Goal: Task Accomplishment & Management: Manage account settings

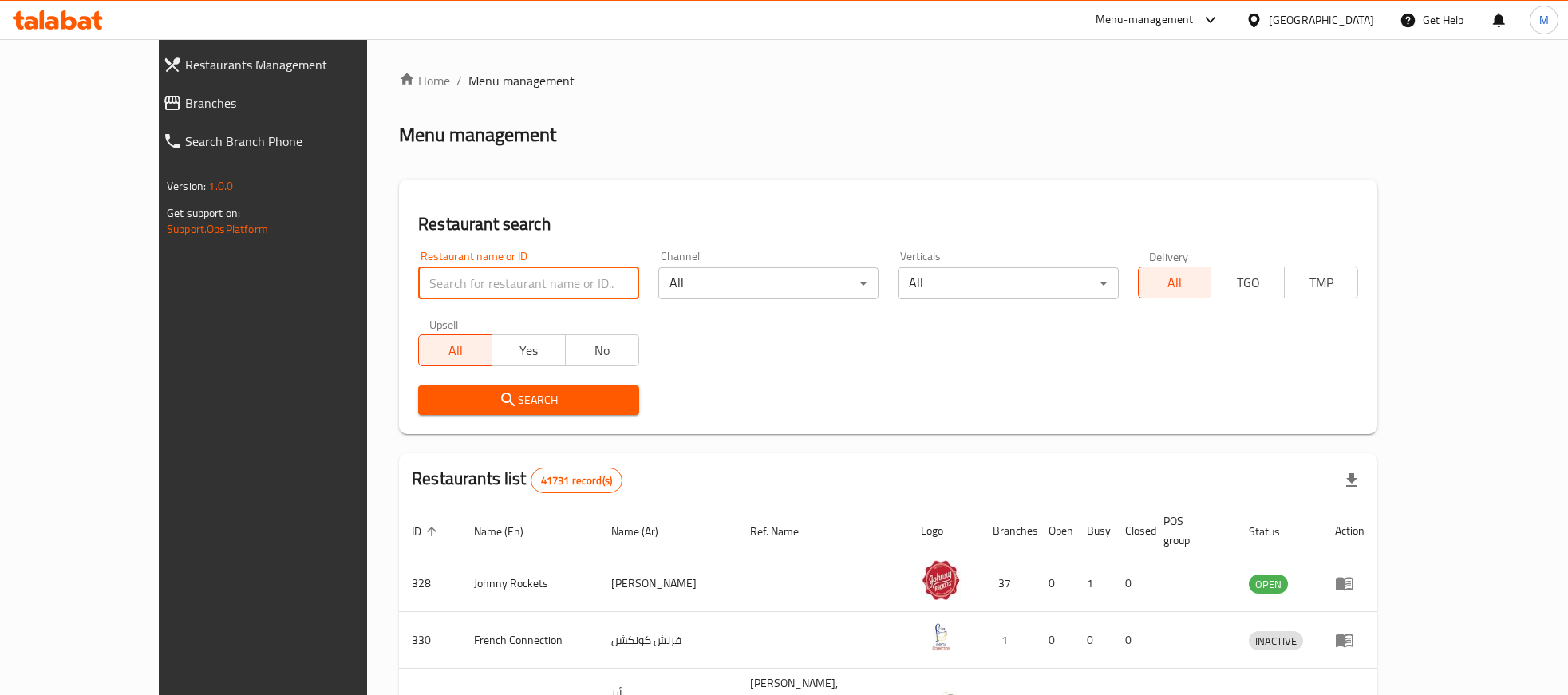
click at [418, 278] on input "search" at bounding box center [528, 283] width 220 height 32
paste input "13262"
type input "13262"
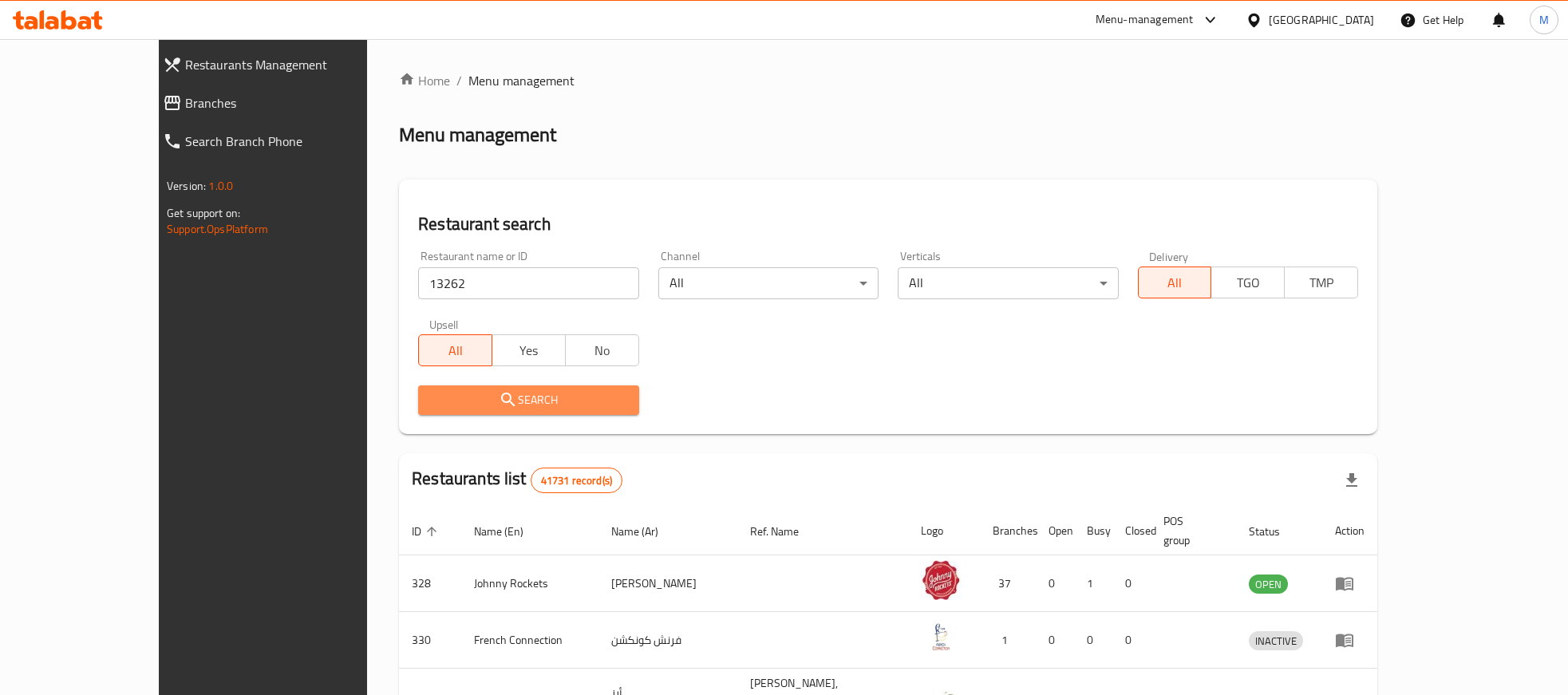
click at [431, 404] on span "Search" at bounding box center [528, 400] width 195 height 20
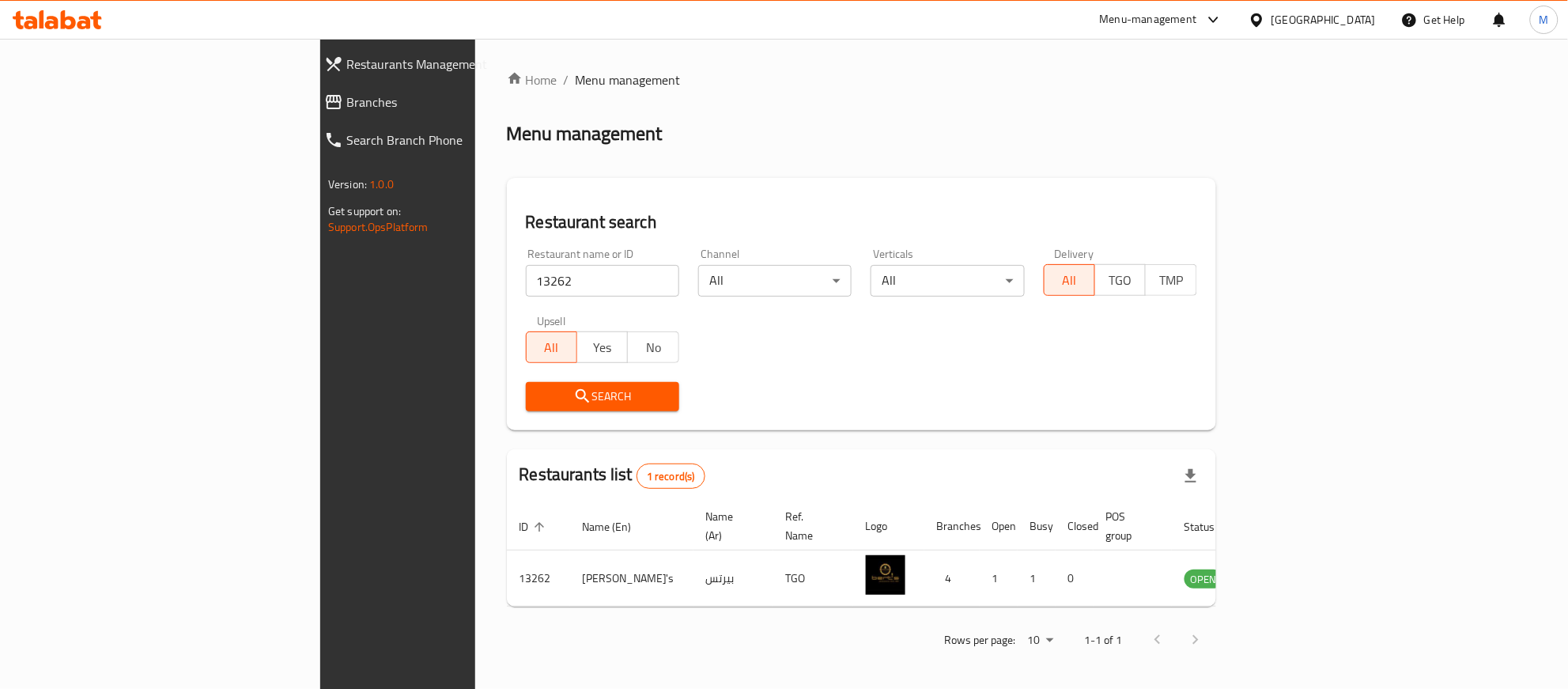
click at [1126, 385] on div "Search" at bounding box center [862, 396] width 691 height 48
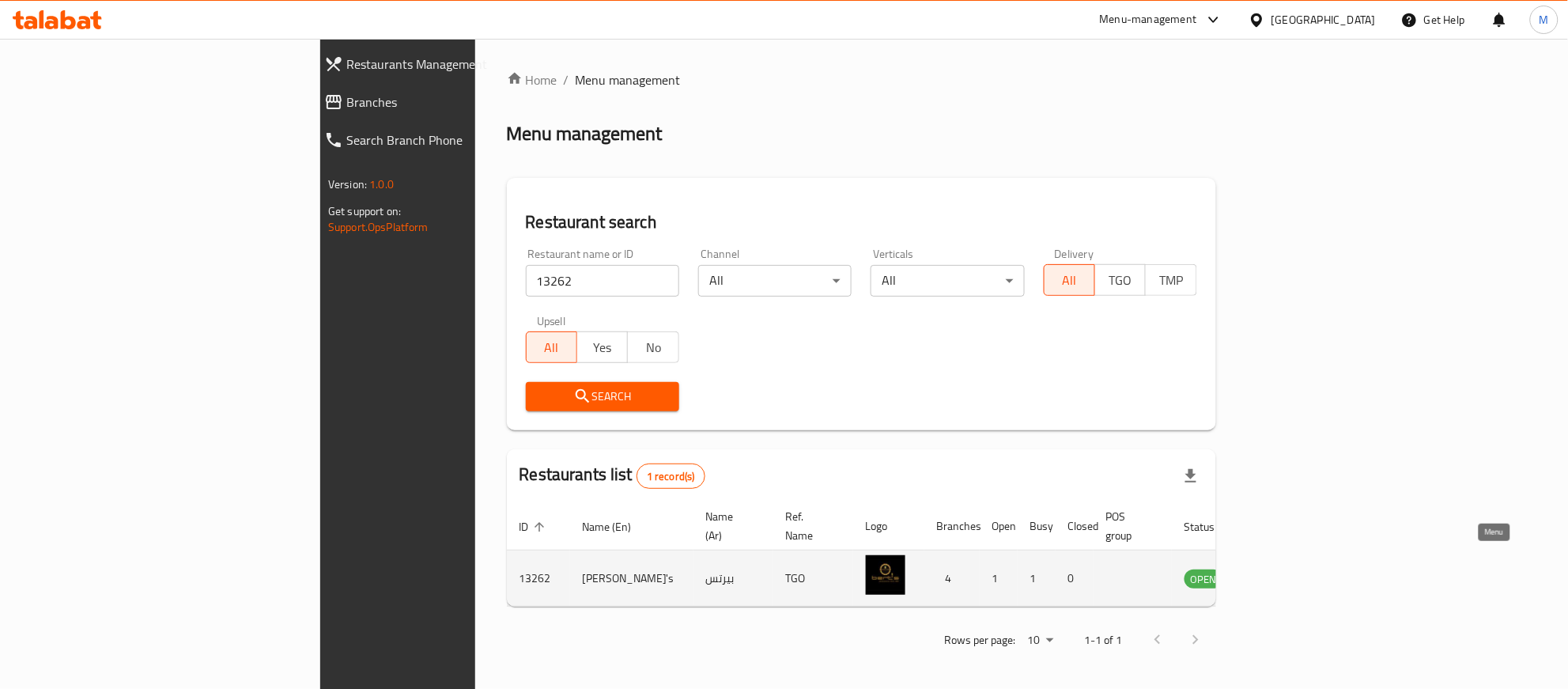
click at [1286, 568] on icon "enhanced table" at bounding box center [1277, 578] width 19 height 19
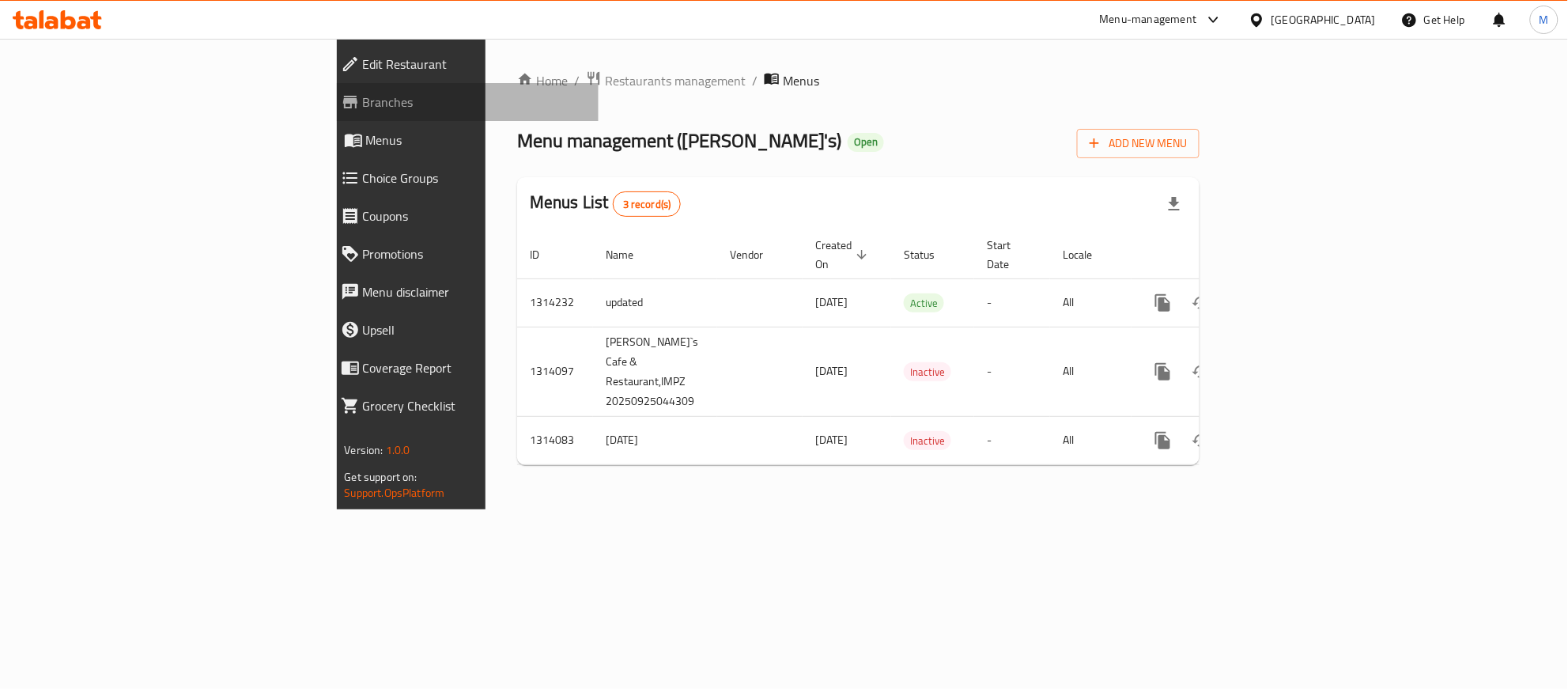
click at [363, 99] on span "Branches" at bounding box center [474, 102] width 223 height 19
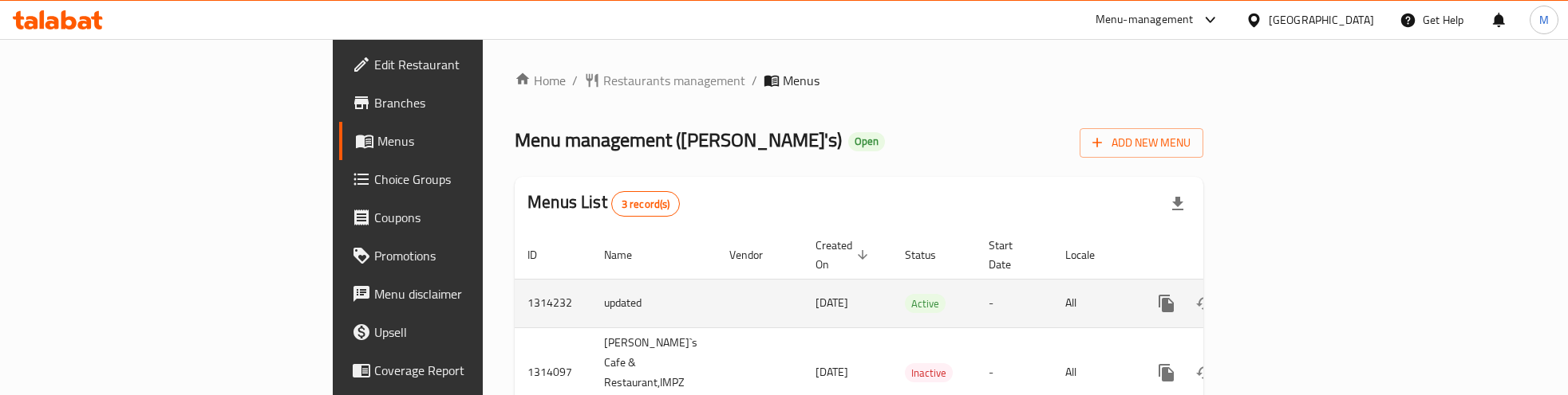
click at [1292, 294] on icon "enhanced table" at bounding box center [1282, 304] width 19 height 19
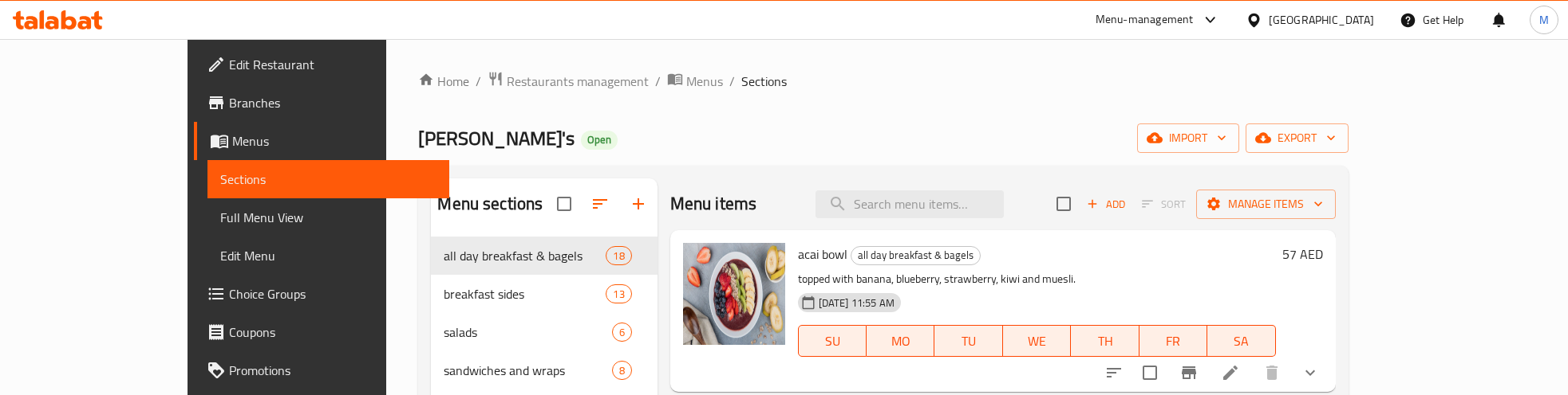
click at [462, 141] on div "Bert's Open import export" at bounding box center [883, 138] width 930 height 30
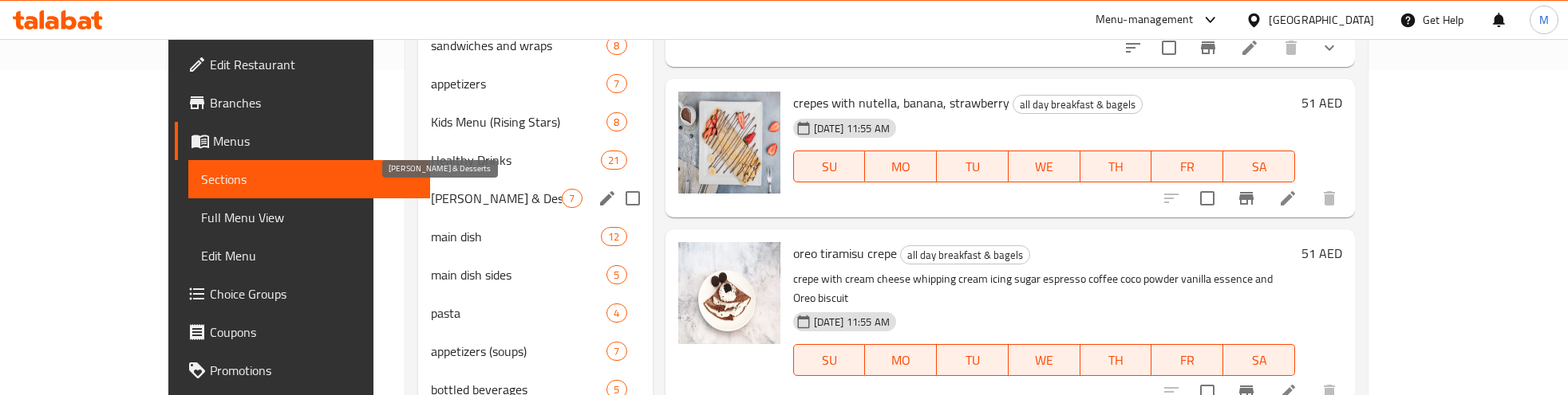
click at [431, 193] on span "Creps & Desserts" at bounding box center [496, 199] width 131 height 19
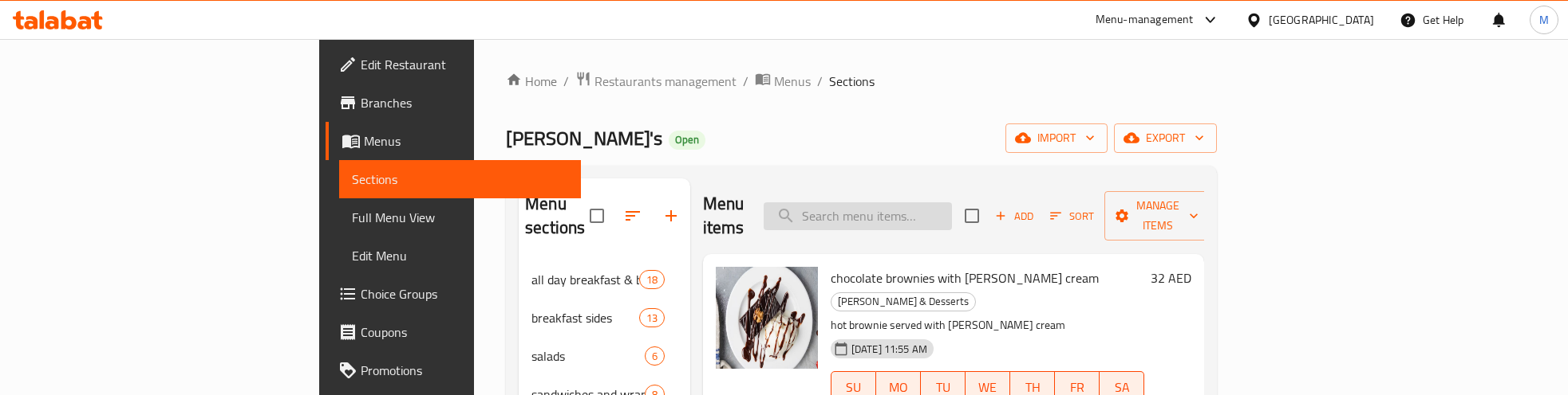
click at [951, 207] on input "search" at bounding box center [858, 216] width 189 height 28
paste input "Cream Cheese Bagel"
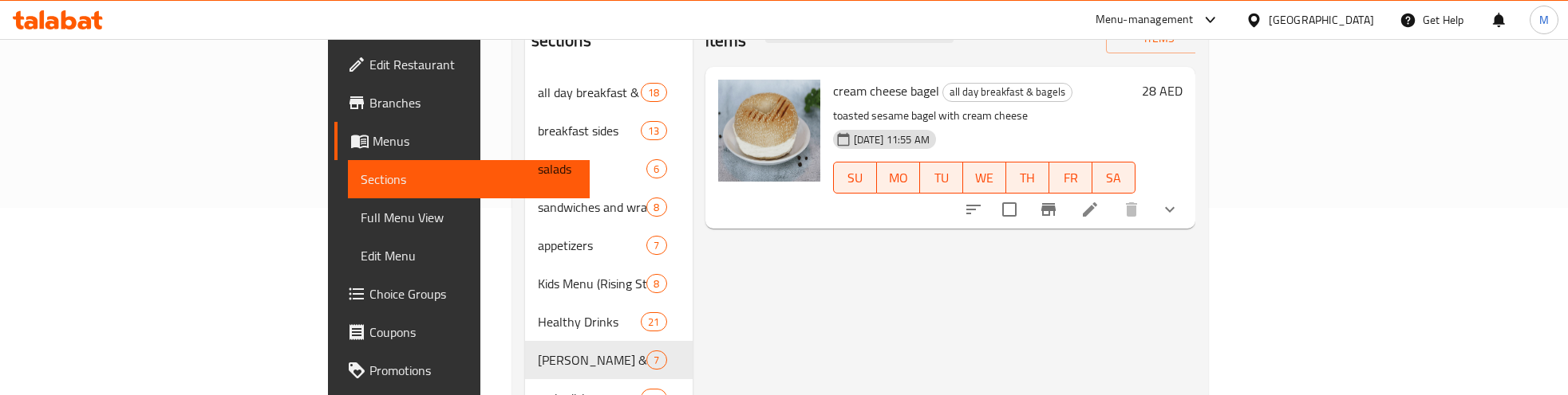
scroll to position [200, 0]
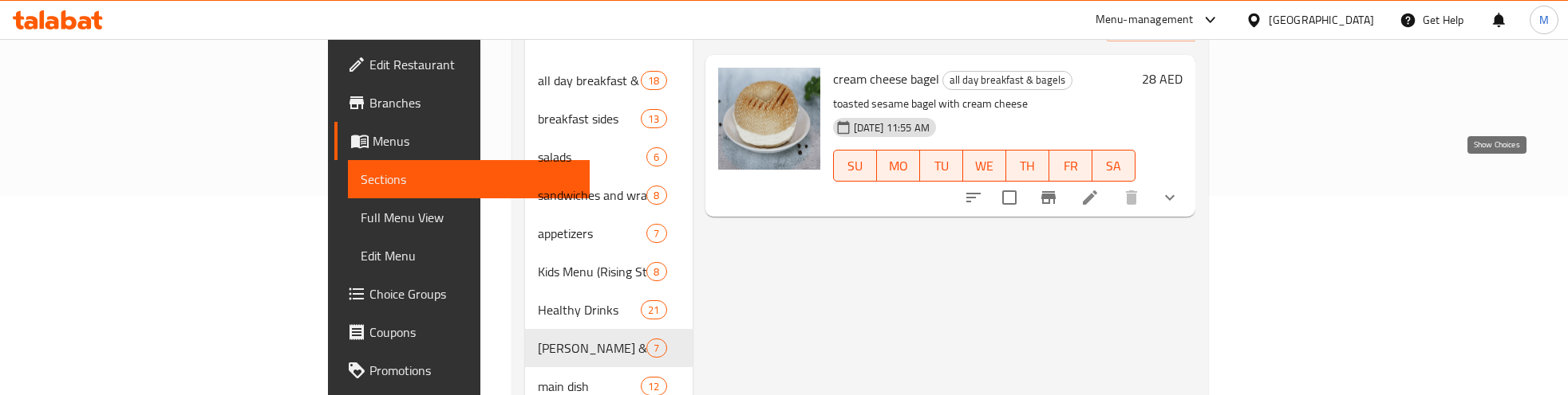
type input "Cream Cheese Bagel"
click at [1179, 188] on icon "show more" at bounding box center [1170, 198] width 19 height 19
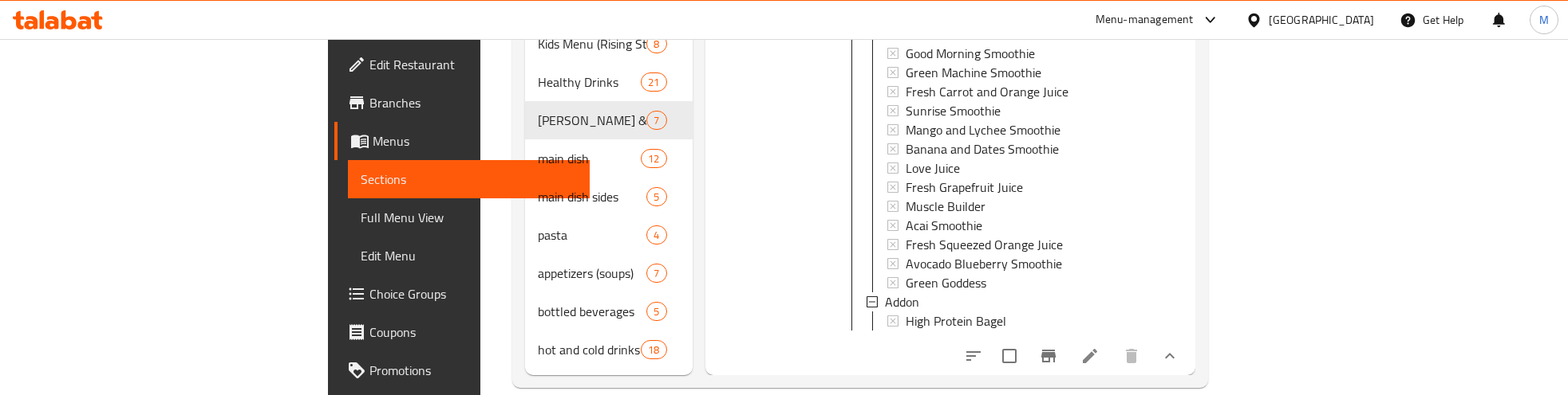
scroll to position [2, 0]
click at [1113, 342] on li at bounding box center [1089, 356] width 44 height 29
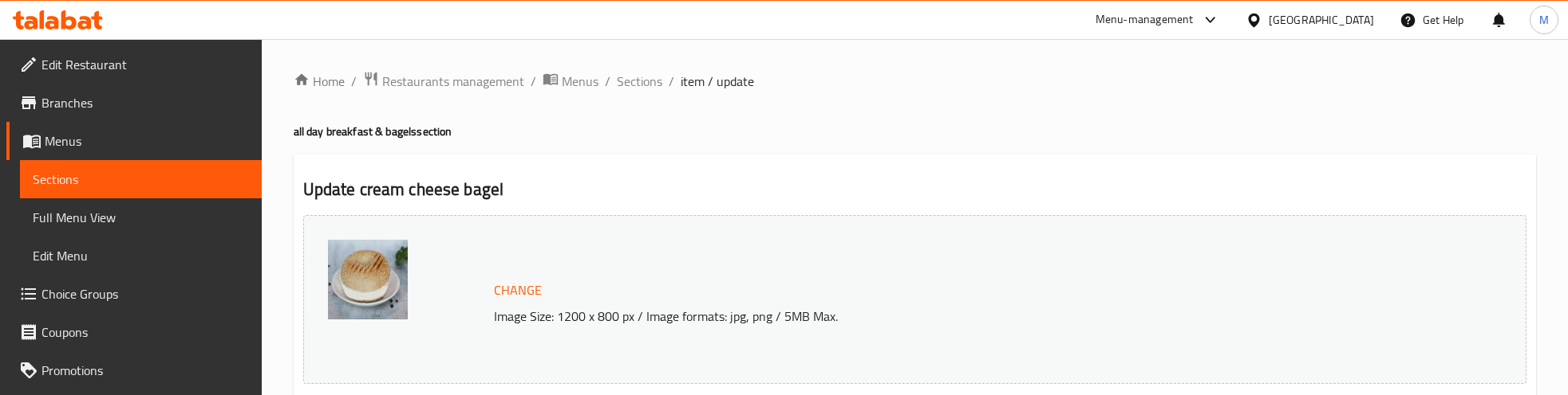
drag, startPoint x: 642, startPoint y: 77, endPoint x: 702, endPoint y: 120, distance: 73.8
click at [642, 77] on span "Sections" at bounding box center [640, 82] width 45 height 19
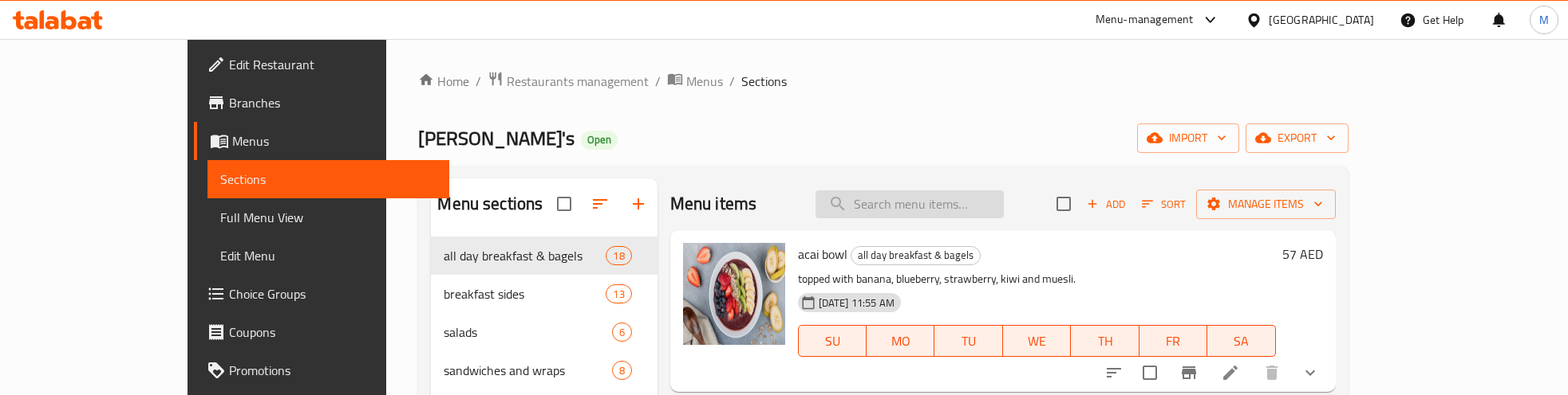
click at [964, 201] on input "search" at bounding box center [909, 204] width 189 height 28
paste input "Cream Cheese Bagel"
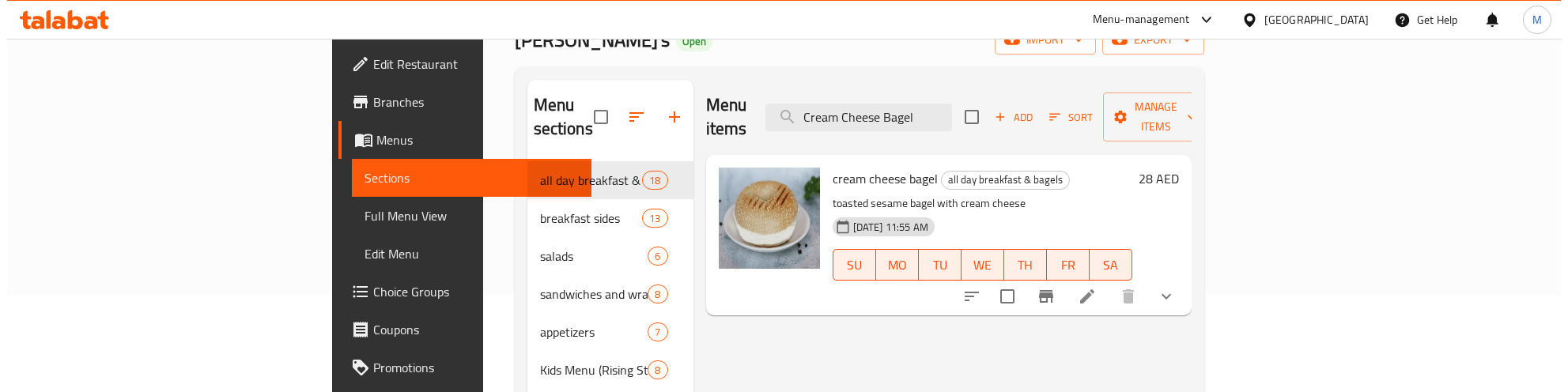
scroll to position [99, 0]
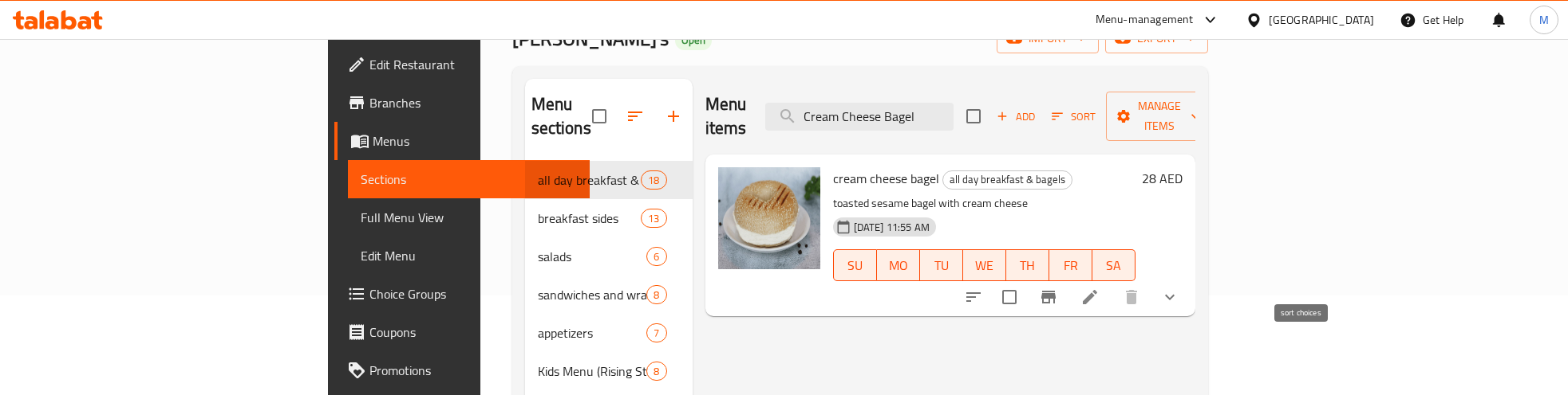
type input "Cream Cheese Bagel"
click at [983, 287] on icon "sort-choices" at bounding box center [973, 297] width 19 height 19
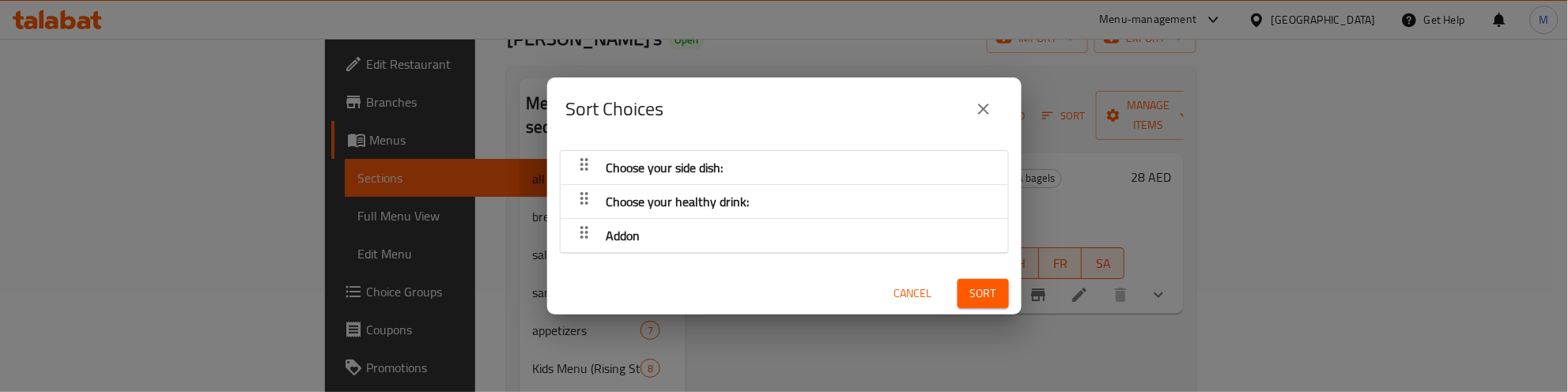
click at [582, 164] on icon "button" at bounding box center [584, 165] width 8 height 13
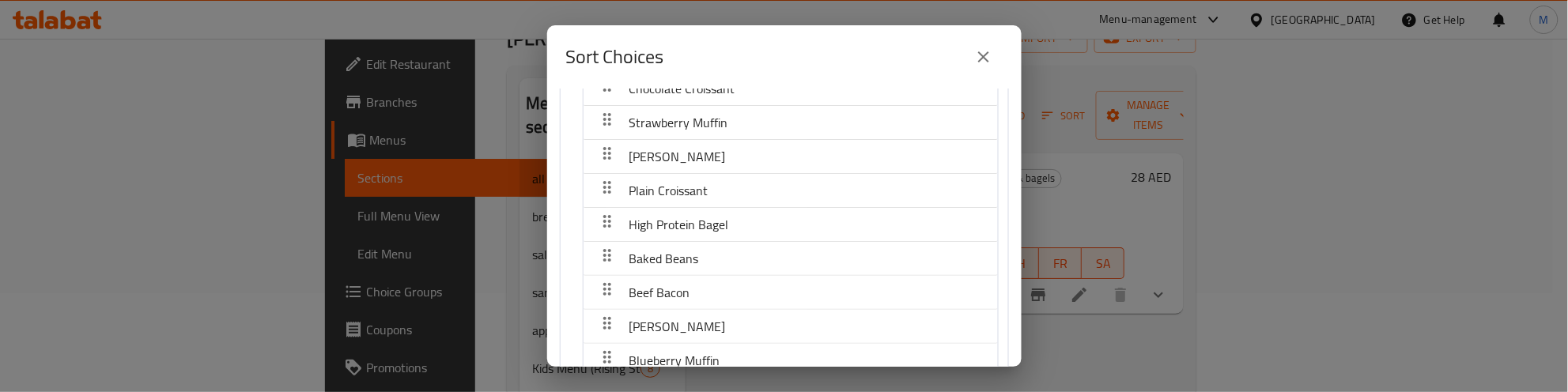
scroll to position [198, 0]
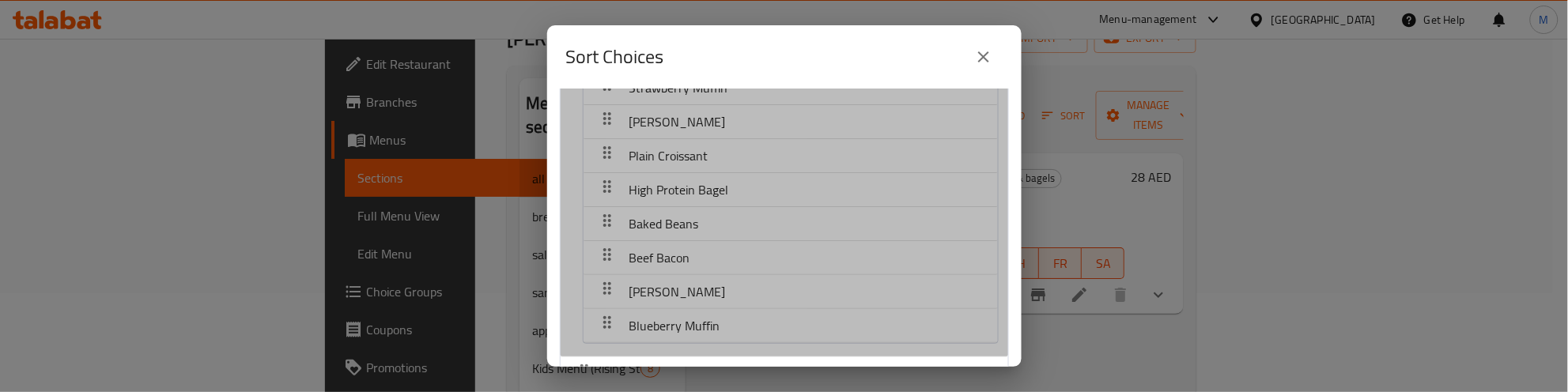
drag, startPoint x: 702, startPoint y: 146, endPoint x: 701, endPoint y: 103, distance: 43.0
click at [701, 103] on nav "Beef Sausage Chocolate Muffin Chicken Sausage Chocolate Croissant Strawberry Mu…" at bounding box center [790, 140] width 416 height 410
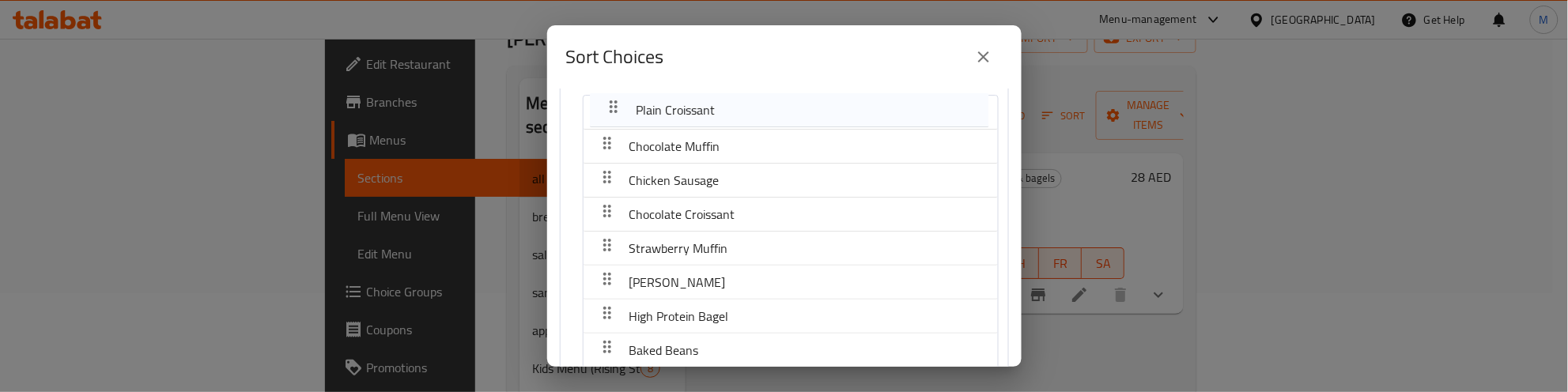
scroll to position [0, 0]
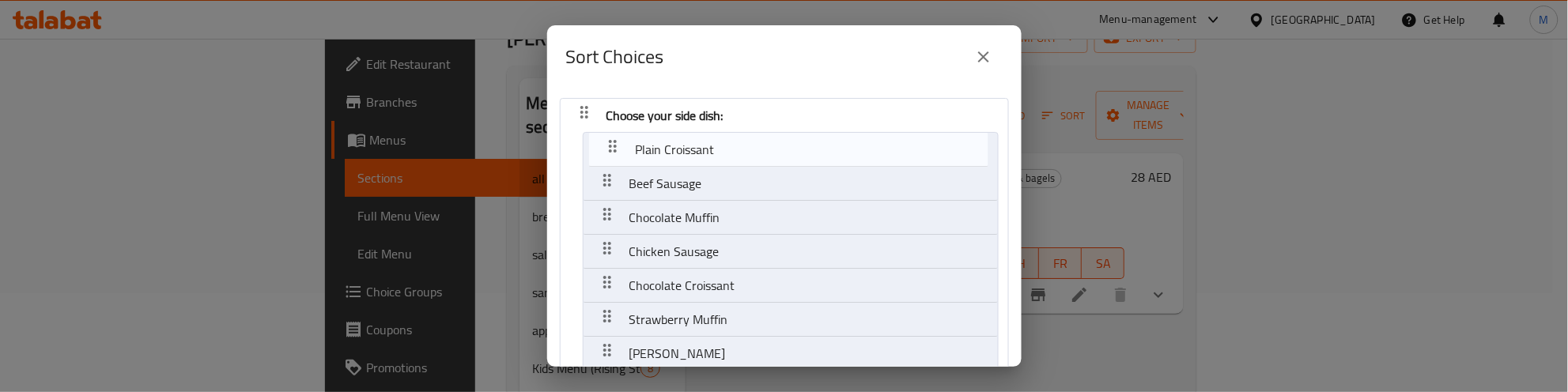
drag, startPoint x: 602, startPoint y: 155, endPoint x: 610, endPoint y: 142, distance: 15.3
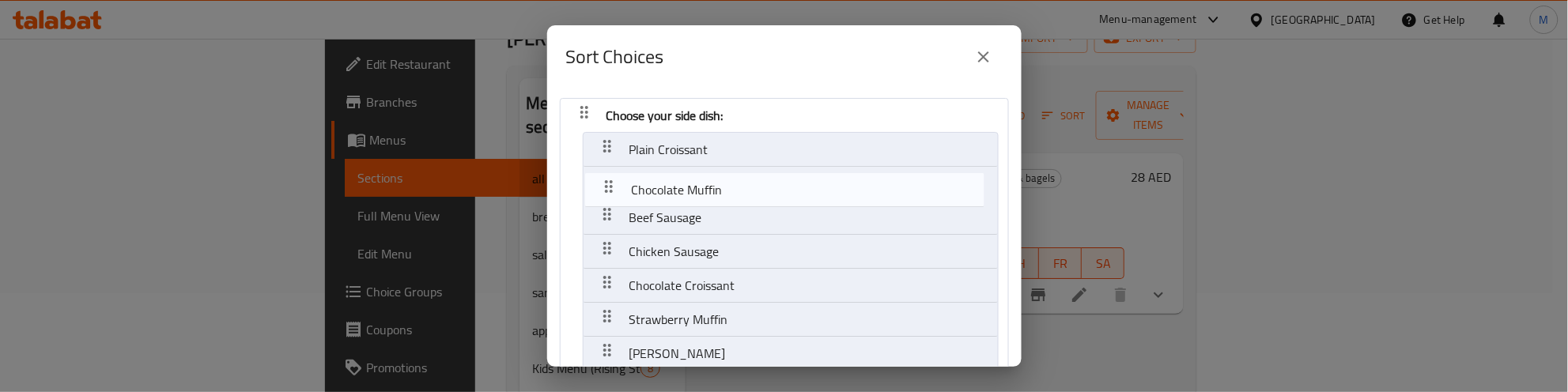
drag, startPoint x: 613, startPoint y: 217, endPoint x: 614, endPoint y: 180, distance: 37.0
drag, startPoint x: 609, startPoint y: 188, endPoint x: 610, endPoint y: 208, distance: 20.0
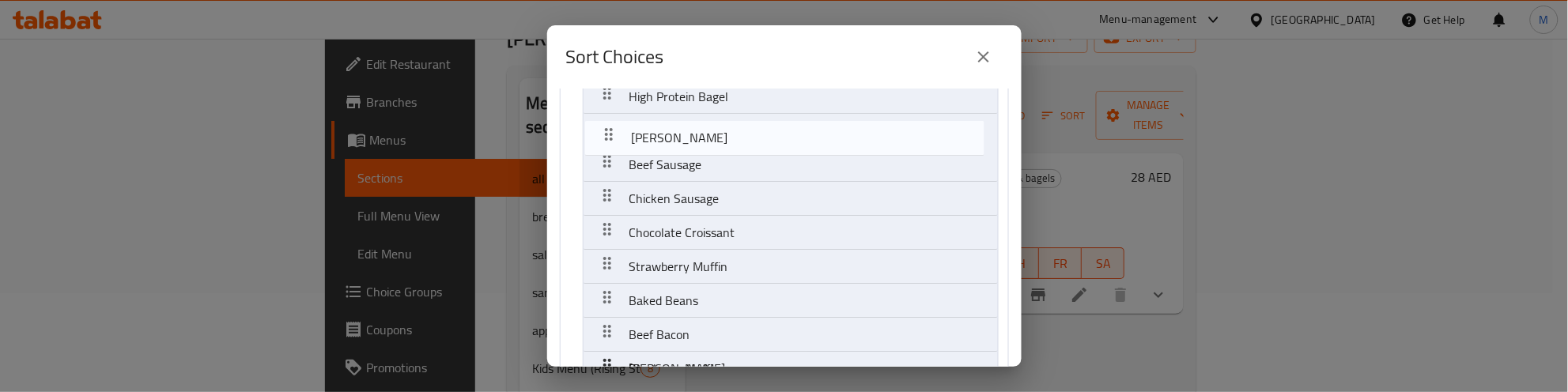
scroll to position [91, 0]
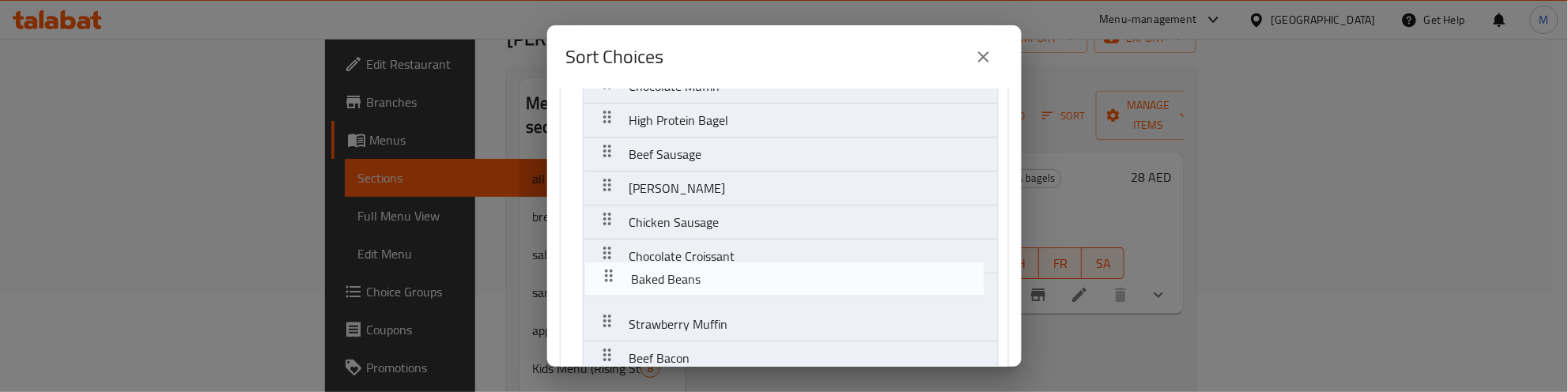
scroll to position [100, 0]
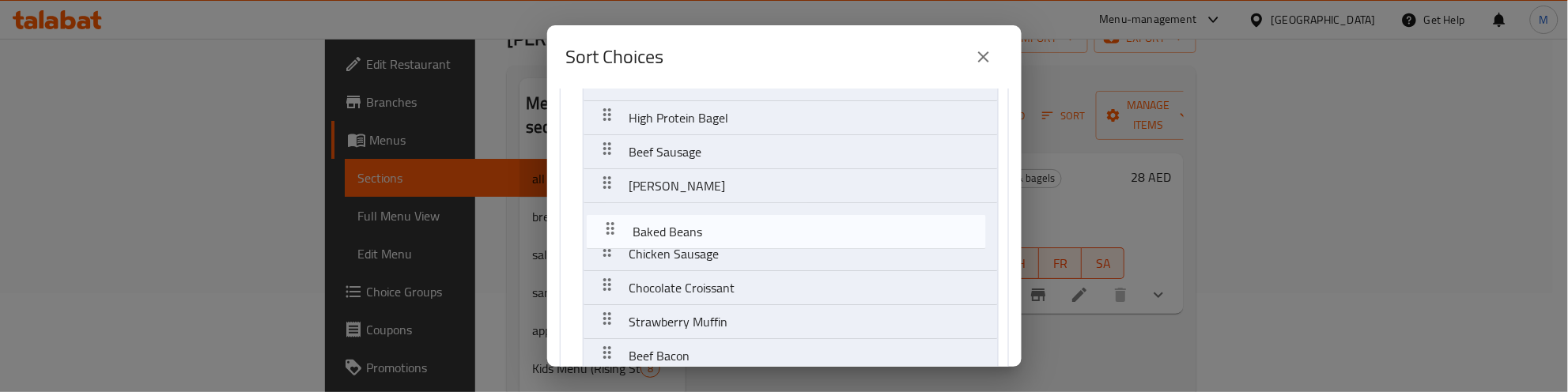
drag, startPoint x: 611, startPoint y: 330, endPoint x: 614, endPoint y: 219, distance: 111.0
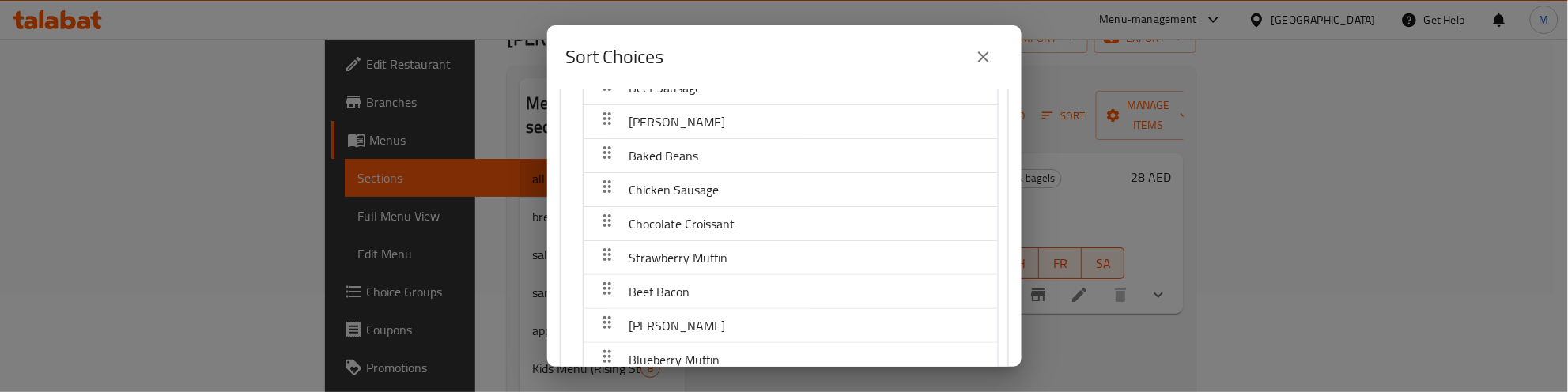
scroll to position [198, 0]
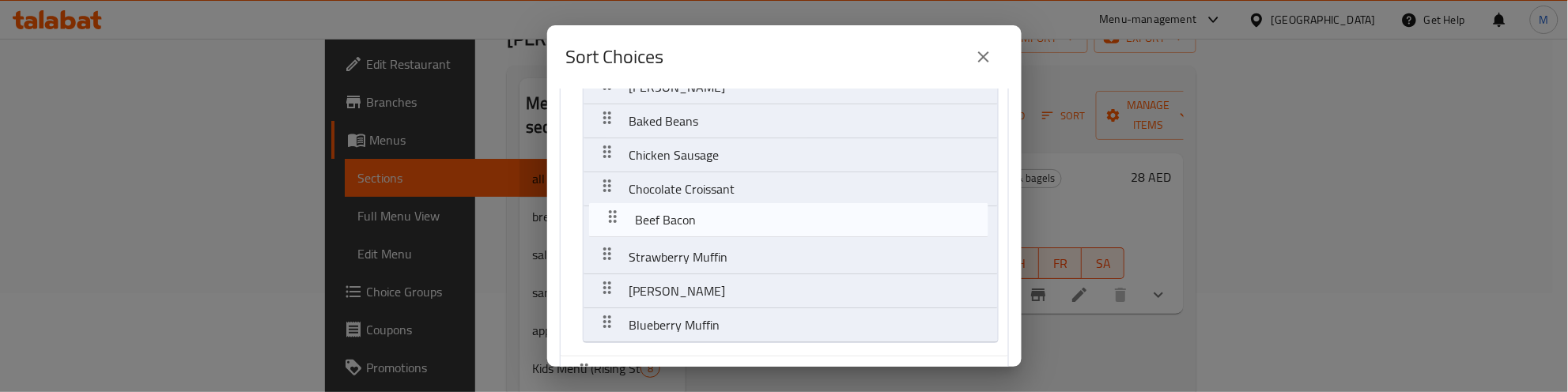
drag, startPoint x: 605, startPoint y: 259, endPoint x: 615, endPoint y: 195, distance: 64.8
drag, startPoint x: 604, startPoint y: 287, endPoint x: 613, endPoint y: 215, distance: 72.6
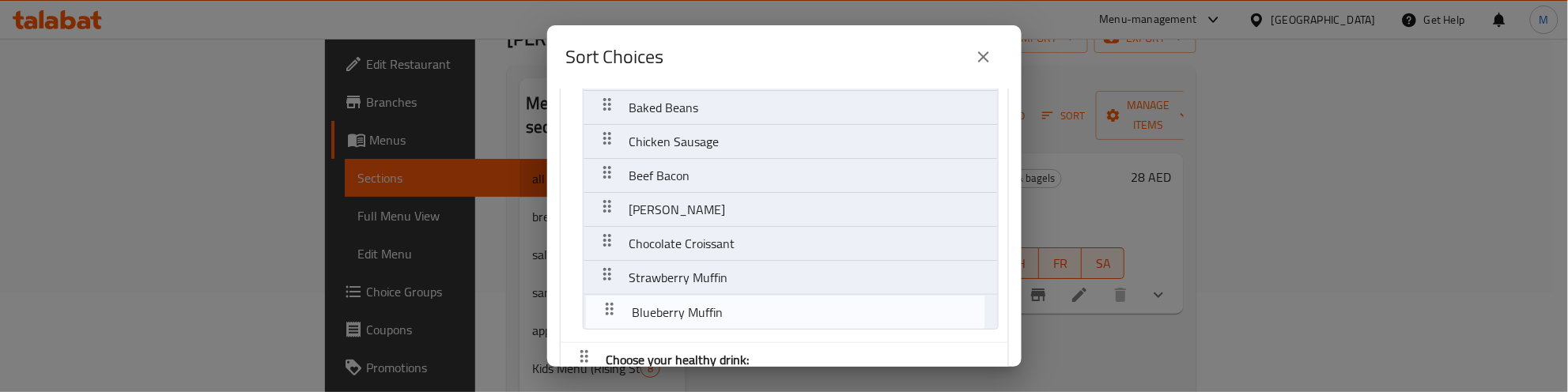
scroll to position [216, 0]
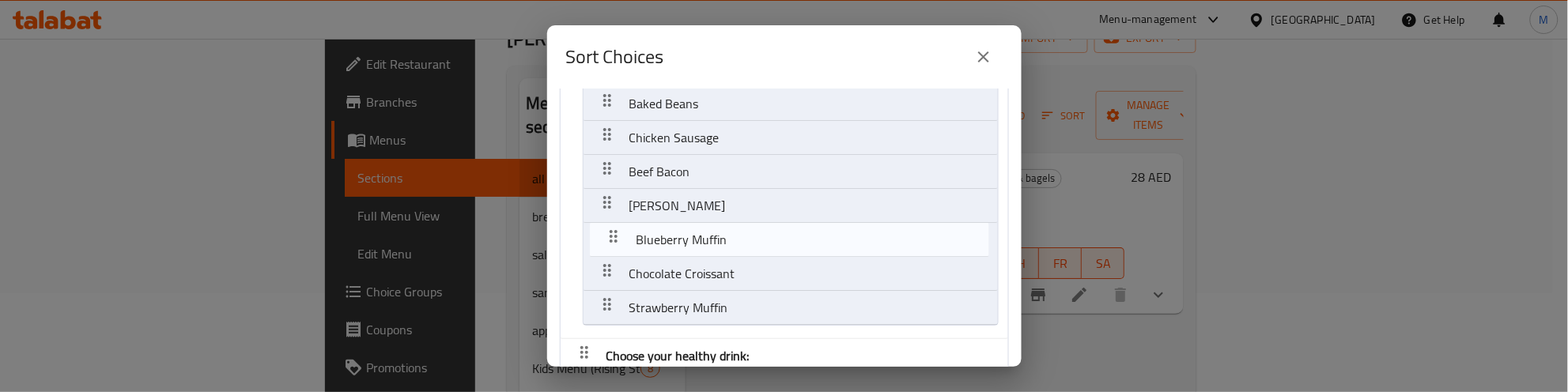
drag, startPoint x: 613, startPoint y: 324, endPoint x: 622, endPoint y: 232, distance: 92.4
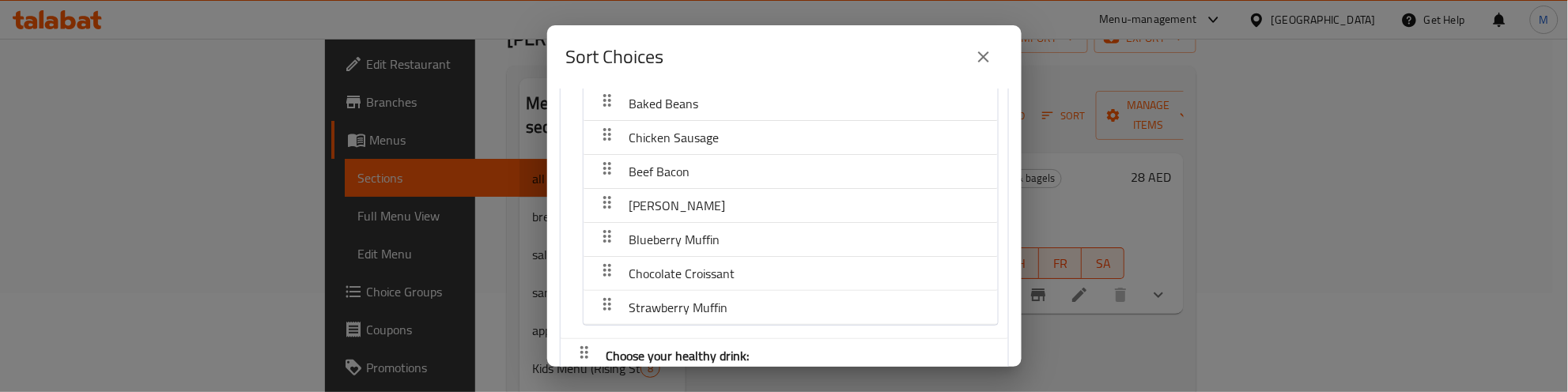
drag, startPoint x: 672, startPoint y: 306, endPoint x: 676, endPoint y: 258, distance: 48.2
click at [676, 258] on nav "Plain Croissant Chocolate Muffin High Protein Bagel Beef Sausage Hash Brown Bak…" at bounding box center [790, 121] width 416 height 410
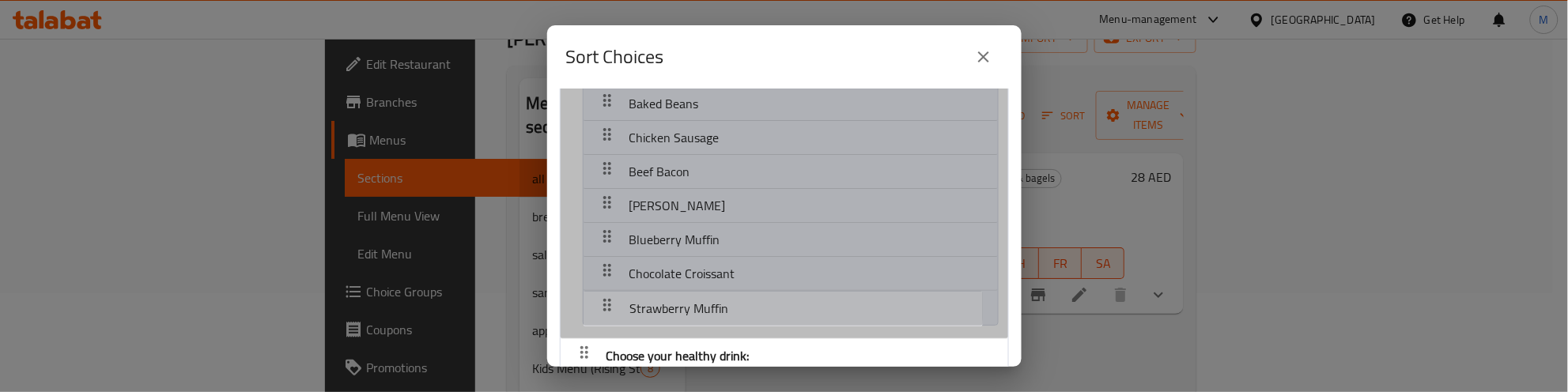
scroll to position [218, 0]
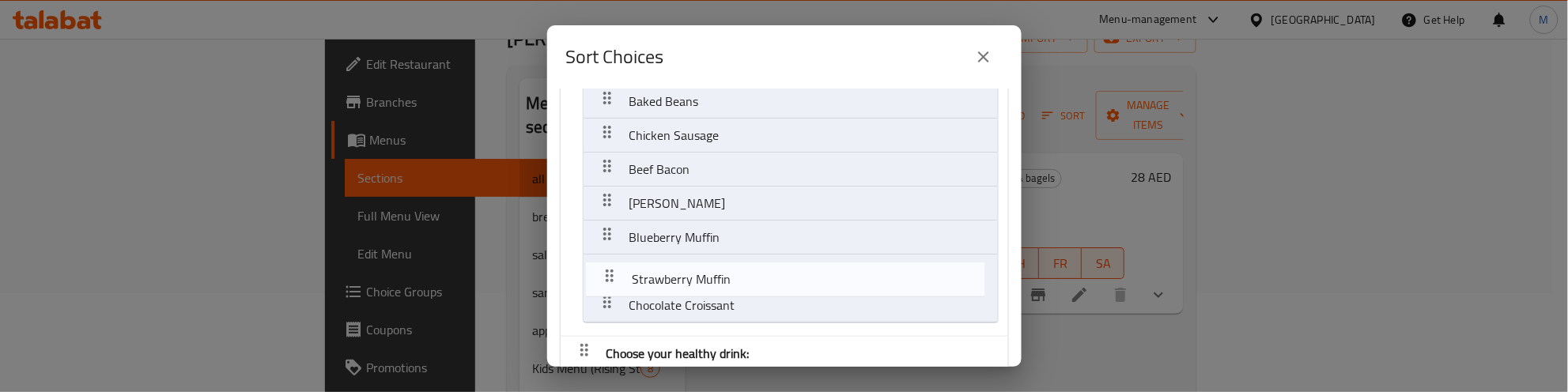
drag, startPoint x: 614, startPoint y: 301, endPoint x: 617, endPoint y: 261, distance: 40.1
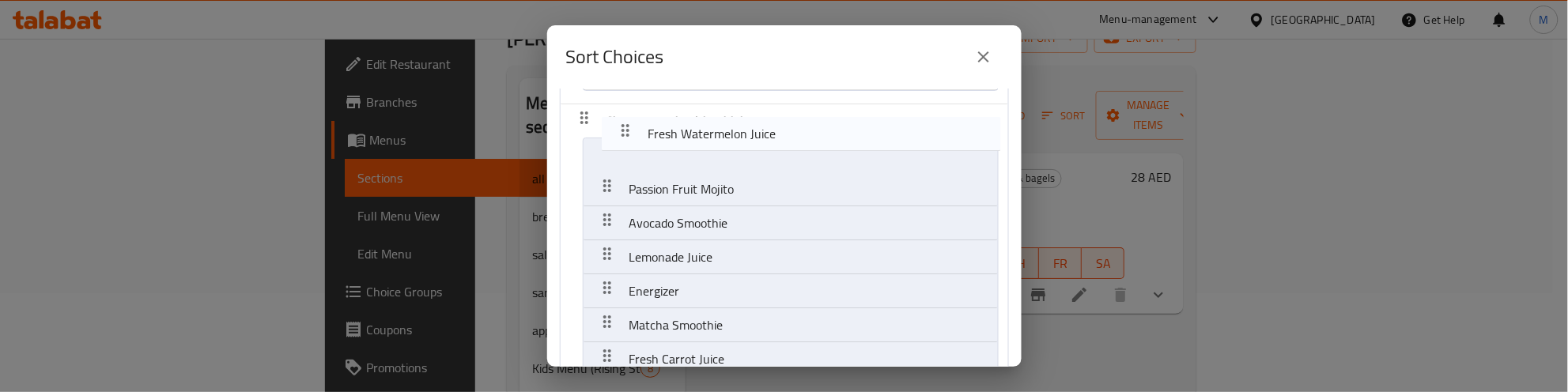
scroll to position [447, 0]
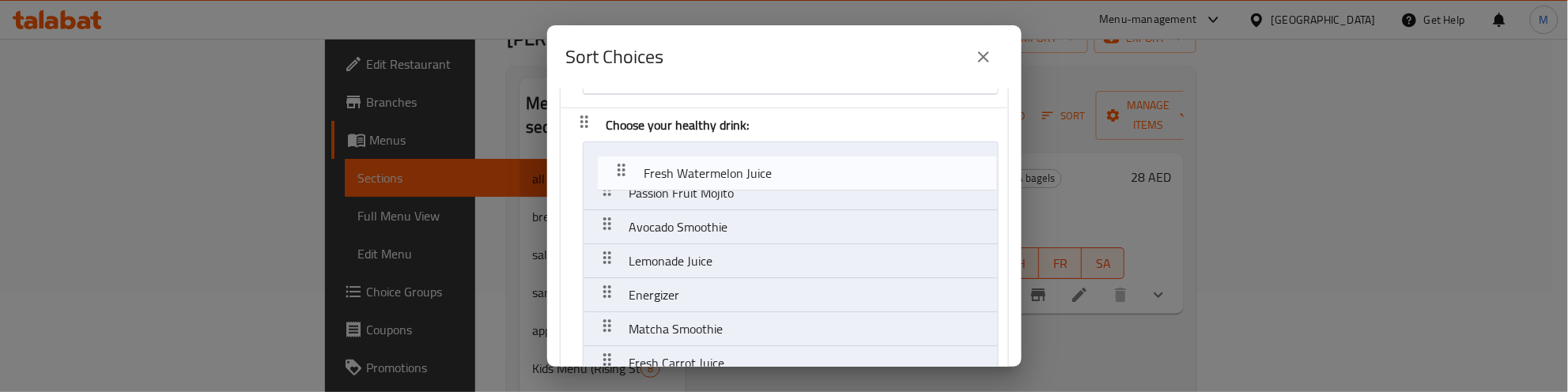
drag, startPoint x: 617, startPoint y: 259, endPoint x: 633, endPoint y: 160, distance: 100.3
click at [633, 160] on nav "Choose your side dish: Plain Croissant Chocolate Muffin High Protein Bagel Beef…" at bounding box center [784, 285] width 449 height 1269
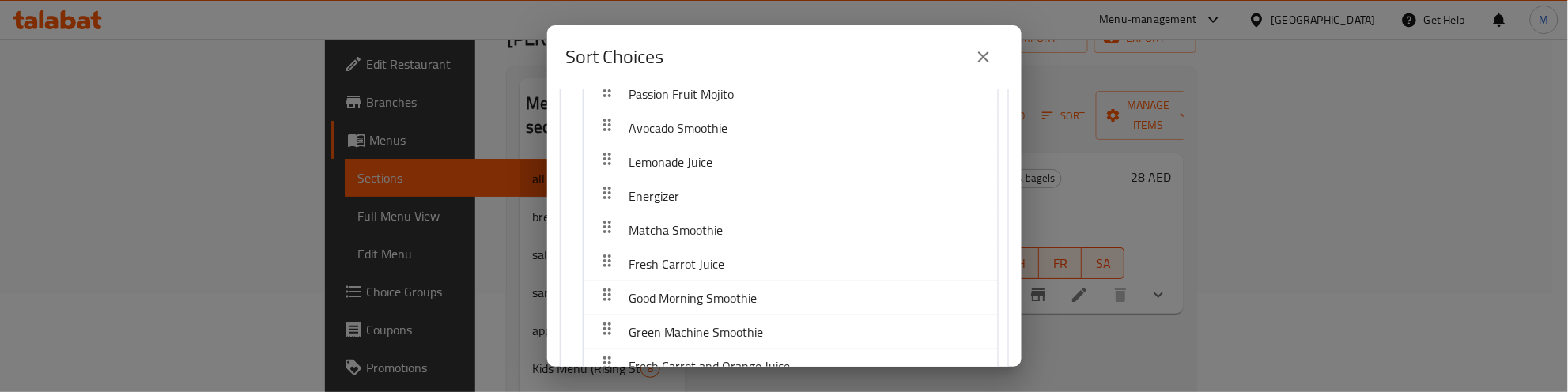
scroll to position [644, 0]
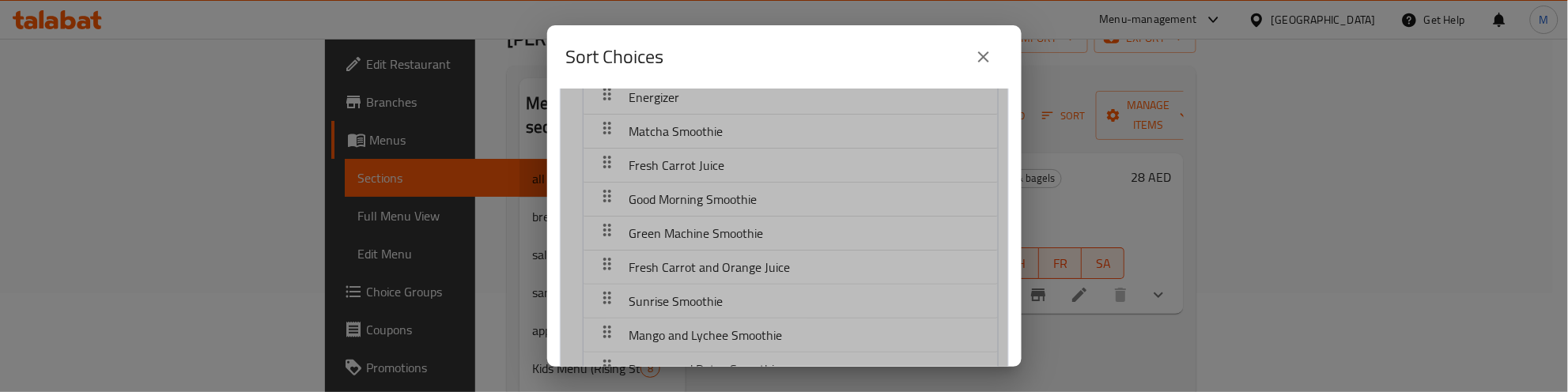
drag, startPoint x: 657, startPoint y: 241, endPoint x: 664, endPoint y: 152, distance: 89.3
click at [664, 152] on nav "Fresh Watermelon Juice Passion Fruit Mojito Avocado Smoothie Lemonade Juice Ene…" at bounding box center [790, 284] width 416 height 681
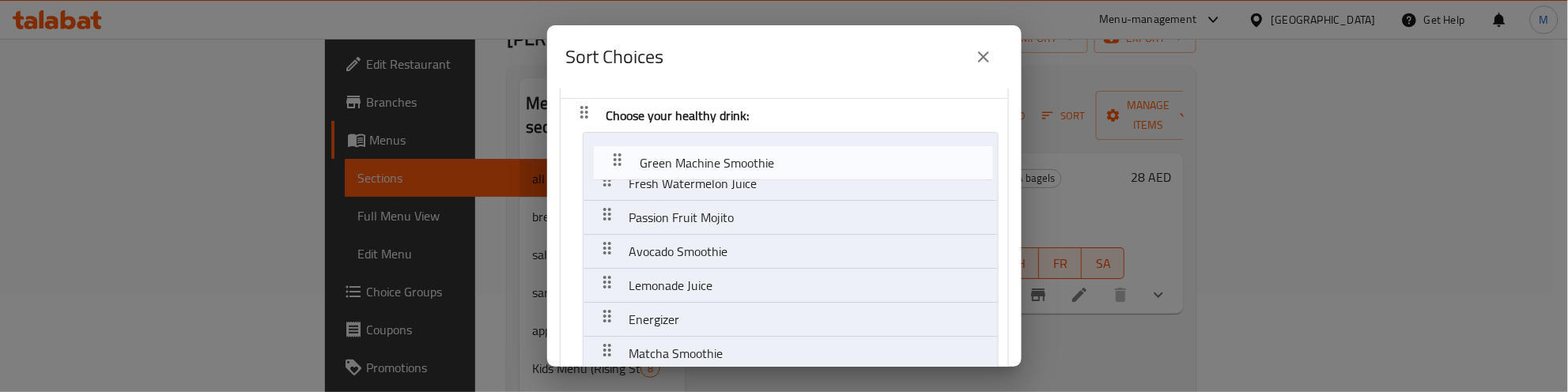
scroll to position [452, 0]
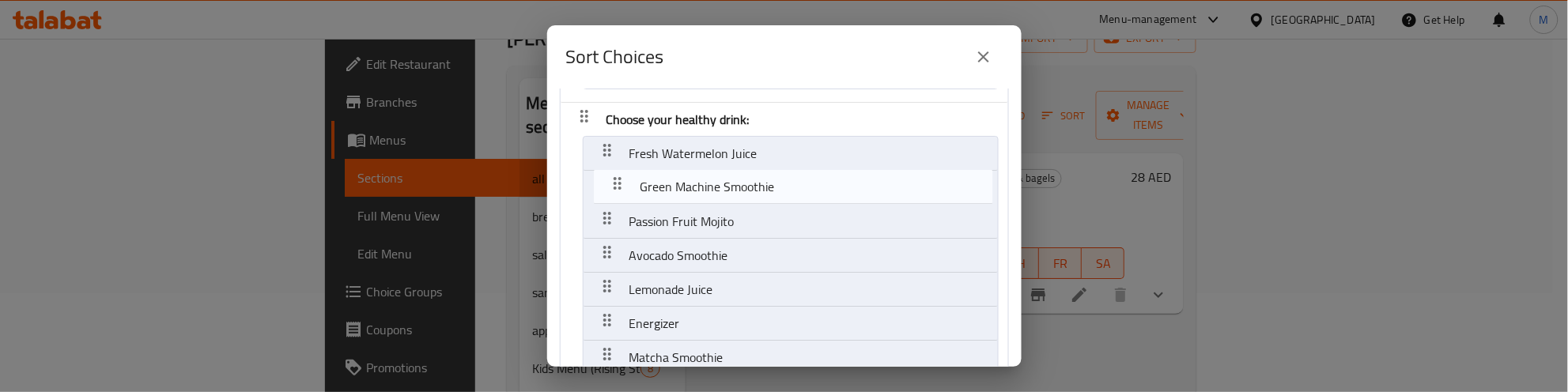
drag, startPoint x: 614, startPoint y: 234, endPoint x: 624, endPoint y: 178, distance: 56.9
click at [624, 178] on nav "Choose your side dish: Plain Croissant Chocolate Muffin High Protein Bagel Beef…" at bounding box center [784, 280] width 449 height 1269
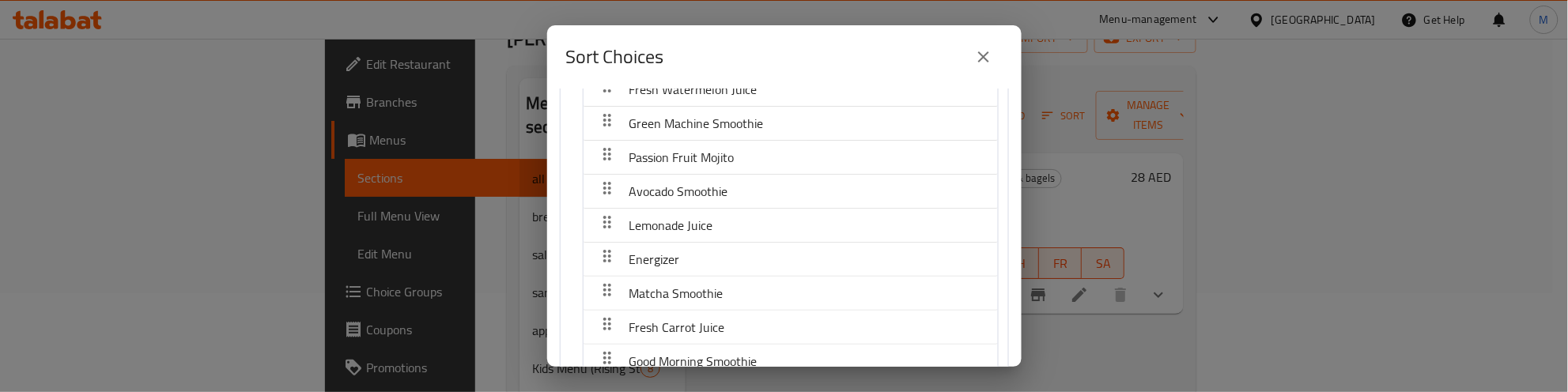
scroll to position [551, 0]
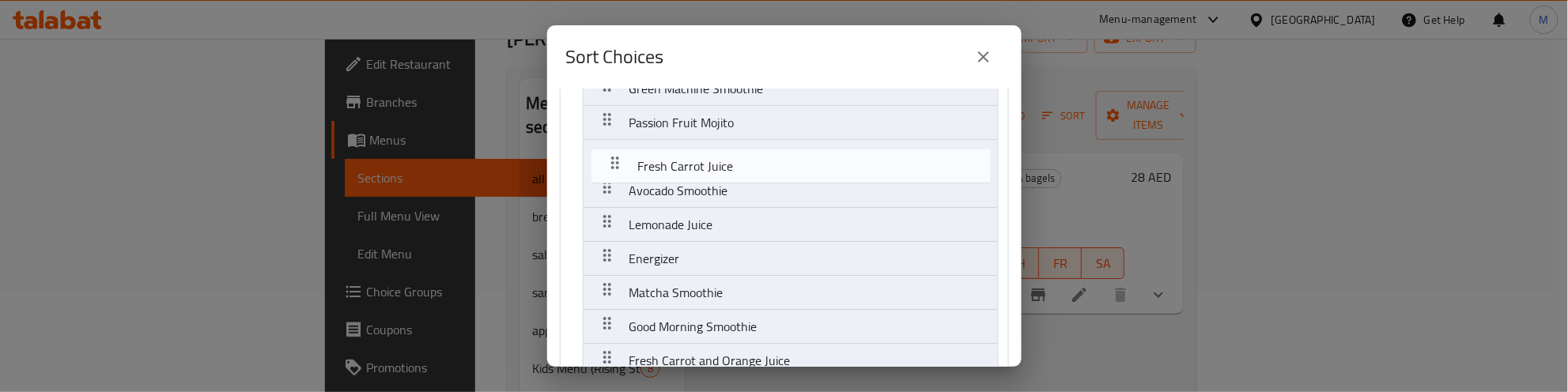
drag, startPoint x: 610, startPoint y: 290, endPoint x: 617, endPoint y: 152, distance: 138.2
click at [617, 152] on nav "Choose your side dish: Plain Croissant Chocolate Muffin High Protein Bagel Beef…" at bounding box center [784, 181] width 449 height 1269
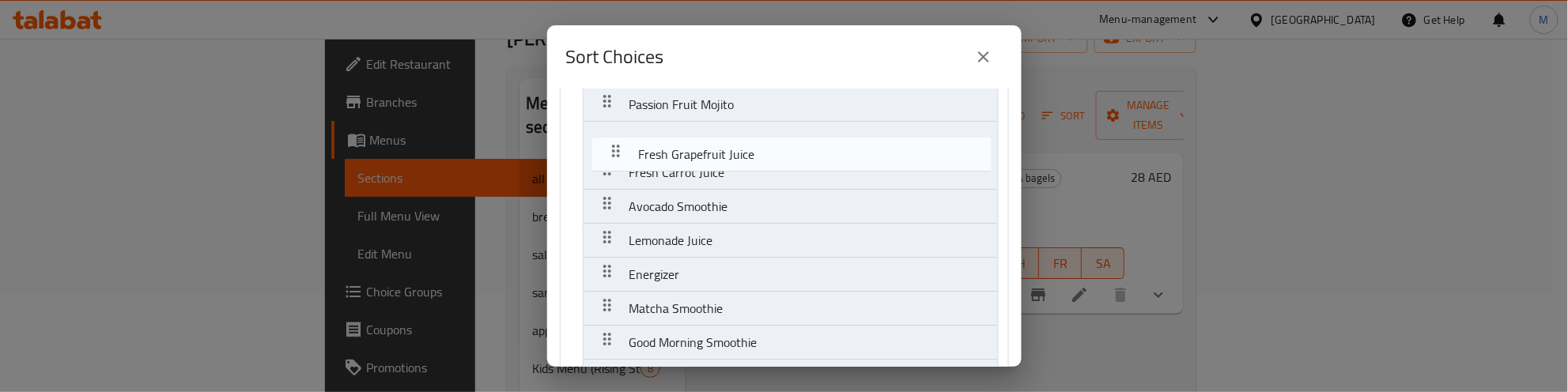
scroll to position [568, 0]
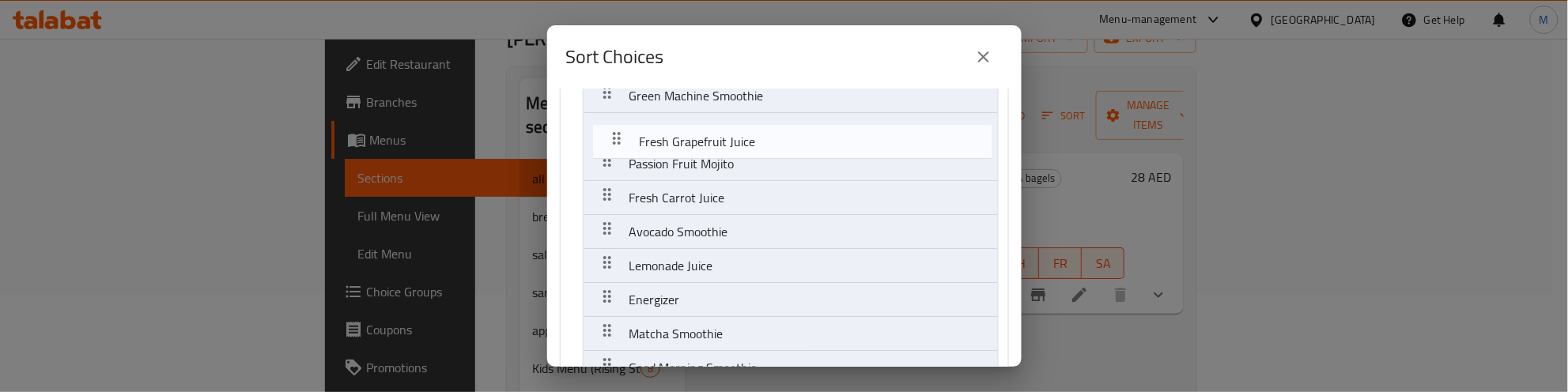
drag, startPoint x: 613, startPoint y: 236, endPoint x: 623, endPoint y: 135, distance: 101.5
click at [623, 135] on nav "Choose your side dish: Plain Croissant Chocolate Muffin High Protein Bagel Beef…" at bounding box center [784, 188] width 449 height 1269
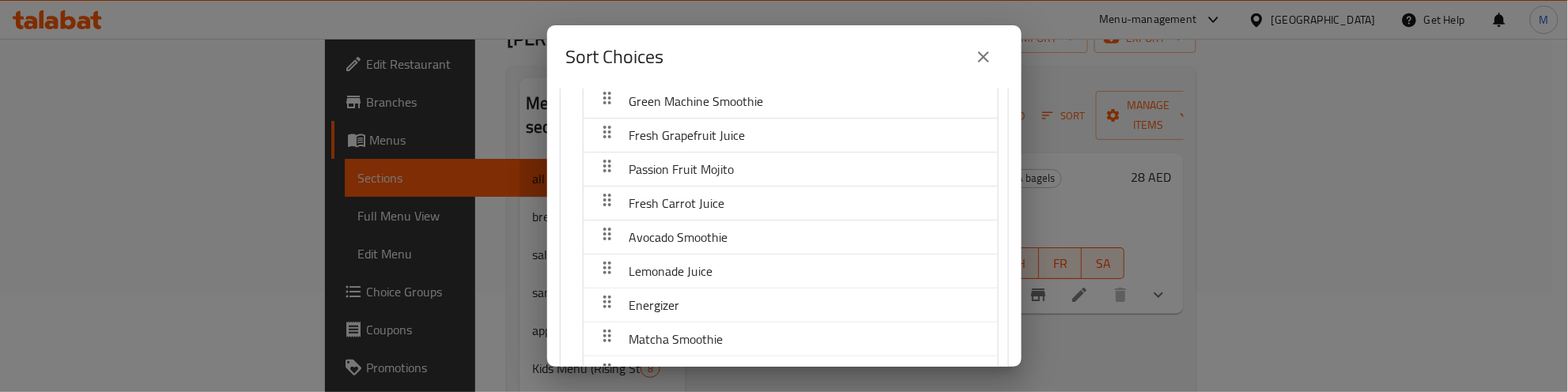
drag, startPoint x: 617, startPoint y: 136, endPoint x: 617, endPoint y: 162, distance: 26.0
click at [619, 171] on nav "Fresh Watermelon Juice Green Machine Smoothie Fresh Grapefruit Juice Passion Fr…" at bounding box center [790, 390] width 416 height 681
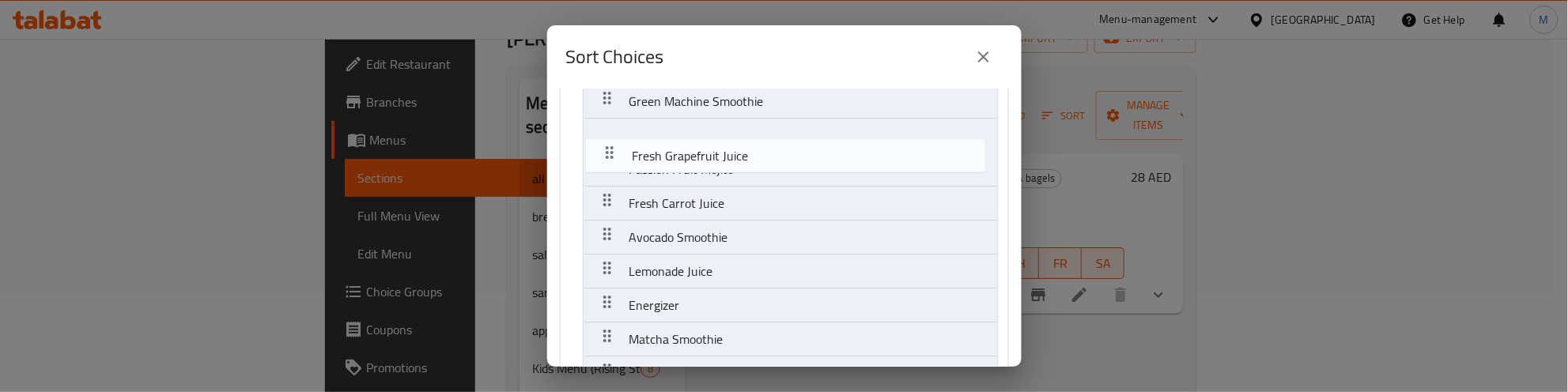
scroll to position [534, 0]
drag, startPoint x: 610, startPoint y: 136, endPoint x: 614, endPoint y: 174, distance: 38.2
click at [614, 174] on nav "Choose your side dish: Plain Croissant Chocolate Muffin High Protein Bagel Beef…" at bounding box center [784, 198] width 449 height 1269
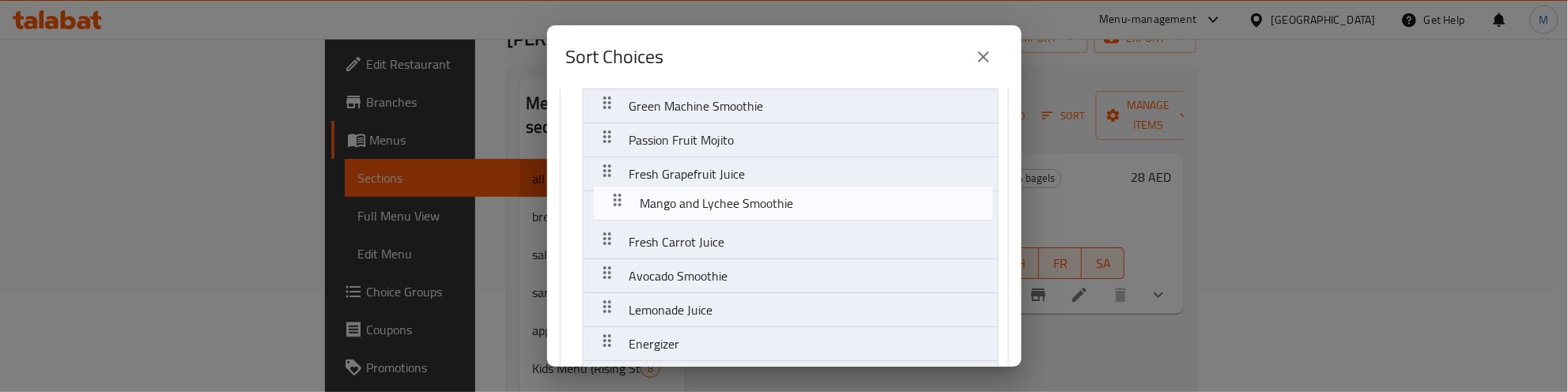
drag, startPoint x: 604, startPoint y: 281, endPoint x: 615, endPoint y: 202, distance: 79.8
click at [615, 202] on nav "Choose your side dish: Plain Croissant Chocolate Muffin High Protein Bagel Beef…" at bounding box center [784, 198] width 449 height 1269
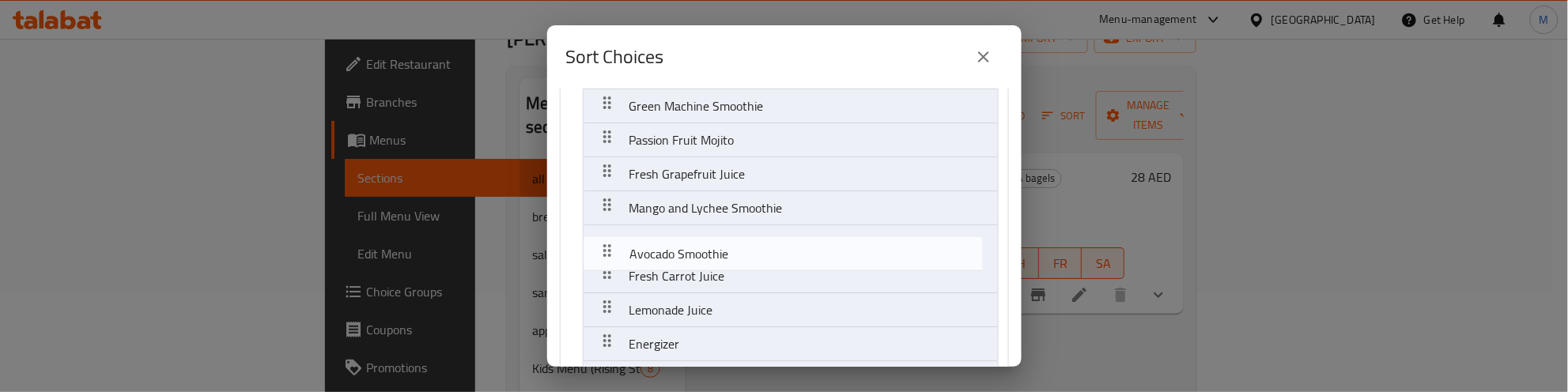
drag, startPoint x: 609, startPoint y: 277, endPoint x: 609, endPoint y: 241, distance: 36.0
click at [609, 241] on nav "Choose your side dish: Plain Croissant Chocolate Muffin High Protein Bagel Beef…" at bounding box center [784, 198] width 449 height 1269
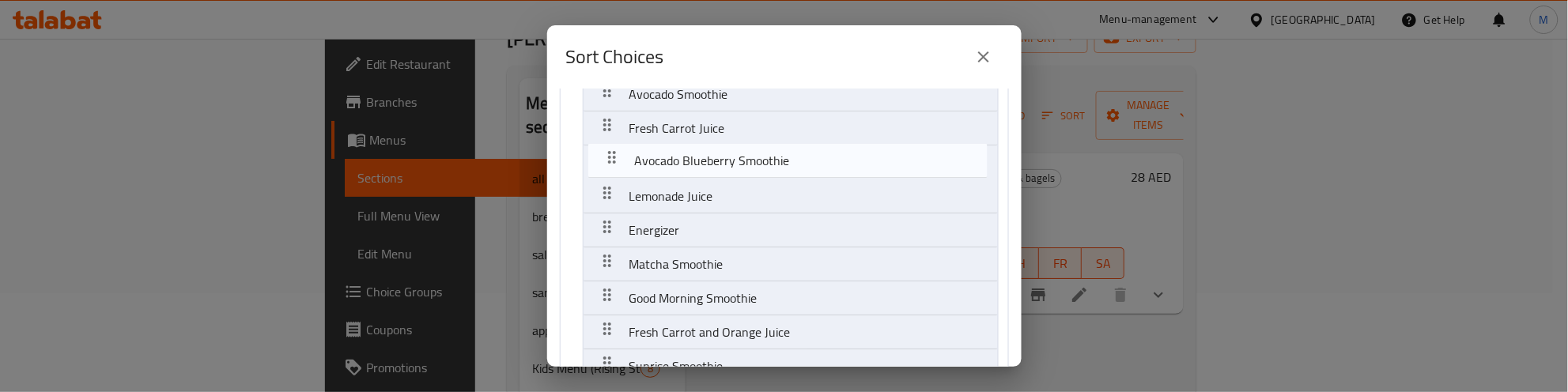
scroll to position [681, 0]
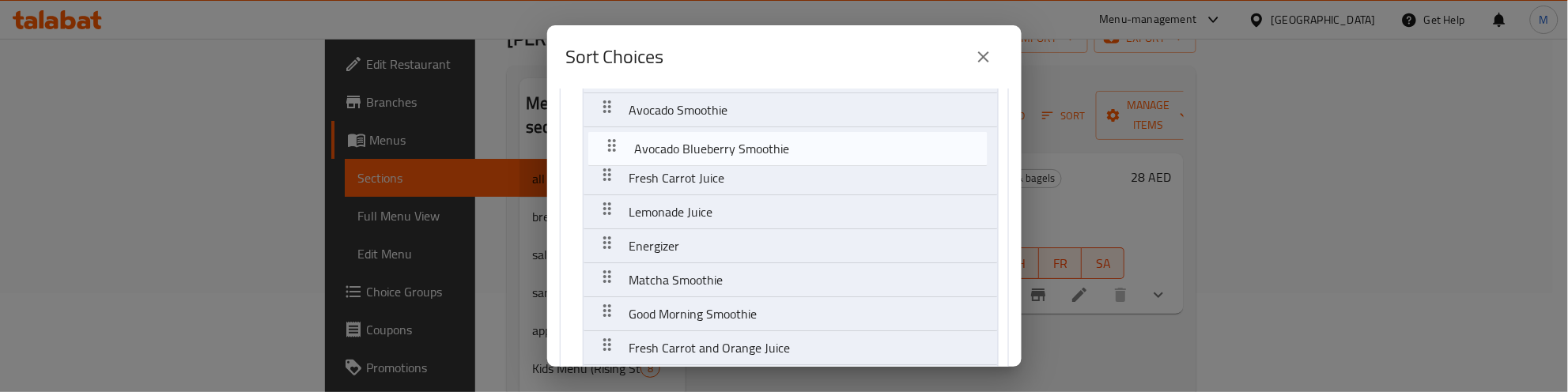
drag, startPoint x: 606, startPoint y: 289, endPoint x: 611, endPoint y: 136, distance: 153.1
click at [611, 136] on nav "Choose your side dish: Plain Croissant Chocolate Muffin High Protein Bagel Beef…" at bounding box center [784, 66] width 449 height 1269
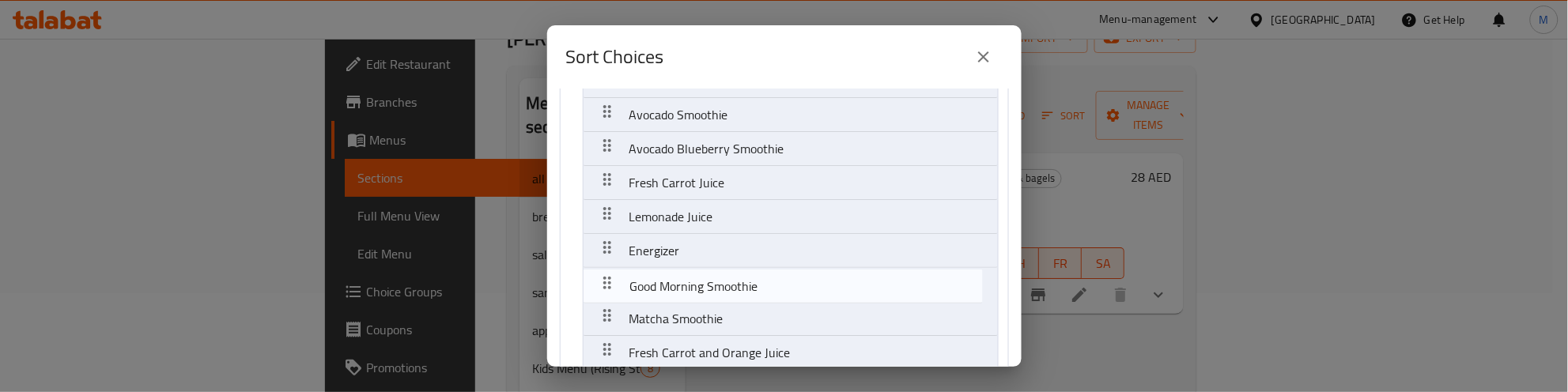
scroll to position [665, 0]
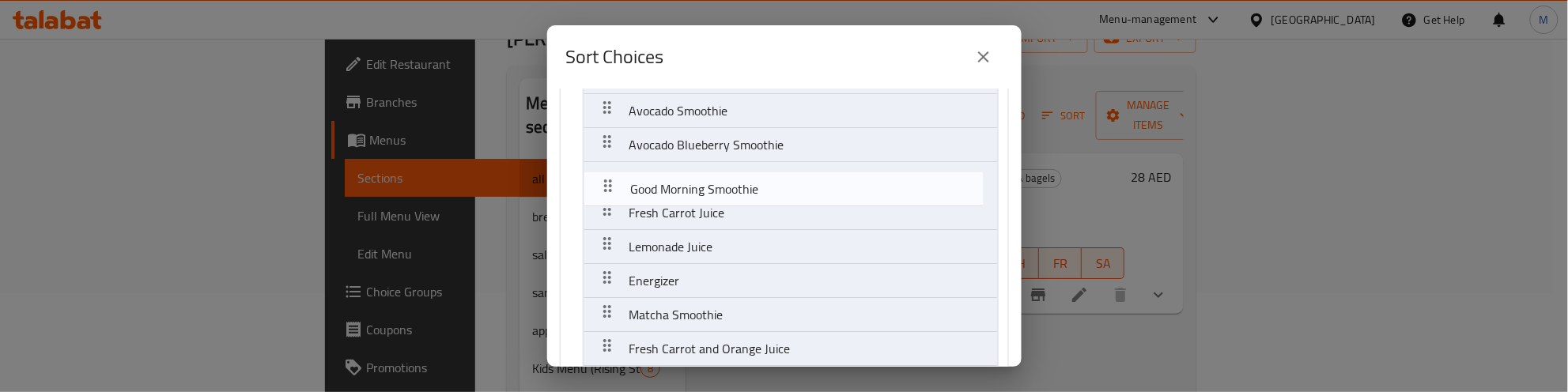
drag, startPoint x: 606, startPoint y: 319, endPoint x: 607, endPoint y: 177, distance: 142.0
click at [607, 177] on nav "Choose your side dish: Plain Croissant Chocolate Muffin High Protein Bagel Beef…" at bounding box center [784, 67] width 449 height 1269
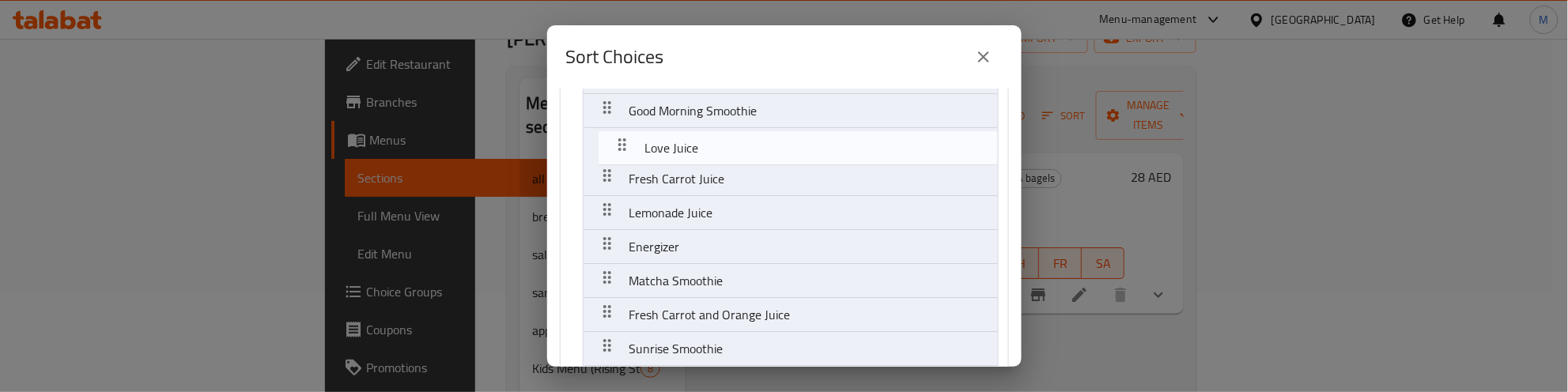
scroll to position [724, 0]
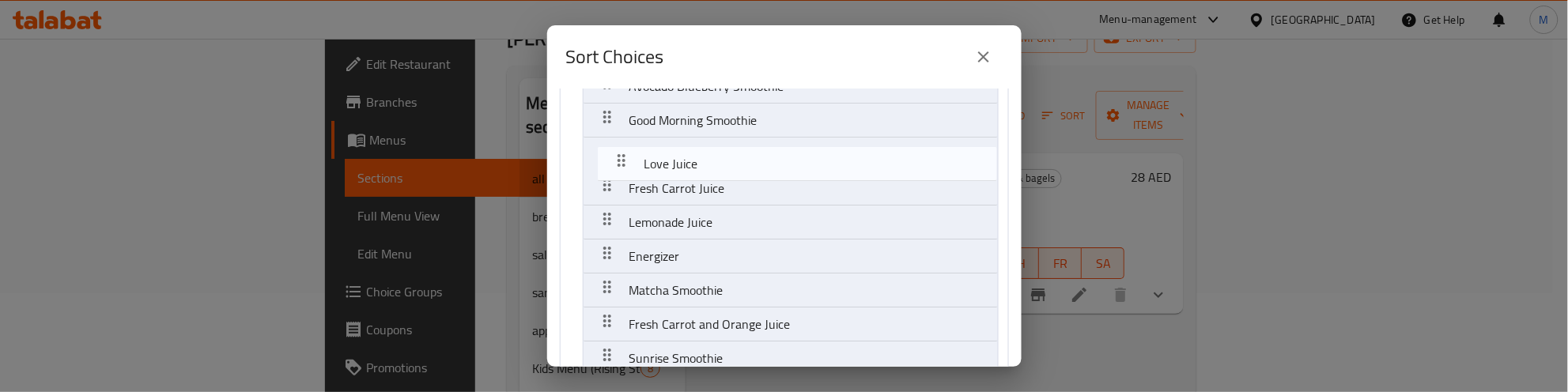
drag, startPoint x: 610, startPoint y: 349, endPoint x: 624, endPoint y: 152, distance: 197.5
click at [624, 152] on nav "Choose your side dish: Plain Croissant Chocolate Muffin High Protein Bagel Beef…" at bounding box center [784, 9] width 449 height 1269
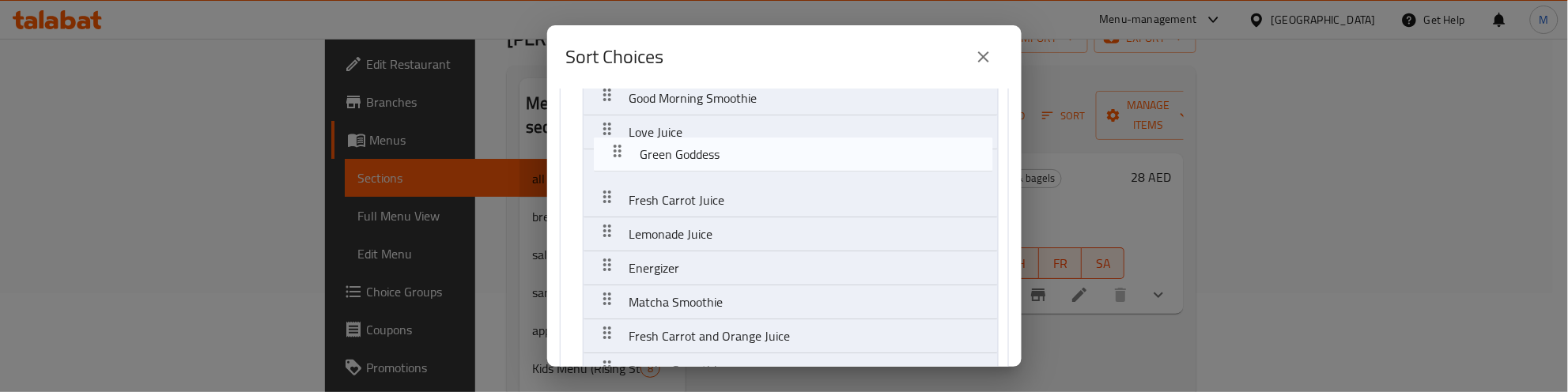
scroll to position [742, 0]
drag, startPoint x: 603, startPoint y: 233, endPoint x: 615, endPoint y: 157, distance: 76.9
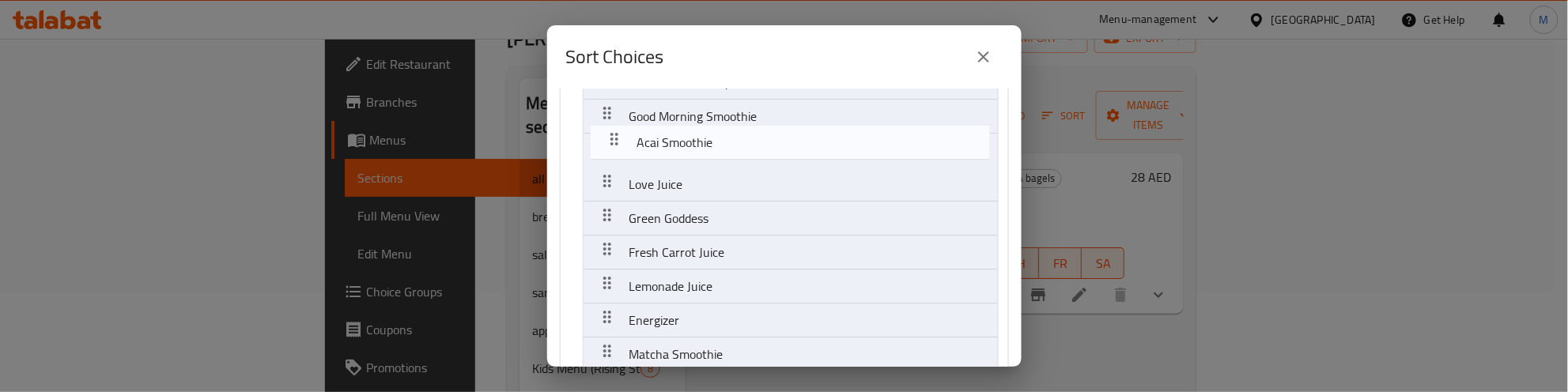
scroll to position [725, 0]
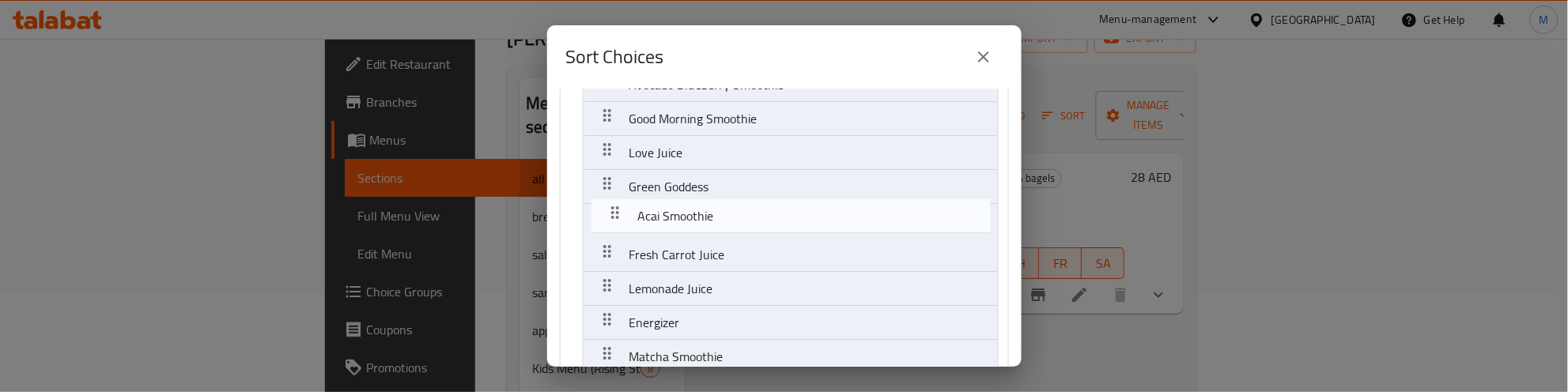
drag, startPoint x: 604, startPoint y: 277, endPoint x: 611, endPoint y: 209, distance: 68.4
click at [611, 209] on nav "Choose your side dish: Plain Croissant Chocolate Muffin High Protein Bagel Beef…" at bounding box center [784, 7] width 449 height 1269
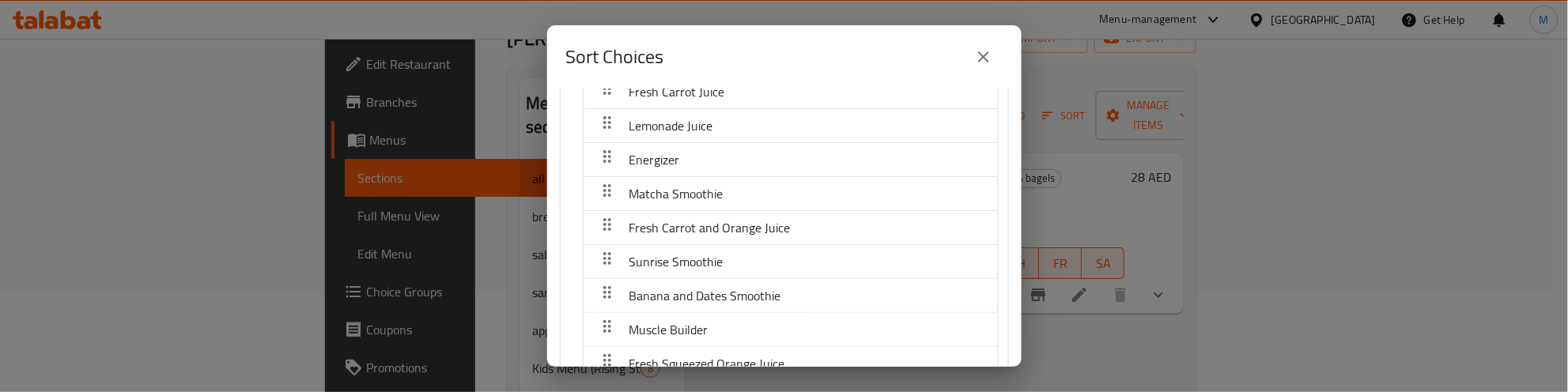
scroll to position [923, 0]
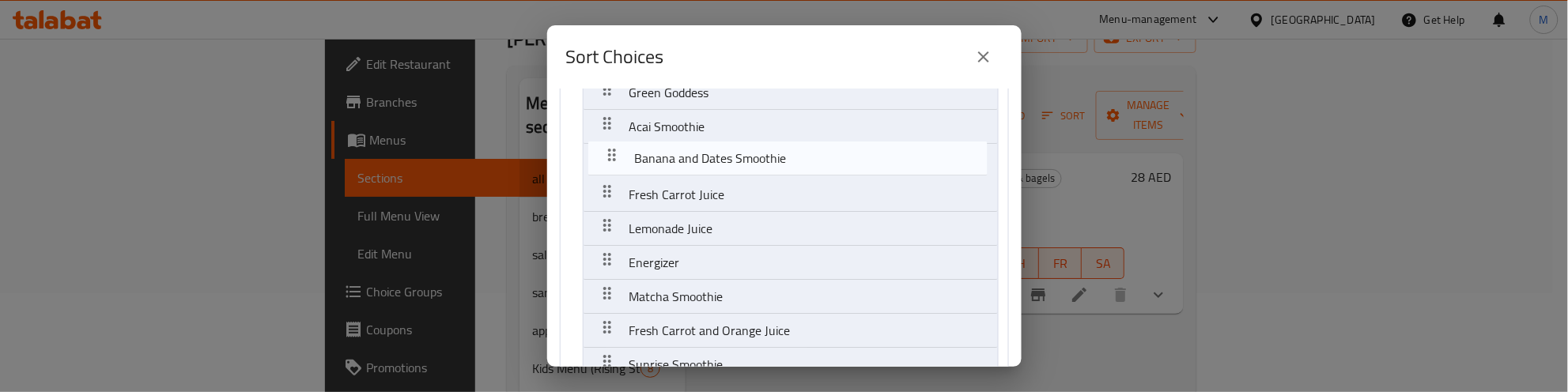
drag, startPoint x: 606, startPoint y: 262, endPoint x: 610, endPoint y: 149, distance: 113.1
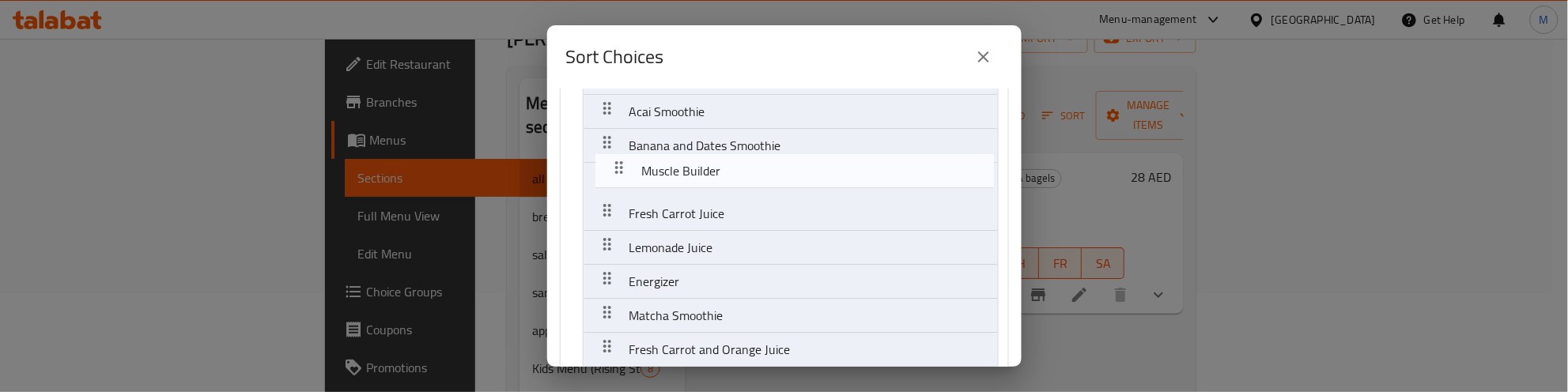
scroll to position [832, 0]
drag, startPoint x: 604, startPoint y: 298, endPoint x: 615, endPoint y: 174, distance: 124.5
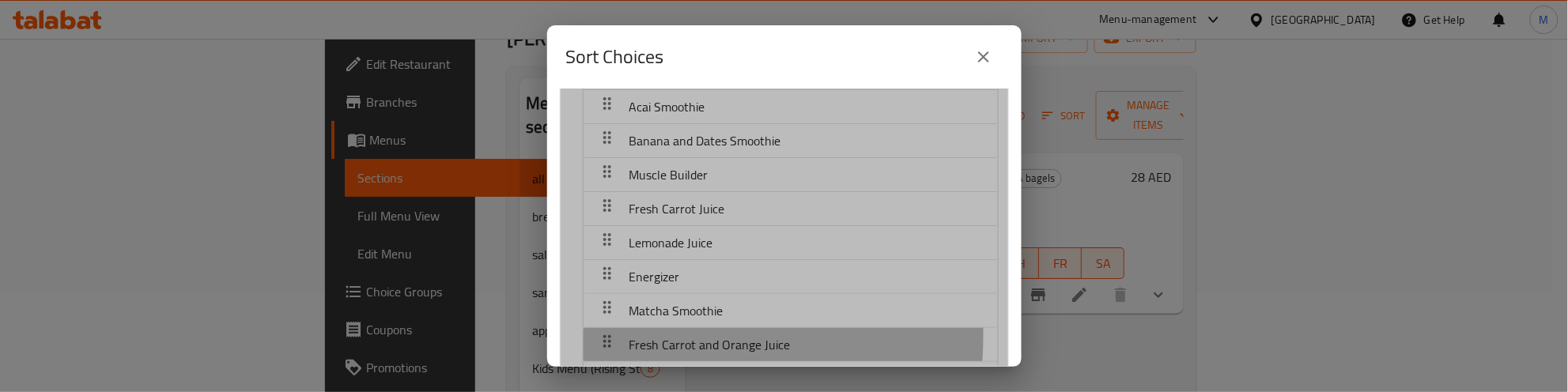
scroll to position [841, 0]
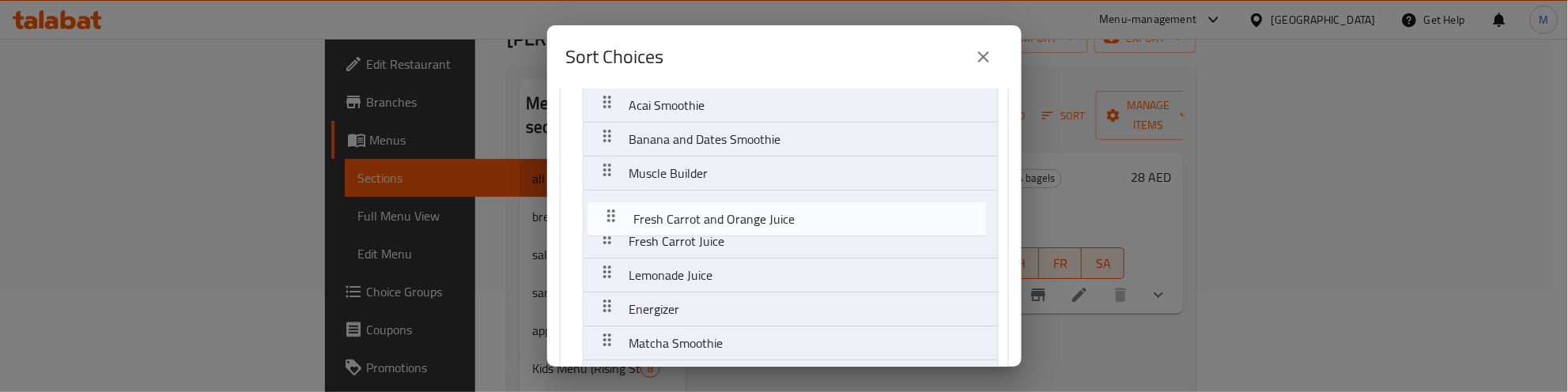
drag, startPoint x: 602, startPoint y: 345, endPoint x: 606, endPoint y: 198, distance: 147.1
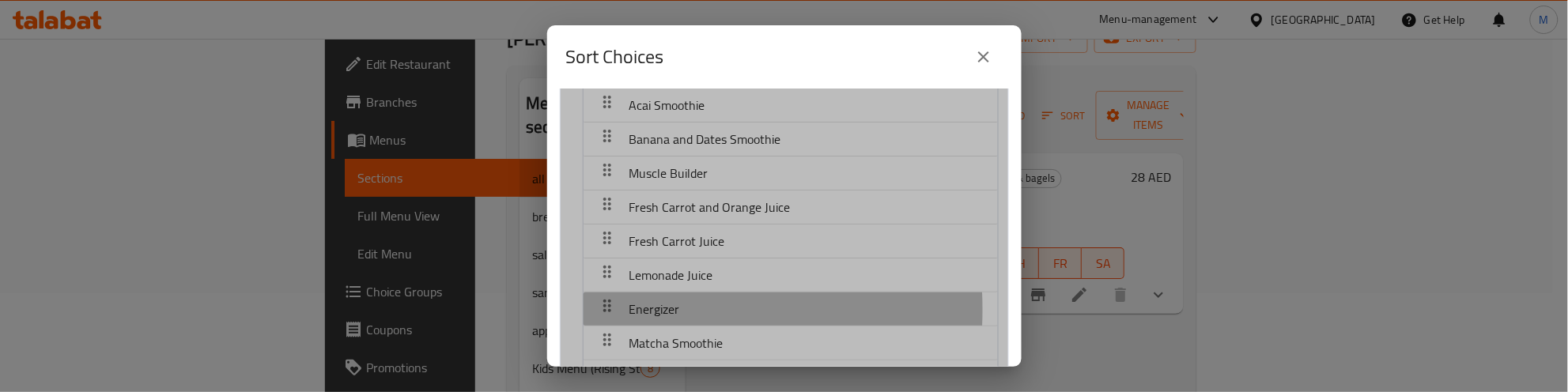
scroll to position [844, 0]
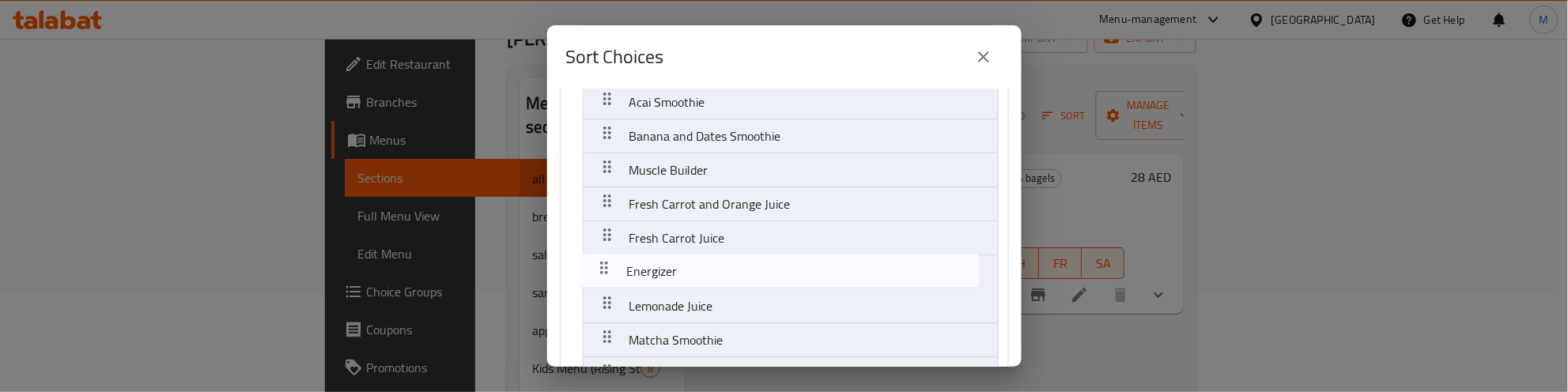
drag, startPoint x: 611, startPoint y: 314, endPoint x: 606, endPoint y: 230, distance: 84.1
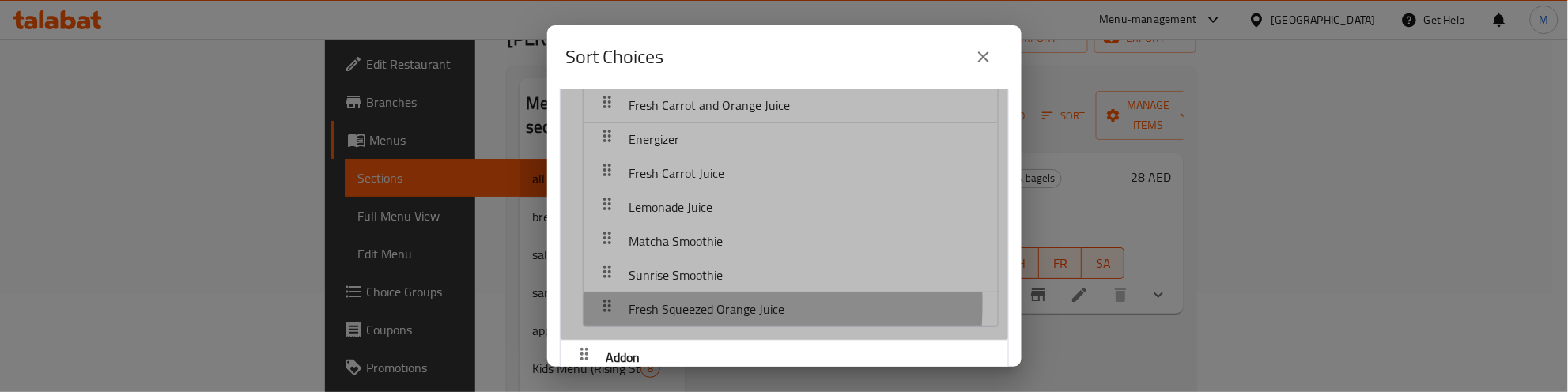
scroll to position [947, 0]
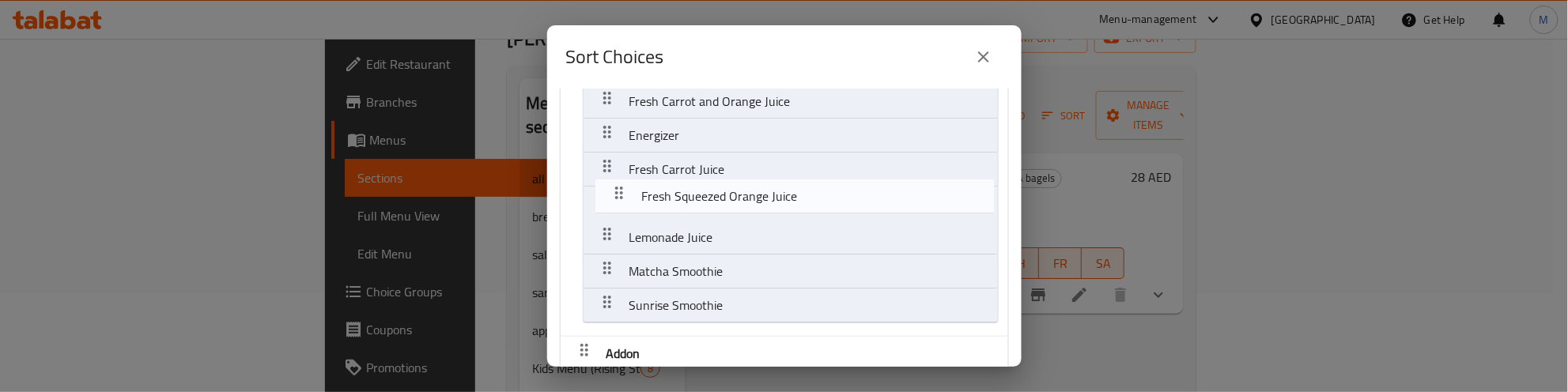
drag, startPoint x: 610, startPoint y: 308, endPoint x: 623, endPoint y: 166, distance: 142.6
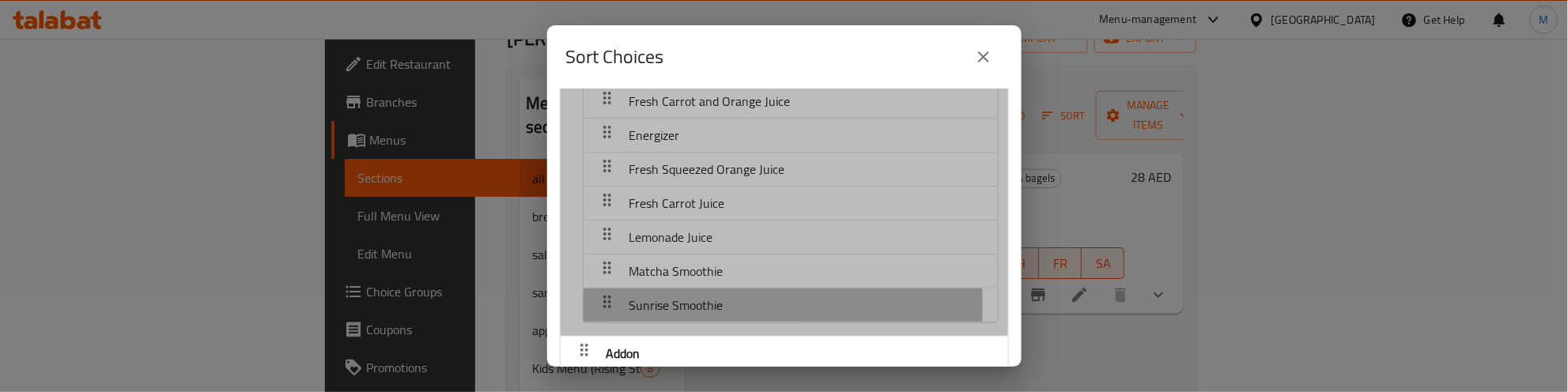
scroll to position [951, 0]
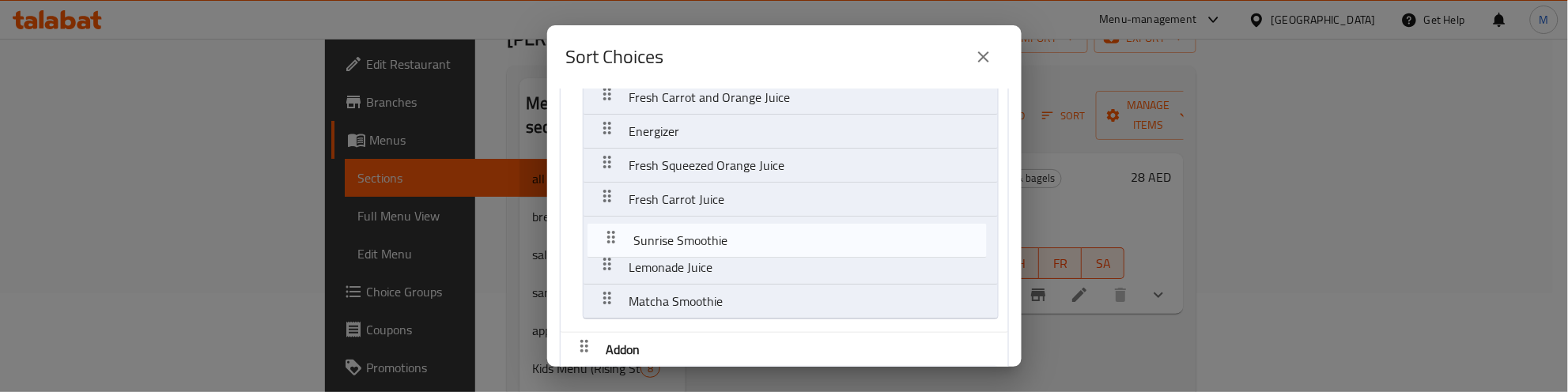
drag, startPoint x: 602, startPoint y: 311, endPoint x: 606, endPoint y: 235, distance: 76.1
drag, startPoint x: 610, startPoint y: 202, endPoint x: 614, endPoint y: 237, distance: 35.2
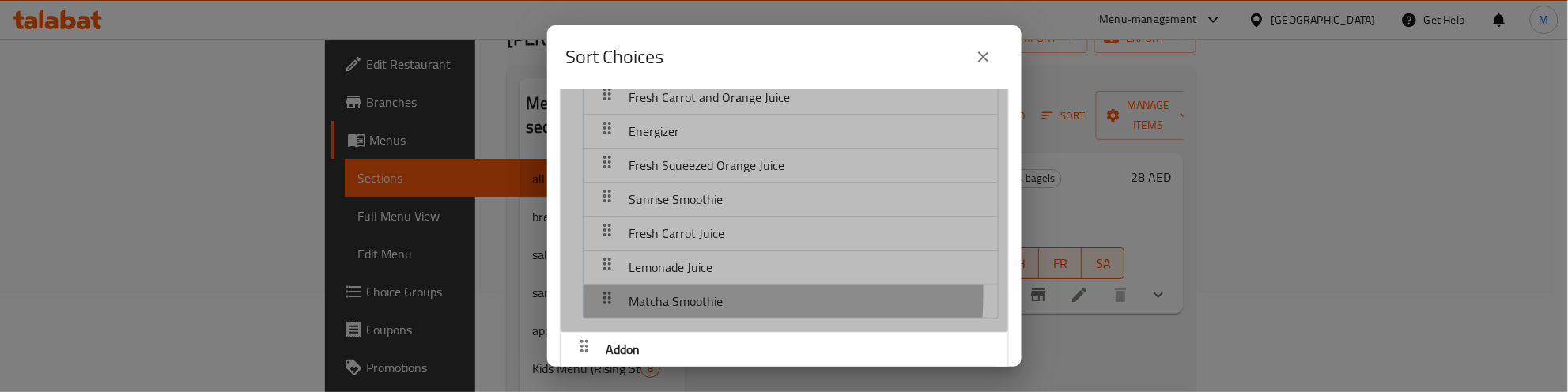
scroll to position [952, 0]
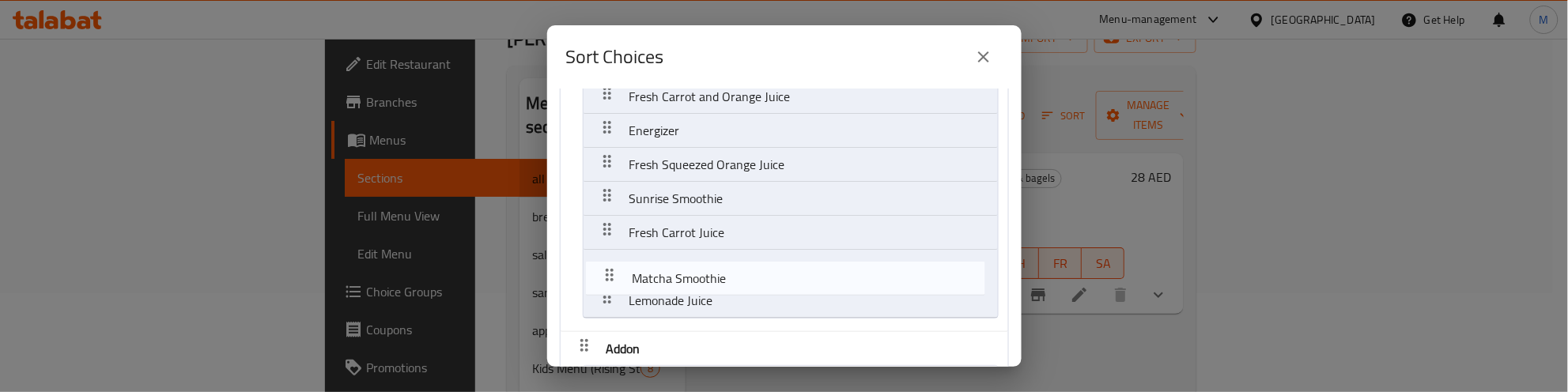
drag, startPoint x: 607, startPoint y: 298, endPoint x: 610, endPoint y: 265, distance: 33.1
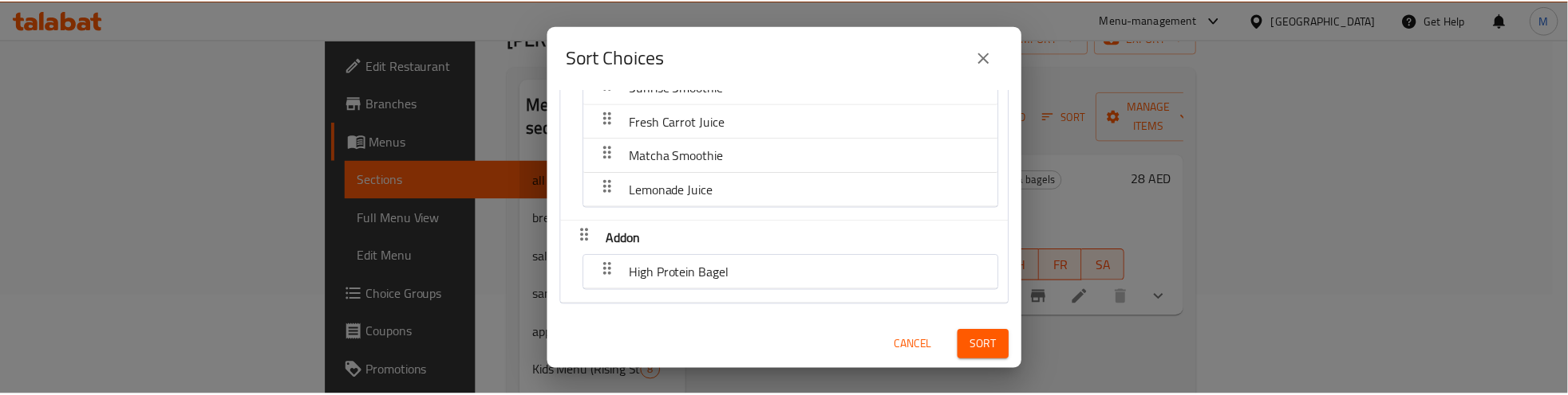
scroll to position [1077, 0]
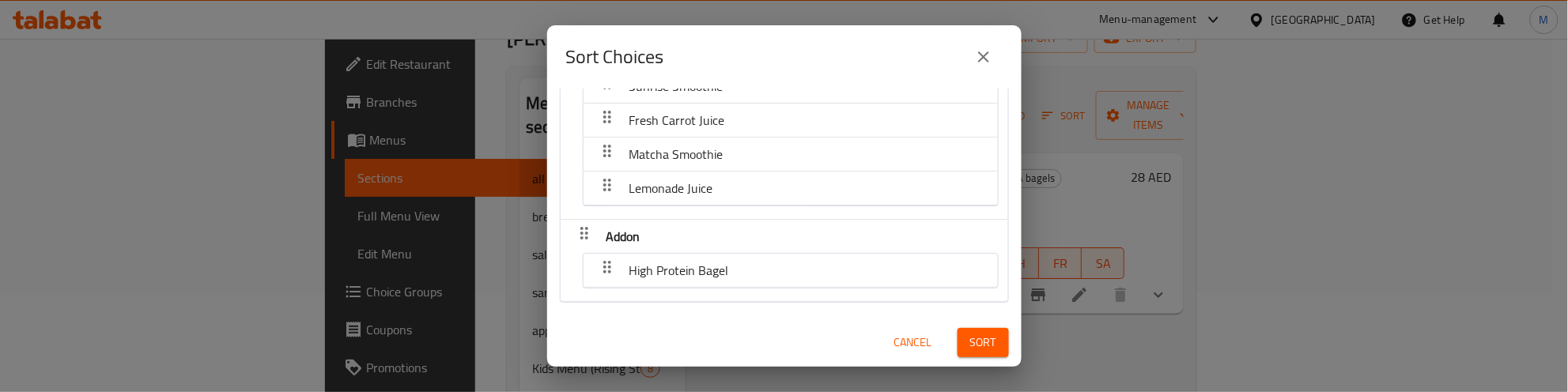
click at [970, 341] on span "Sort" at bounding box center [983, 343] width 26 height 20
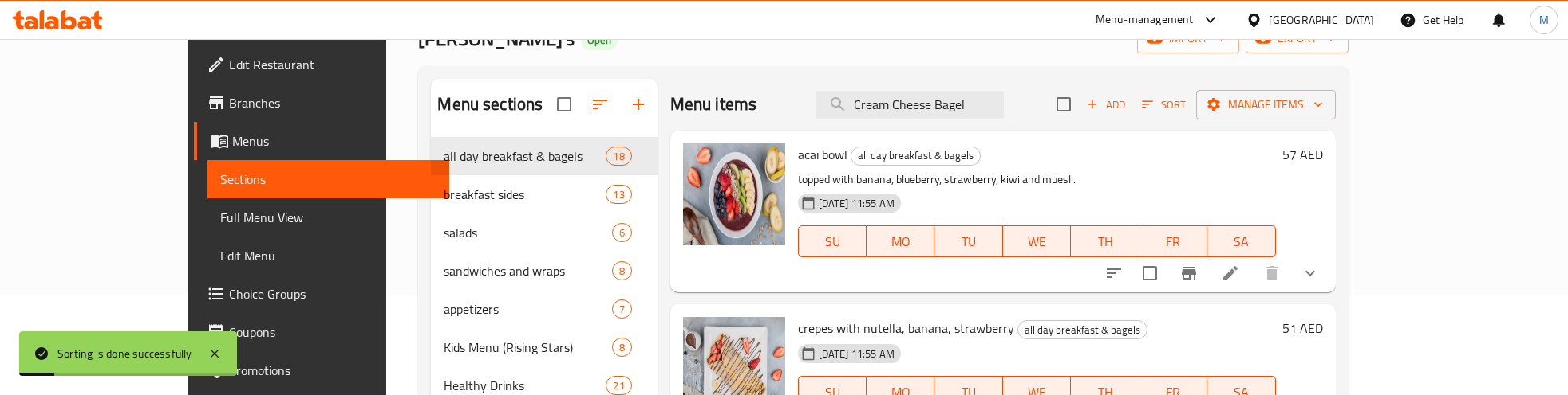
click at [1111, 172] on p "topped with banana, blueberry, strawberry, kiwi and muesli." at bounding box center [1037, 180] width 478 height 20
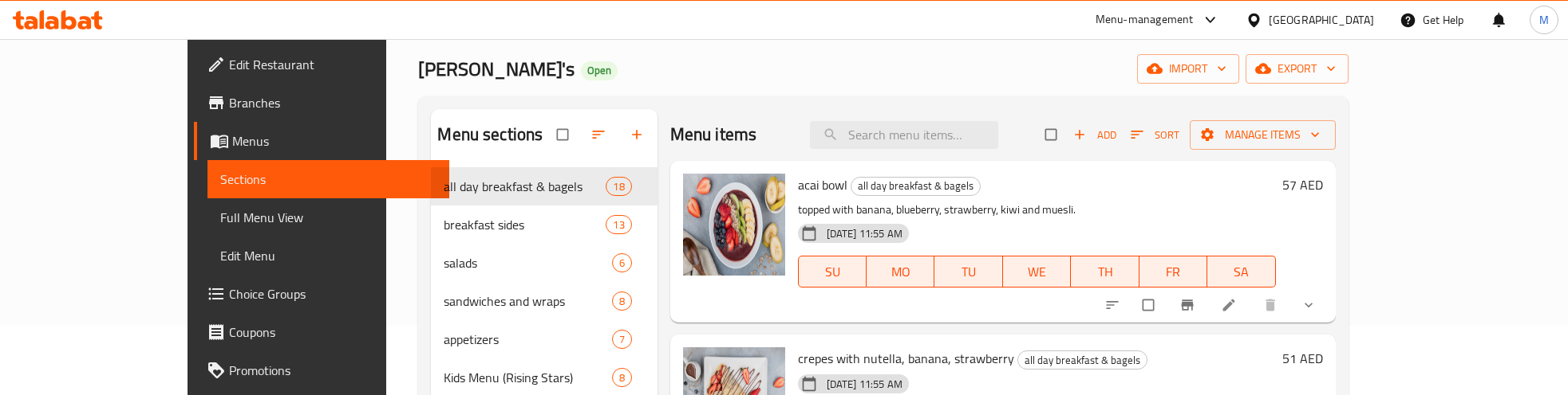
scroll to position [100, 0]
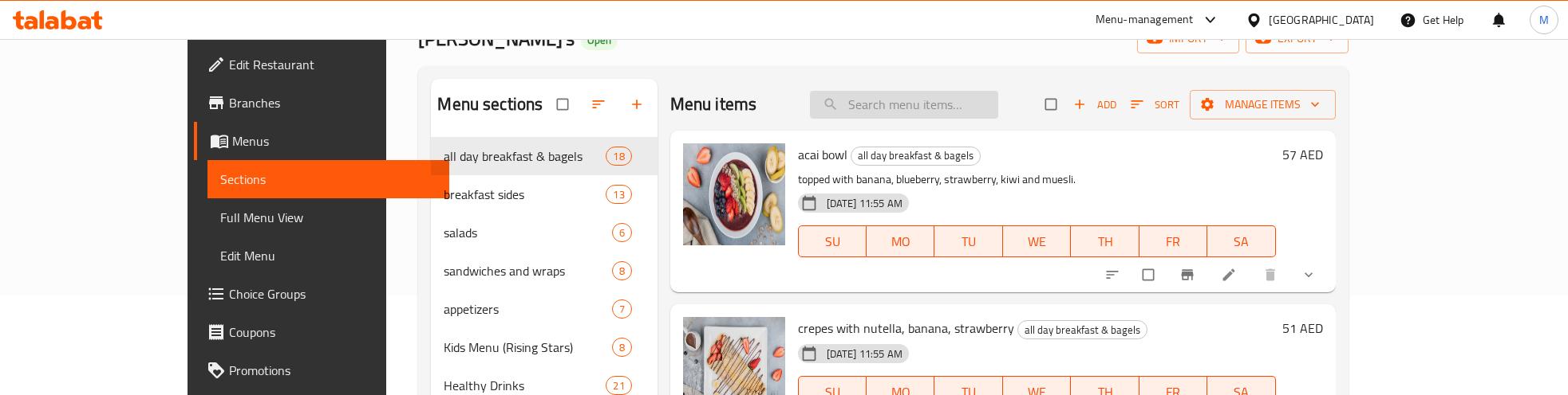
click at [980, 102] on input "search" at bounding box center [904, 105] width 189 height 28
paste input "Cream Cheese Bagel"
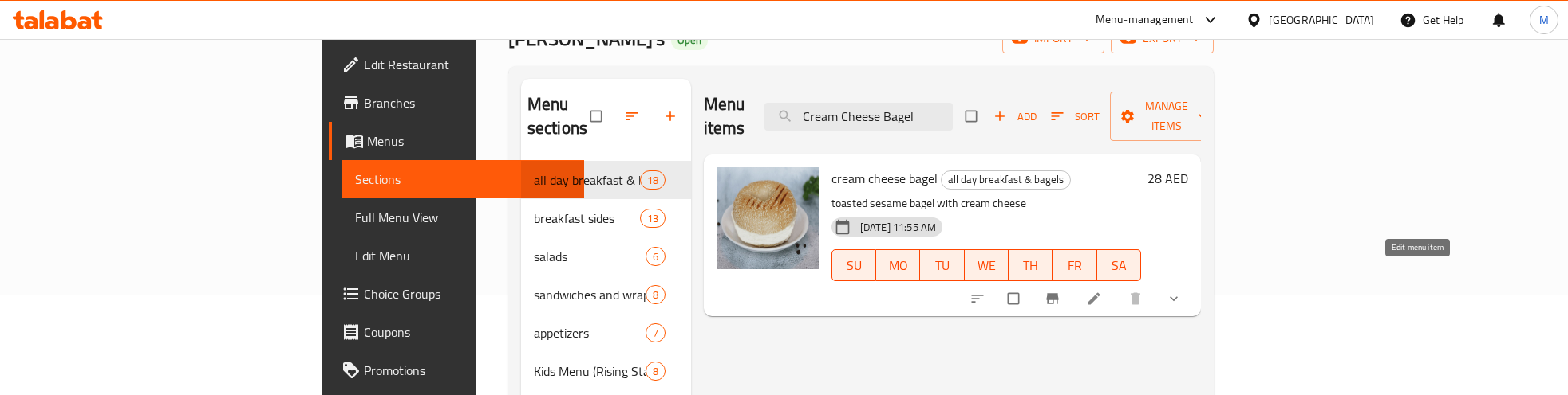
type input "Cream Cheese Bagel"
click at [1100, 293] on icon at bounding box center [1093, 300] width 12 height 12
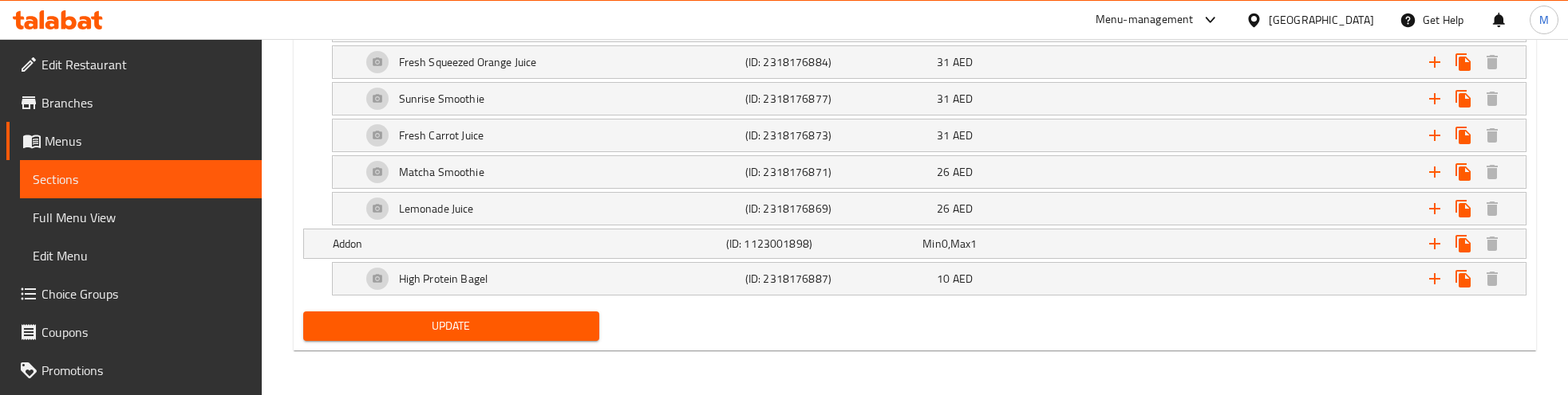
scroll to position [2025, 0]
click at [513, 277] on div "High Protein Bagel" at bounding box center [550, 279] width 384 height 38
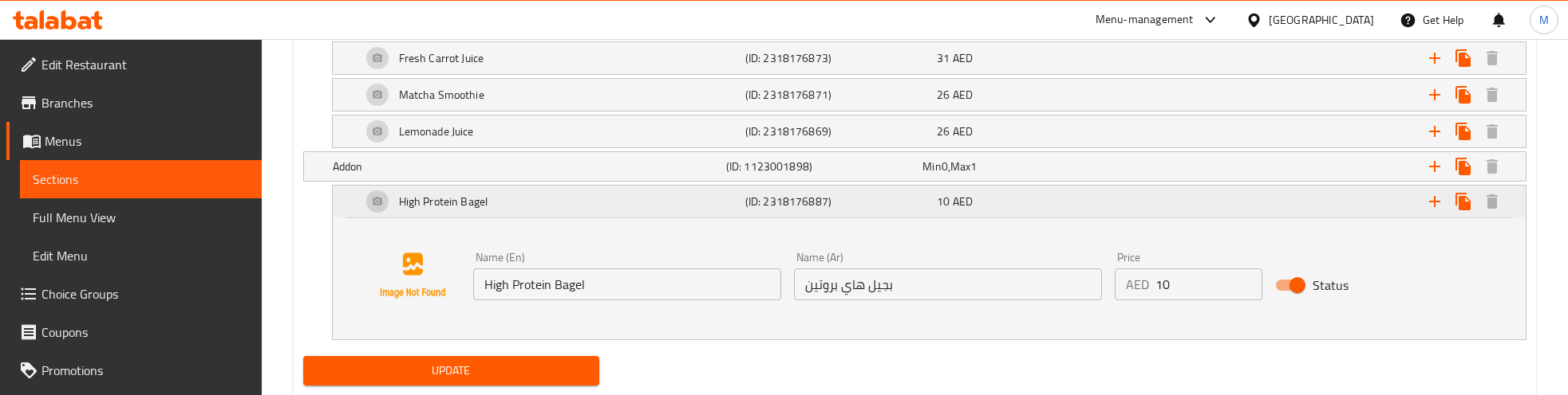
scroll to position [2125, 0]
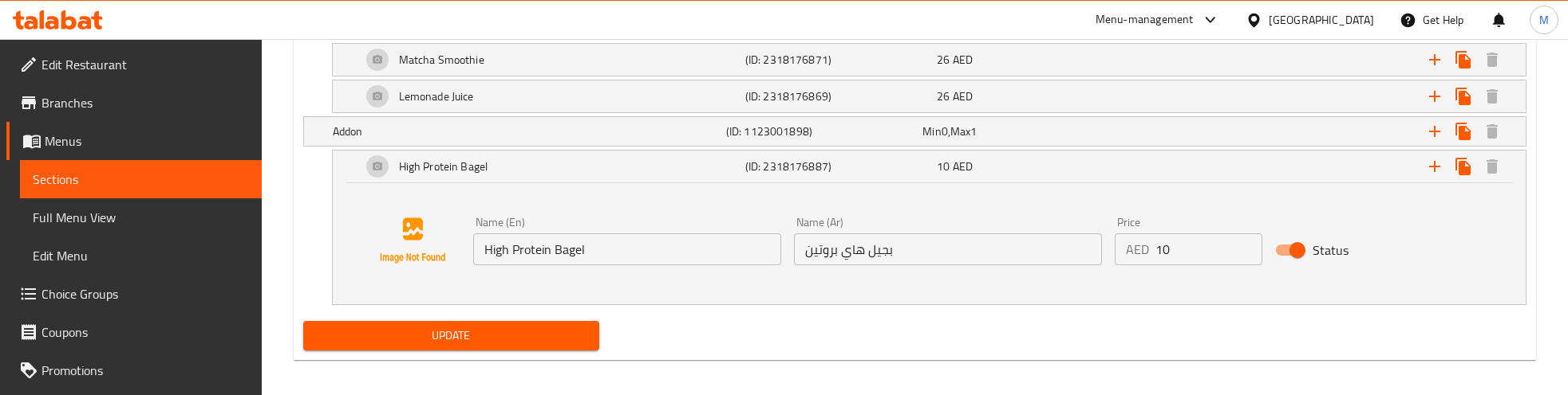
click at [552, 264] on input "High Protein Bagel" at bounding box center [627, 249] width 308 height 32
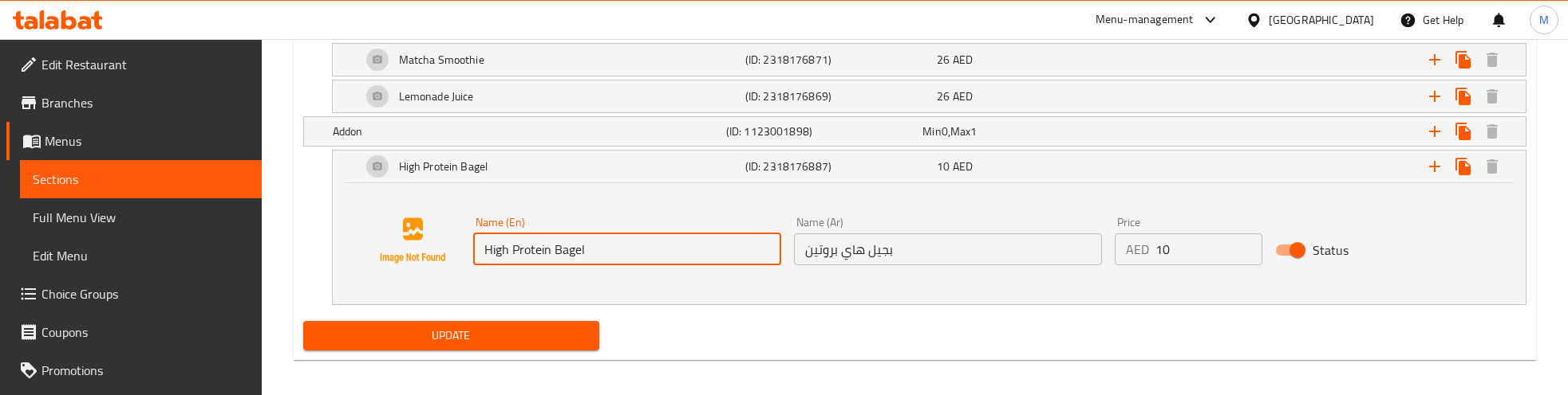
click at [552, 264] on input "High Protein Bagel" at bounding box center [627, 249] width 308 height 32
paste input "Salmon"
type input "Salmon"
click at [953, 259] on input "بجيل هاي بروتين" at bounding box center [948, 249] width 308 height 32
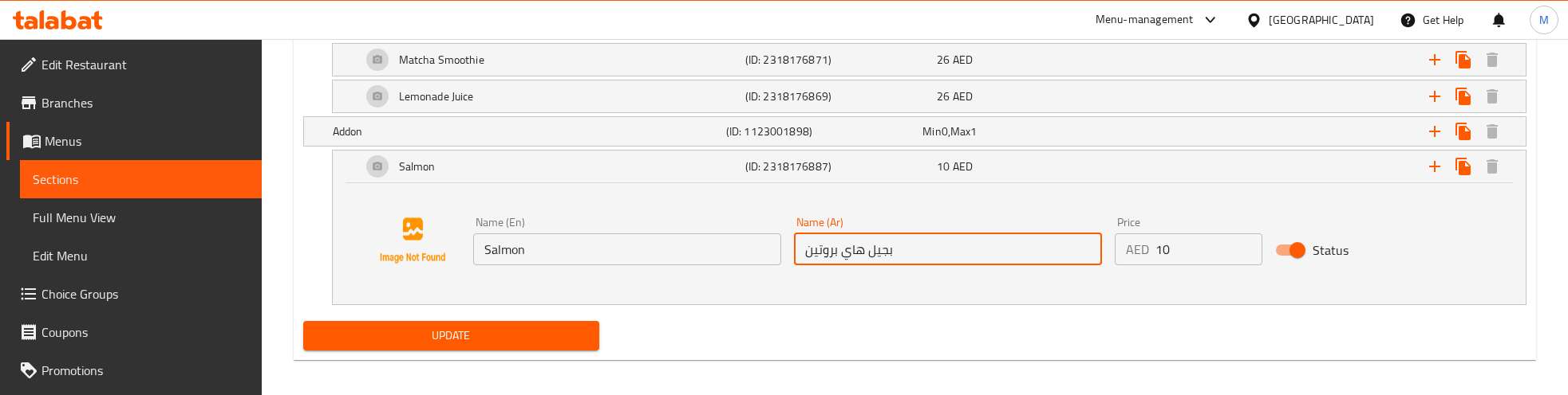
click at [953, 259] on input "بجيل هاي بروتين" at bounding box center [948, 249] width 308 height 32
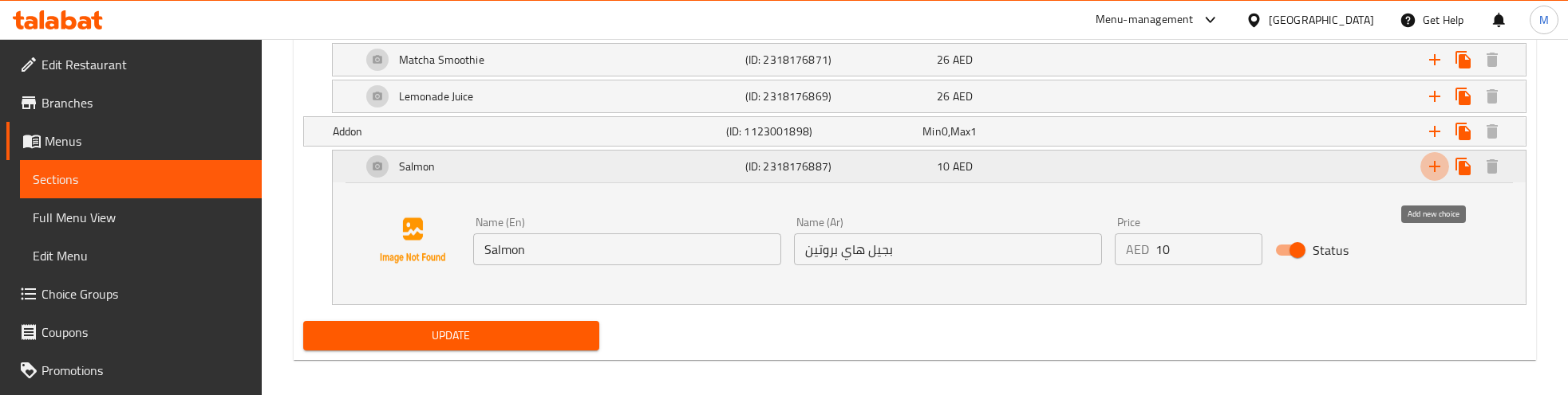
click at [1434, 172] on icon "Expand" at bounding box center [1434, 166] width 11 height 11
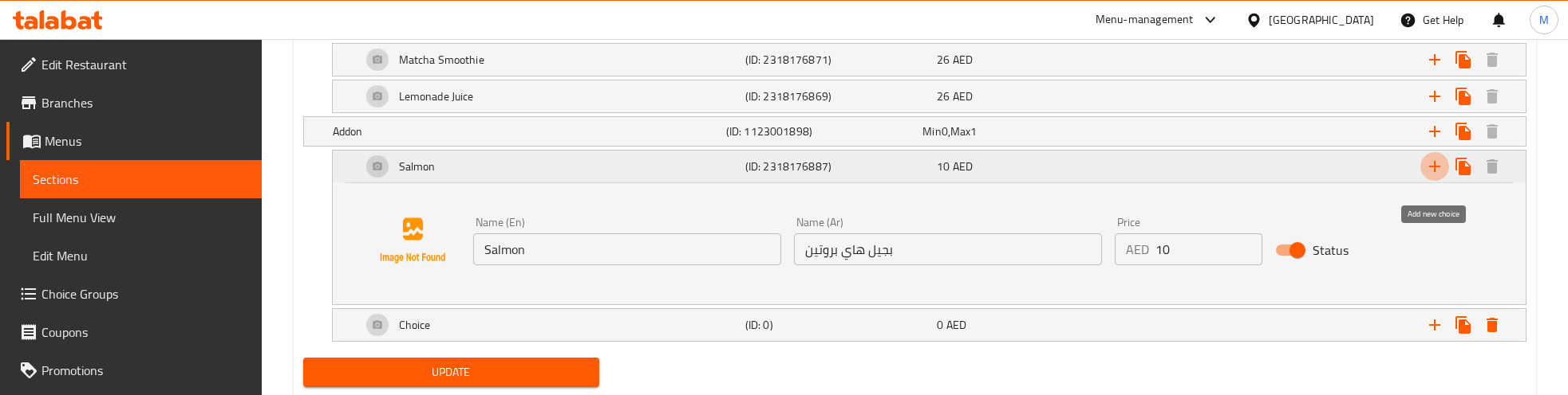
click at [1434, 172] on icon "Expand" at bounding box center [1434, 166] width 11 height 11
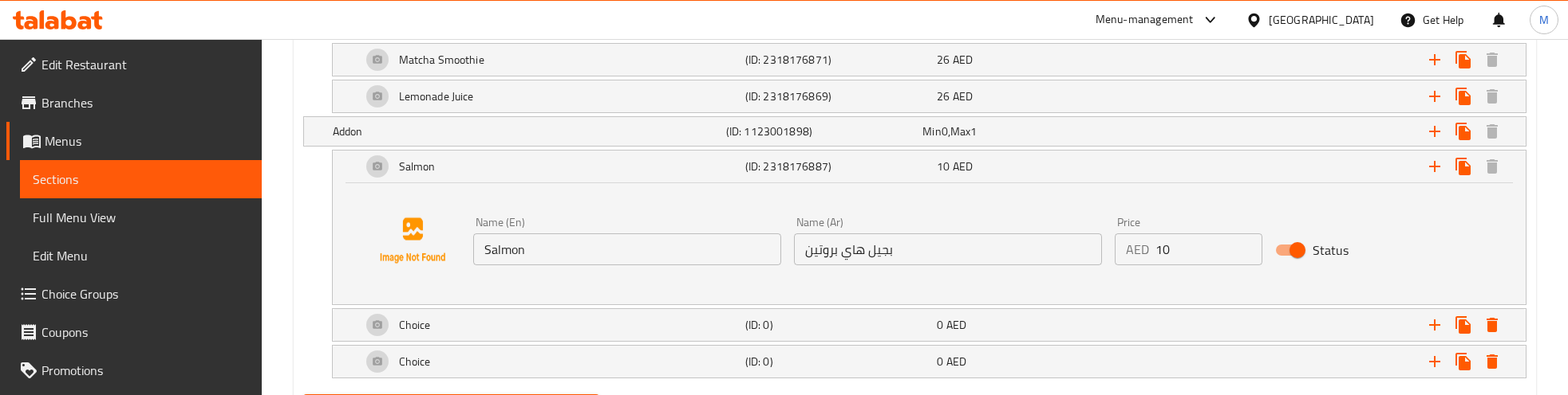
click at [874, 266] on input "بجيل هاي بروتين" at bounding box center [948, 249] width 308 height 32
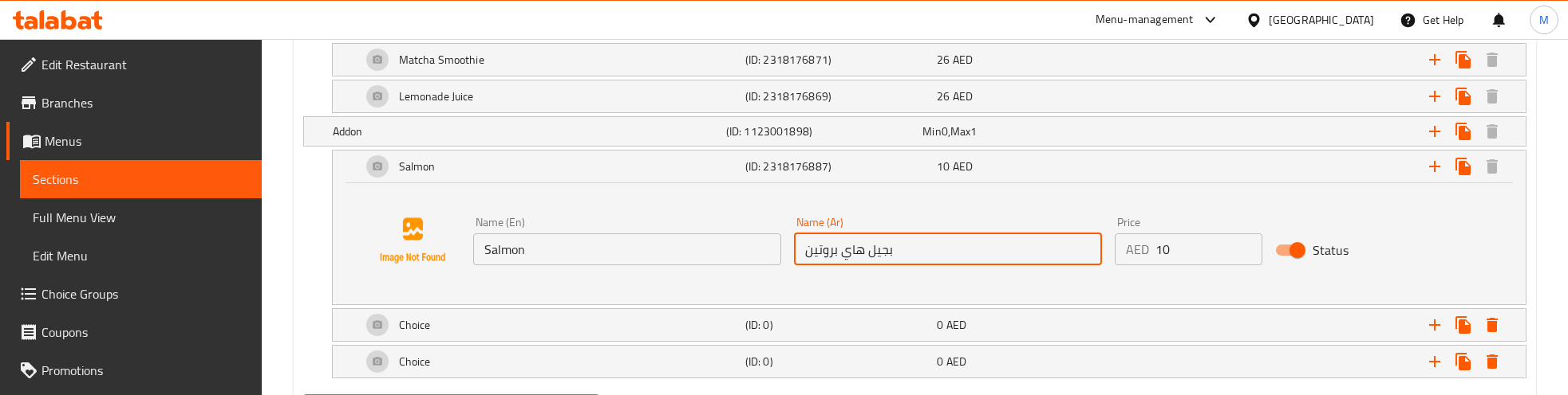
click at [874, 266] on input "بجيل هاي بروتين" at bounding box center [948, 249] width 308 height 32
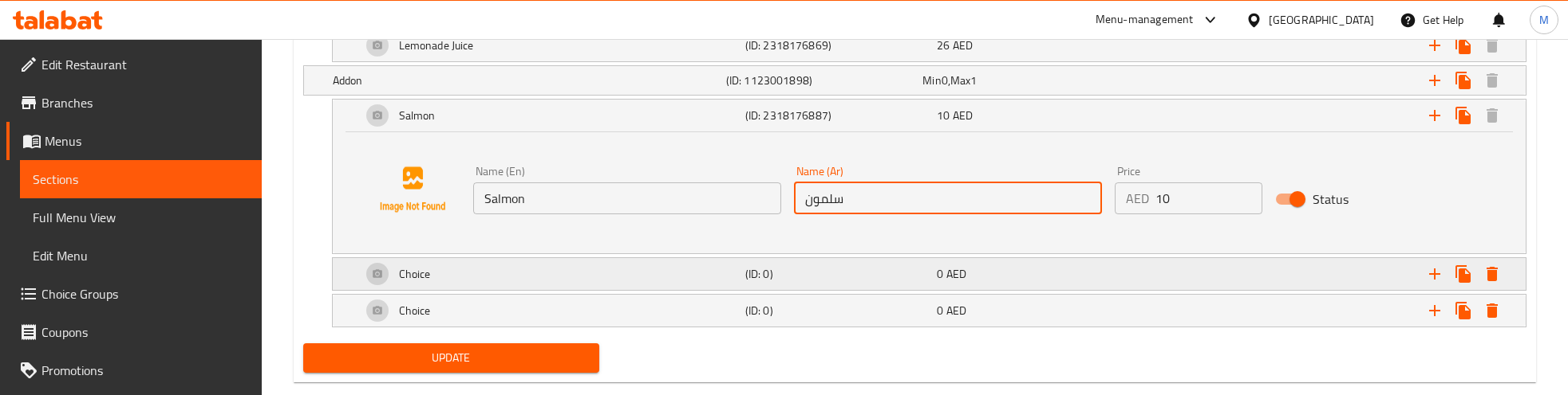
scroll to position [2222, 0]
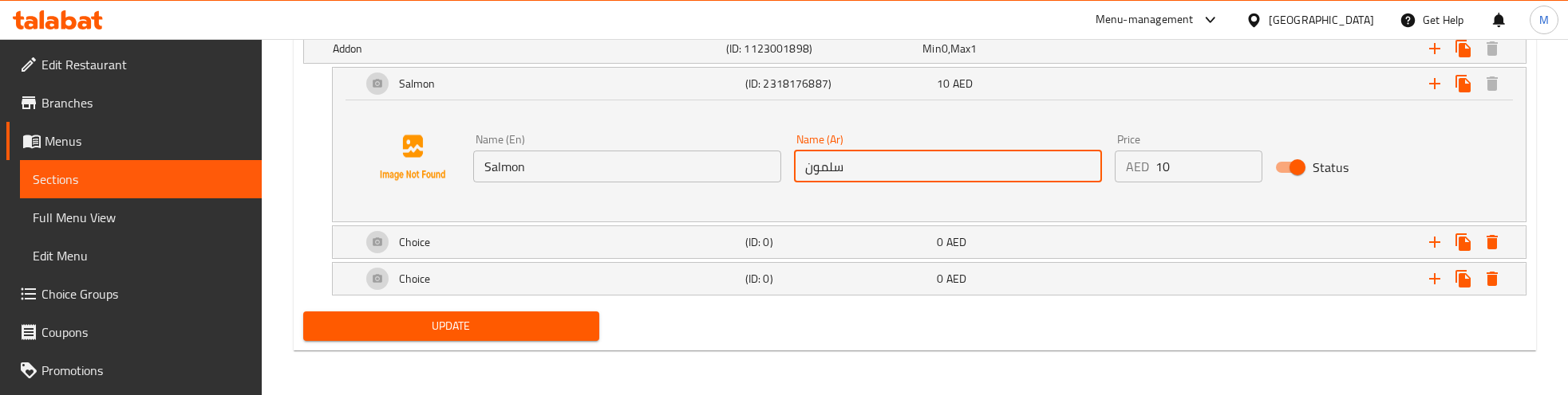
type input "سلمون"
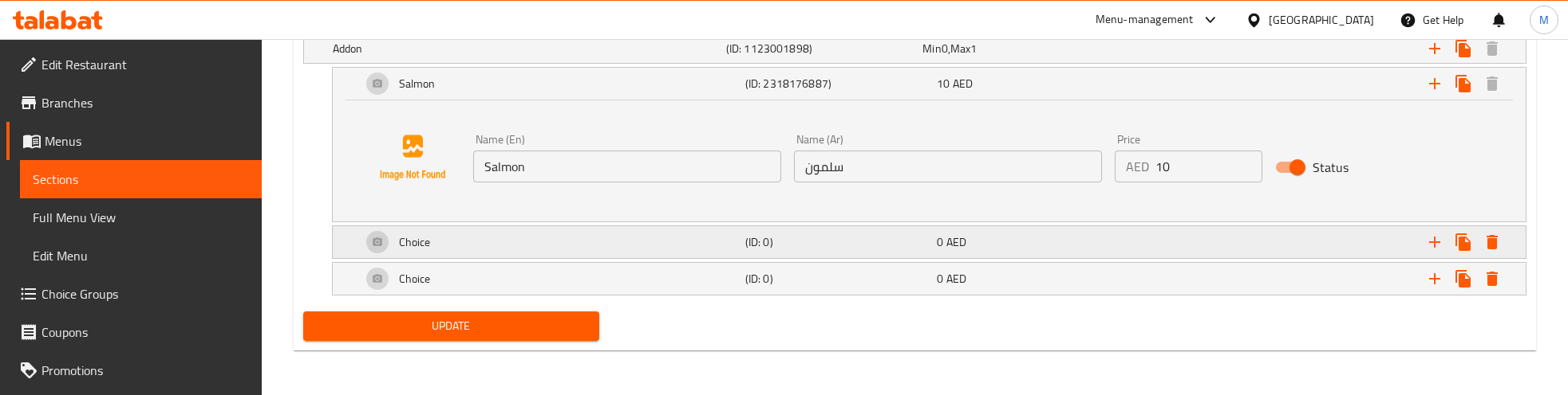
click at [560, 235] on div "Choice" at bounding box center [550, 242] width 384 height 38
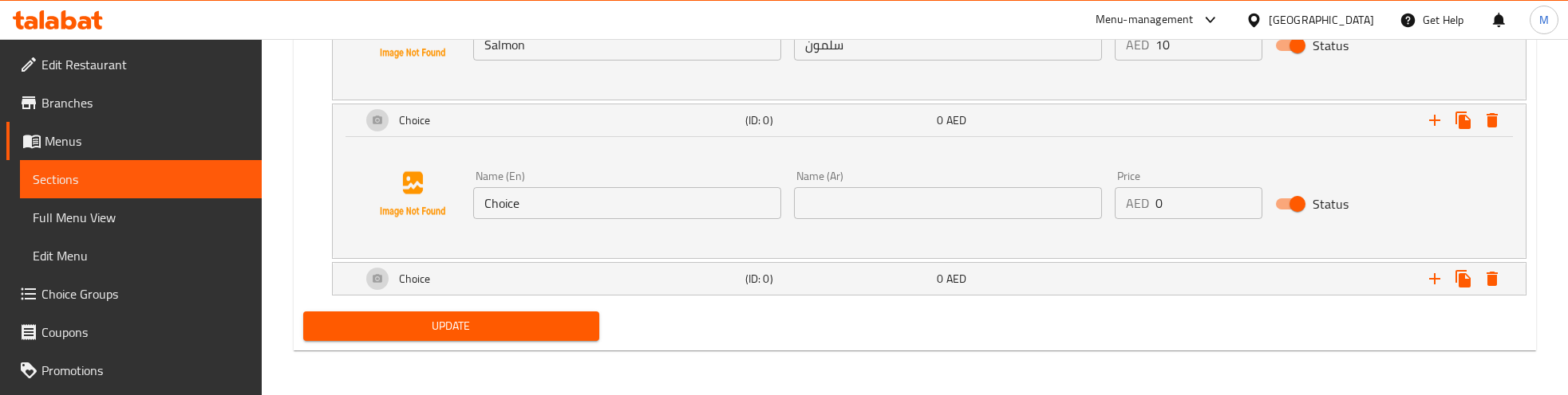
scroll to position [2343, 0]
click at [575, 281] on div "Choice" at bounding box center [550, 279] width 384 height 38
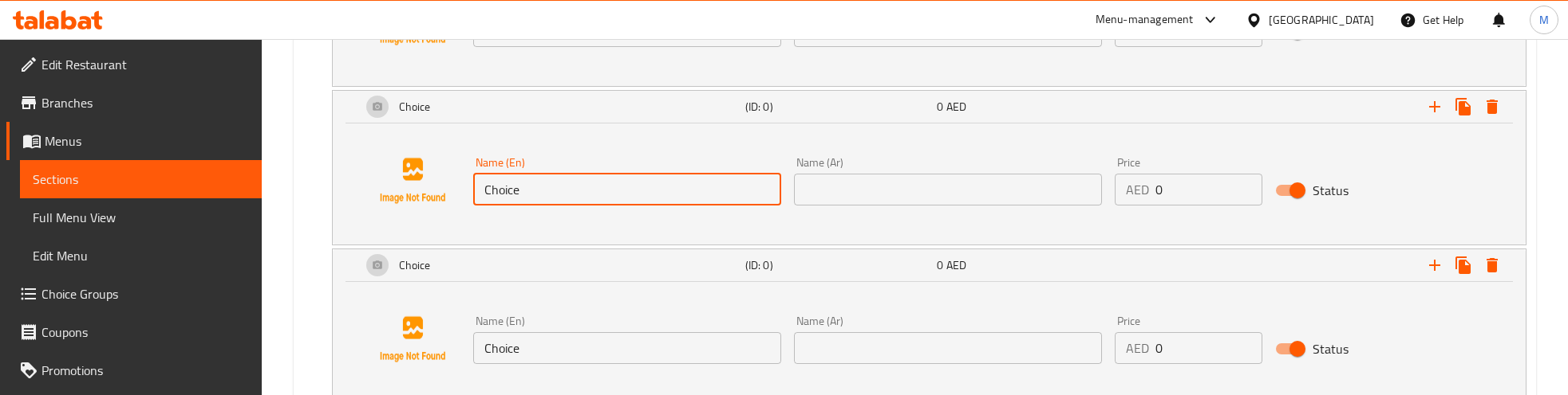
drag, startPoint x: 488, startPoint y: 209, endPoint x: 455, endPoint y: 208, distance: 33.0
click at [455, 209] on div "Name (En) Choice Name (En) Name (Ar) Name (Ar) Price AED 0 Price Status" at bounding box center [929, 181] width 1155 height 122
paste input "Toast"
type input "Toast"
click at [862, 198] on input "text" at bounding box center [948, 189] width 308 height 32
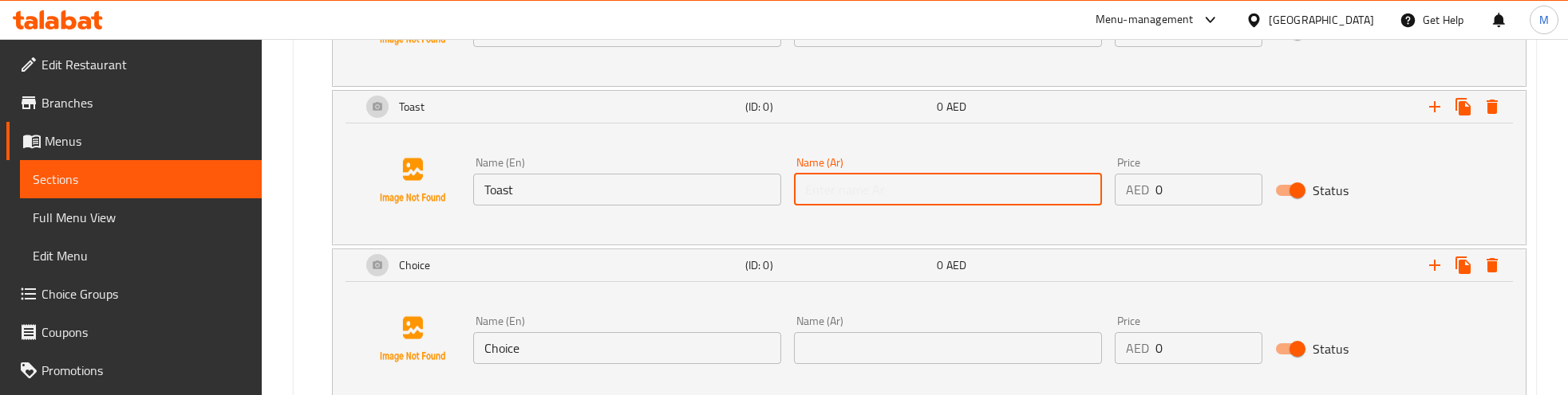
paste input "خبز محمص"
type input "خبز محمص"
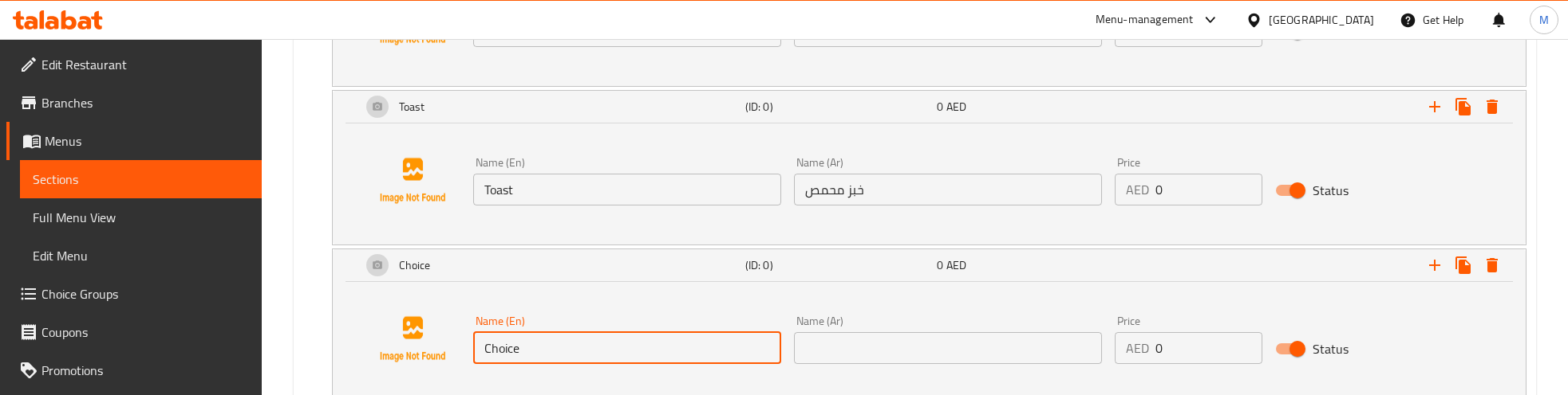
drag, startPoint x: 528, startPoint y: 365, endPoint x: 444, endPoint y: 361, distance: 84.1
click at [444, 361] on div "Name (En) Choice Name (En) Name (Ar) Name (Ar) Price AED 0 Price Status" at bounding box center [929, 339] width 1155 height 122
paste input "Egg"
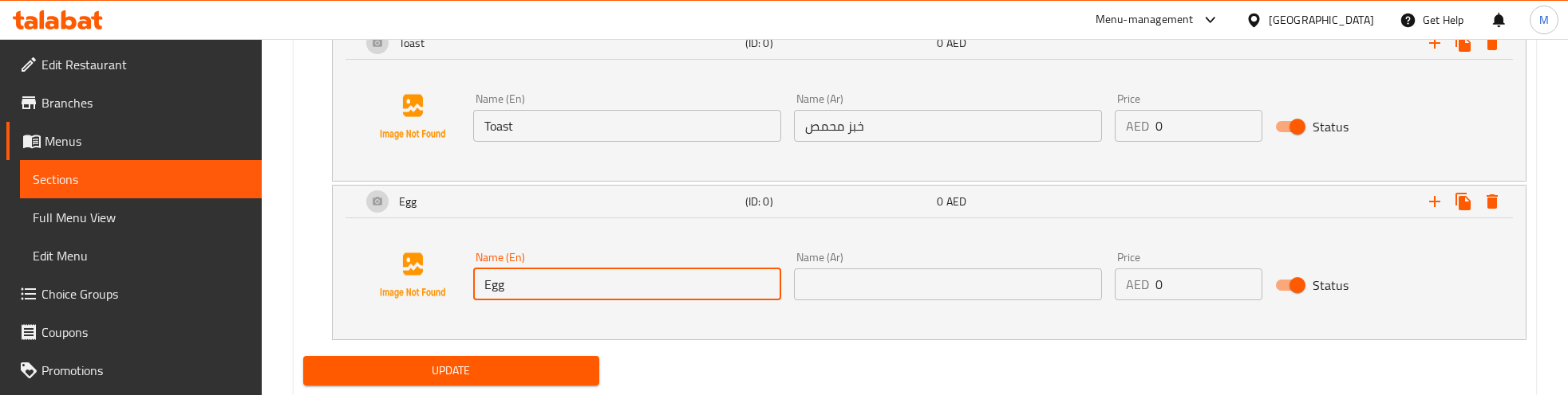
scroll to position [2443, 0]
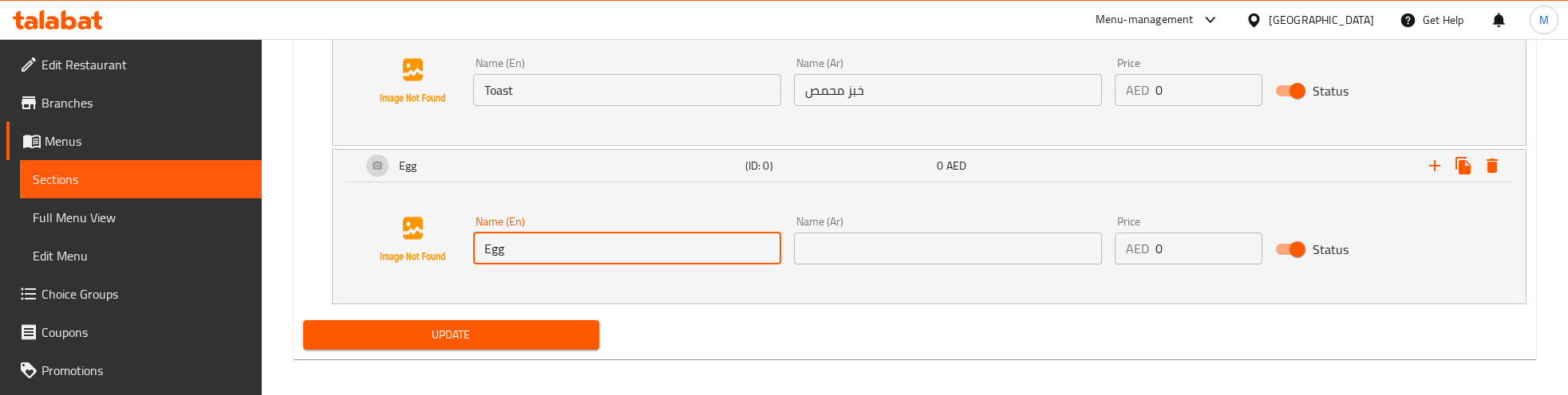
type input "Egg"
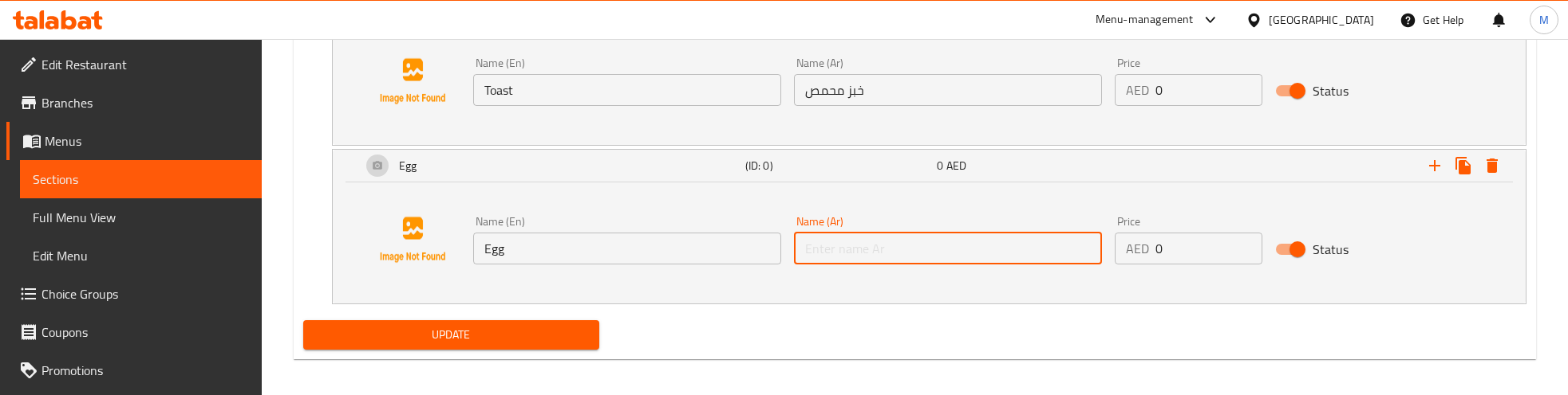
click at [832, 263] on input "text" at bounding box center [948, 248] width 308 height 32
type input "بيض"
click at [819, 291] on div "Name (En) Egg Name (En) Name (Ar) بيض Name (Ar) Price AED 0 Price Status" at bounding box center [929, 240] width 1155 height 122
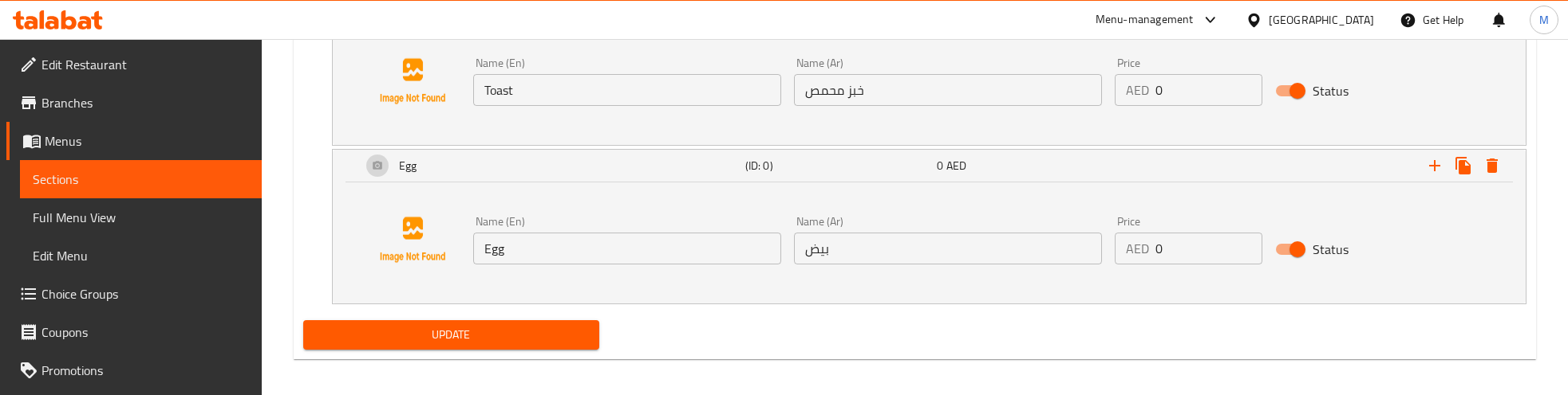
drag, startPoint x: 1174, startPoint y: 259, endPoint x: 1135, endPoint y: 259, distance: 39.0
click at [1135, 259] on div "AED 0 Price" at bounding box center [1189, 248] width 148 height 32
paste input "5"
type input "5"
drag, startPoint x: 1177, startPoint y: 100, endPoint x: 1144, endPoint y: 100, distance: 33.0
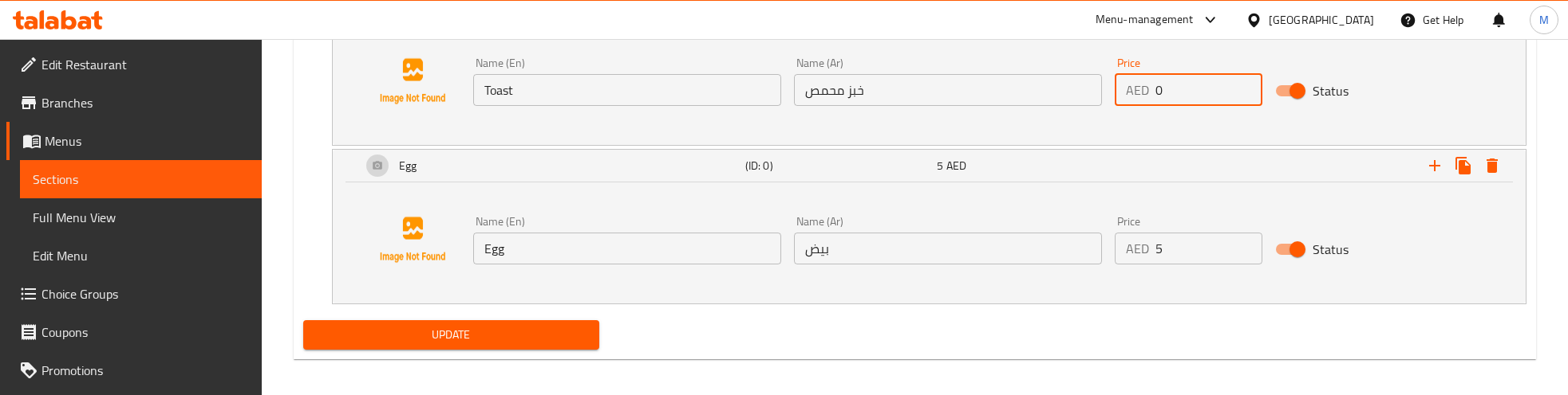
click at [1147, 101] on div "AED 0 Price" at bounding box center [1189, 89] width 148 height 32
paste input "5"
type input "5"
click at [1076, 129] on div "Name (En) Toast Name (En) Name (Ar) خبز محمص Name (Ar) Price AED 5 Price Status" at bounding box center [929, 82] width 1155 height 122
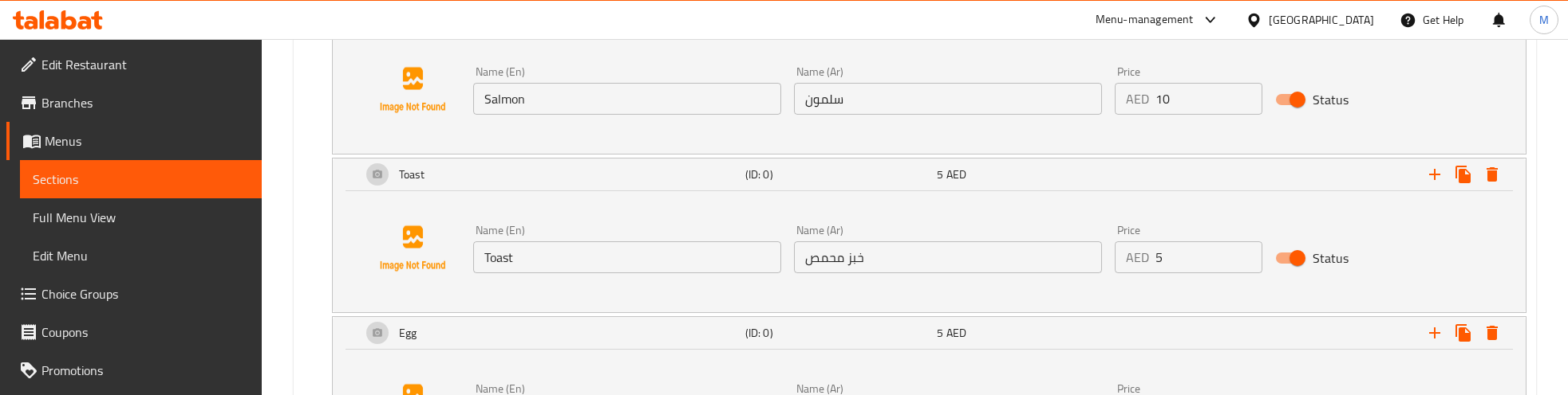
scroll to position [2244, 0]
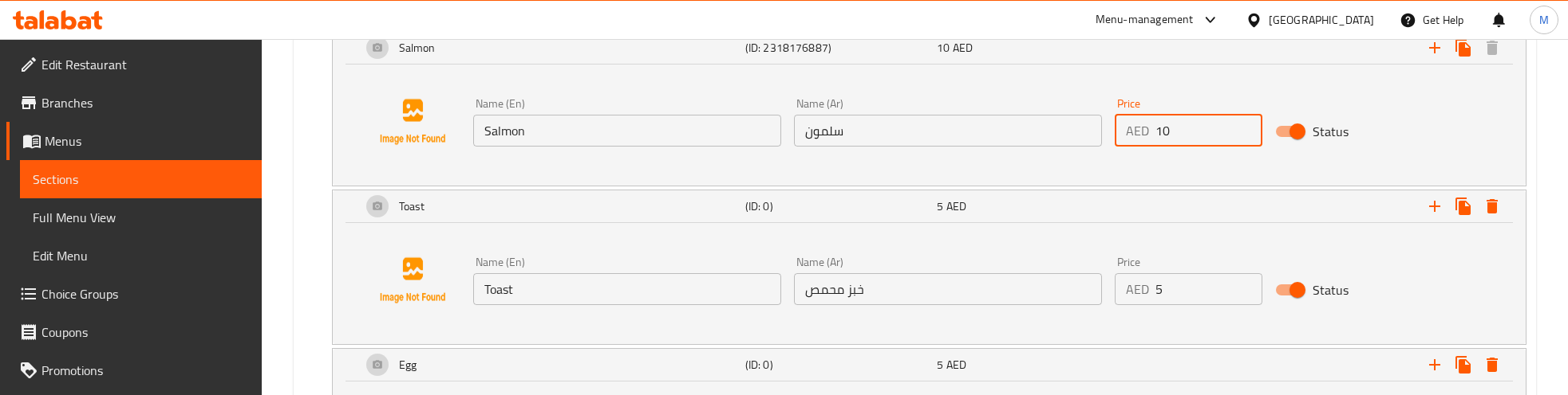
drag, startPoint x: 1174, startPoint y: 136, endPoint x: 1137, endPoint y: 133, distance: 37.1
click at [1139, 133] on div "AED 10 Price" at bounding box center [1189, 130] width 148 height 32
paste input "21"
type input "21"
click at [1020, 153] on div "Name (Ar) سلمون Name (Ar)" at bounding box center [947, 122] width 321 height 62
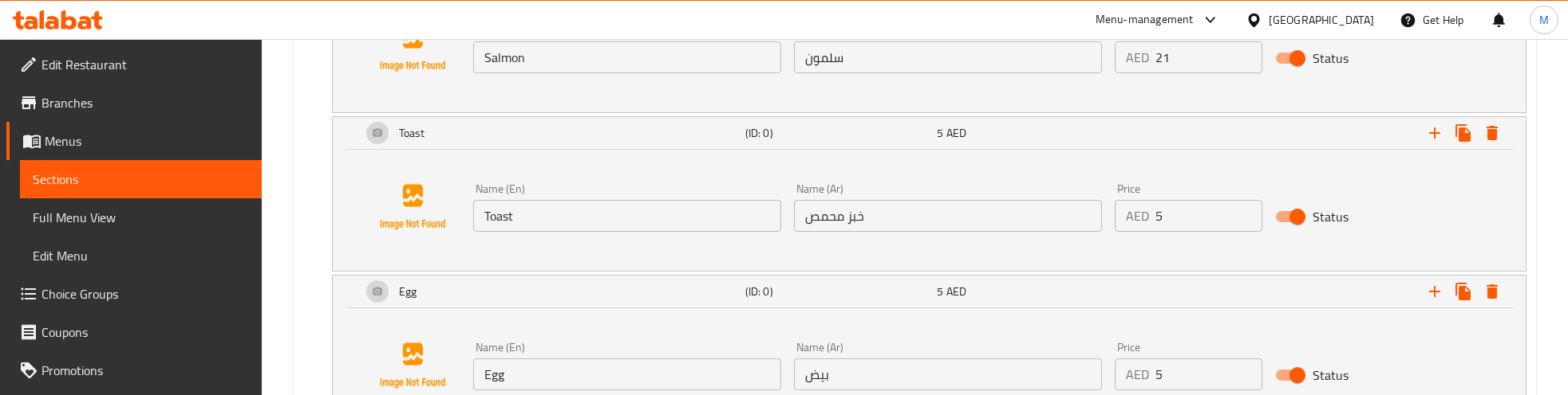
scroll to position [2465, 0]
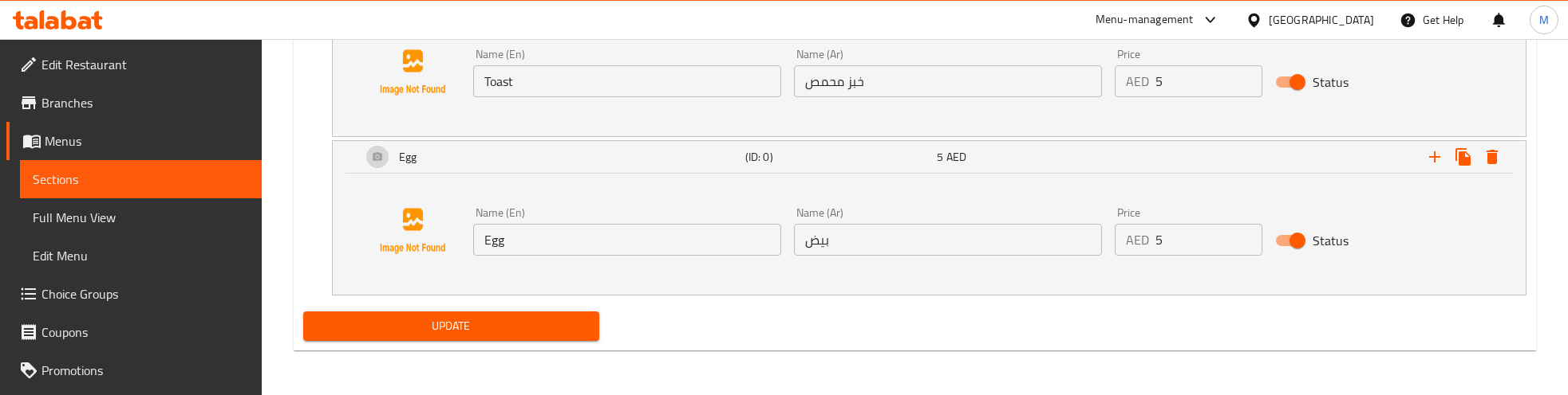
click at [487, 325] on span "Update" at bounding box center [451, 326] width 270 height 20
click at [304, 211] on div "Egg (ID: 0) 5 AED Name (En) Egg Name (En) Name (Ar) بيض Name (Ar) Price AED 5 P…" at bounding box center [915, 218] width 1224 height 155
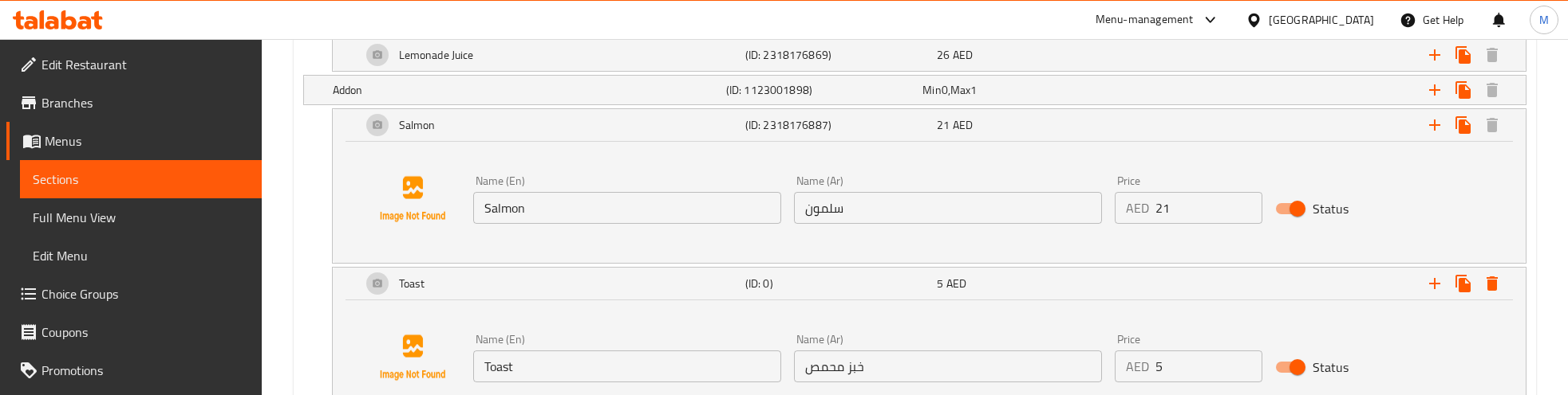
scroll to position [2067, 0]
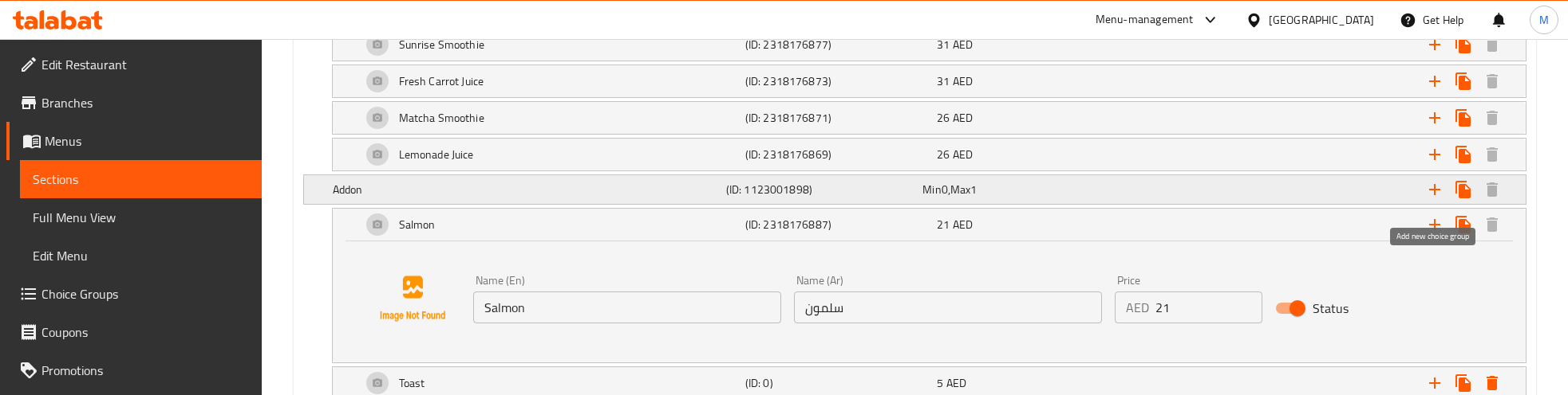
click at [1434, 195] on icon "Expand" at bounding box center [1434, 189] width 11 height 11
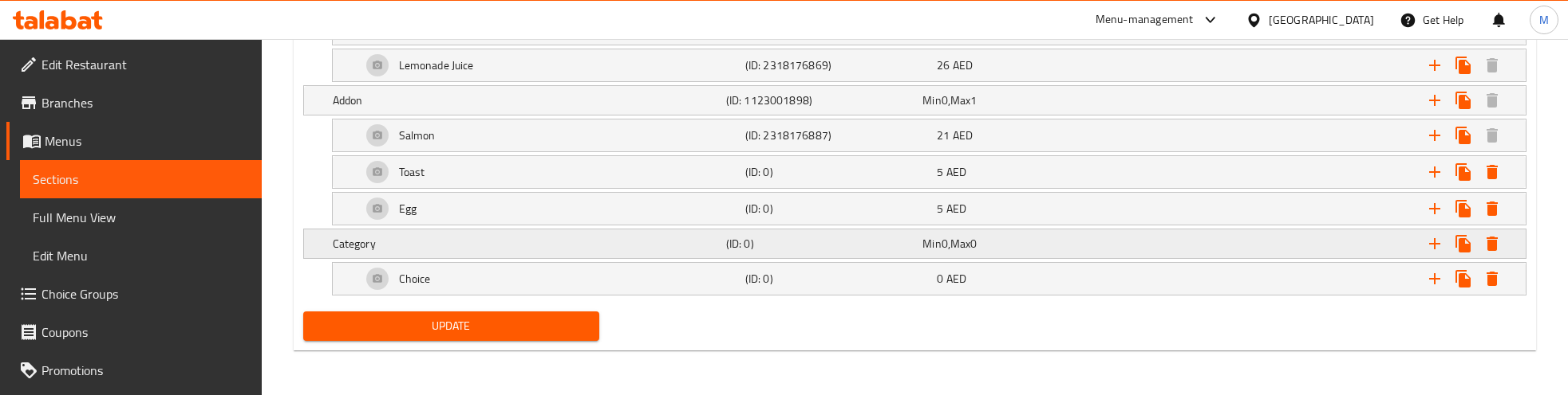
scroll to position [2170, 0]
click at [536, 241] on h5 "Category" at bounding box center [526, 244] width 387 height 16
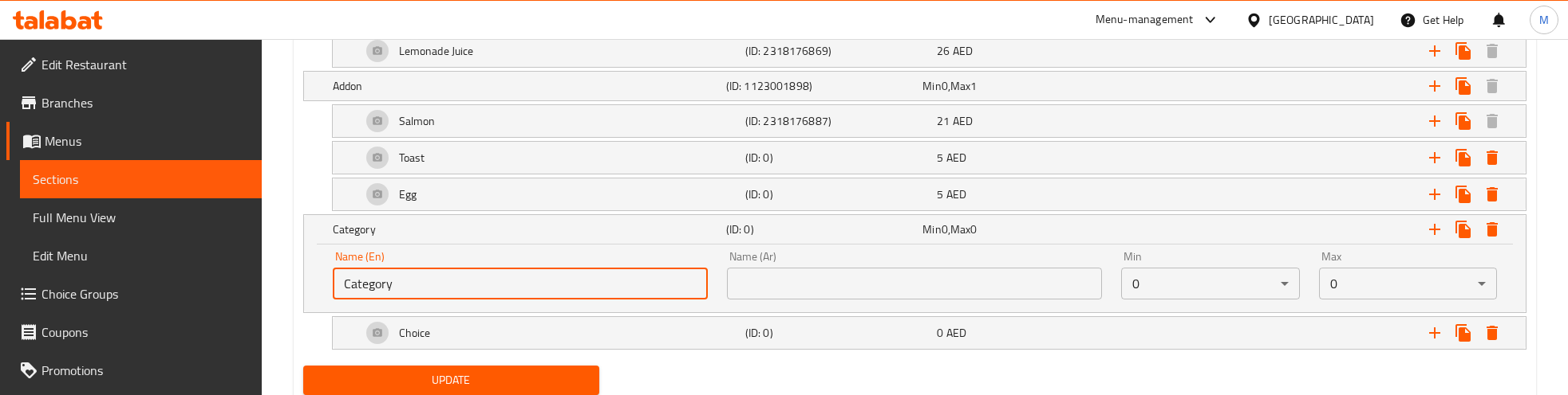
drag, startPoint x: 428, startPoint y: 300, endPoint x: 314, endPoint y: 300, distance: 114.0
click at [314, 300] on div "Name (En) Category Name (En) Name (Ar) Name (Ar) Min 0 ​ Max 0 ​" at bounding box center [915, 279] width 1222 height 68
type input "}"
type input "Choose From:"
click at [866, 291] on input "text" at bounding box center [914, 283] width 375 height 32
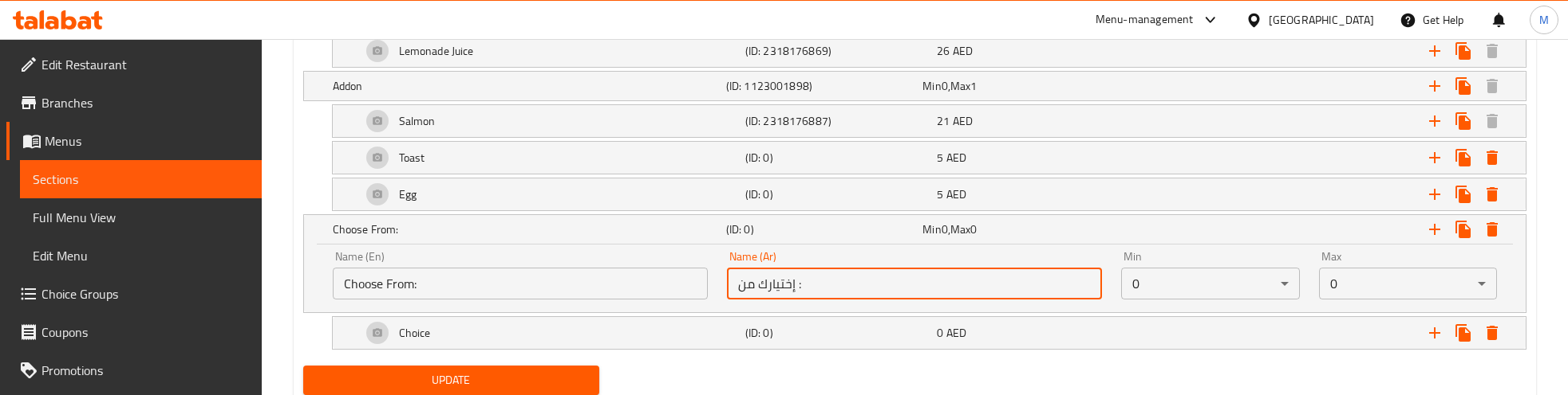
type input "إختيارك من :"
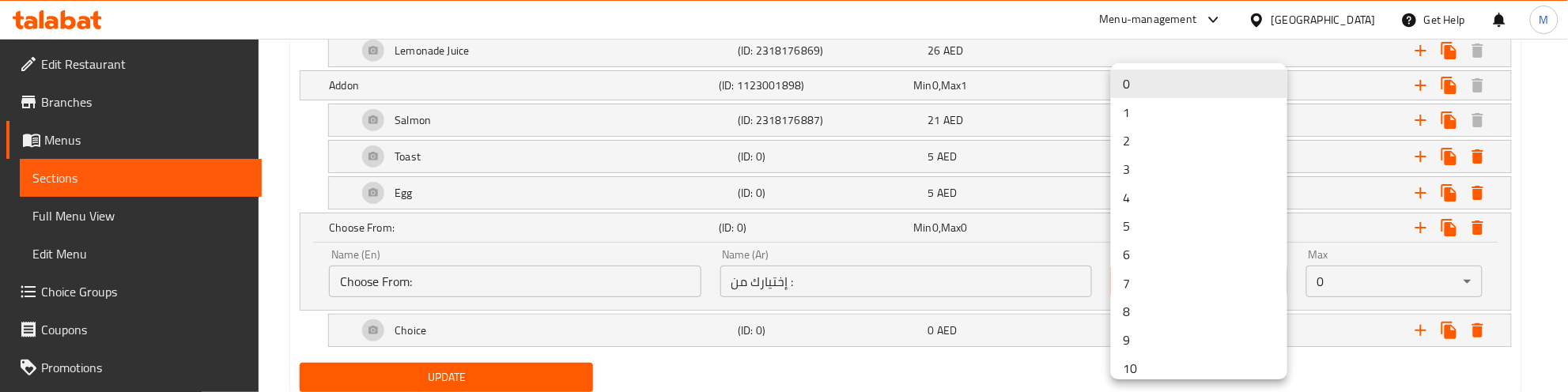
click at [1203, 111] on li "1" at bounding box center [1199, 112] width 177 height 28
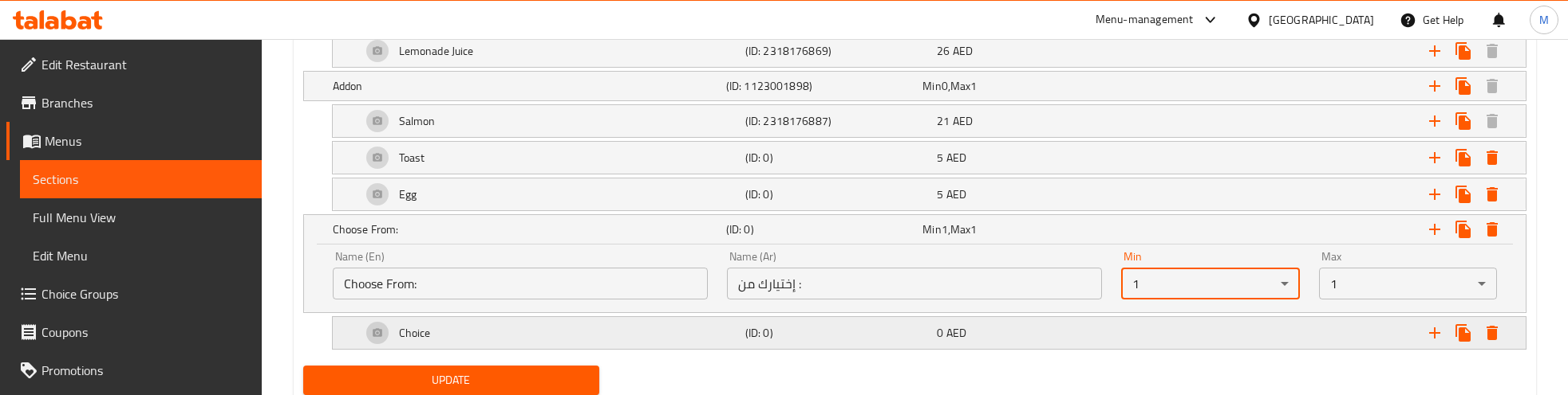
click at [871, 341] on h5 "(ID: 0)" at bounding box center [839, 333] width 186 height 16
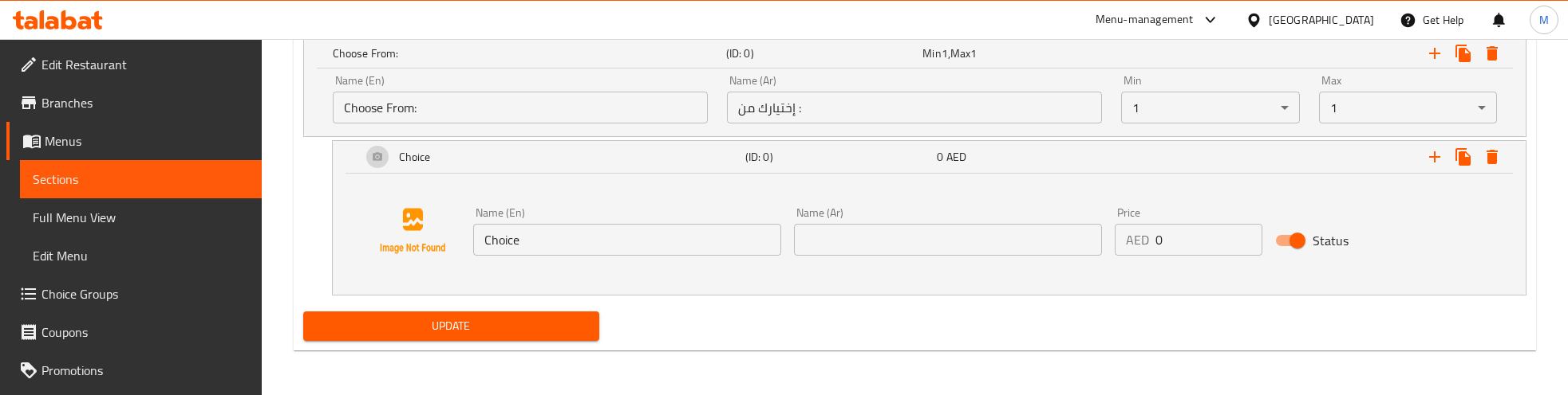
scroll to position [2361, 0]
click at [1435, 155] on icon "Expand" at bounding box center [1434, 156] width 11 height 11
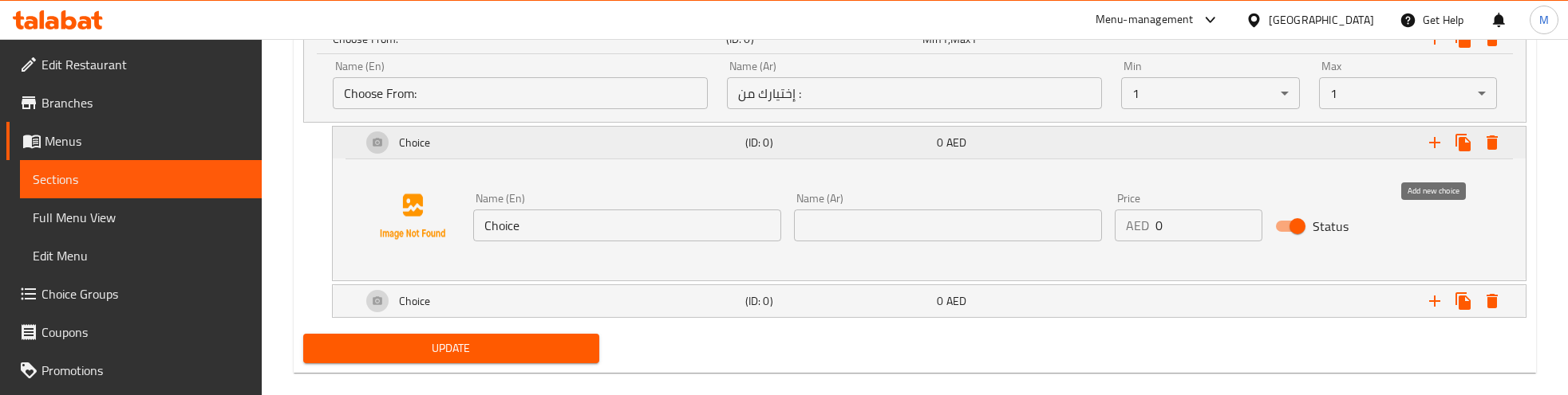
click at [1435, 148] on icon "Expand" at bounding box center [1434, 142] width 11 height 11
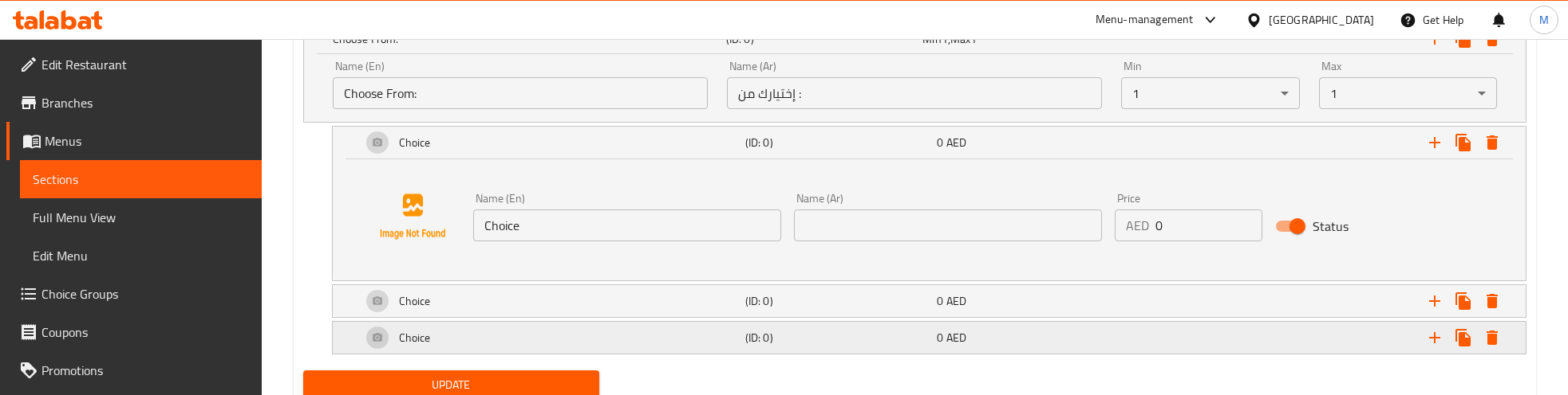
click at [463, 357] on div "Choice" at bounding box center [550, 338] width 384 height 38
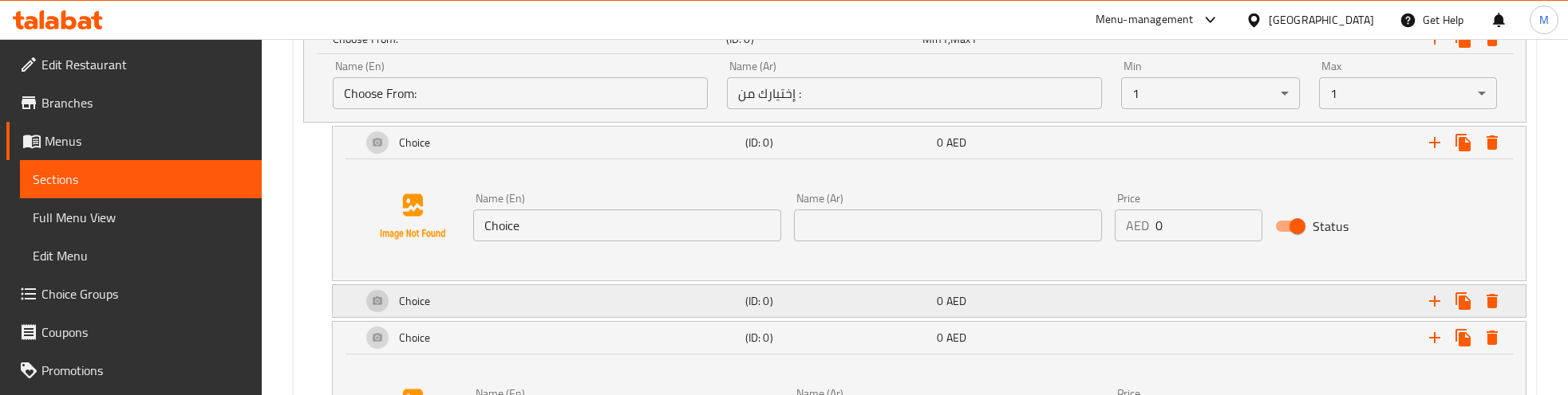
click at [482, 308] on div "Choice" at bounding box center [550, 301] width 384 height 38
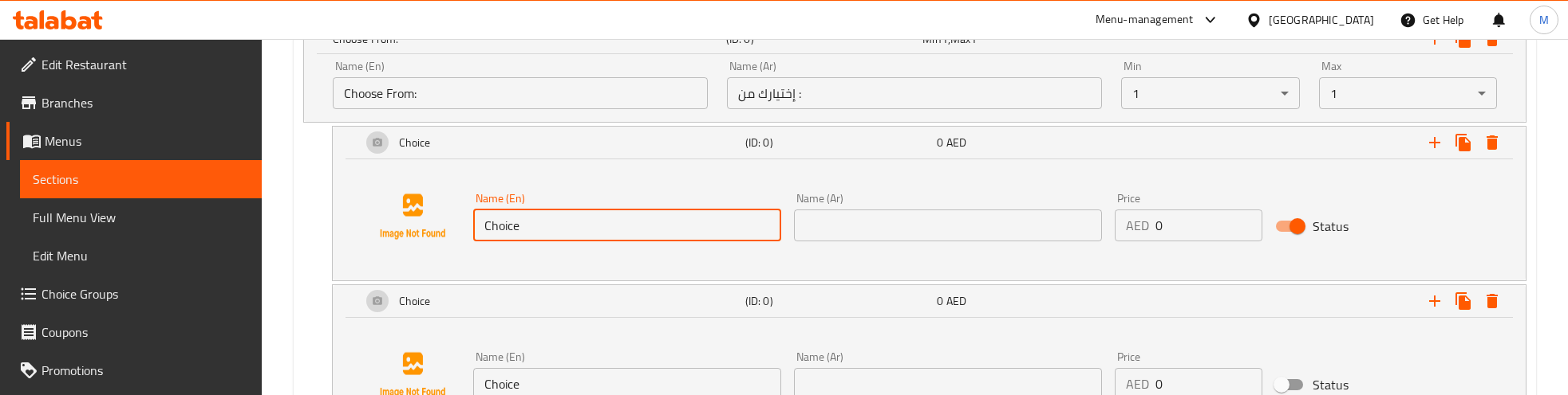
drag, startPoint x: 528, startPoint y: 233, endPoint x: 463, endPoint y: 240, distance: 65.4
click at [463, 240] on div "Name (En) Choice Name (En) Name (Ar) Name (Ar) Price AED 0 Price Status" at bounding box center [929, 217] width 1155 height 122
paste input "No Meat"
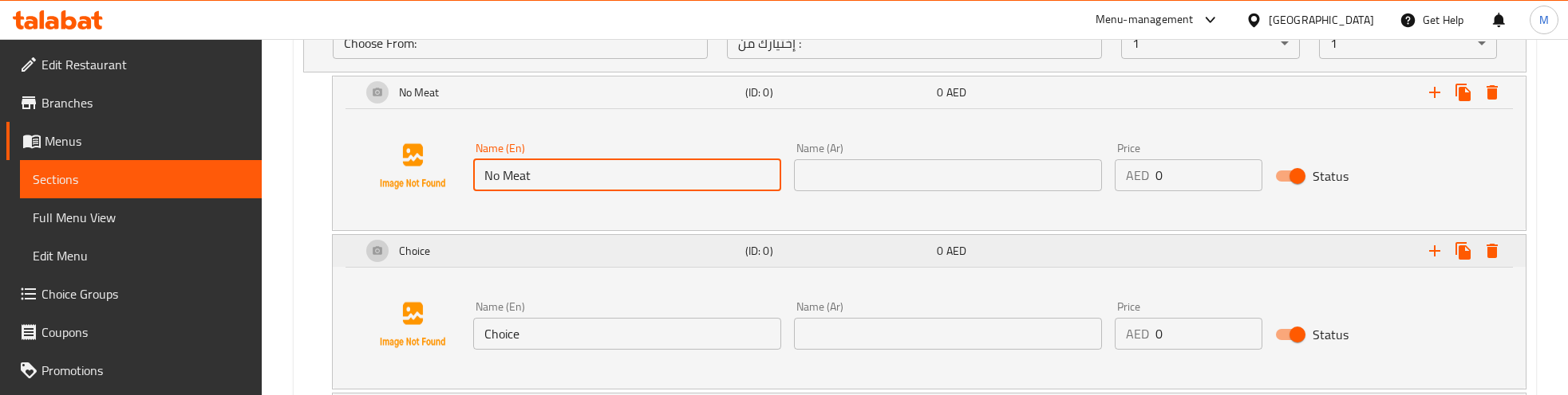
scroll to position [2460, 0]
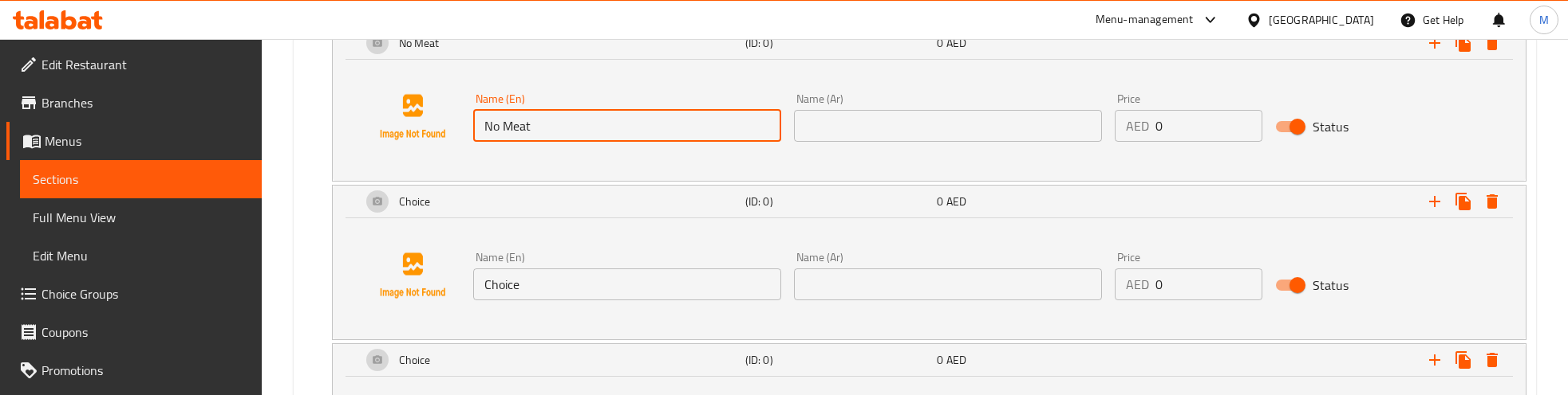
type input "No Meat"
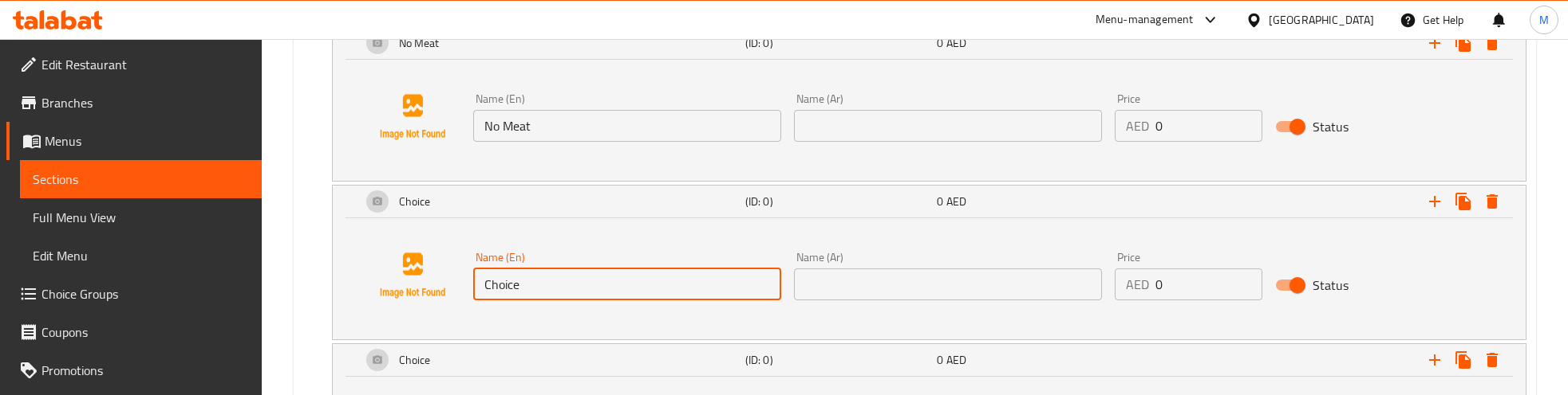
drag, startPoint x: 500, startPoint y: 296, endPoint x: 482, endPoint y: 295, distance: 18.0
click at [482, 295] on input "Choice" at bounding box center [627, 284] width 308 height 32
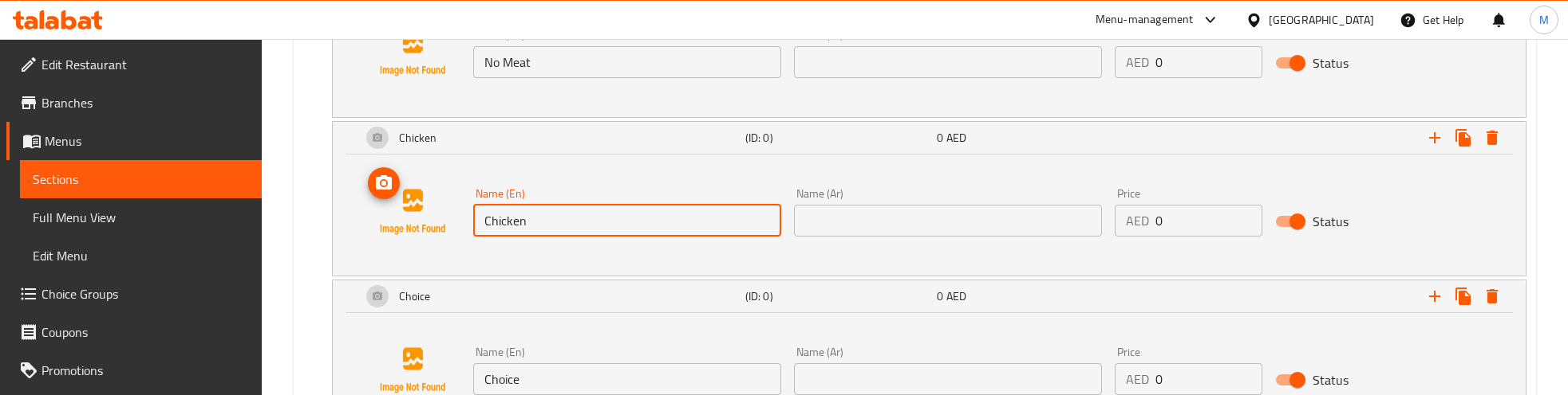
scroll to position [2560, 0]
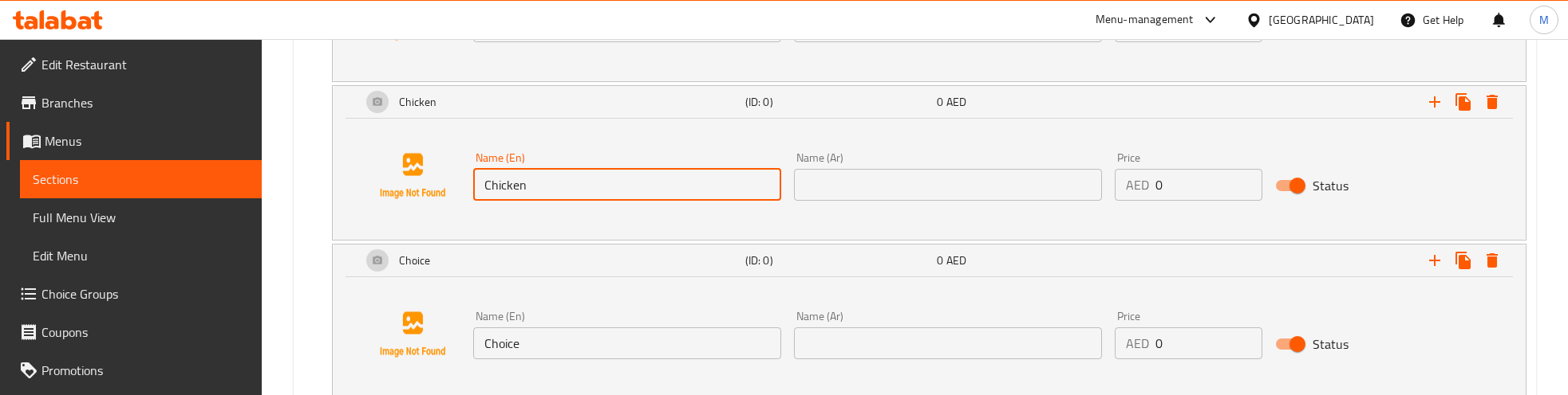
type input "Chicken"
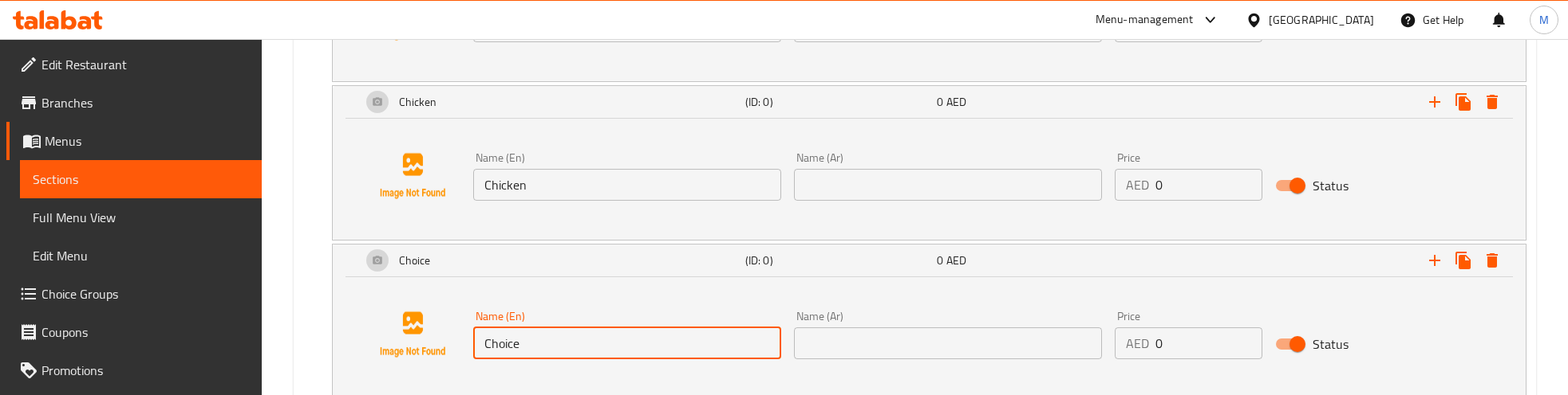
drag, startPoint x: 519, startPoint y: 353, endPoint x: 491, endPoint y: 361, distance: 29.1
click at [491, 359] on input "Choice" at bounding box center [627, 343] width 308 height 32
type input "C"
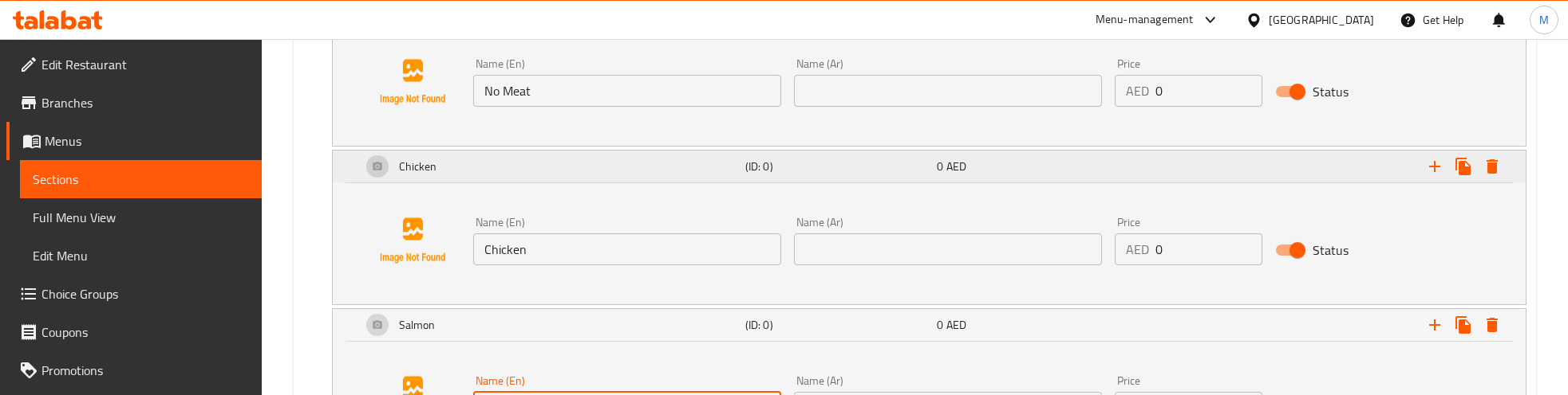
scroll to position [2460, 0]
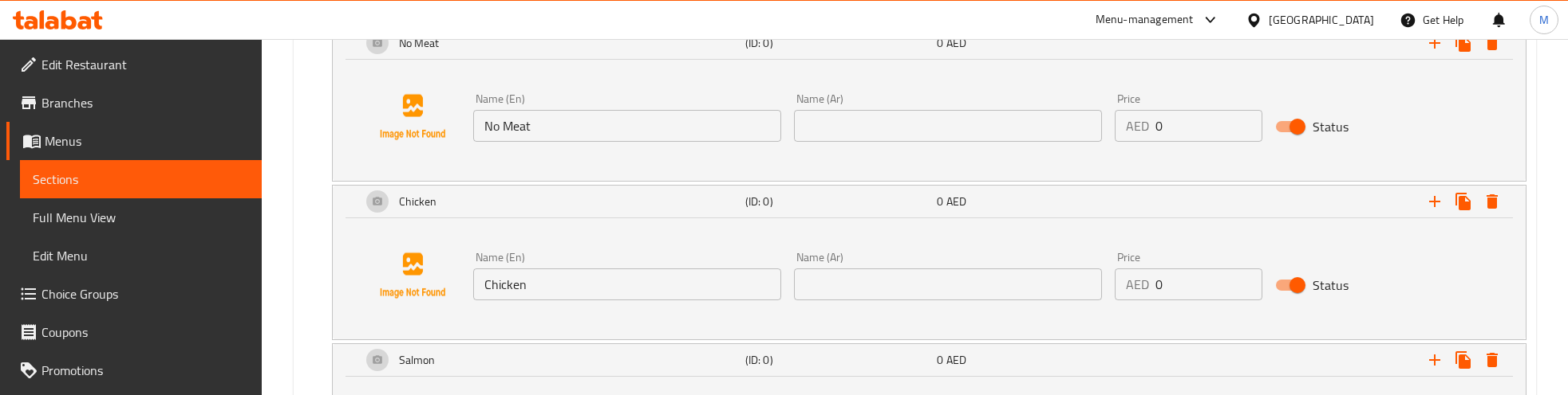
type input "Salmon"
click at [882, 124] on input "text" at bounding box center [948, 126] width 308 height 32
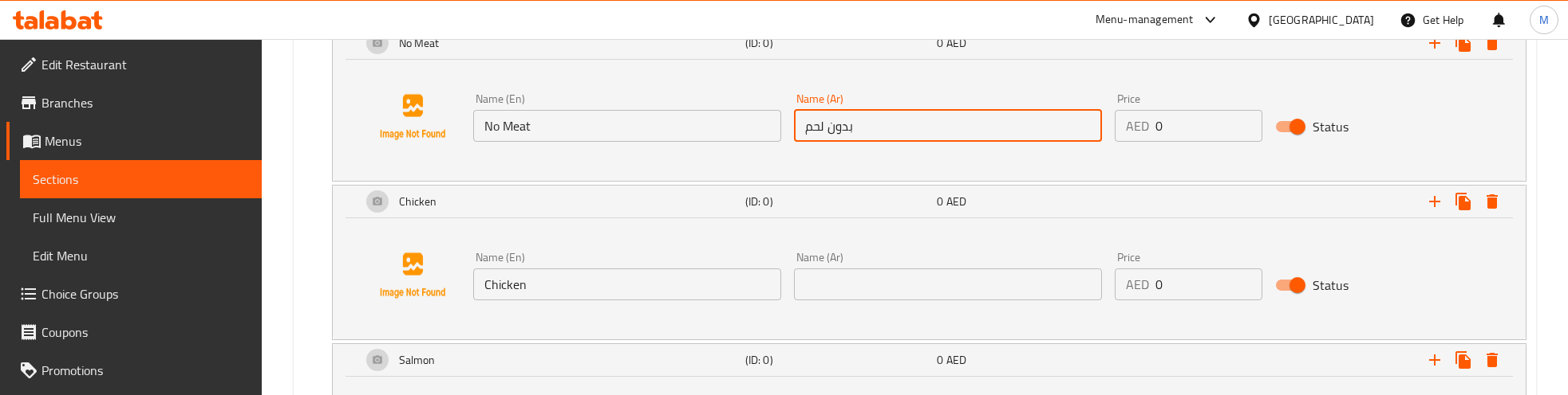
type input "بدون لحم"
click at [879, 300] on input "text" at bounding box center [948, 284] width 308 height 32
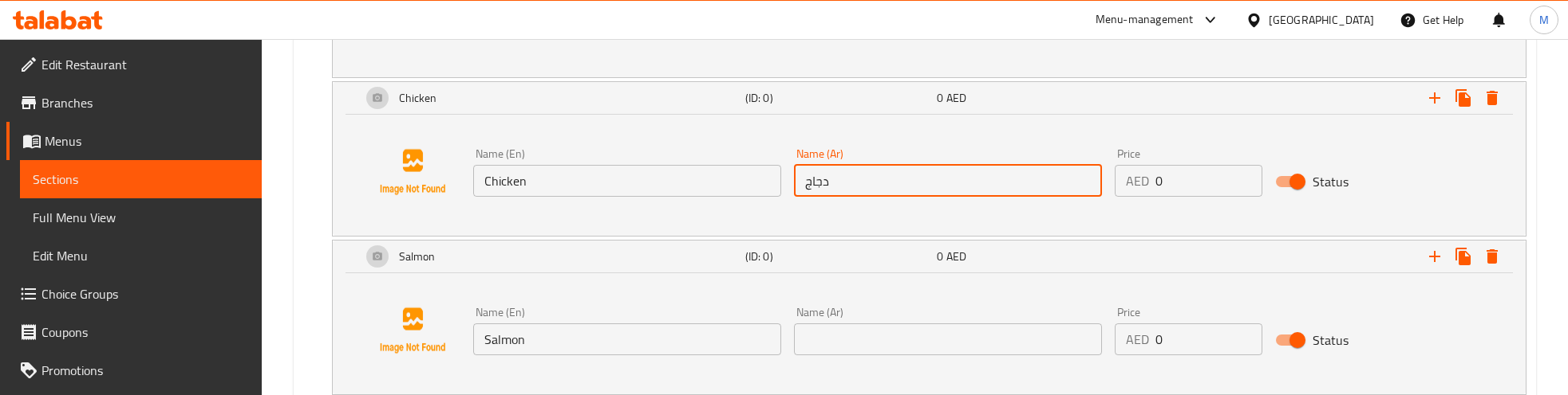
scroll to position [2660, 0]
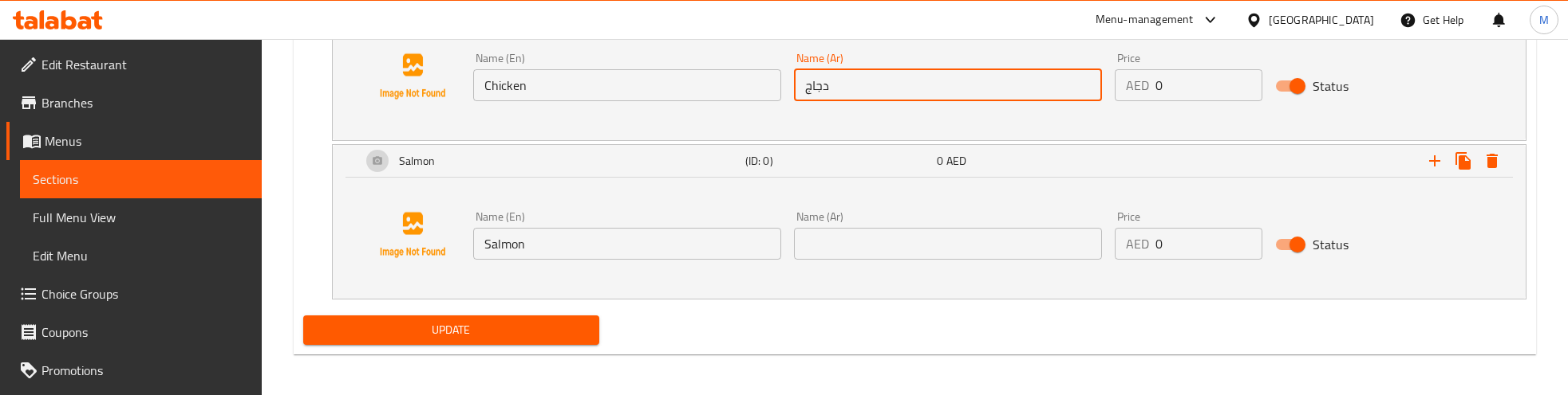
type input "دجاج"
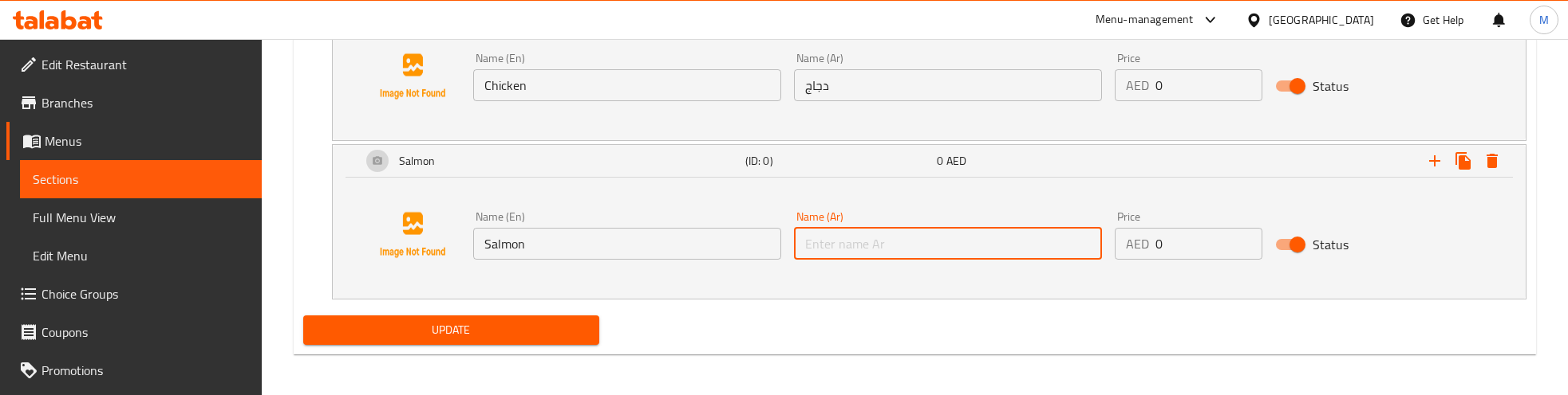
click at [839, 260] on input "text" at bounding box center [948, 244] width 308 height 32
click at [827, 259] on input "سلمون" at bounding box center [948, 244] width 308 height 32
type input "سلمون"
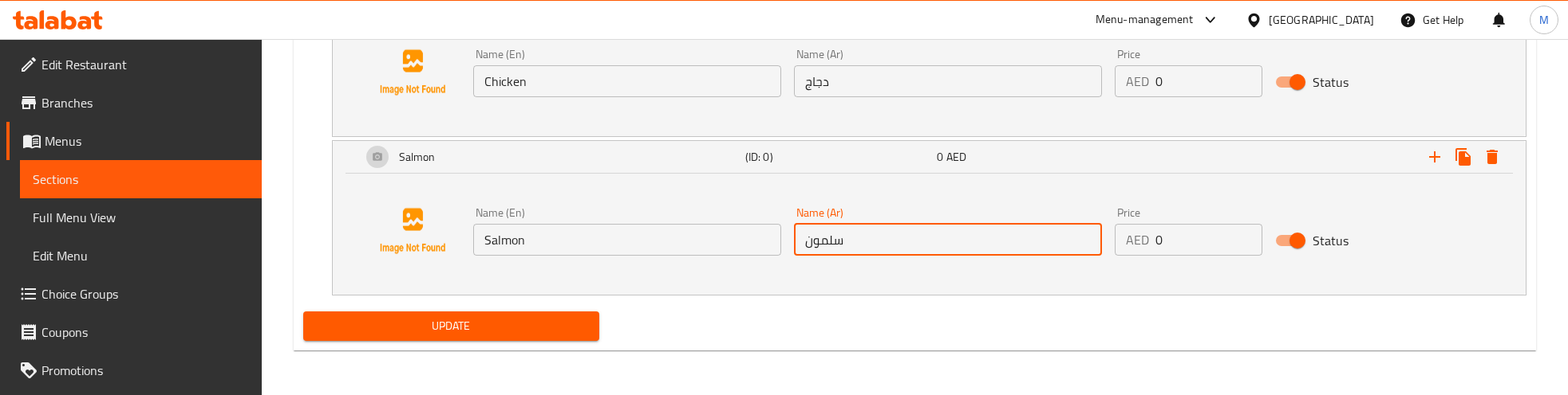
scroll to position [2679, 0]
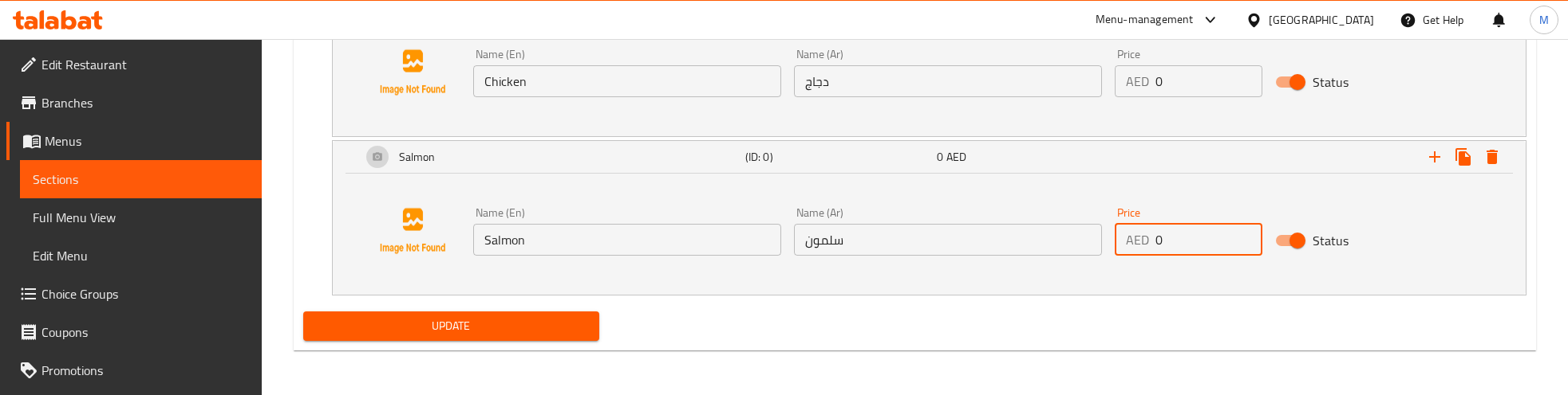
drag, startPoint x: 1185, startPoint y: 235, endPoint x: 1142, endPoint y: 240, distance: 43.3
click at [1142, 240] on div "AED 0 Price" at bounding box center [1189, 240] width 148 height 32
type input "9"
click at [970, 280] on div "Name (En) Salmon Name (En) Name (Ar) سلمون Name (Ar) Price AED 9 Price Status" at bounding box center [929, 231] width 1155 height 122
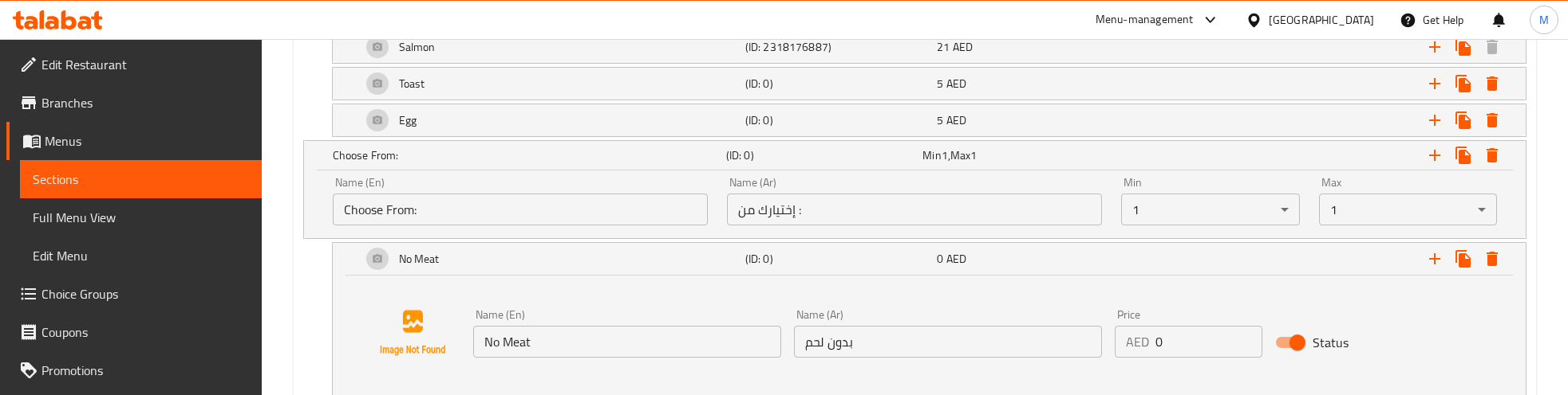
scroll to position [2281, 0]
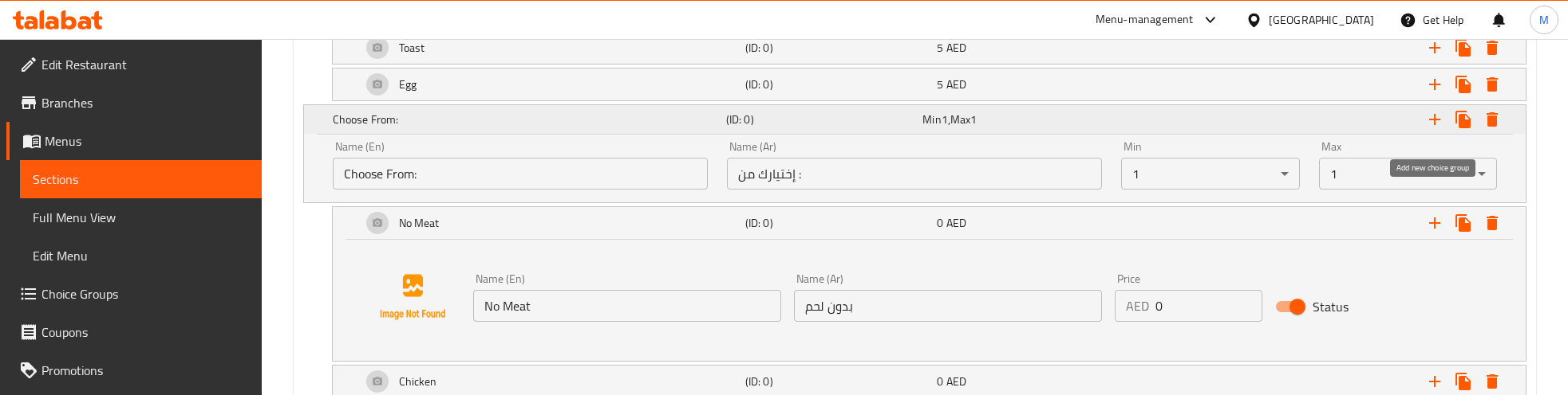
click at [1430, 125] on icon "Expand" at bounding box center [1434, 119] width 11 height 11
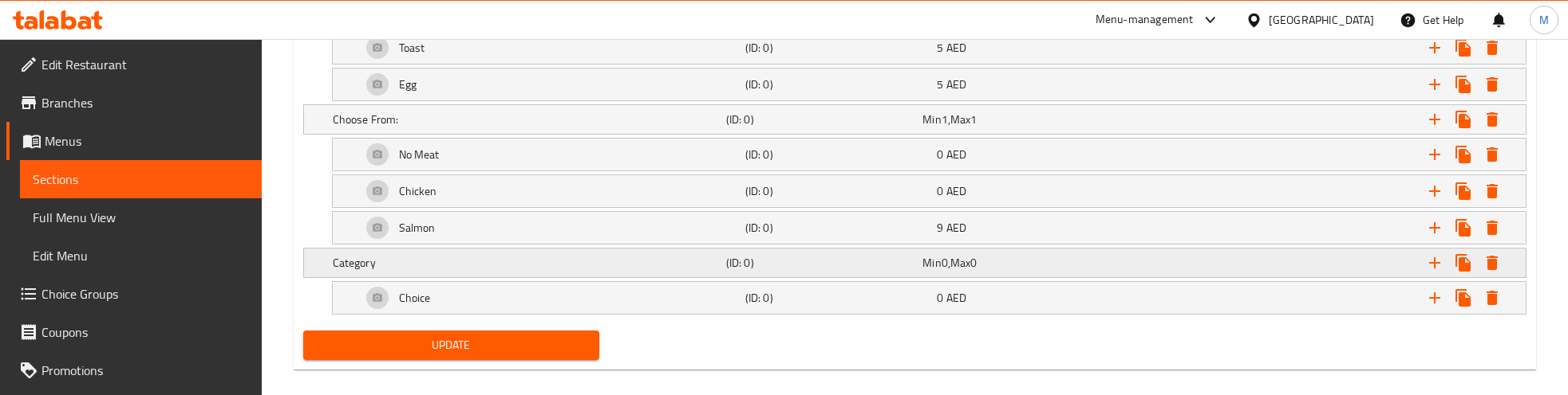
click at [515, 271] on h5 "Category" at bounding box center [526, 263] width 387 height 16
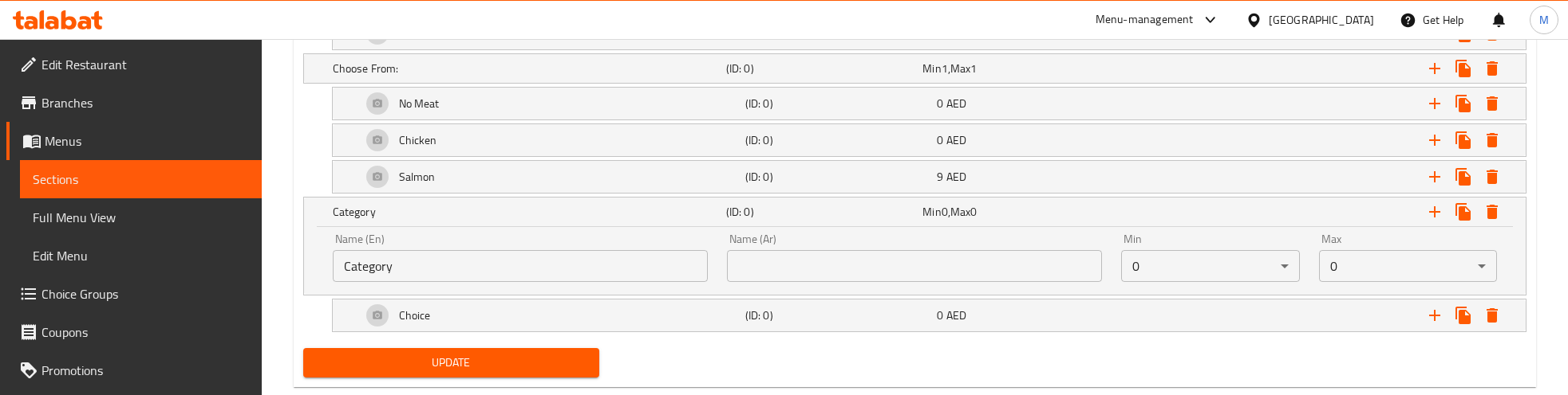
scroll to position [2380, 0]
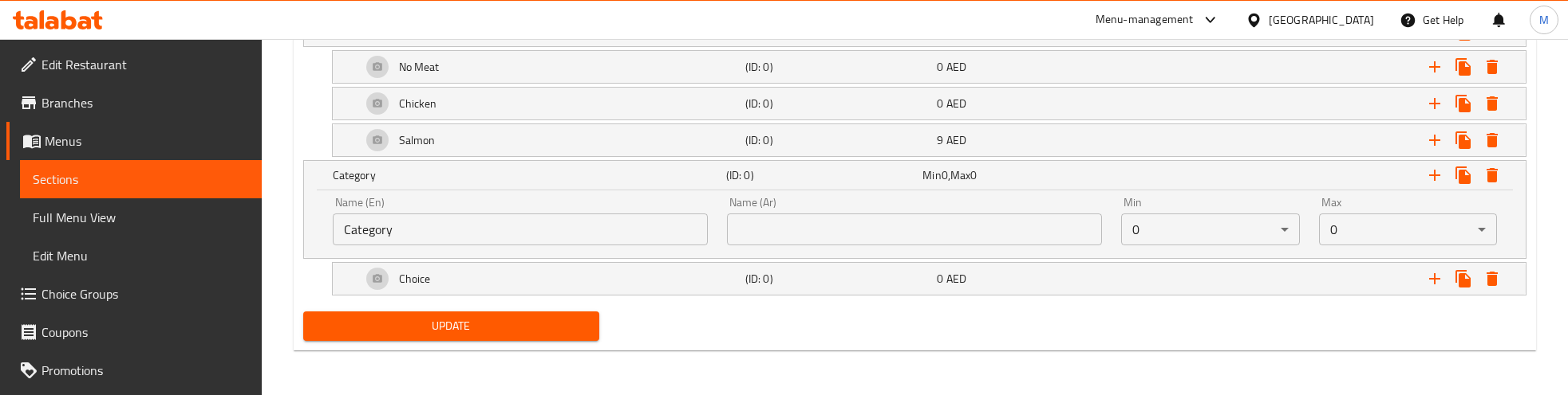
drag, startPoint x: 349, startPoint y: 236, endPoint x: 331, endPoint y: 236, distance: 18.0
click at [331, 236] on div "Name (En) Category Name (En)" at bounding box center [521, 221] width 395 height 68
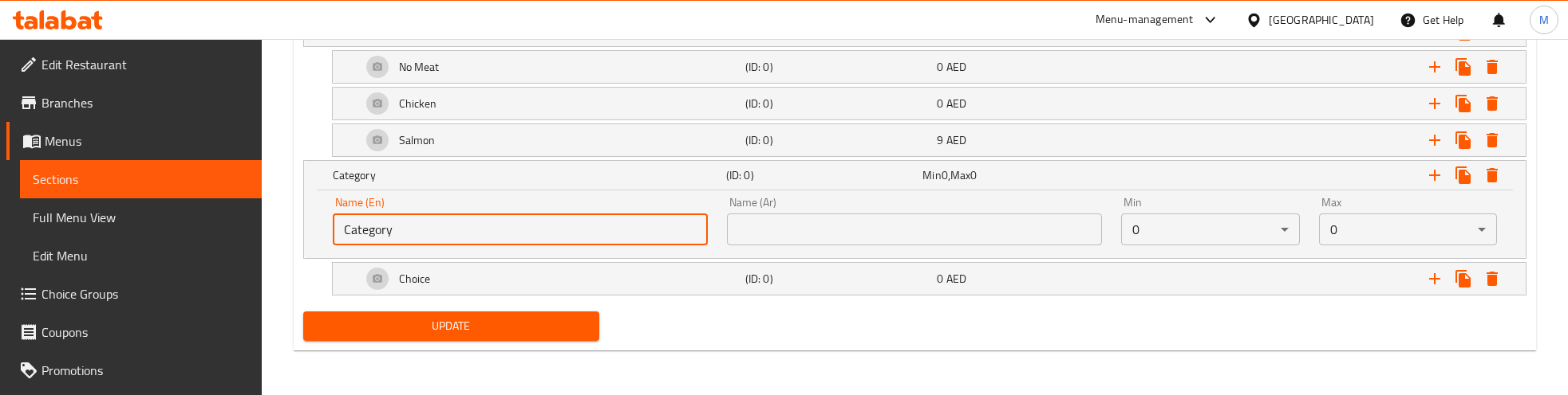
paste input "hoose your bread:"
type input "Choose your bread:"
click at [827, 233] on input "text" at bounding box center [914, 229] width 375 height 32
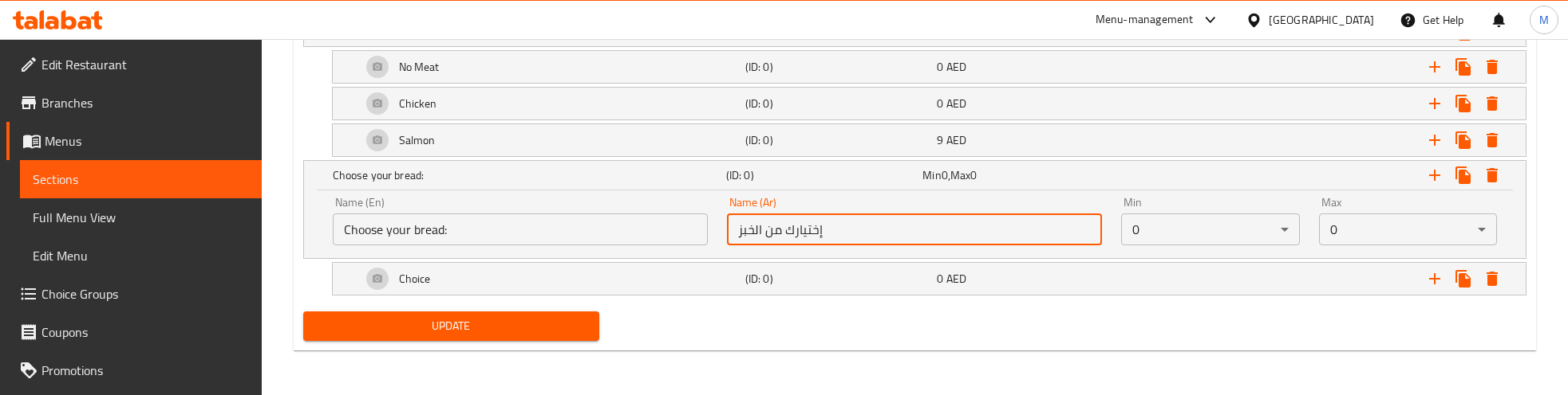
type input "إختيارك من الخبز"
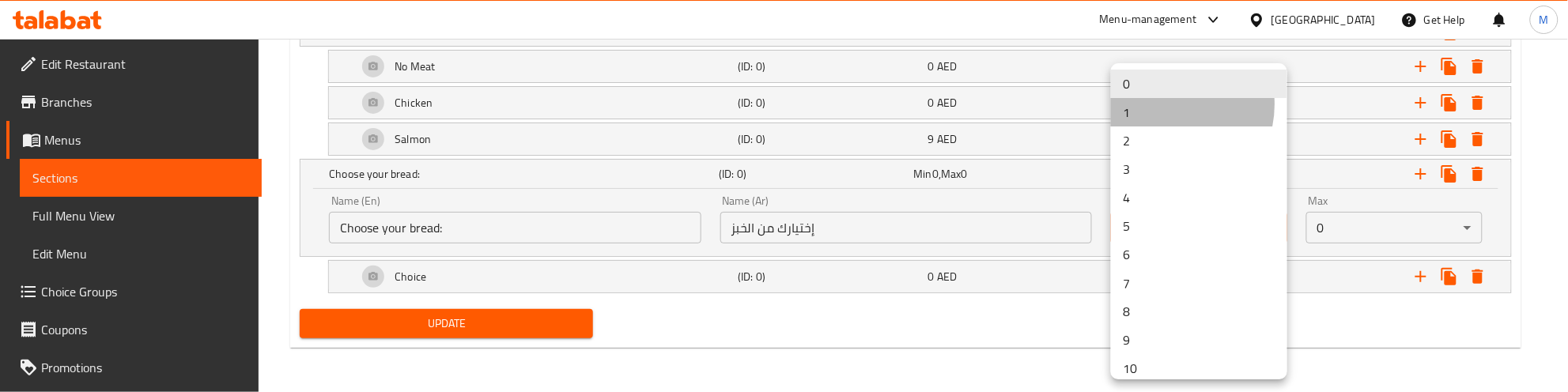
click at [1166, 104] on li "1" at bounding box center [1199, 112] width 177 height 28
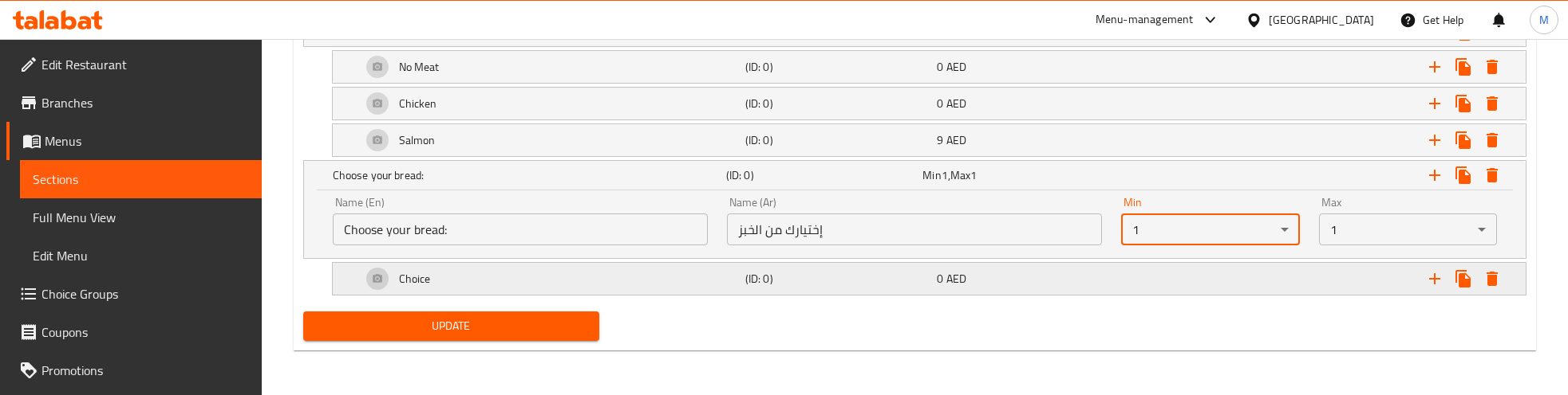
click at [1430, 277] on icon "Expand" at bounding box center [1435, 279] width 19 height 19
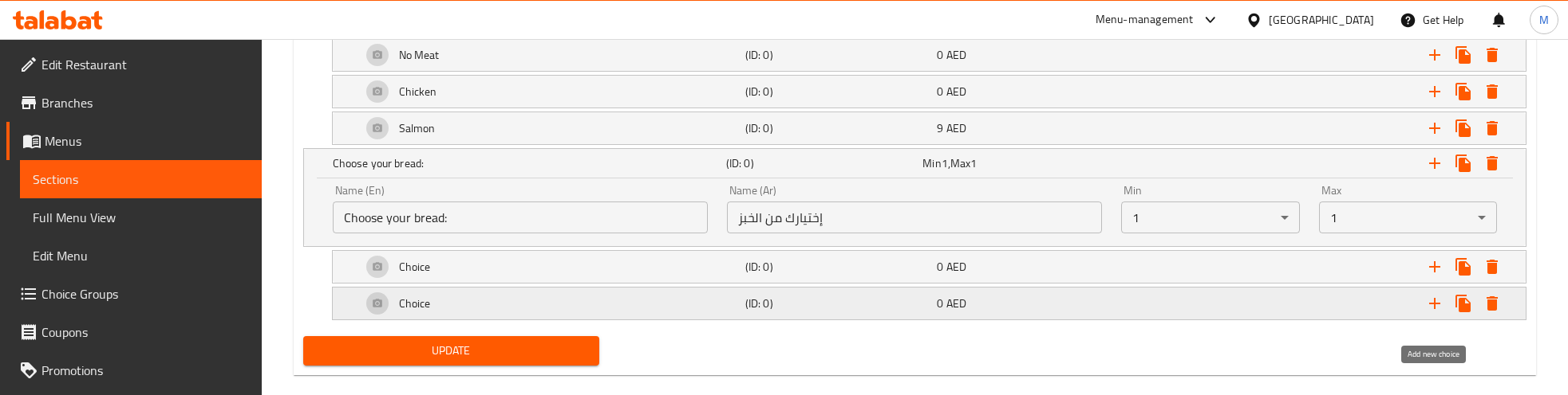
click at [1438, 313] on icon "Expand" at bounding box center [1435, 304] width 19 height 19
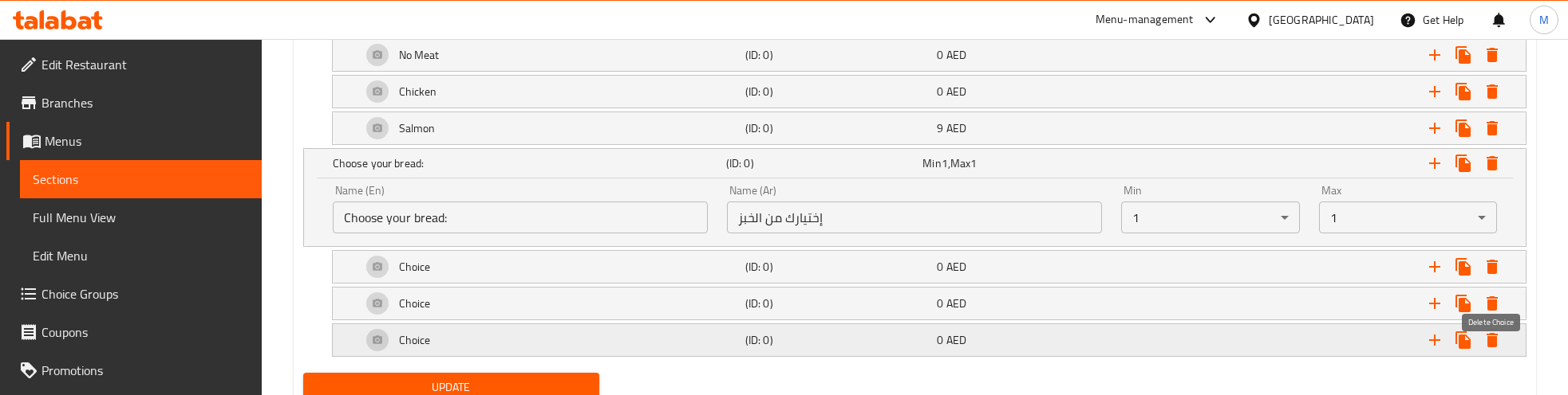
click at [1489, 347] on icon "Expand" at bounding box center [1492, 340] width 11 height 15
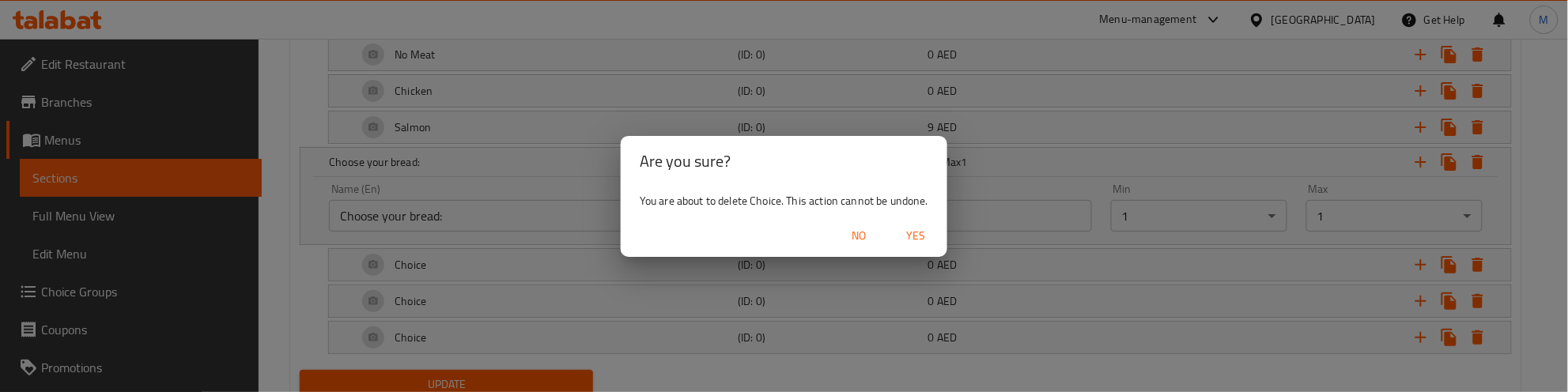
click at [920, 230] on span "Yes" at bounding box center [915, 236] width 38 height 20
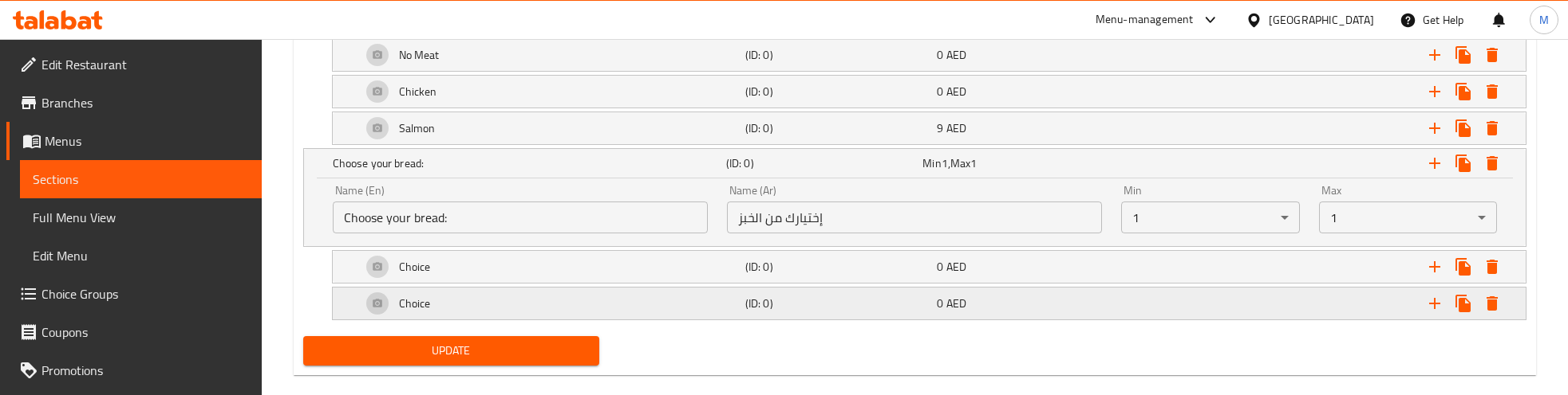
click at [539, 323] on div "Choice" at bounding box center [550, 304] width 384 height 38
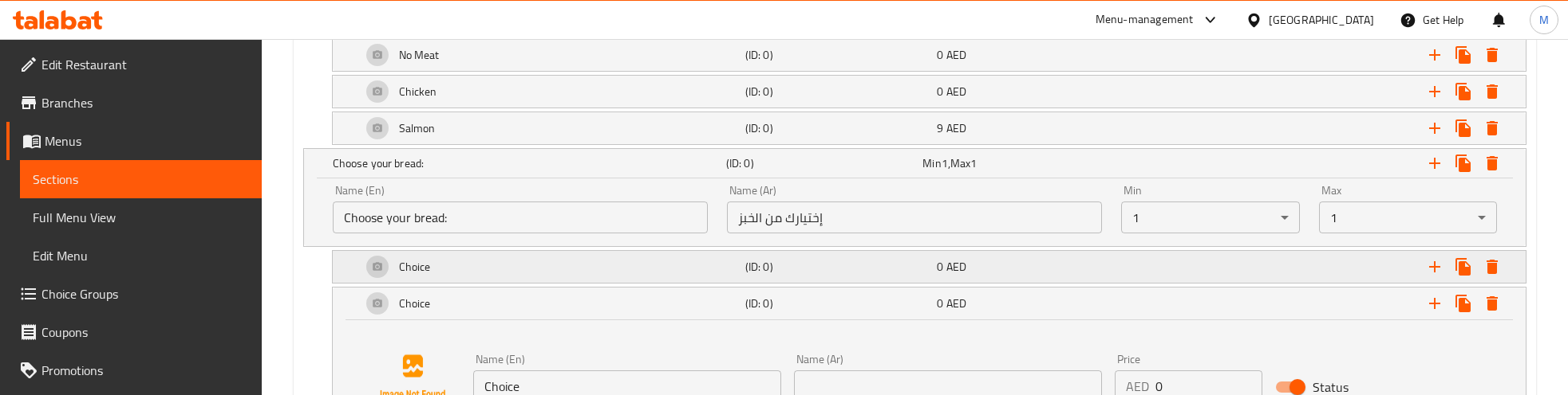
click at [551, 276] on div "Choice" at bounding box center [550, 267] width 384 height 38
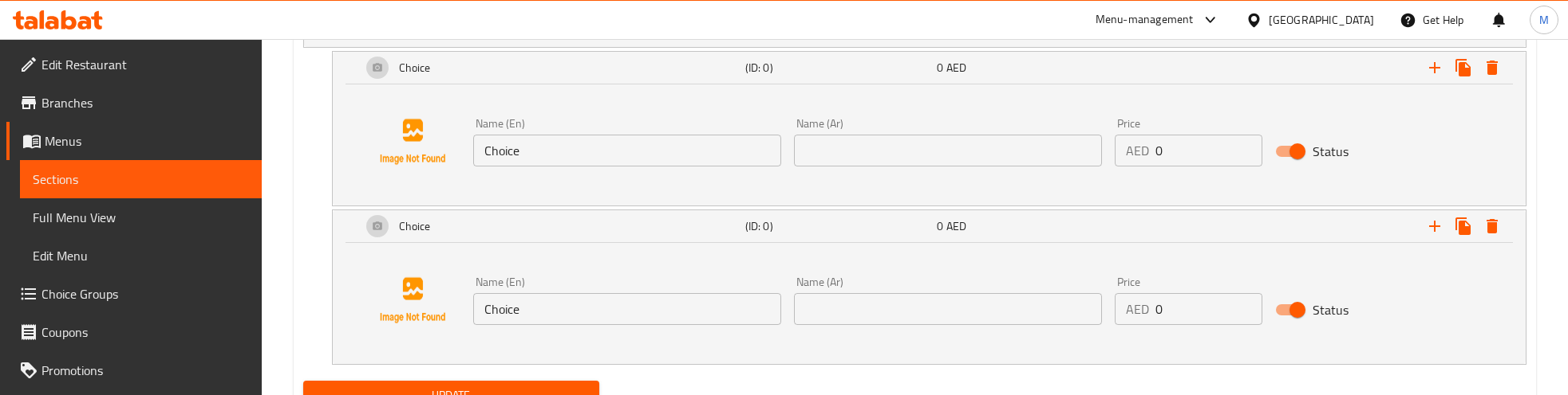
scroll to position [2664, 0]
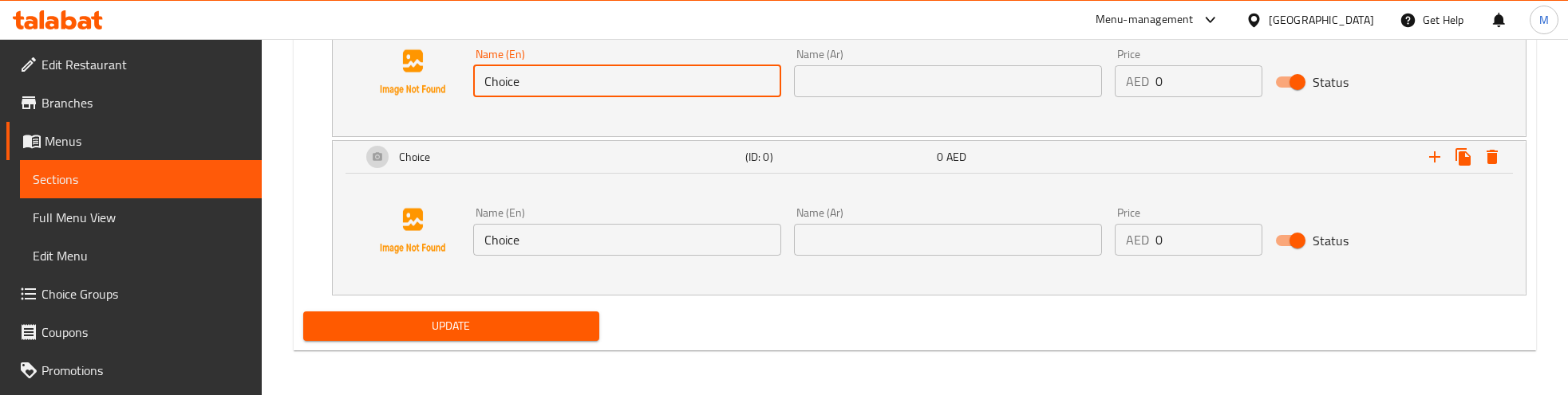
drag, startPoint x: 531, startPoint y: 78, endPoint x: 462, endPoint y: 94, distance: 70.8
click at [453, 86] on div "Name (En) Choice Name (En) Name (Ar) Name (Ar) Price AED 0 Price Status" at bounding box center [929, 73] width 1155 height 122
paste input "ountry Bread"
type input "Country Bread"
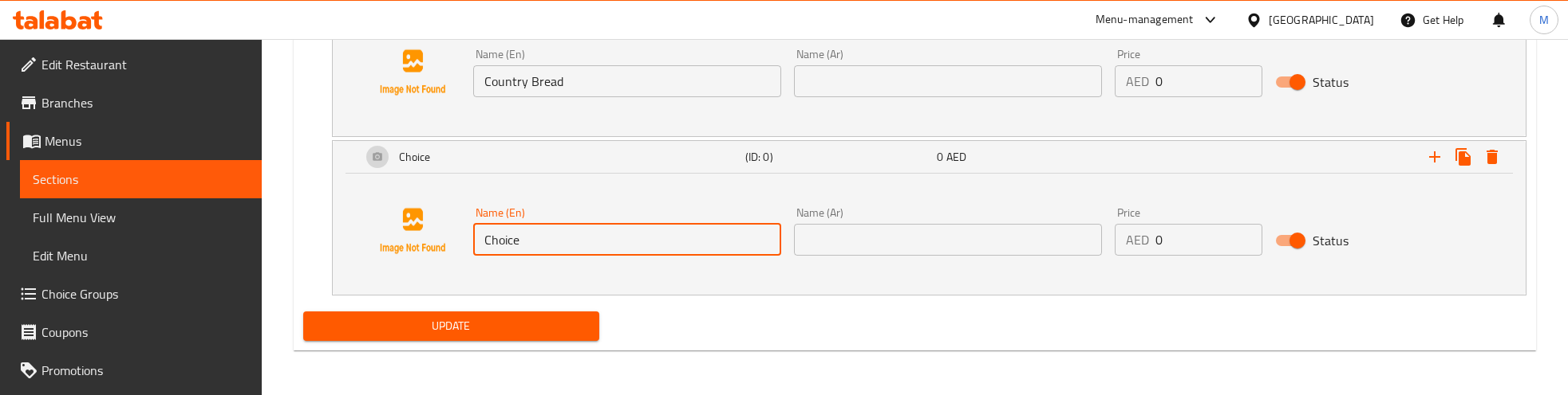
drag, startPoint x: 520, startPoint y: 235, endPoint x: 479, endPoint y: 240, distance: 41.3
click at [479, 240] on input "Choice" at bounding box center [627, 240] width 308 height 32
paste input "Sourdough Bread"
type input "Sourdough Bread"
click at [520, 82] on input "Country Bread" at bounding box center [627, 81] width 308 height 32
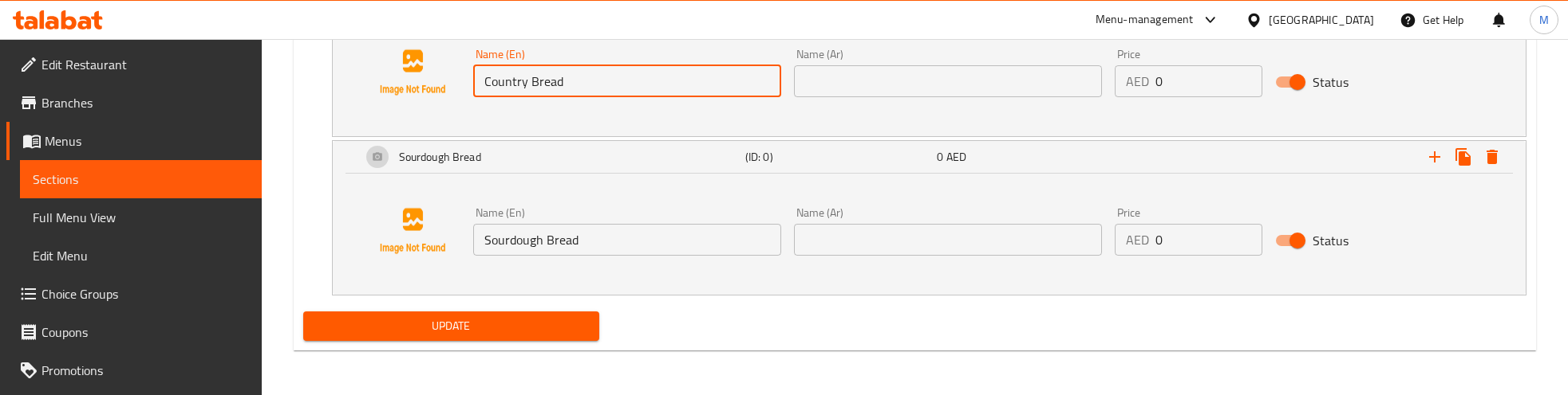
click at [520, 82] on input "Country Bread" at bounding box center [627, 81] width 308 height 32
click at [833, 76] on input "text" at bounding box center [948, 81] width 308 height 32
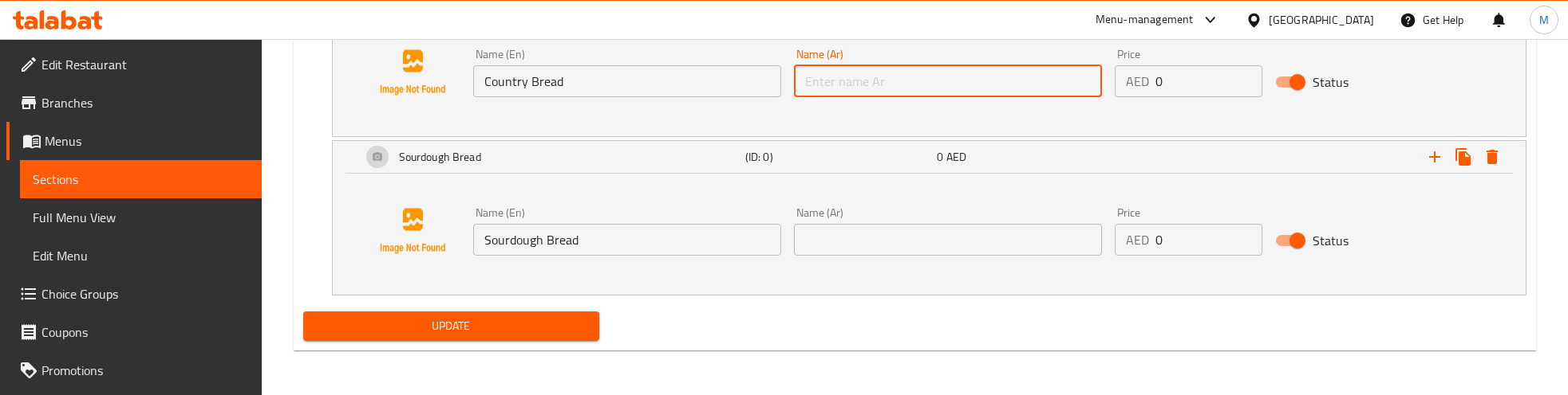
paste input "خبز الريف"
type input "خبز الريف"
click at [537, 240] on input "Sourdough Bread" at bounding box center [627, 240] width 308 height 32
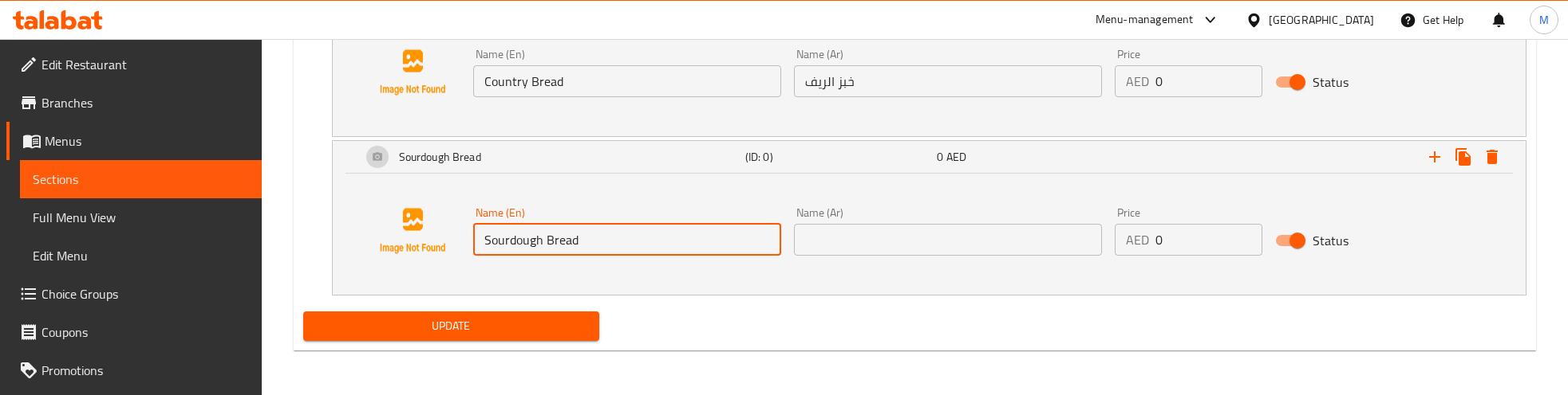
click at [537, 240] on input "Sourdough Bread" at bounding box center [627, 240] width 308 height 32
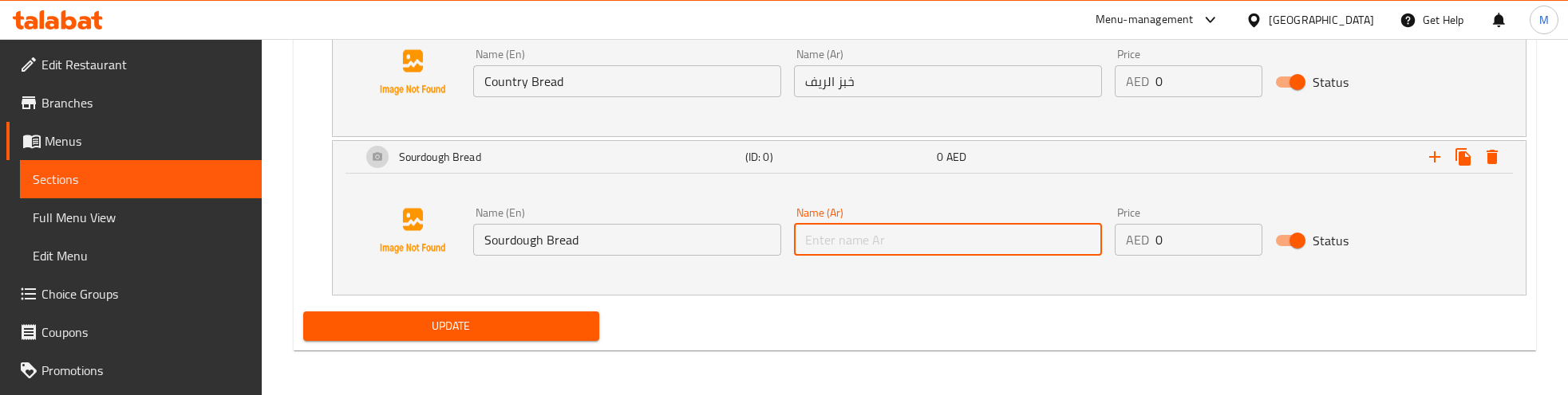
click at [858, 240] on input "text" at bounding box center [948, 240] width 308 height 32
paste input "خبز العجين المخمر"
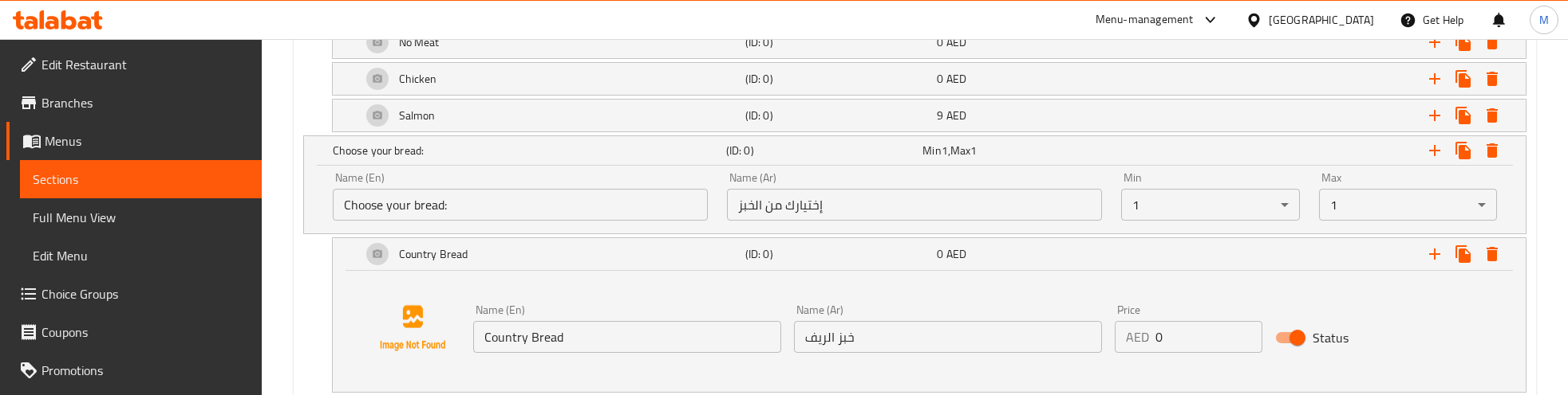
scroll to position [2366, 0]
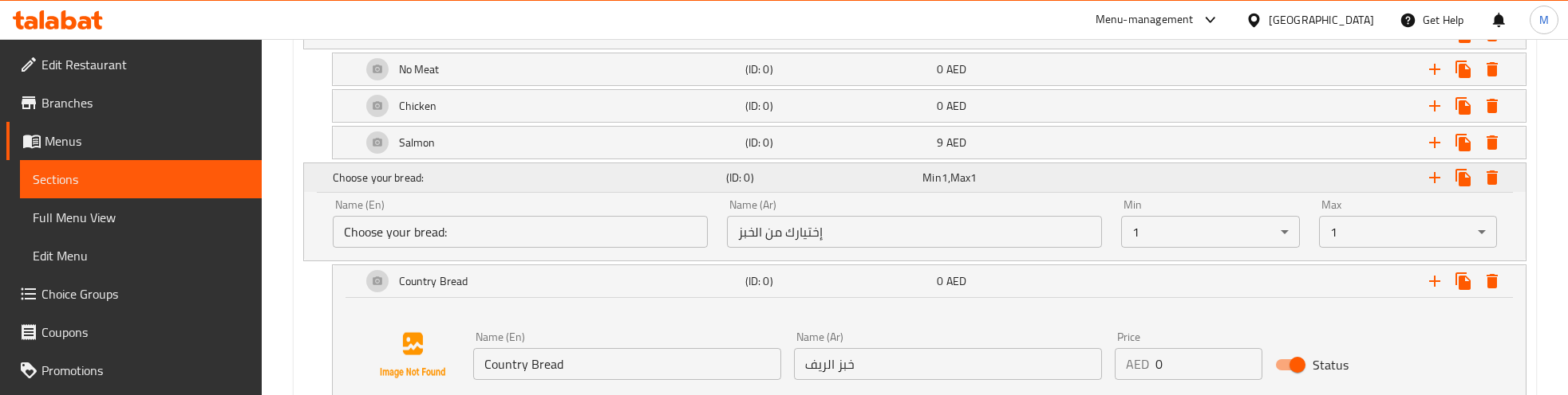
type input "خبز العجين المخمر"
click at [524, 186] on h5 "Choose your bread:" at bounding box center [526, 178] width 387 height 16
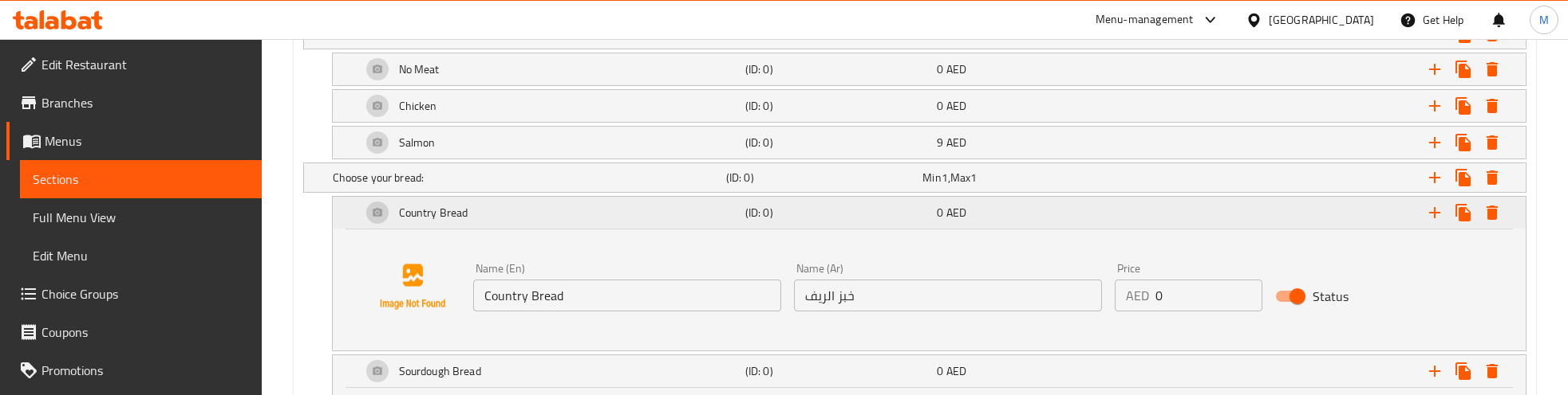
click at [531, 220] on div "Country Bread" at bounding box center [550, 213] width 384 height 38
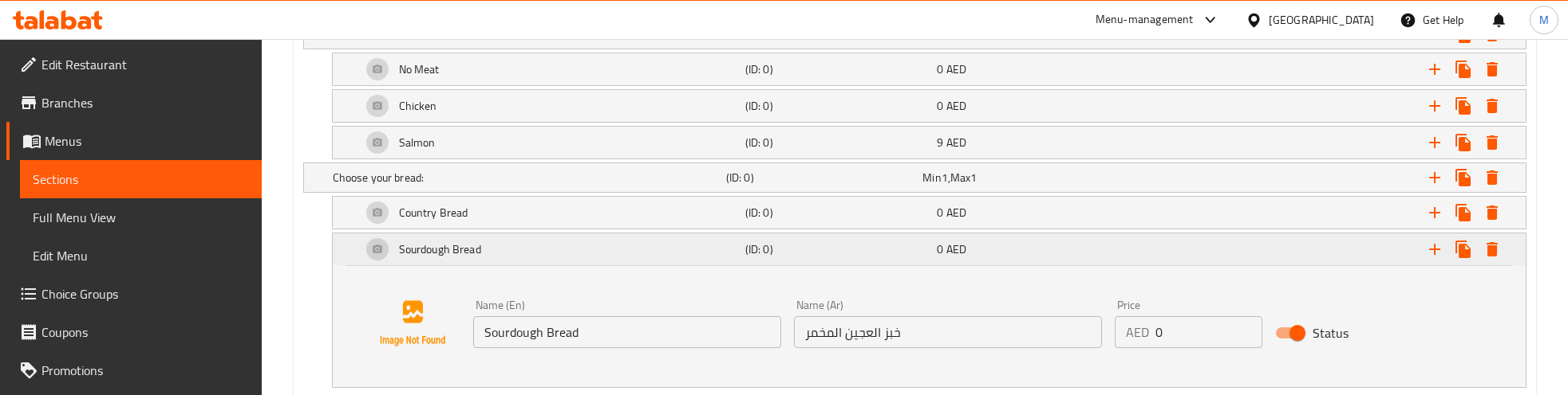
click at [539, 258] on div "Sourdough Bread" at bounding box center [550, 249] width 384 height 38
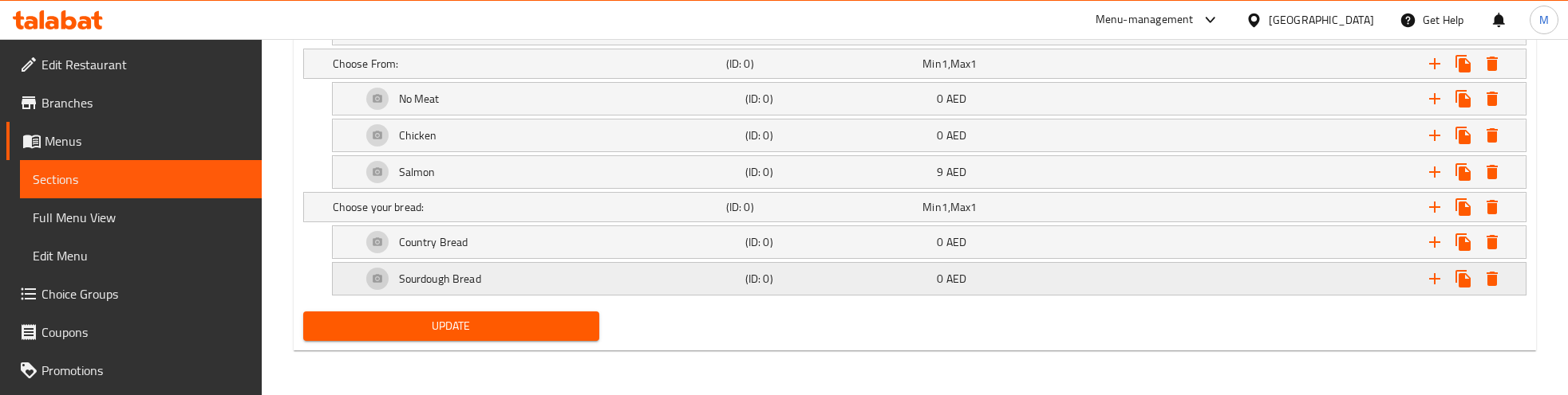
scroll to position [2352, 0]
click at [460, 329] on span "Update" at bounding box center [451, 326] width 270 height 20
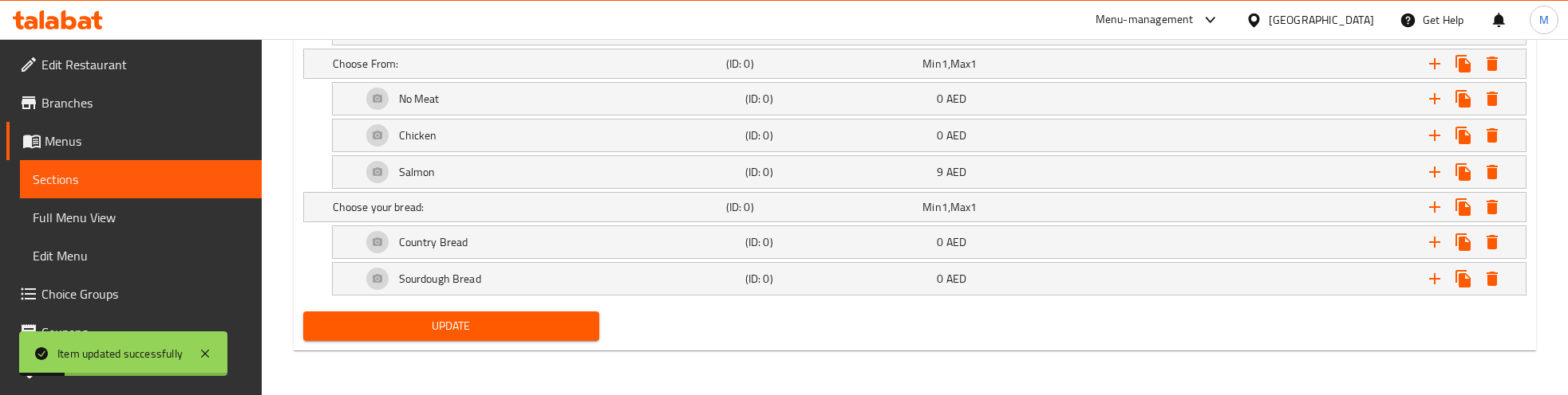
click at [796, 316] on div "Update" at bounding box center [915, 326] width 1236 height 43
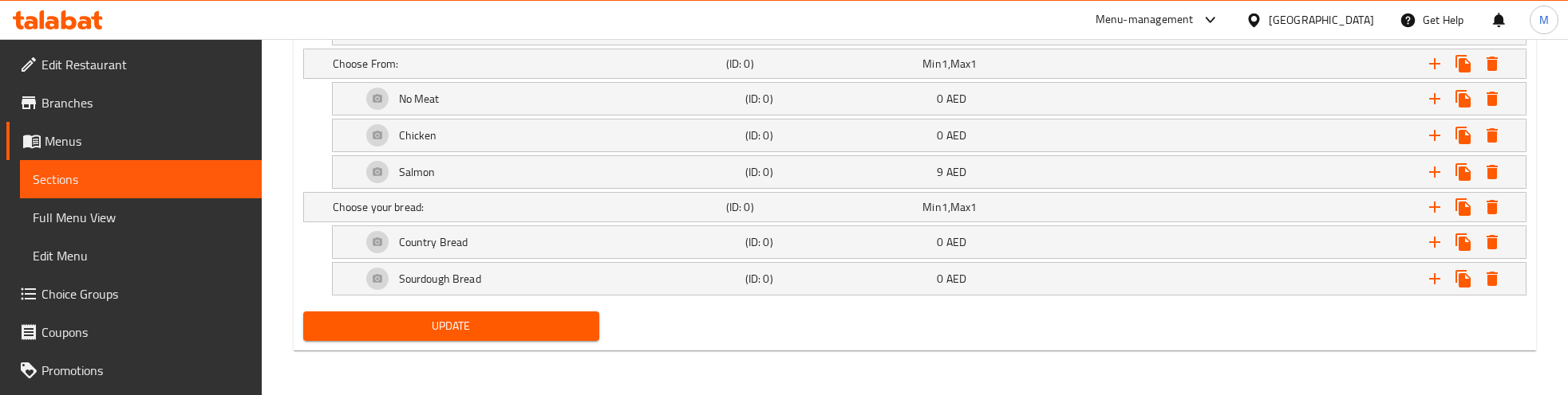
click at [753, 311] on div "Update" at bounding box center [915, 326] width 1236 height 43
click at [1433, 201] on icon "Expand" at bounding box center [1435, 207] width 19 height 19
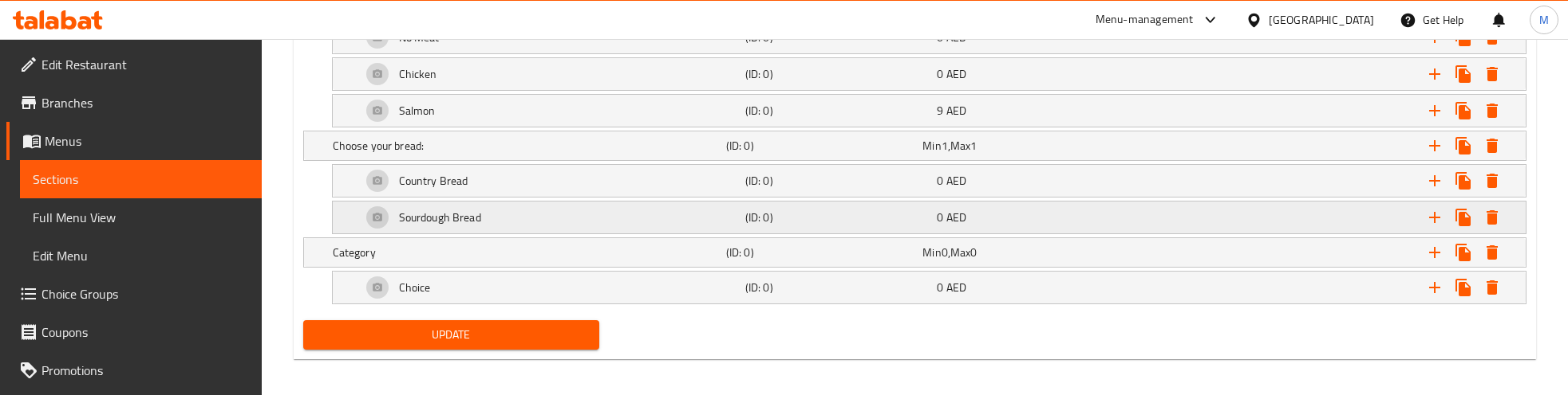
scroll to position [2424, 0]
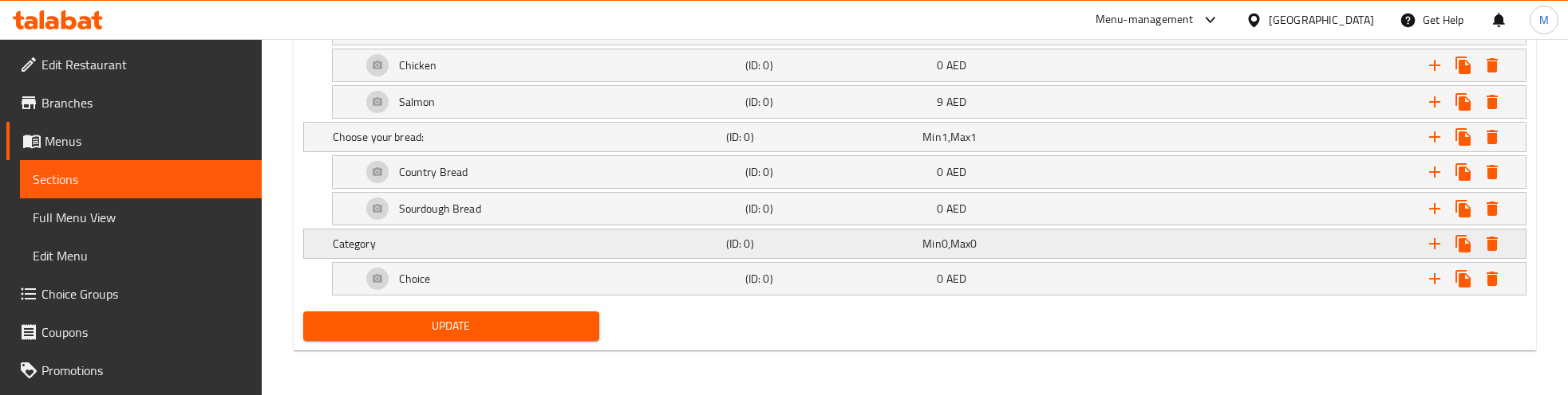
click at [609, 243] on h5 "Category" at bounding box center [526, 244] width 387 height 16
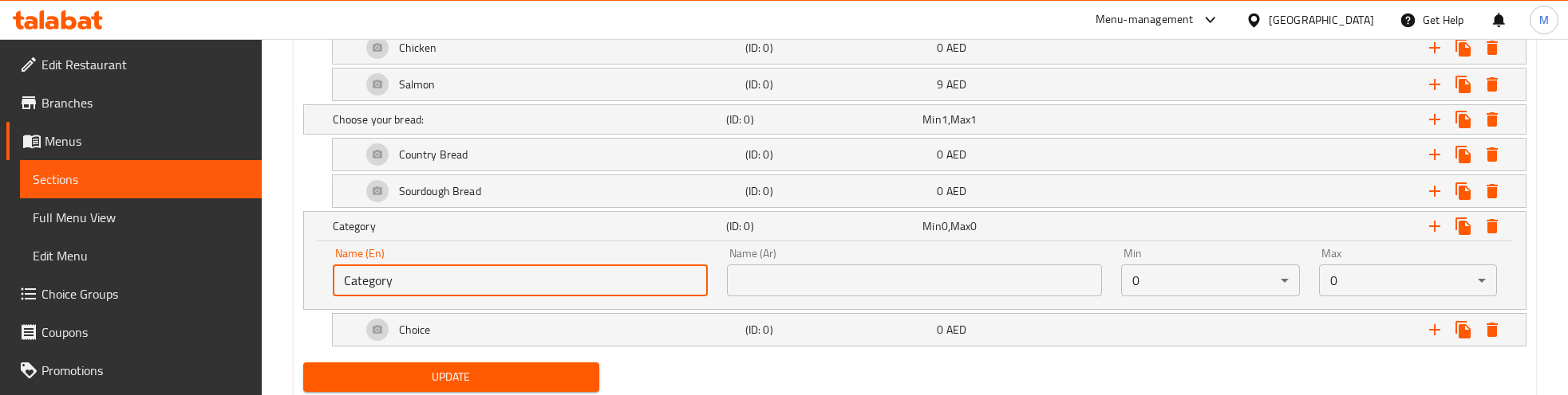
drag, startPoint x: 457, startPoint y: 293, endPoint x: 306, endPoint y: 297, distance: 151.1
click at [309, 297] on div "Name (En) Category Name (En) Name (Ar) Name (Ar) Min 0 ​ Max 0 ​" at bounding box center [915, 275] width 1222 height 68
paste input "hoose your cutlery:"
type input "Choose your cutlery:"
click at [822, 293] on input "text" at bounding box center [914, 280] width 375 height 32
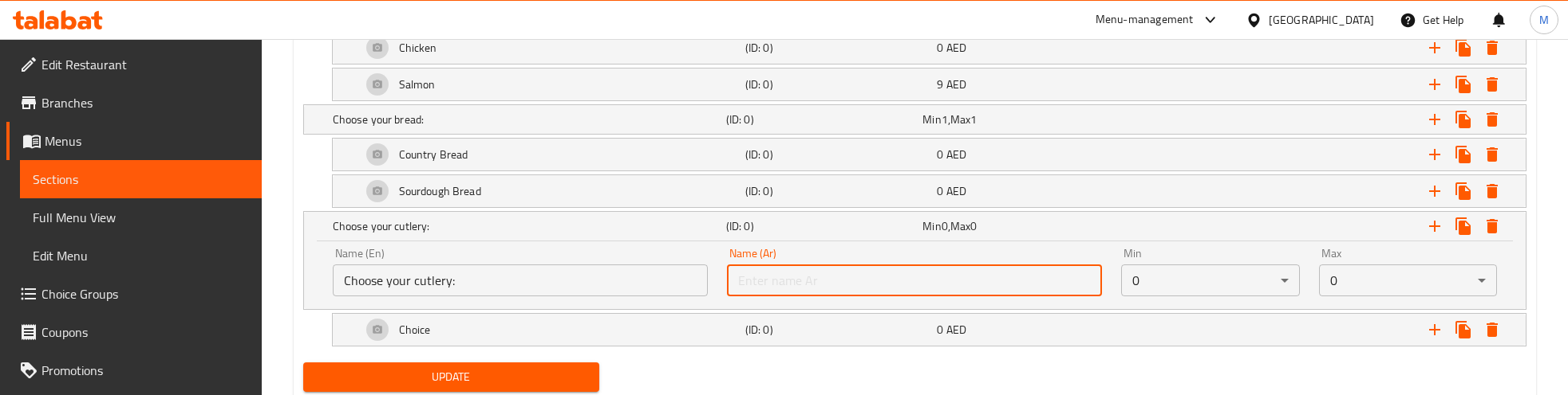
paste input "اختر أدوات المائدة الخاصة بك:"
type input "اختر أدوات المائدة الخاصة بك:"
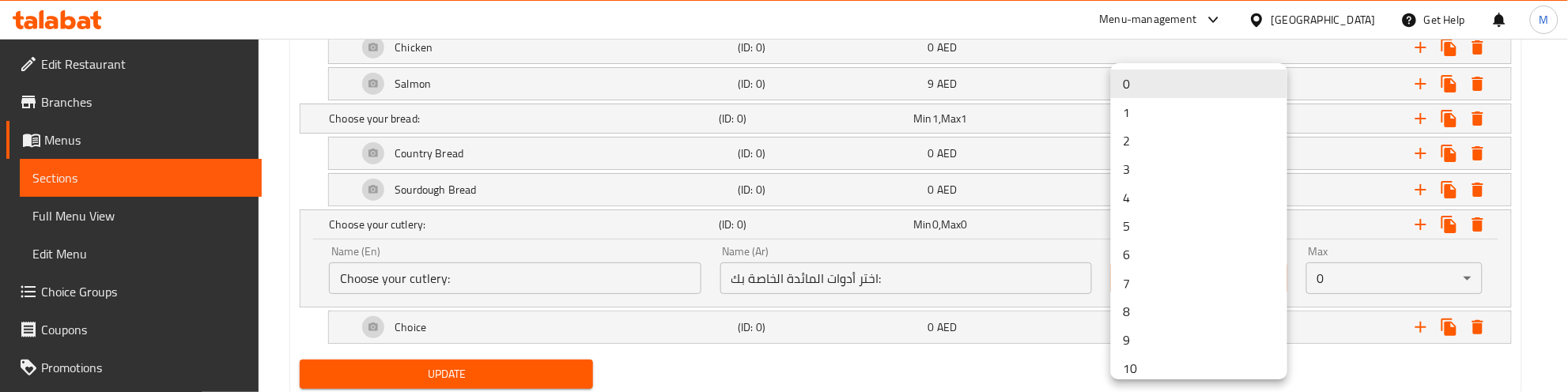
click at [1187, 111] on li "1" at bounding box center [1199, 112] width 177 height 28
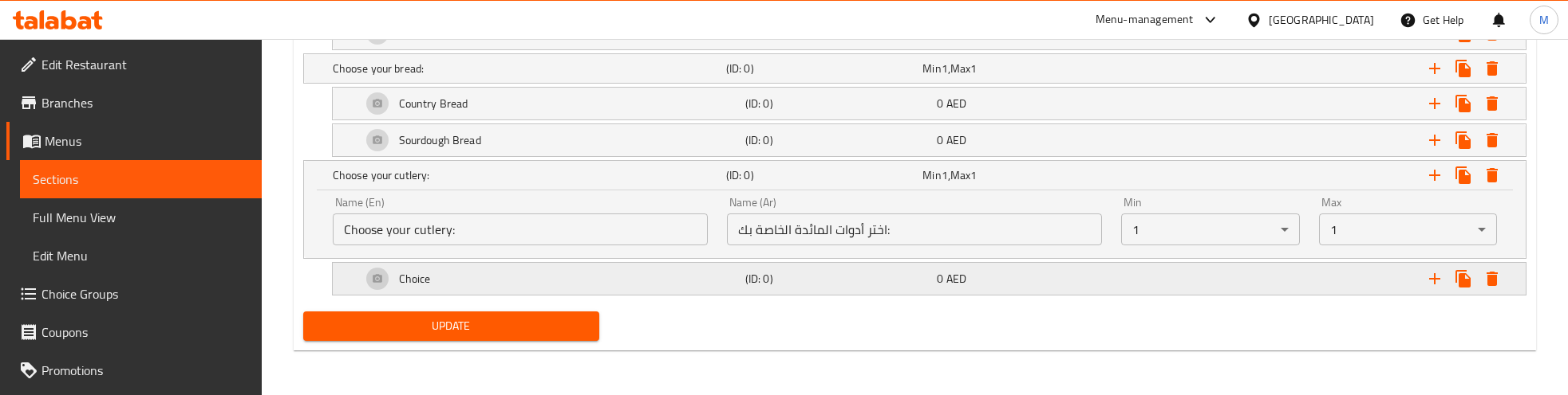
click at [963, 283] on span "AED" at bounding box center [956, 279] width 20 height 21
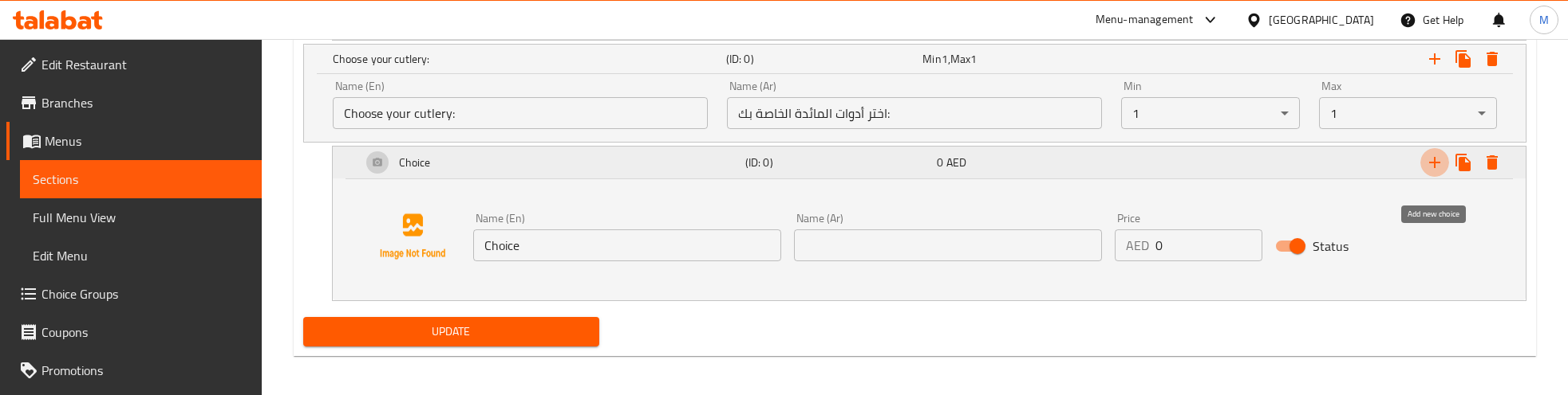
click at [1434, 168] on icon "Expand" at bounding box center [1434, 162] width 11 height 11
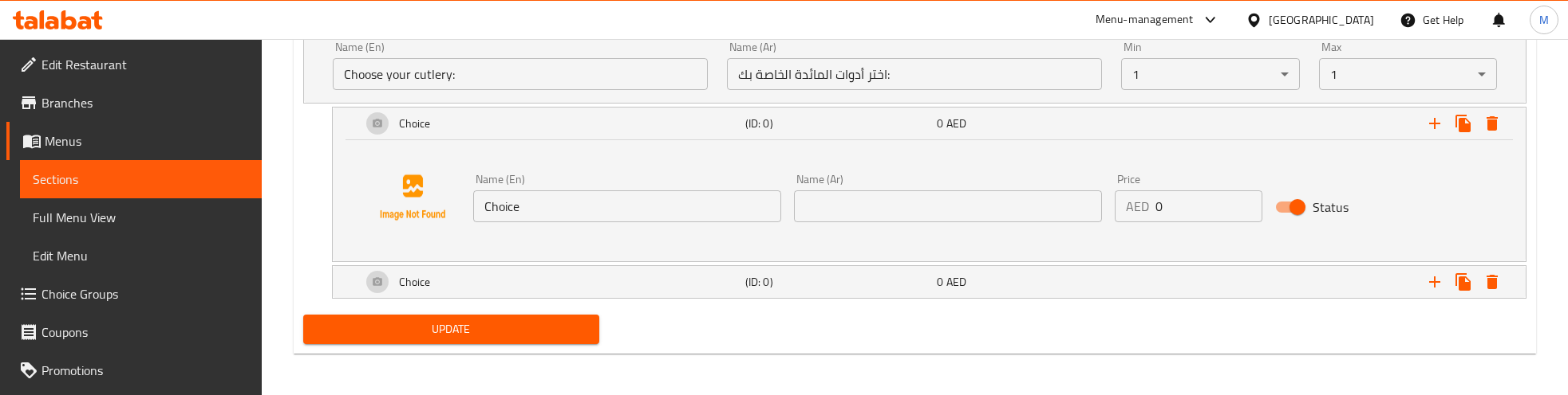
scroll to position [2651, 0]
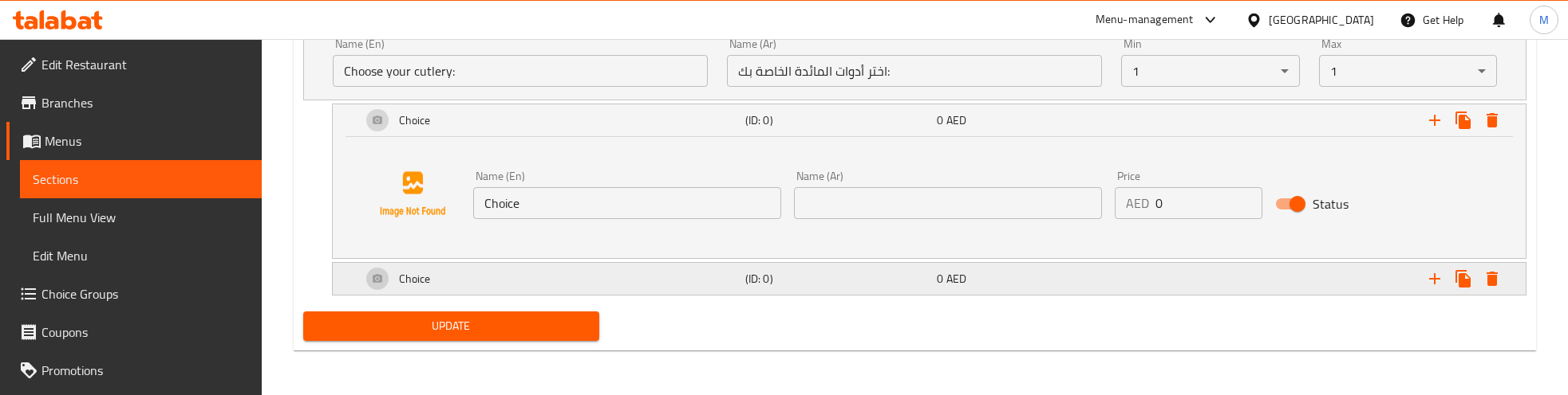
click at [595, 273] on div "Choice" at bounding box center [550, 279] width 384 height 38
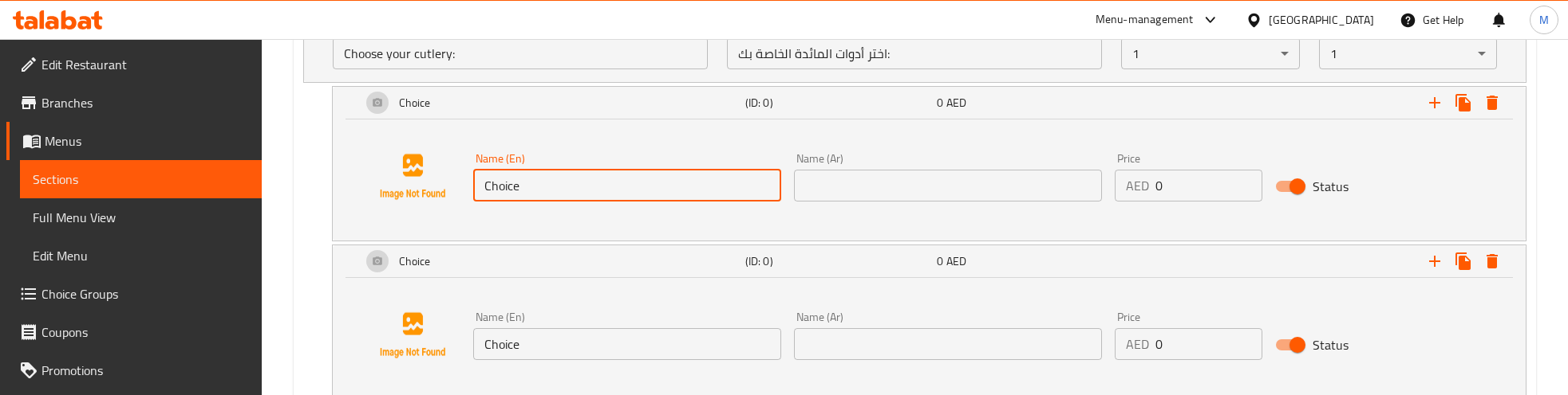
drag, startPoint x: 527, startPoint y: 213, endPoint x: 622, endPoint y: 313, distance: 137.9
click at [463, 211] on div "Name (En) Choice Name (En) Name (Ar) Name (Ar) Price AED 0 Price Status" at bounding box center [929, 177] width 1155 height 122
paste input "utlery"
type input "Cutlery"
drag, startPoint x: 522, startPoint y: 365, endPoint x: 436, endPoint y: 365, distance: 86.0
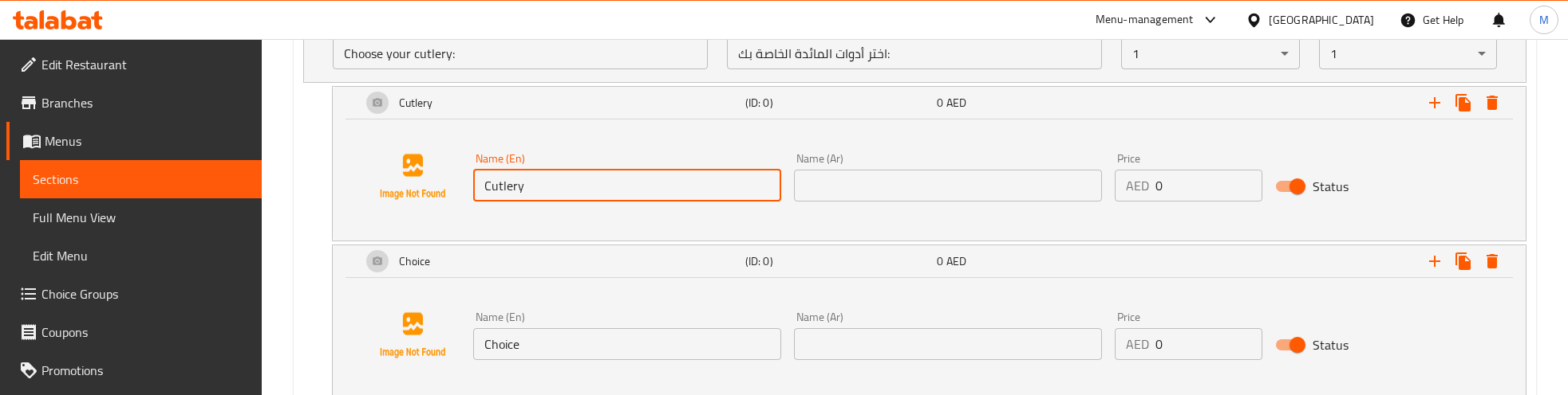
click at [436, 365] on div "Name (En) Choice Name (En) Name (Ar) Name (Ar) Price AED 0 Price Status" at bounding box center [929, 336] width 1155 height 122
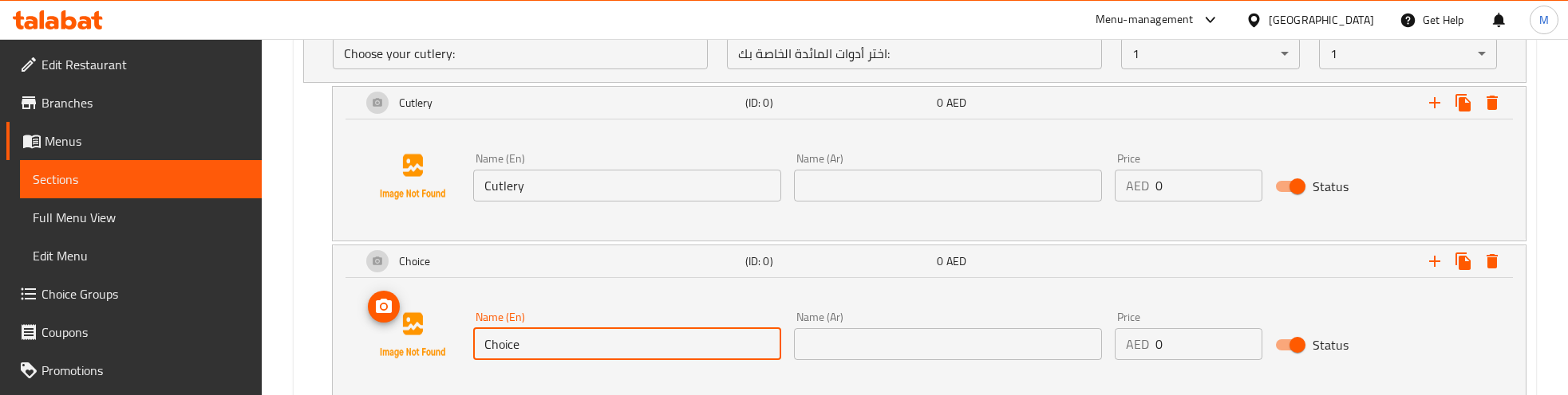
paste input "Without Cutlery"
type input "Without Cutlery"
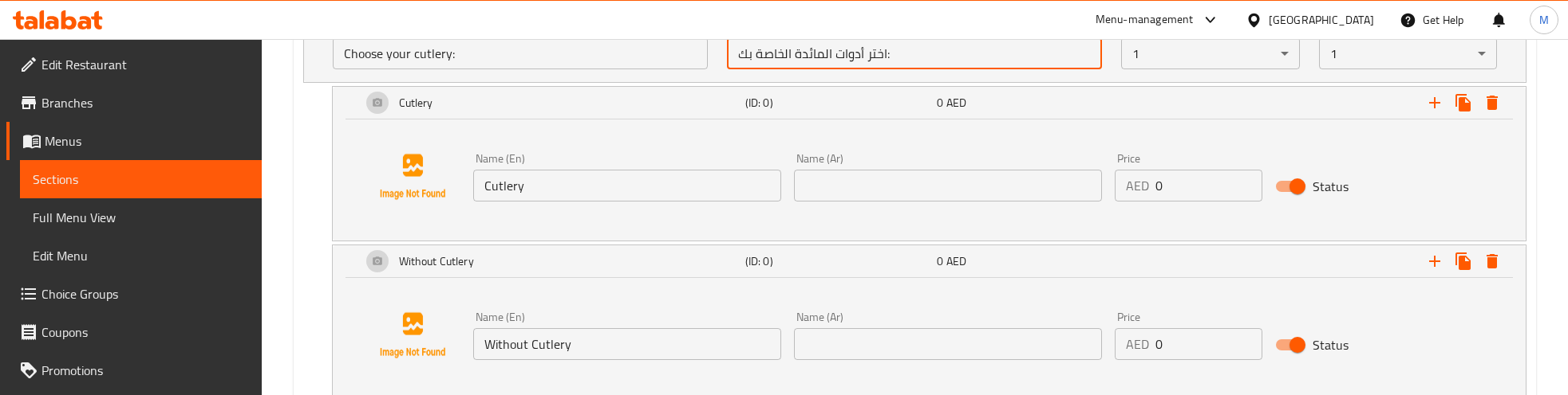
drag, startPoint x: 863, startPoint y: 68, endPoint x: 795, endPoint y: 69, distance: 68.0
click at [795, 69] on input "اختر أدوات المائدة الخاصة بك:" at bounding box center [914, 53] width 375 height 32
paste input "Without Cutlery"
type input "اختر أدوات المائدة الخاصة بك:"
click at [923, 201] on input "text" at bounding box center [948, 186] width 308 height 32
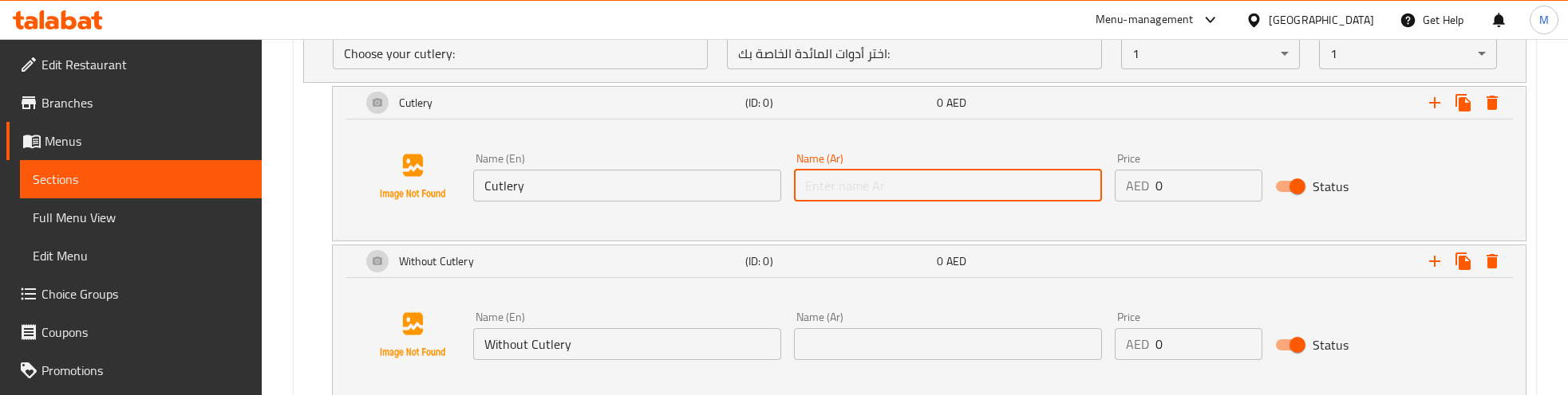
paste input "أدوات المائدة"
type input "أدوات المائدة"
click at [481, 200] on input "Cutlery" at bounding box center [627, 186] width 308 height 32
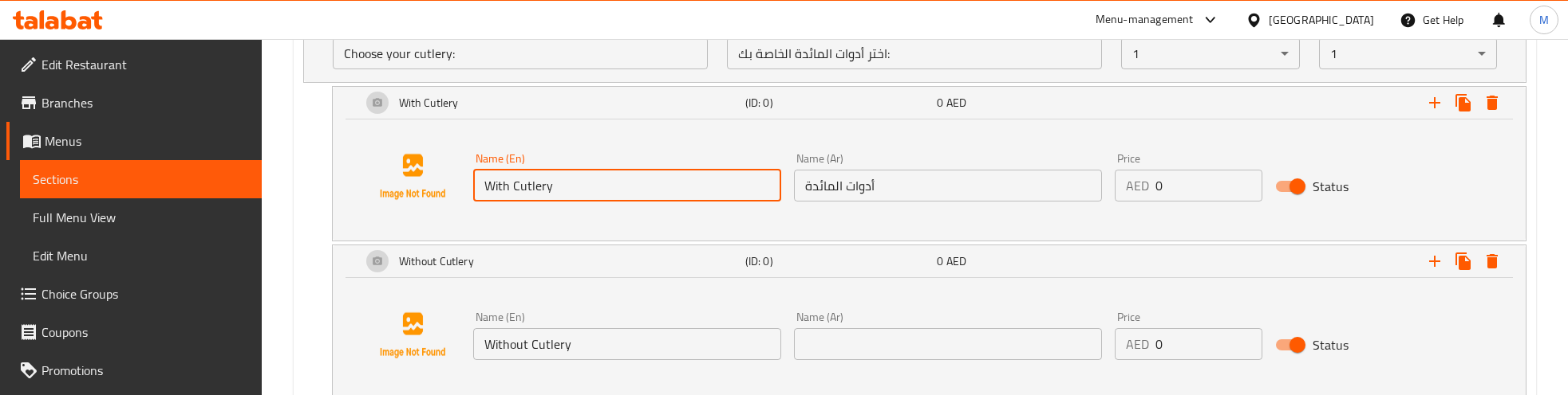
type input "With Cutlery"
click at [903, 201] on input "أدوات المائدة" at bounding box center [948, 186] width 308 height 32
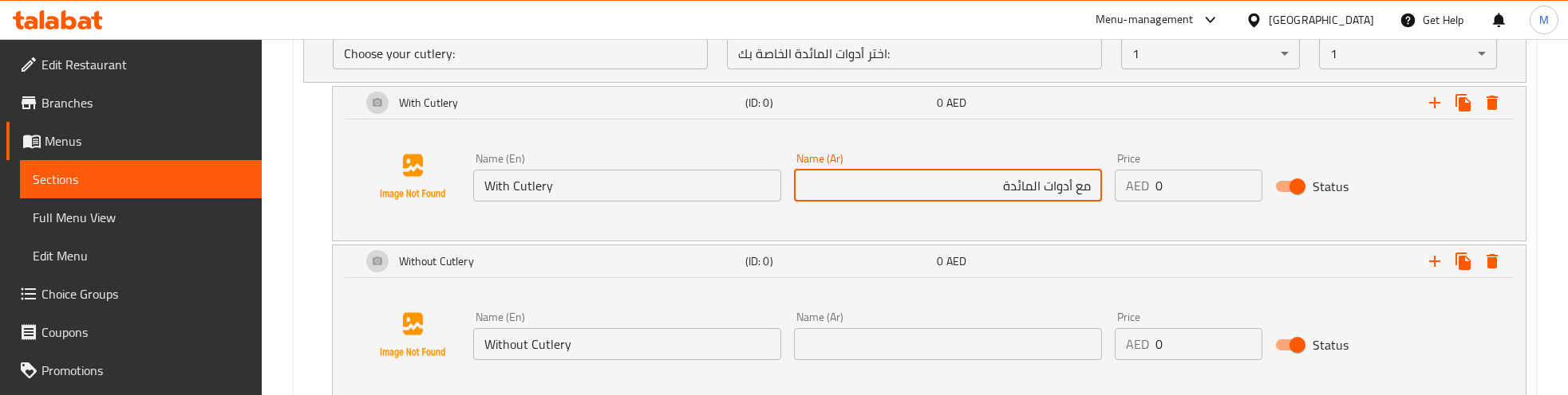
type input "مع أدوات المائدة"
click at [1028, 360] on input "text" at bounding box center [948, 344] width 308 height 32
drag, startPoint x: 1072, startPoint y: 201, endPoint x: 987, endPoint y: 218, distance: 86.7
click at [987, 201] on input "مع أدوات المائدة" at bounding box center [948, 186] width 308 height 32
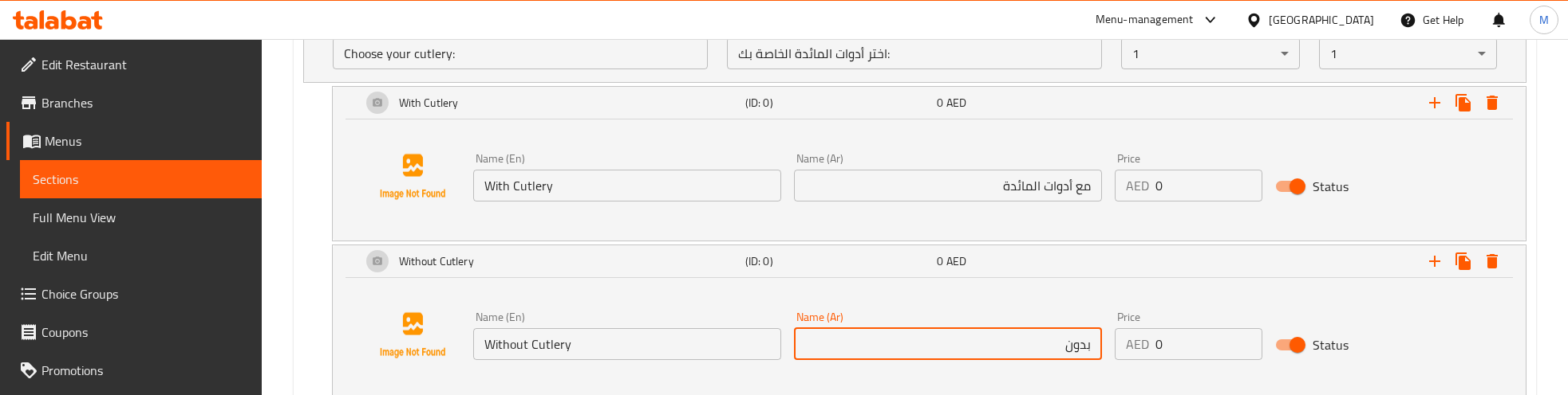
click at [1032, 360] on input "بدون" at bounding box center [948, 344] width 308 height 32
paste input "أدوات المائدة"
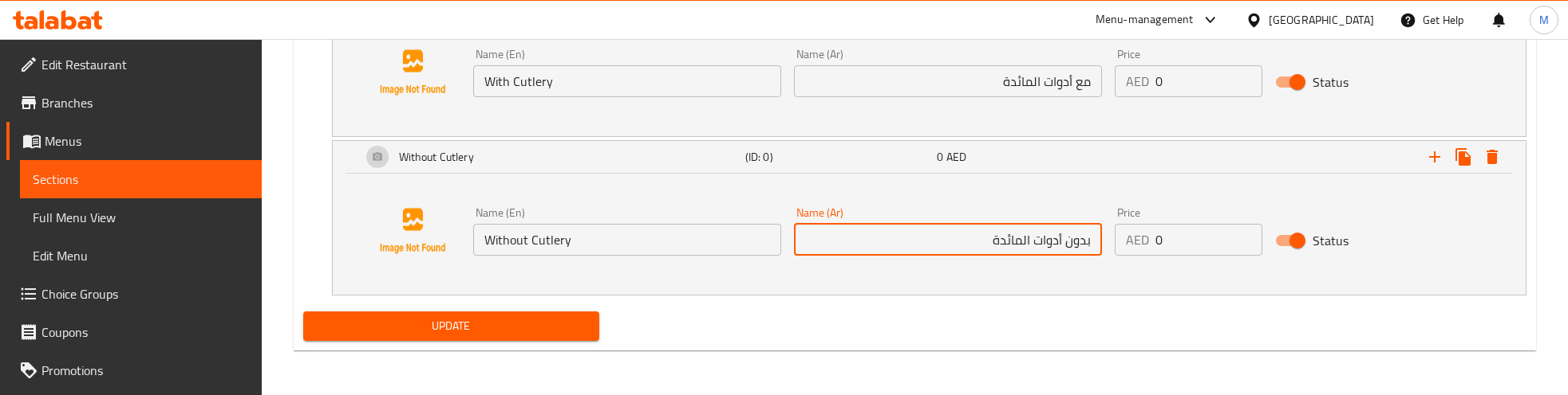
scroll to position [2772, 0]
type input "بدون أدوات المائدة"
click at [794, 306] on div "Update" at bounding box center [915, 326] width 1236 height 43
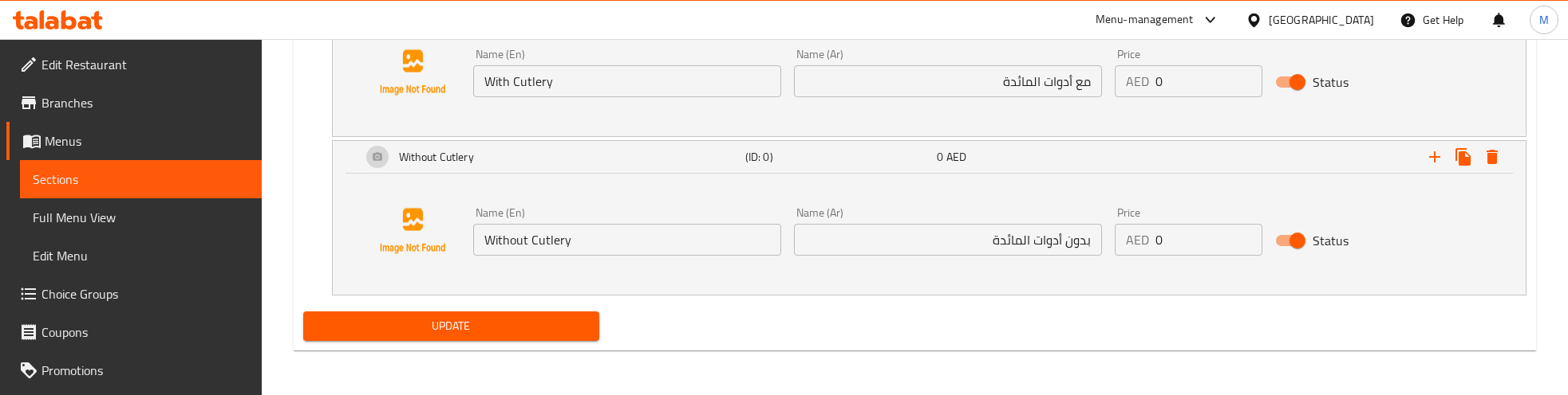
click at [562, 326] on span "Update" at bounding box center [451, 326] width 270 height 20
drag, startPoint x: 493, startPoint y: 337, endPoint x: 580, endPoint y: 229, distance: 138.7
click at [493, 337] on button "Update" at bounding box center [451, 326] width 296 height 30
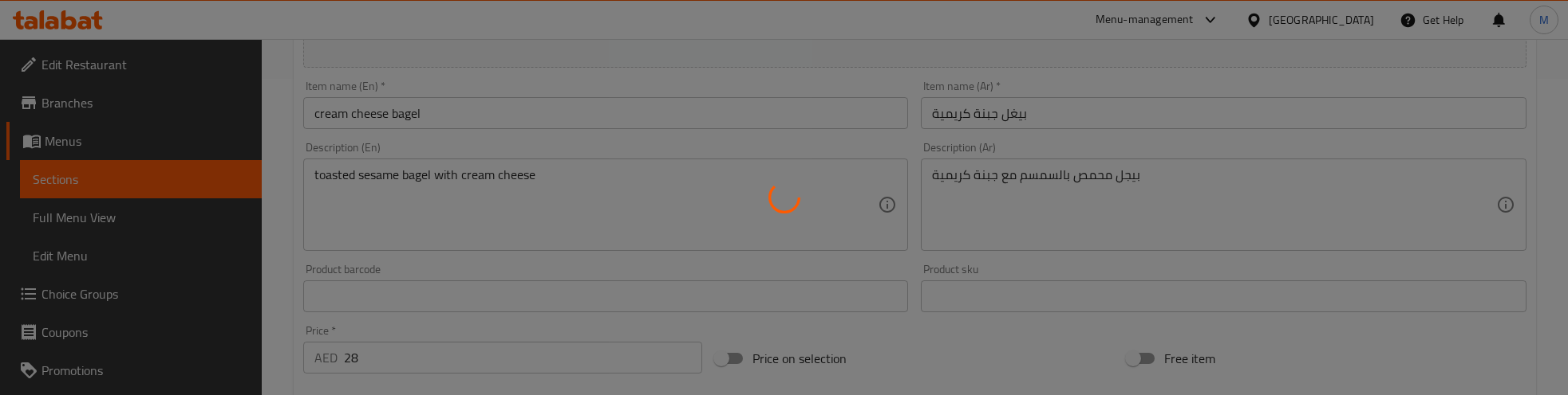
scroll to position [398, 0]
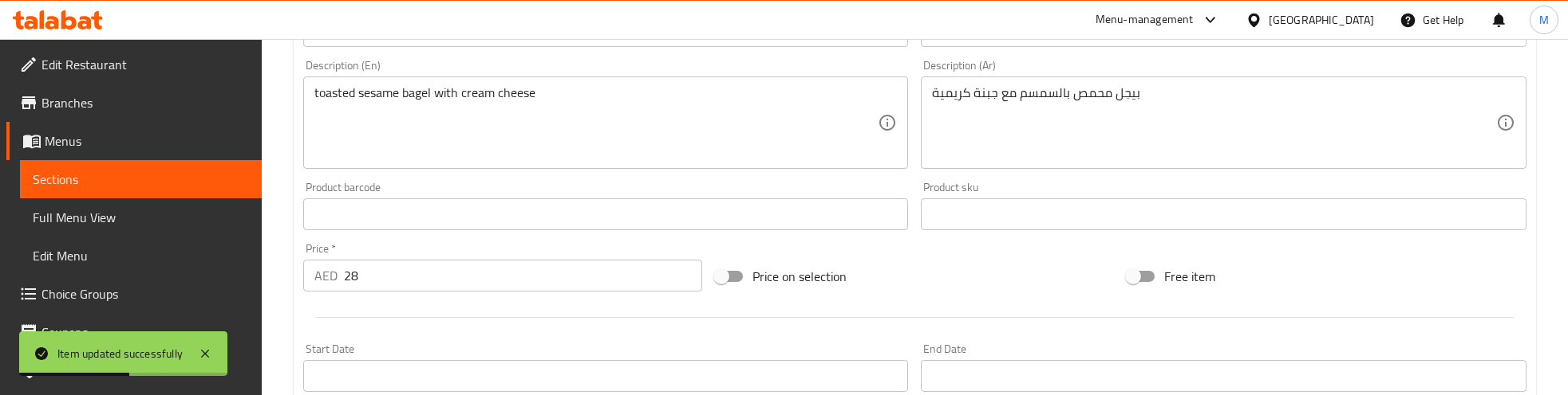
type input "بدون"
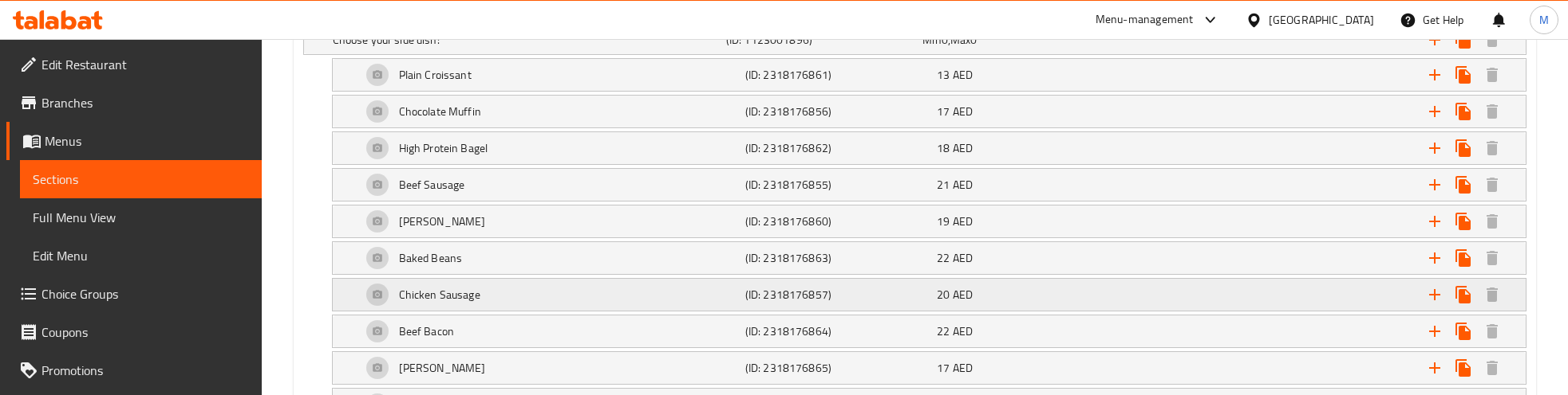
scroll to position [997, 0]
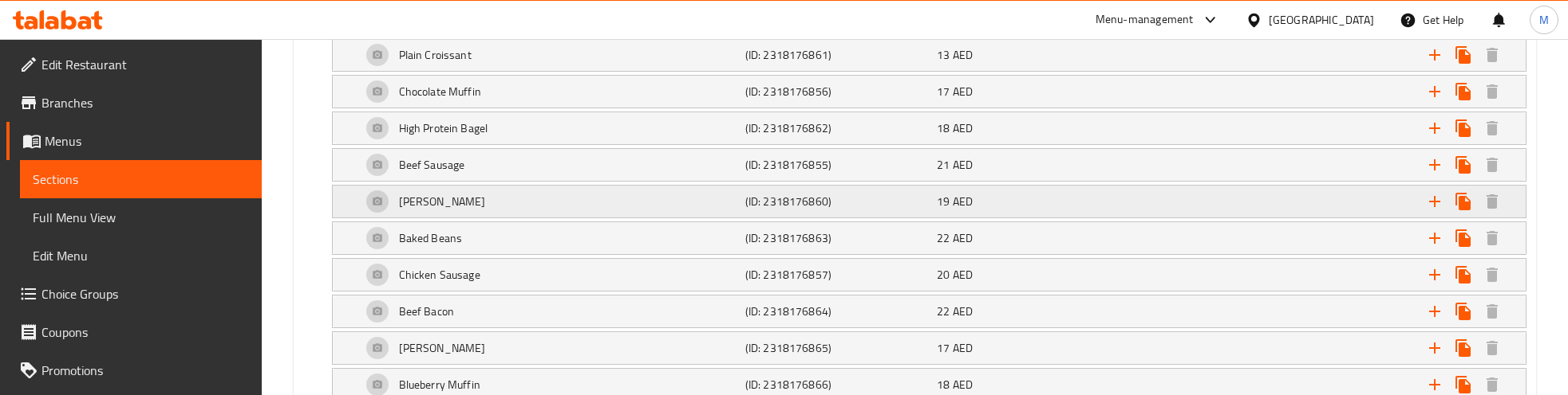
click at [636, 209] on div "Hash Brown" at bounding box center [550, 201] width 384 height 38
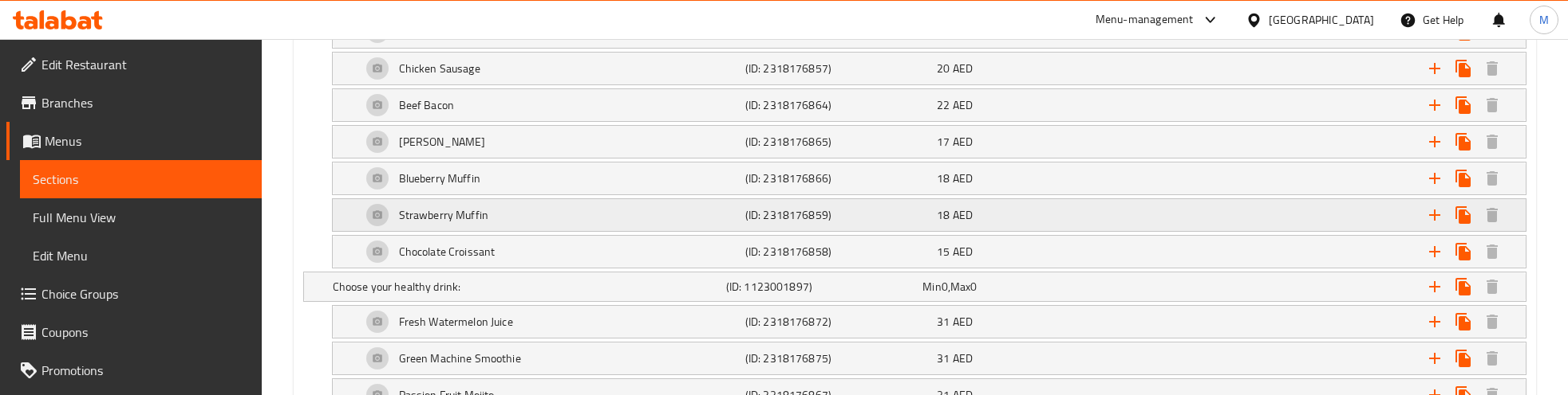
scroll to position [1340, 0]
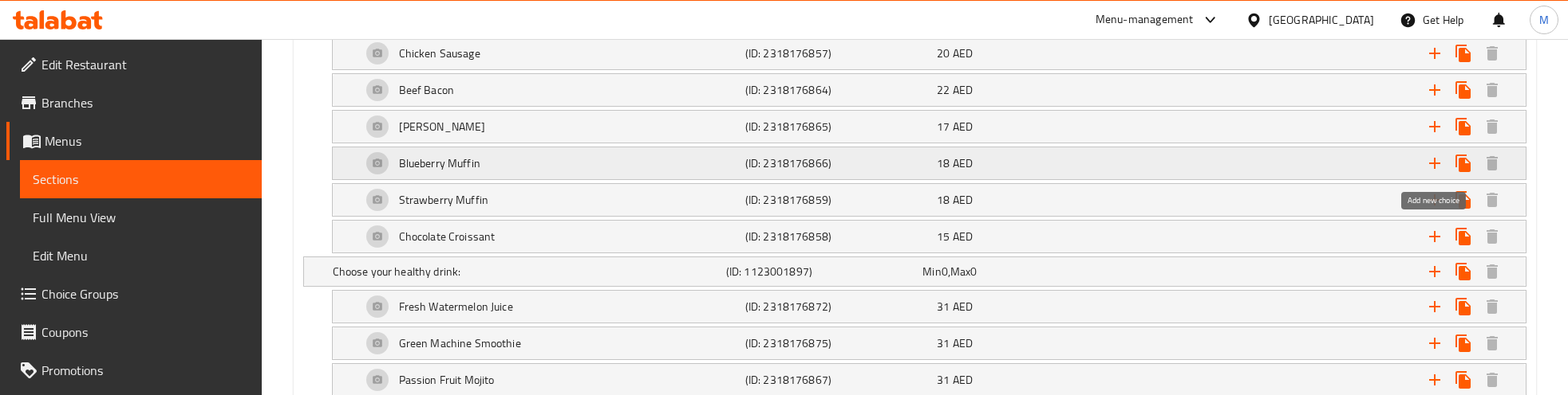
click at [1434, 173] on icon "Expand" at bounding box center [1435, 163] width 19 height 19
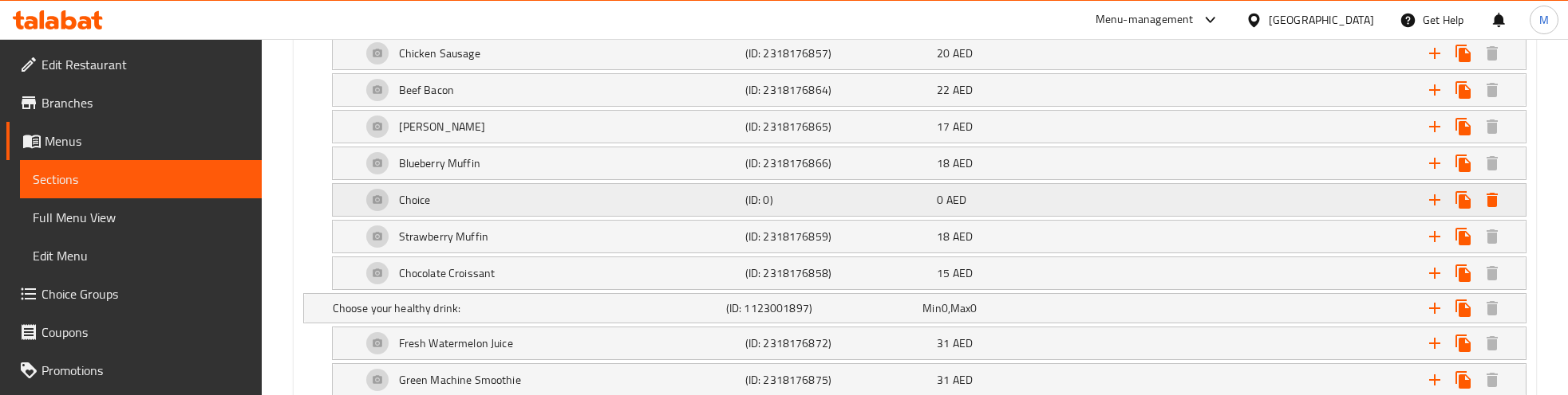
click at [589, 209] on div "Choice" at bounding box center [550, 200] width 384 height 38
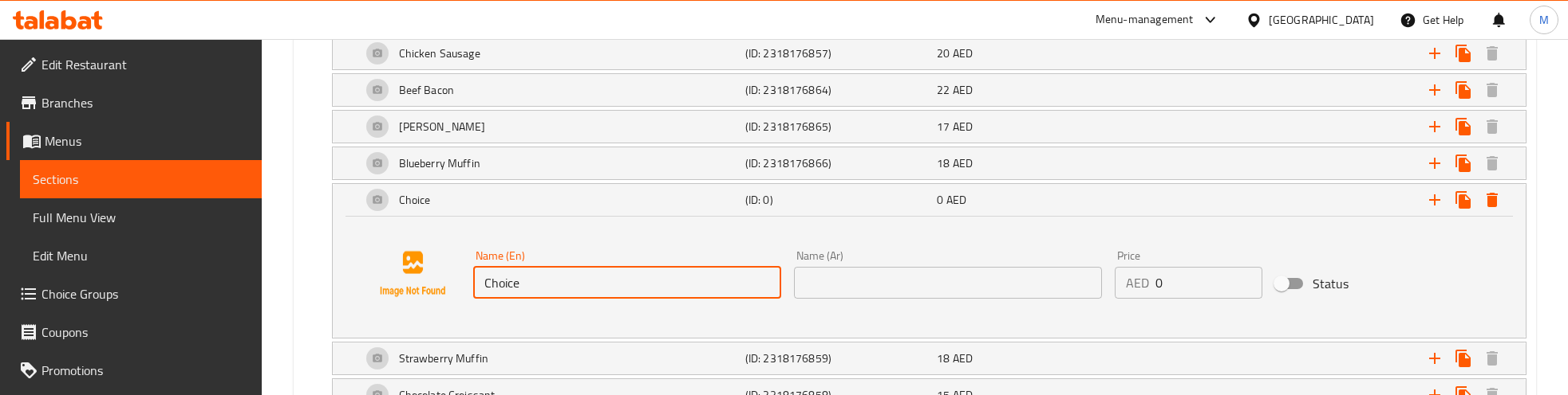
drag, startPoint x: 512, startPoint y: 292, endPoint x: 463, endPoint y: 289, distance: 49.1
click at [463, 289] on div "Name (En) Choice Name (En) Name (Ar) Name (Ar) Price AED 0 Price Status" at bounding box center [929, 274] width 1155 height 122
type input "S"
type input "avocado"
click at [842, 273] on input "text" at bounding box center [948, 283] width 308 height 32
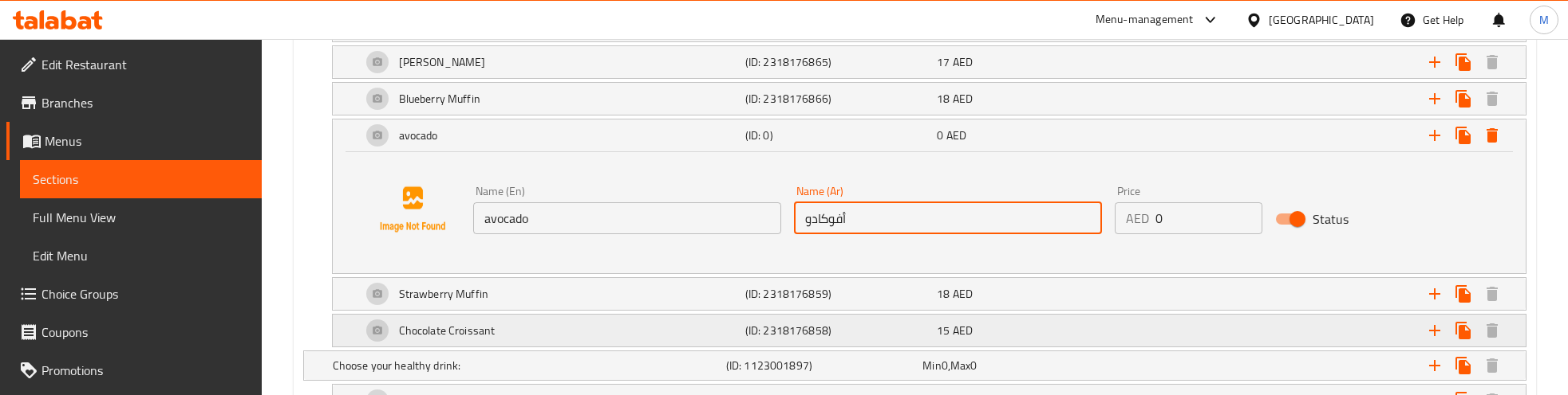
scroll to position [1439, 0]
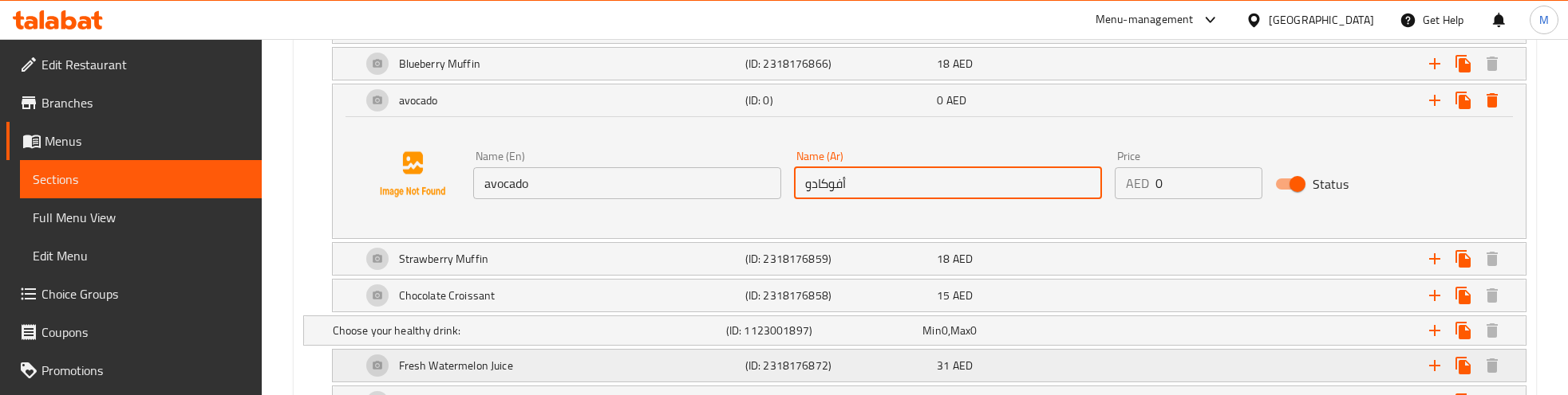
type input "أفوكادو"
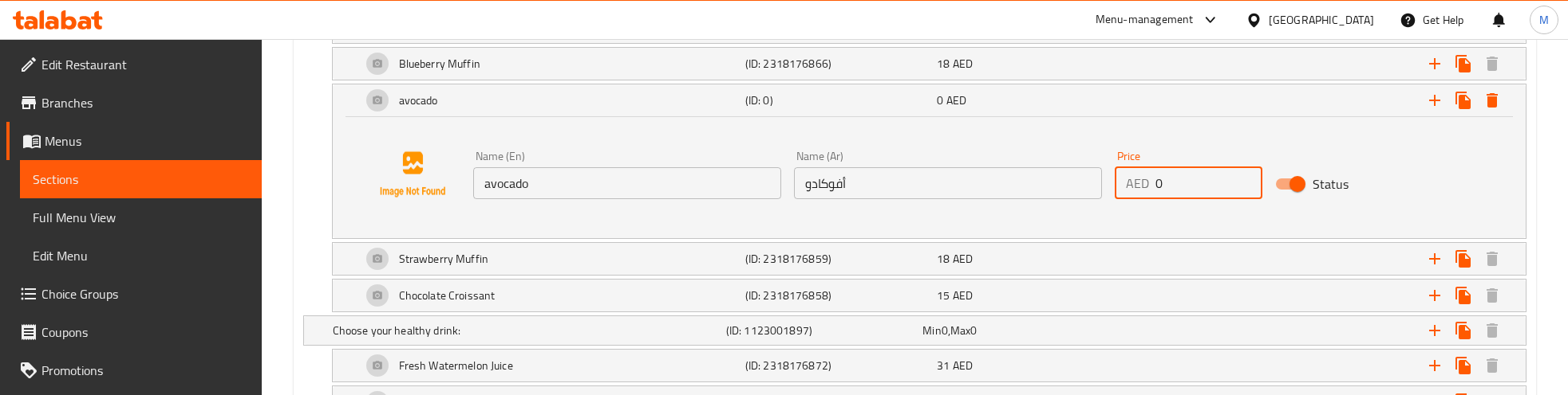
drag, startPoint x: 1172, startPoint y: 188, endPoint x: 1129, endPoint y: 193, distance: 43.3
click at [1129, 193] on div "AED 0 Price" at bounding box center [1189, 183] width 148 height 32
paste input "16"
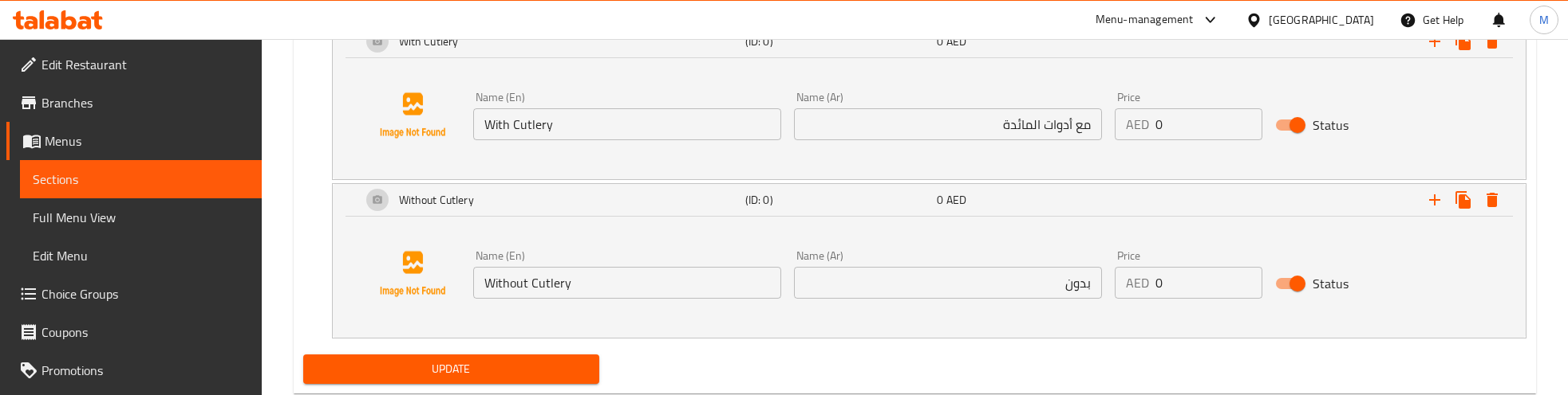
scroll to position [3053, 0]
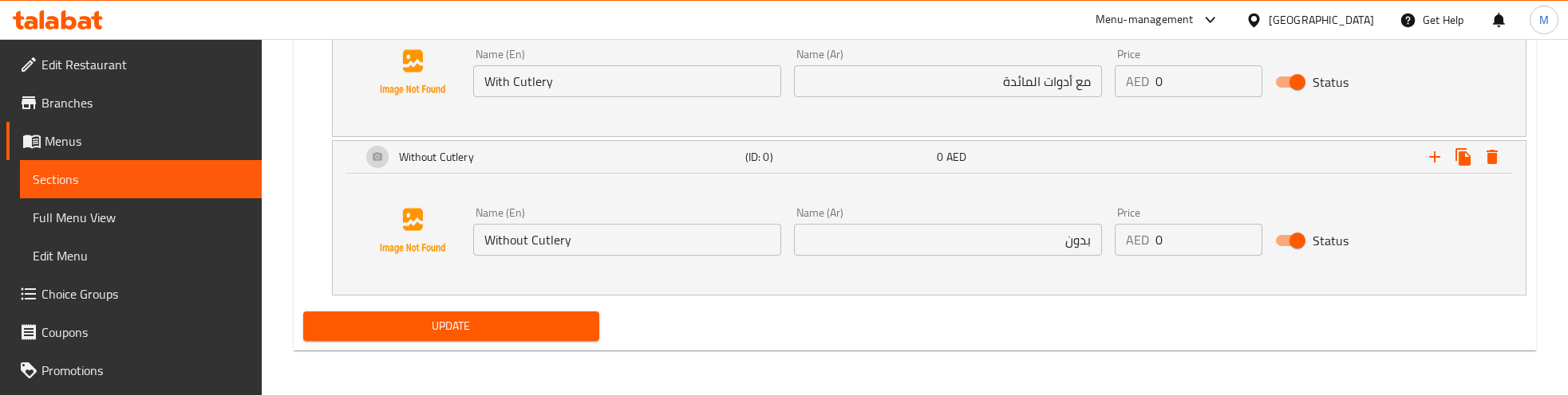
type input "16"
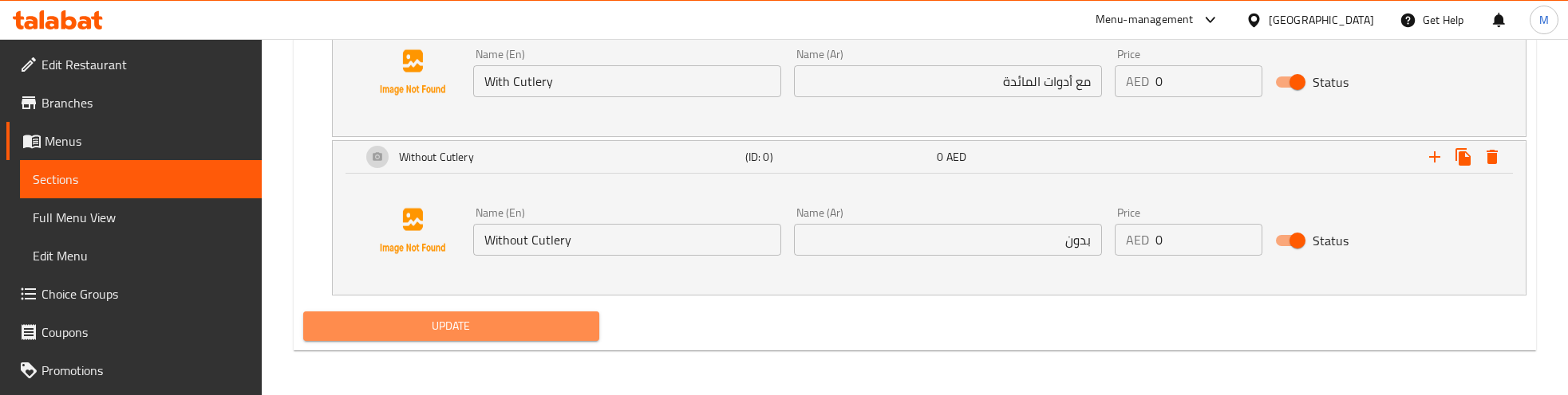
click at [424, 332] on span "Update" at bounding box center [451, 326] width 270 height 20
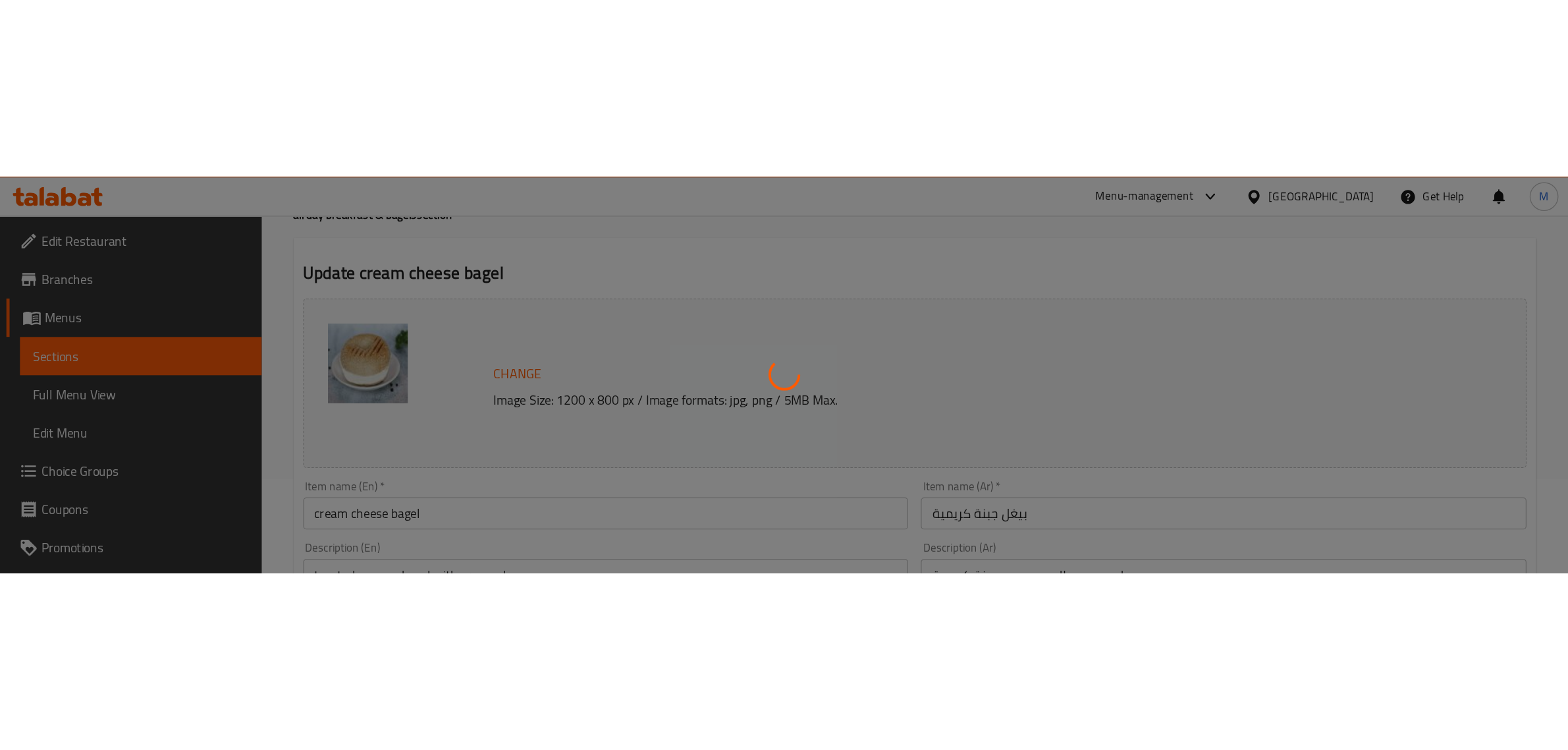
scroll to position [0, 0]
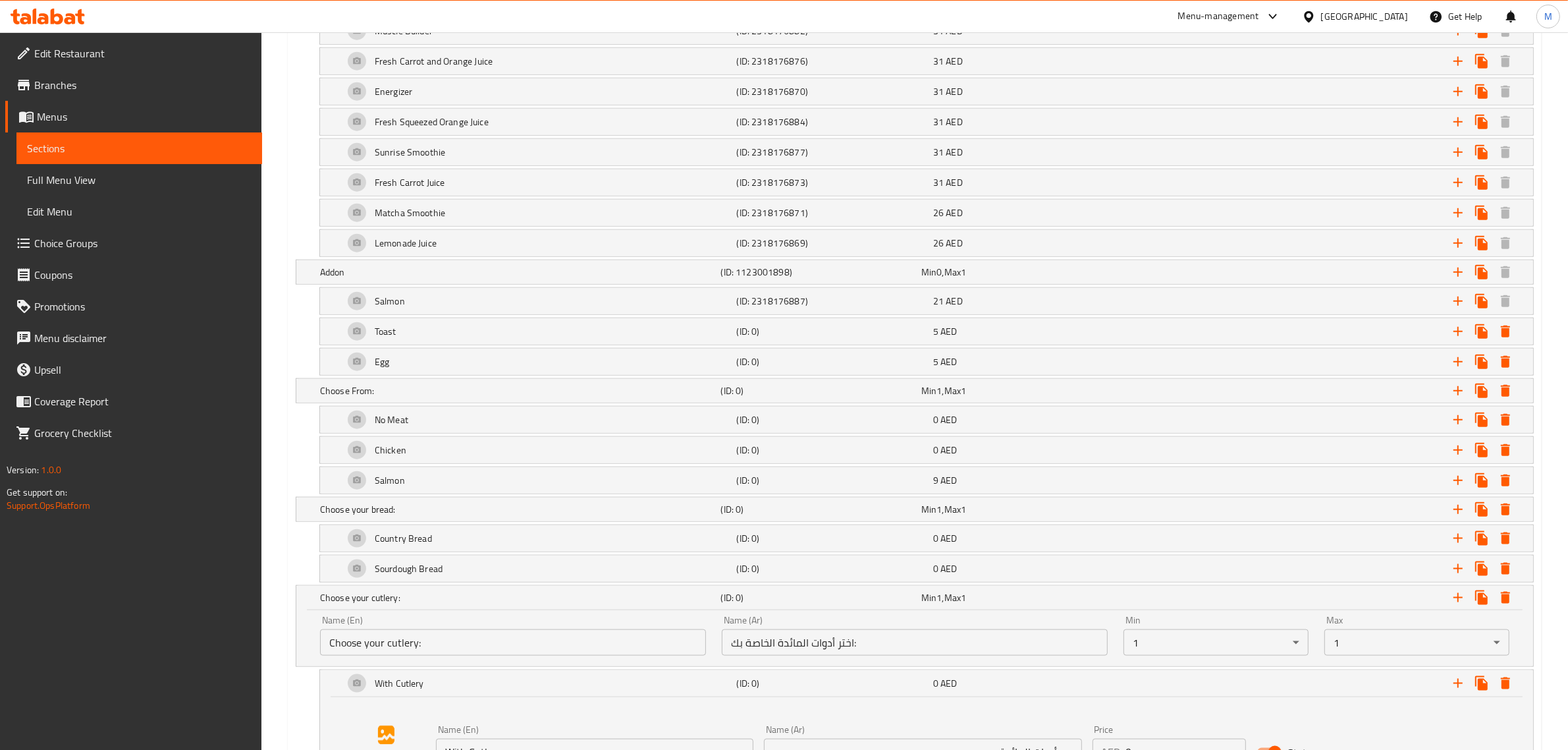
scroll to position [2101, 0]
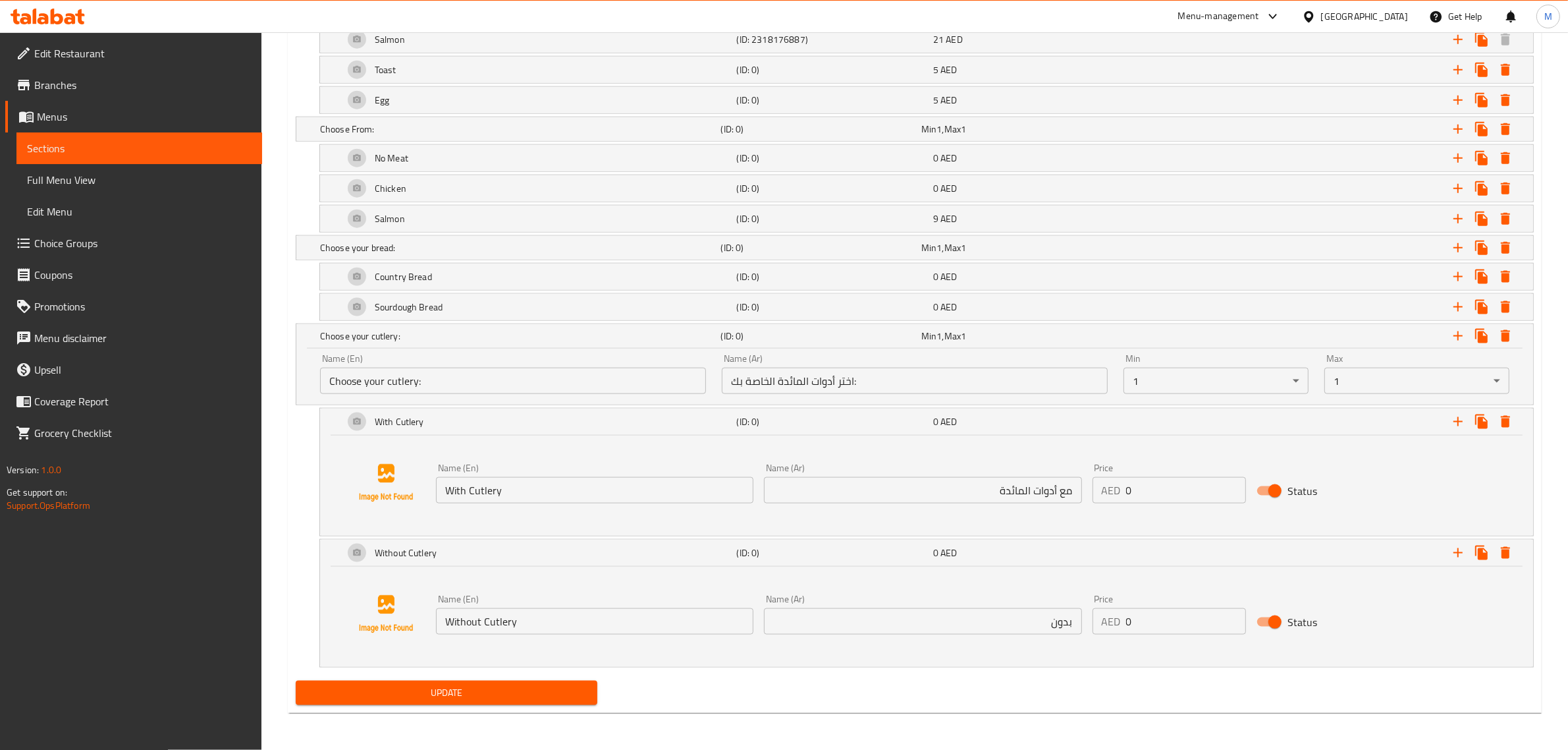
click at [438, 326] on span "Update" at bounding box center [446, 693] width 280 height 17
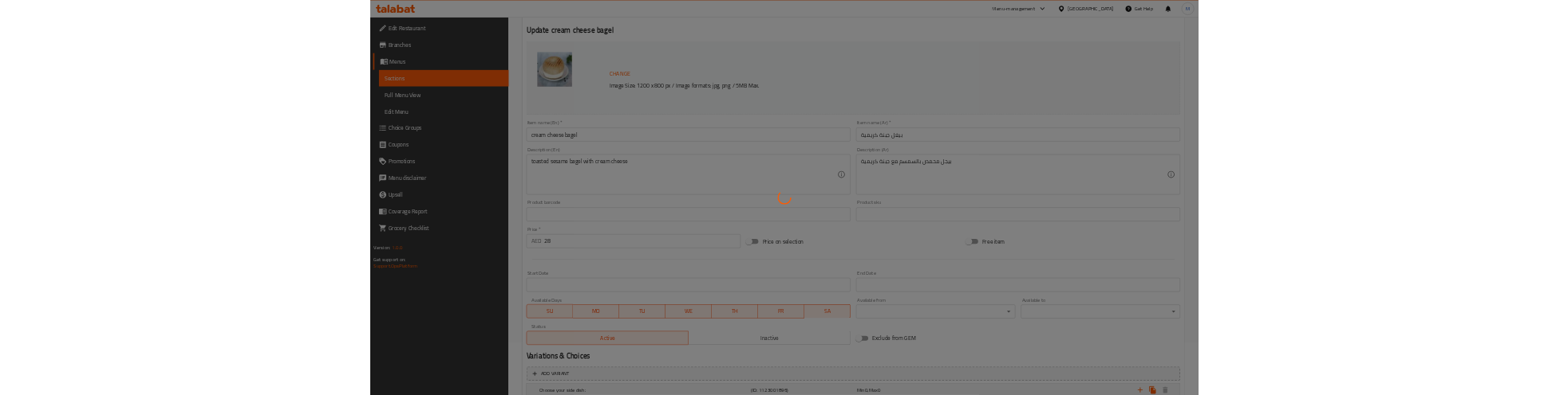
scroll to position [0, 0]
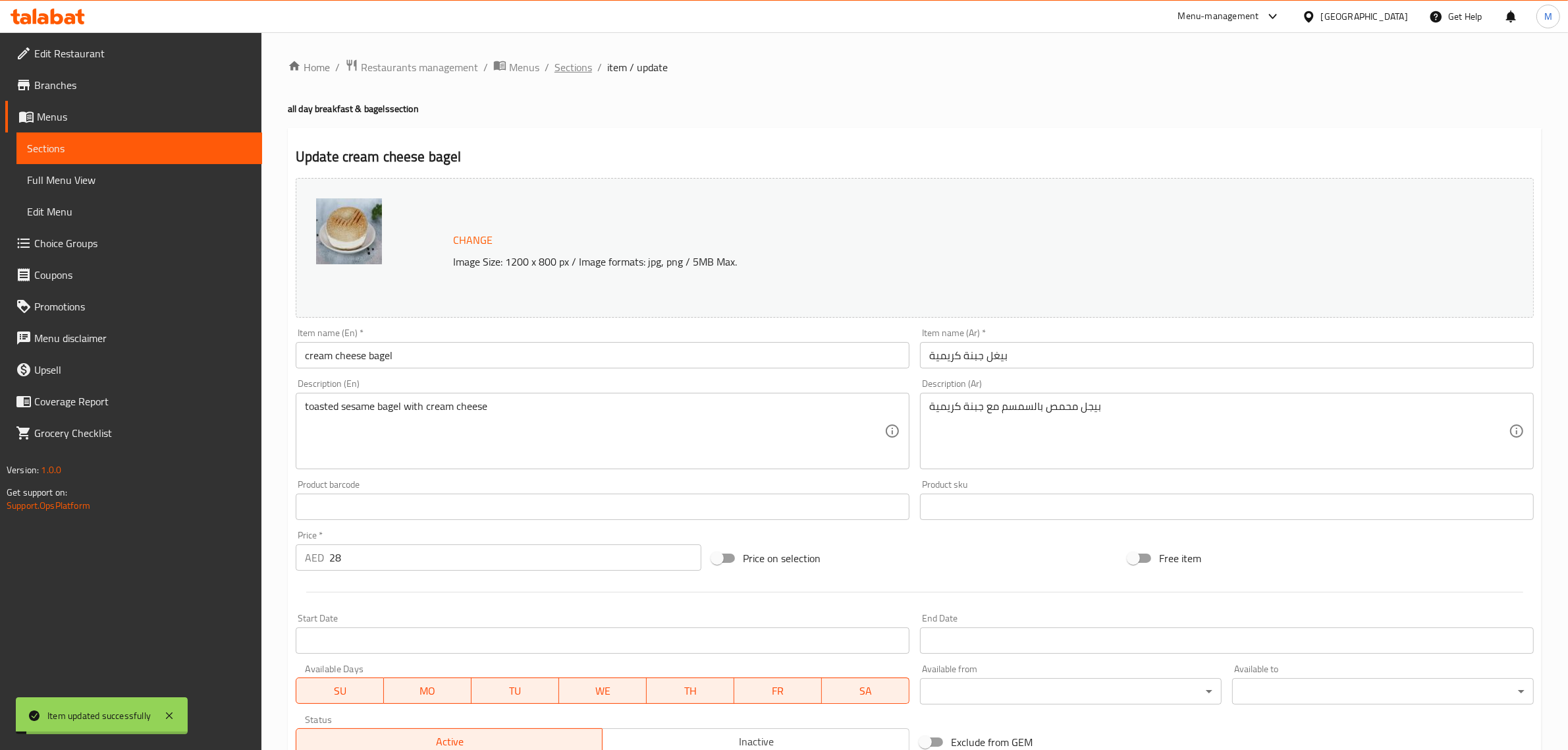
click at [571, 64] on span "Sections" at bounding box center [573, 67] width 37 height 16
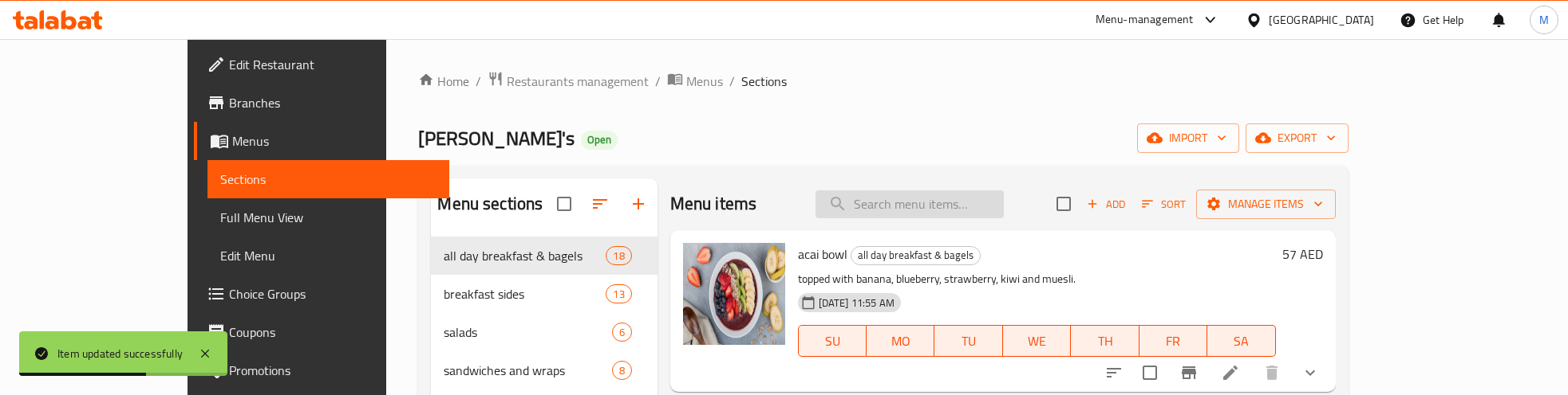
click at [950, 200] on input "search" at bounding box center [909, 204] width 189 height 28
paste input "Cream Cheese Bagel"
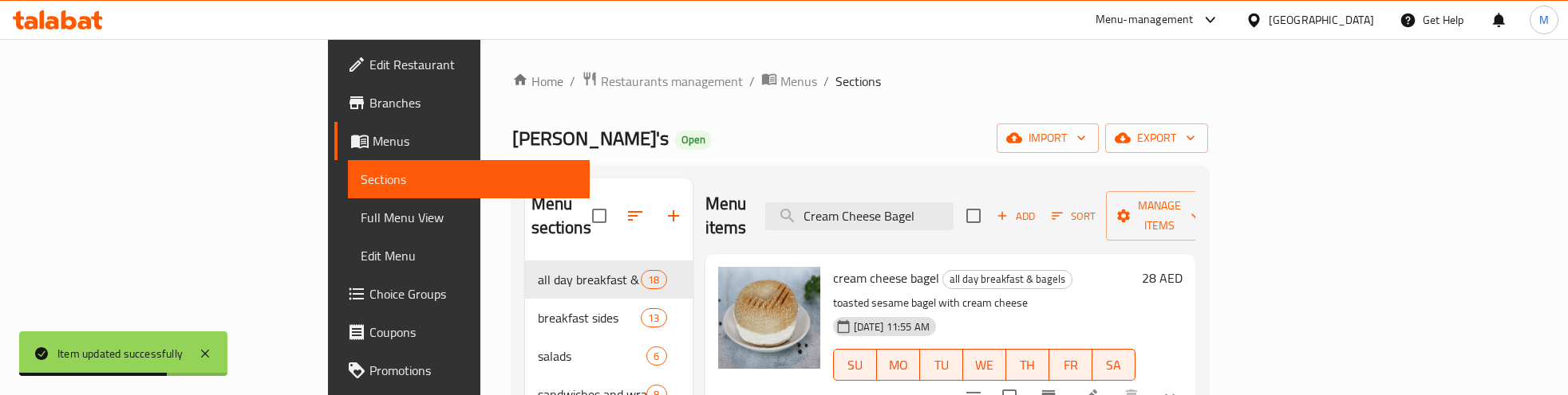
scroll to position [100, 0]
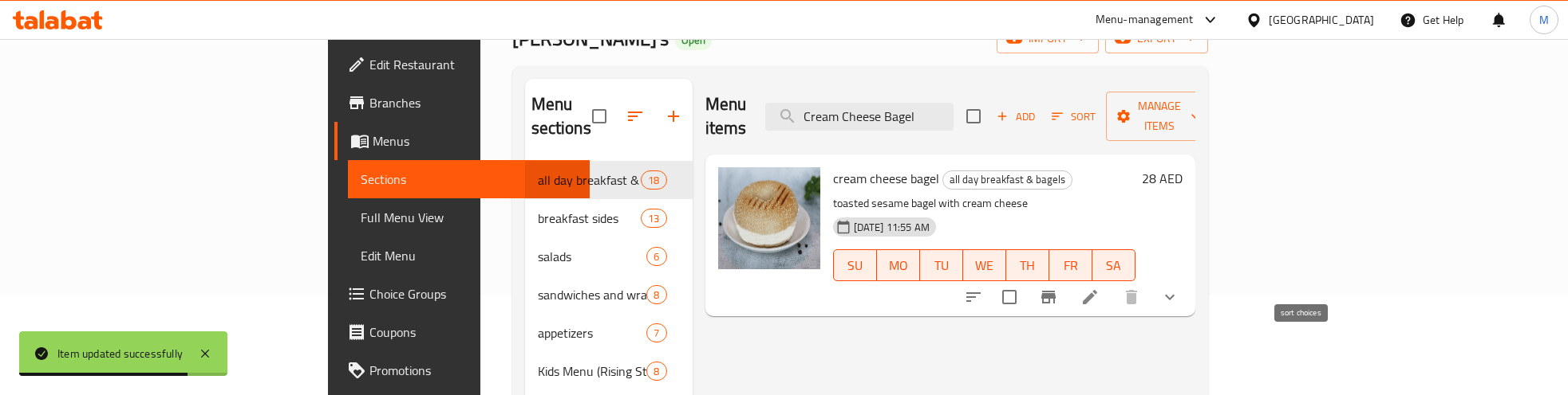
type input "Cream Cheese Bagel"
click at [980, 293] on icon "sort-choices" at bounding box center [973, 297] width 15 height 10
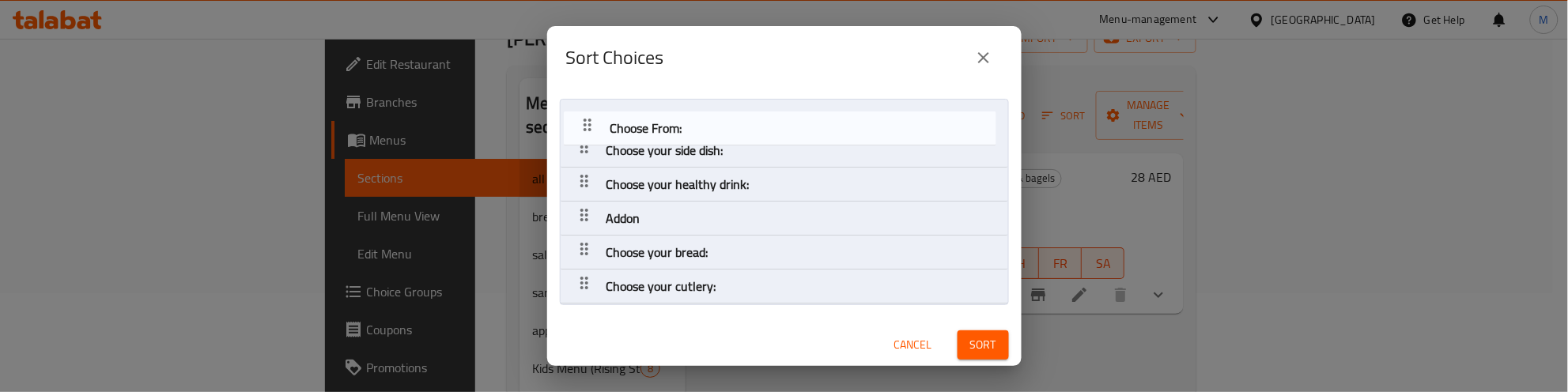
drag, startPoint x: 587, startPoint y: 215, endPoint x: 591, endPoint y: 121, distance: 94.1
click at [591, 121] on nav "Choose your side dish: Choose your healthy drink: Addon Choose From: Choose you…" at bounding box center [784, 202] width 449 height 206
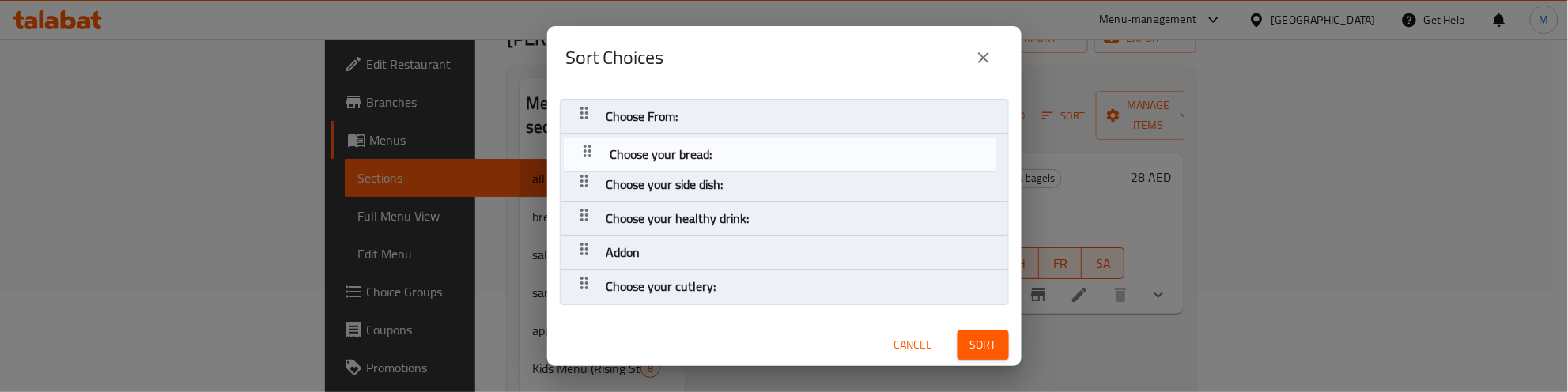
drag, startPoint x: 582, startPoint y: 249, endPoint x: 585, endPoint y: 140, distance: 109.0
click at [585, 140] on nav "Choose From: Choose your side dish: Choose your healthy drink: Addon Choose you…" at bounding box center [784, 202] width 449 height 206
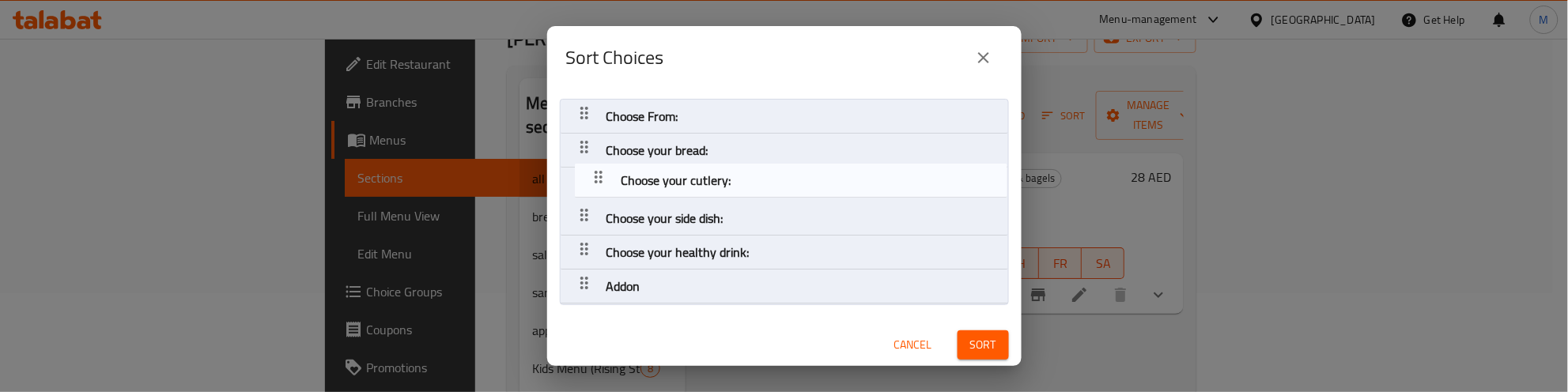
drag, startPoint x: 589, startPoint y: 285, endPoint x: 604, endPoint y: 169, distance: 117.0
click at [604, 169] on nav "Choose From: Choose your bread: Choose your side dish: Choose your healthy drin…" at bounding box center [784, 202] width 449 height 206
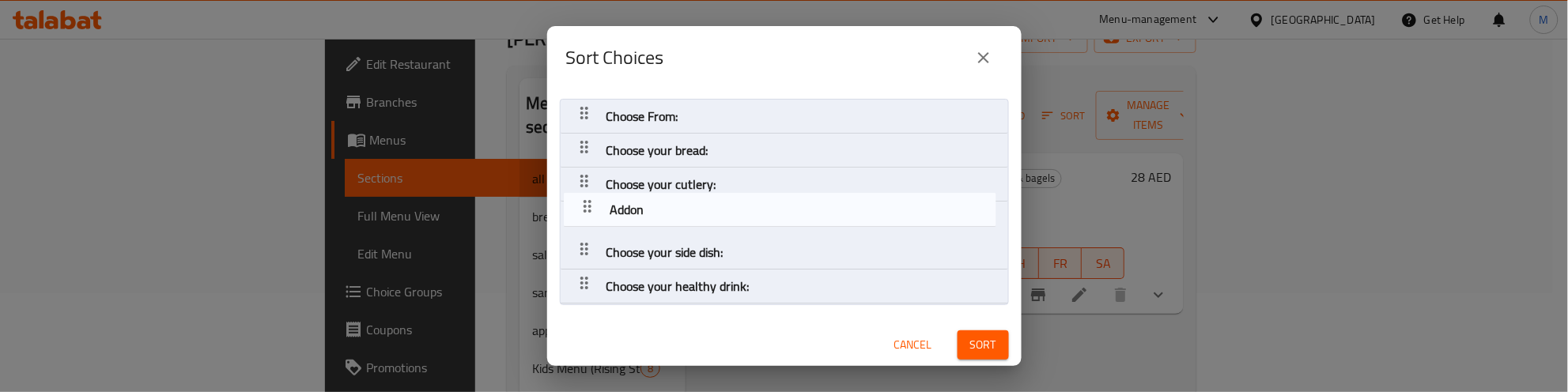
drag, startPoint x: 592, startPoint y: 282, endPoint x: 594, endPoint y: 189, distance: 93.0
click at [594, 189] on nav "Choose From: Choose your bread: Choose your cutlery: Choose your side dish: Cho…" at bounding box center [784, 202] width 449 height 206
drag, startPoint x: 586, startPoint y: 178, endPoint x: 598, endPoint y: 211, distance: 35.1
click at [598, 211] on nav "Choose From: Choose your bread: Addon Choose your cutlery: Choose your side dis…" at bounding box center [784, 202] width 449 height 206
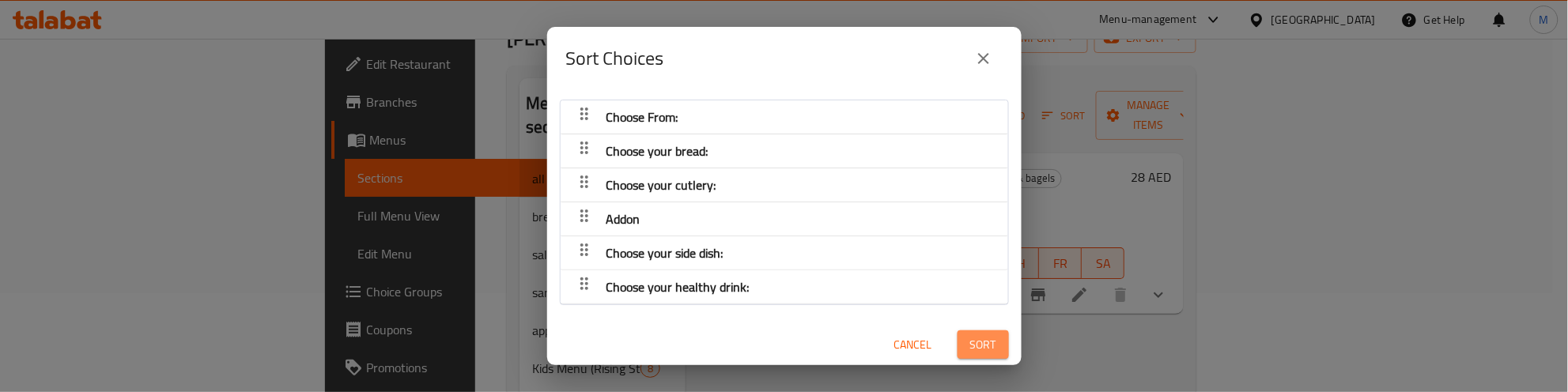
click at [970, 335] on span "Sort" at bounding box center [983, 345] width 26 height 20
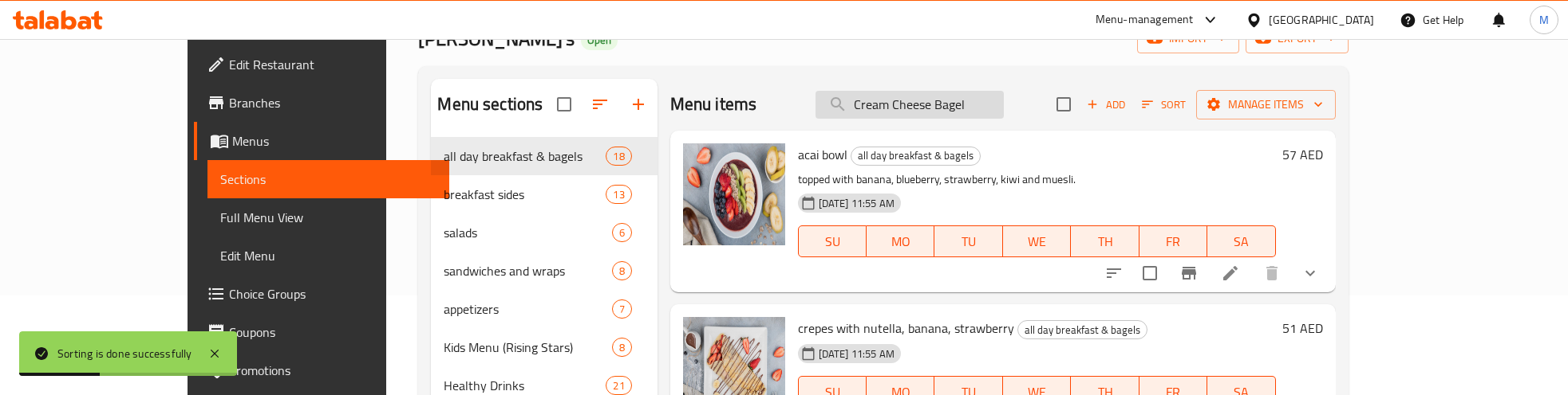
click at [1000, 102] on input "Cream Cheese Bagel" at bounding box center [909, 105] width 189 height 28
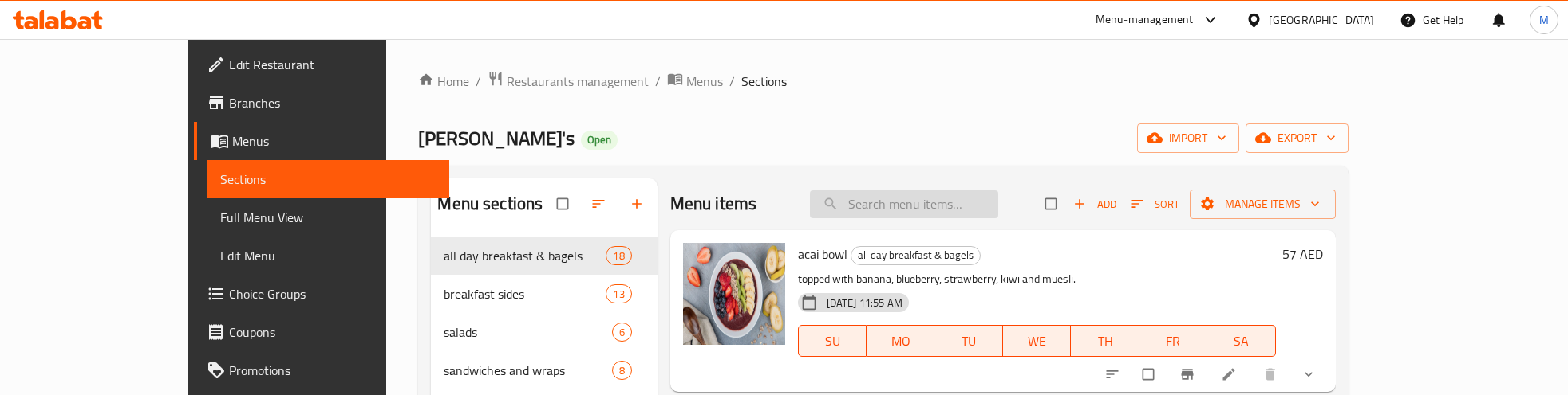
click at [963, 198] on input "search" at bounding box center [904, 204] width 189 height 28
paste input "Cream Cheese Bagel"
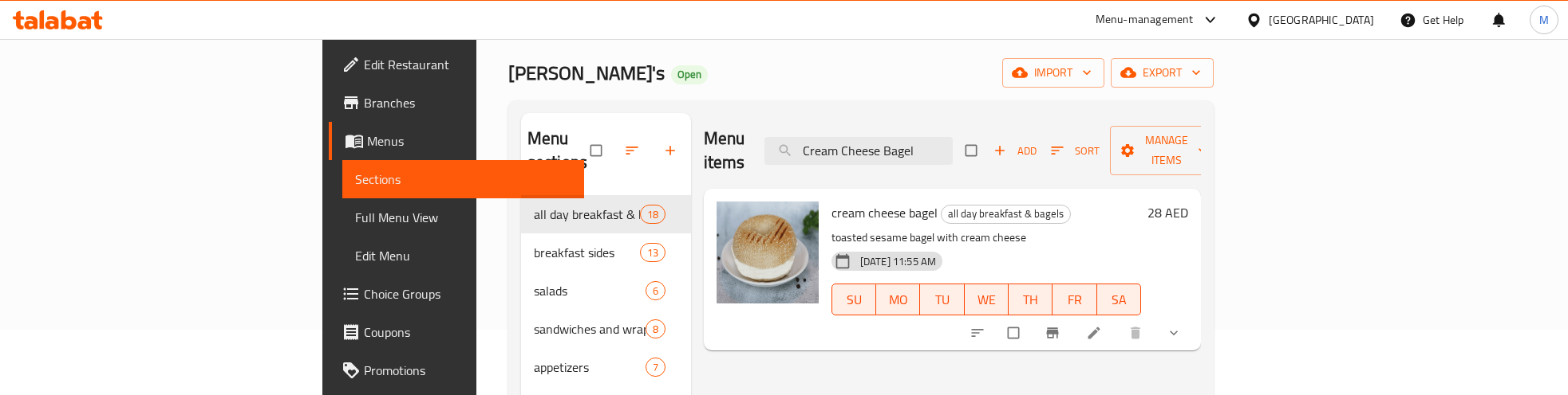
scroll to position [100, 0]
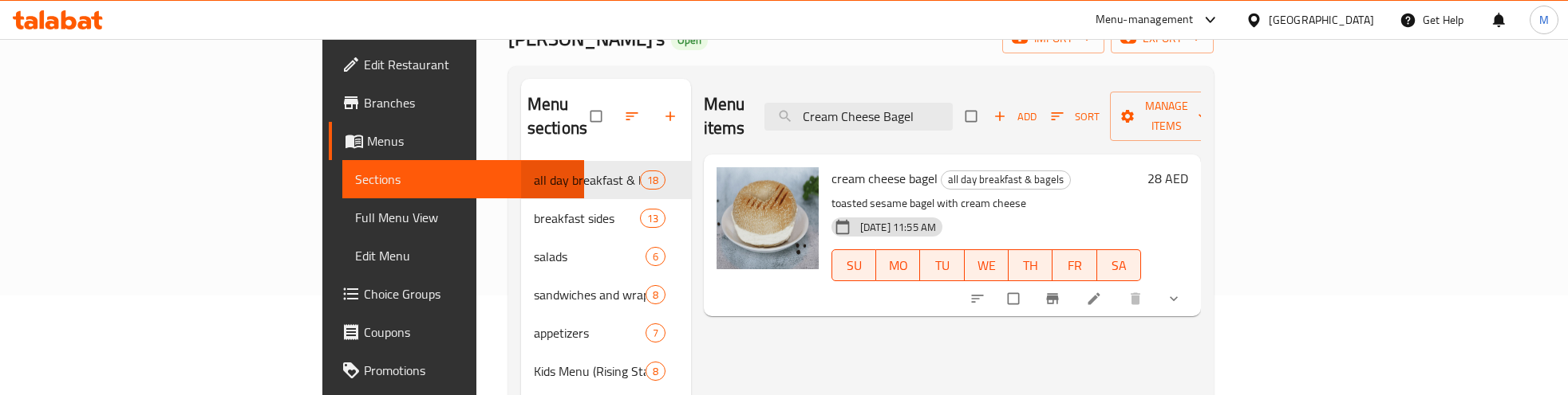
type input "Cream Cheese Bagel"
click at [1182, 291] on icon "show more" at bounding box center [1173, 299] width 16 height 16
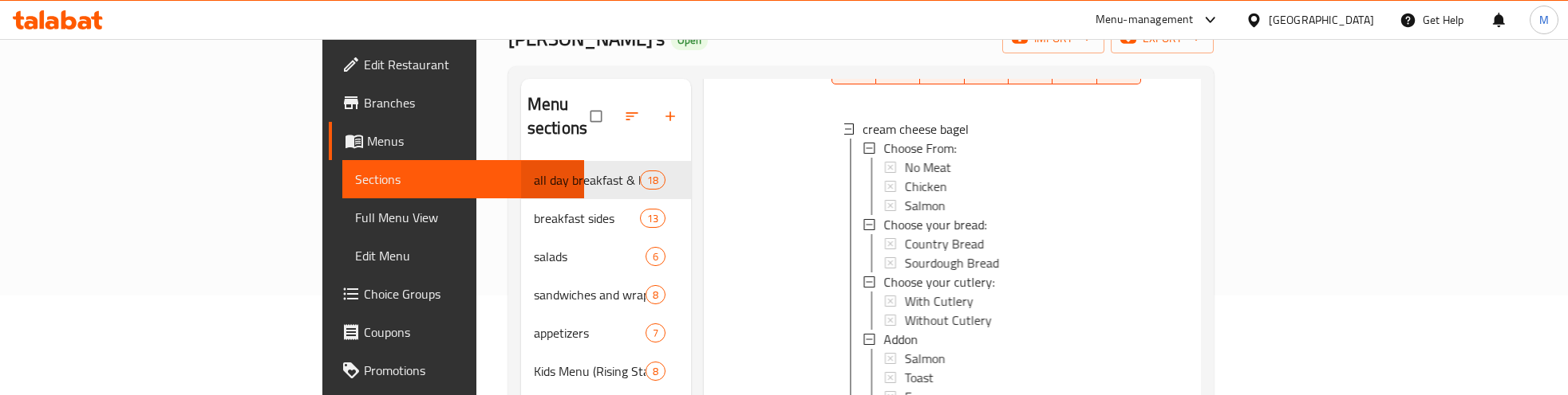
scroll to position [200, 0]
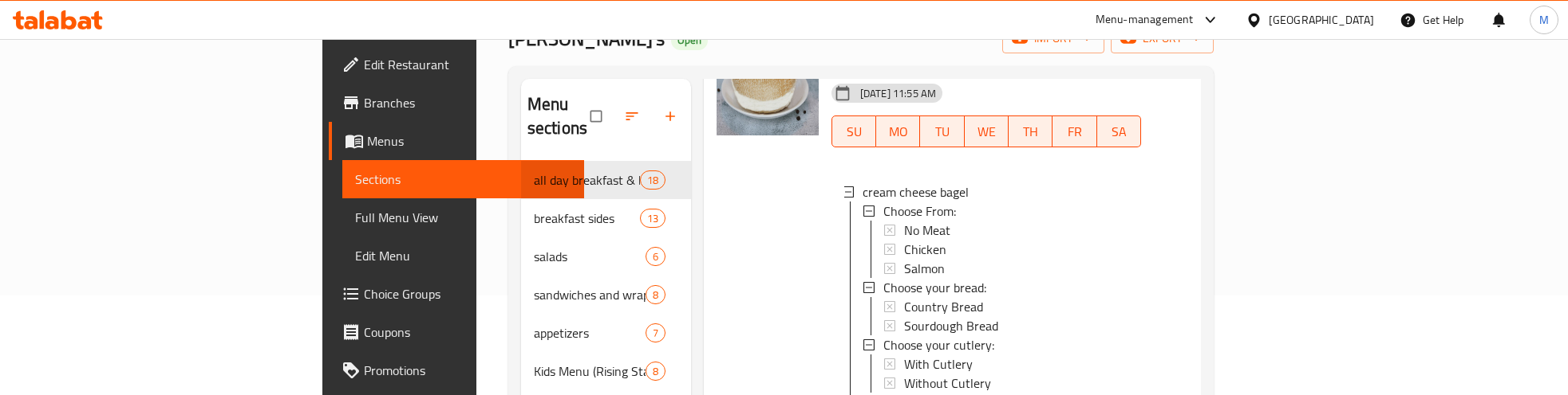
scroll to position [100, 0]
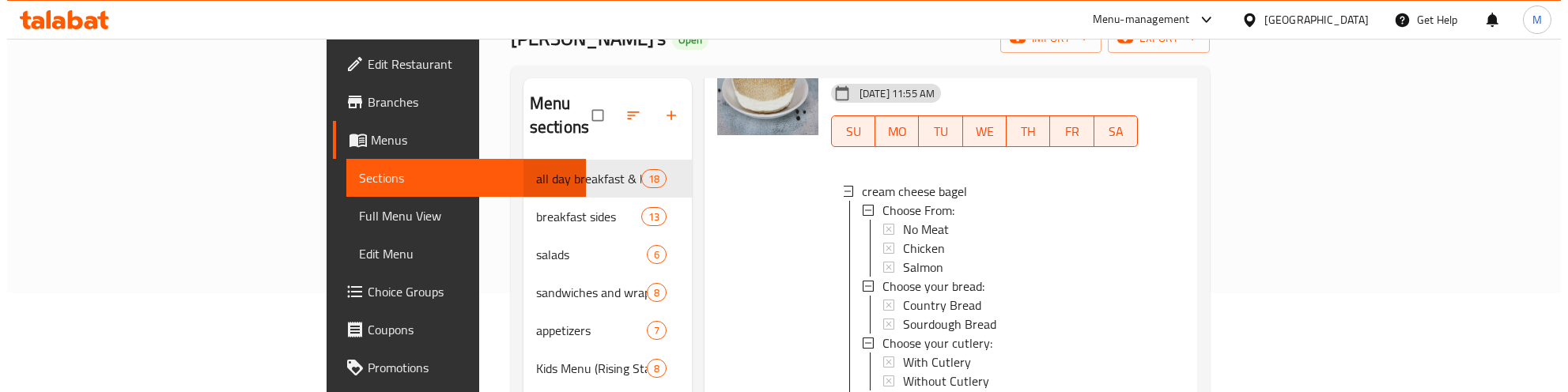
scroll to position [131, 0]
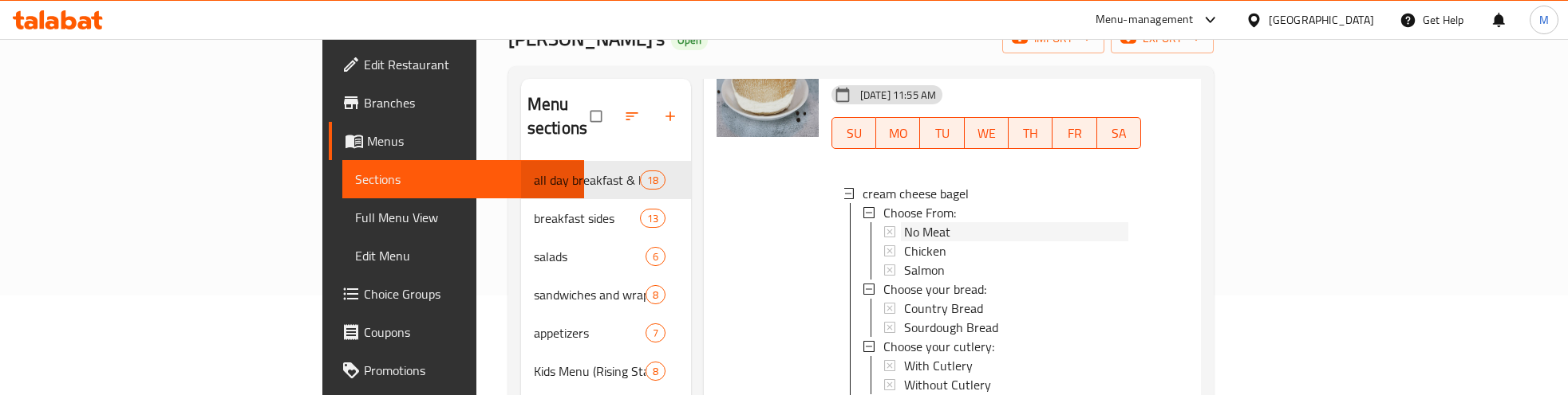
click at [904, 222] on span "No Meat" at bounding box center [927, 232] width 46 height 19
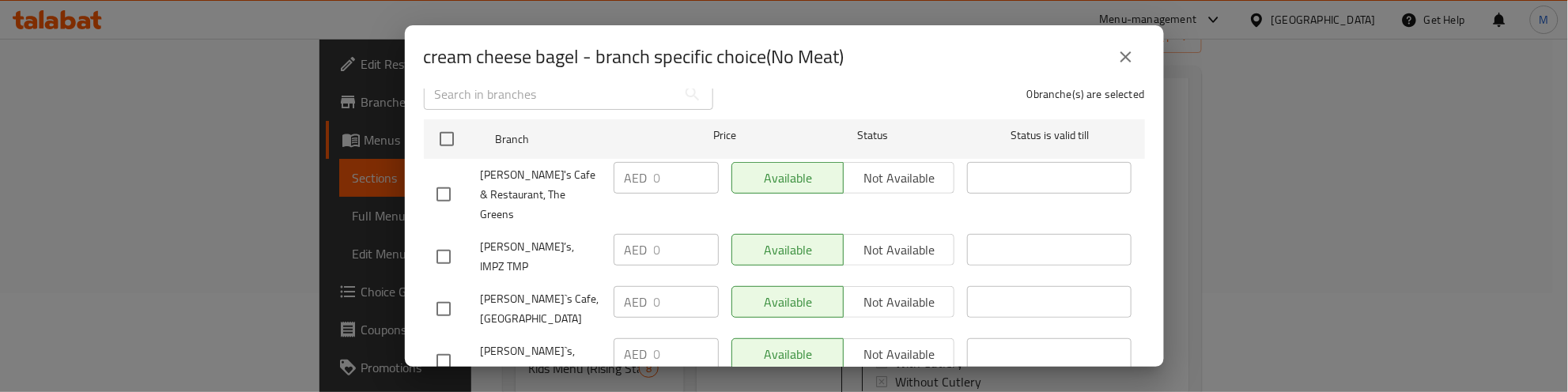
scroll to position [244, 0]
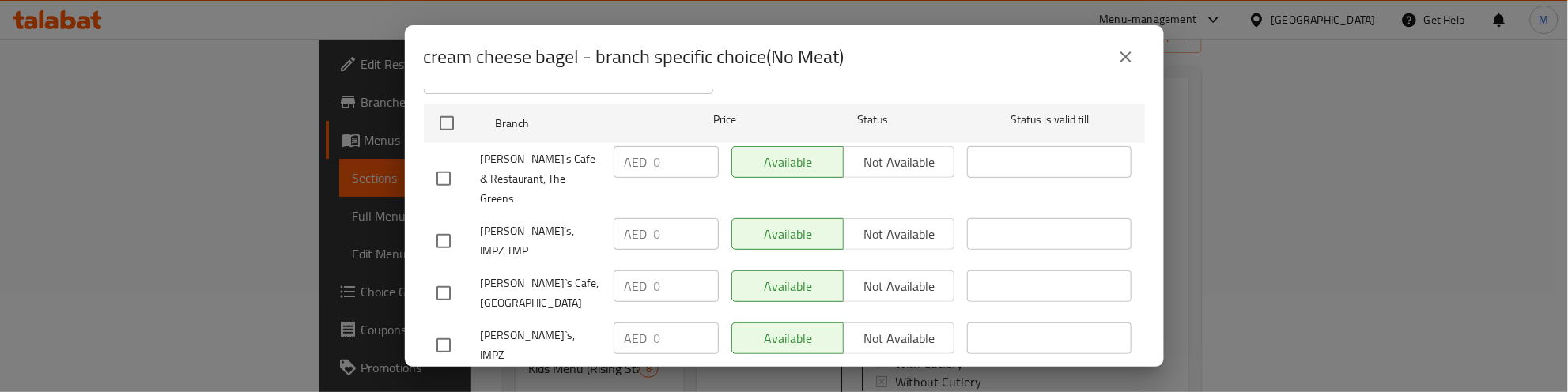
click at [443, 225] on input "checkbox" at bounding box center [443, 241] width 34 height 34
checkbox input "true"
click at [443, 277] on input "checkbox" at bounding box center [443, 293] width 34 height 34
checkbox input "true"
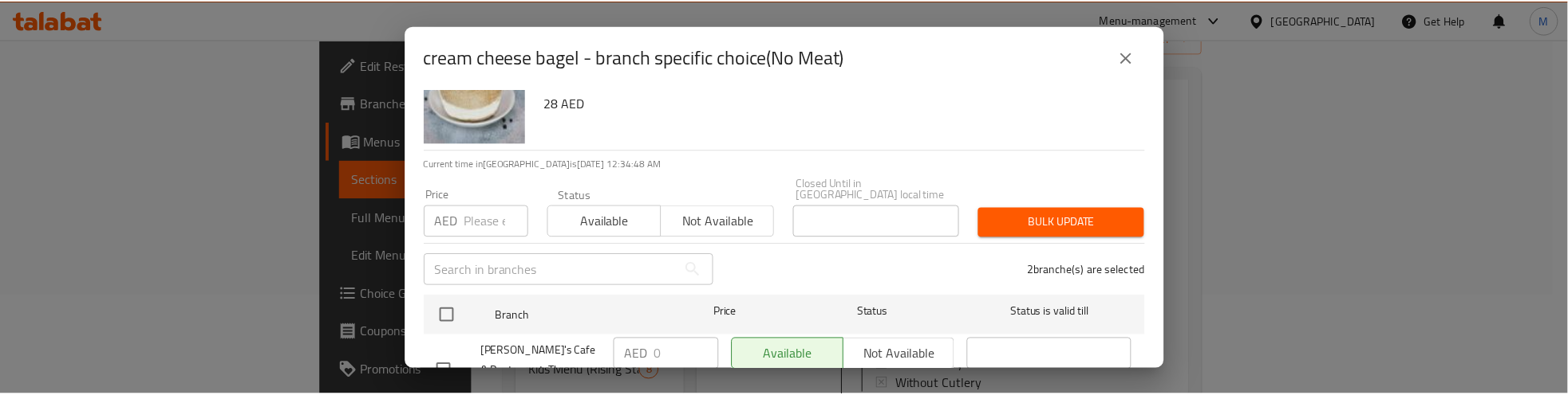
scroll to position [46, 0]
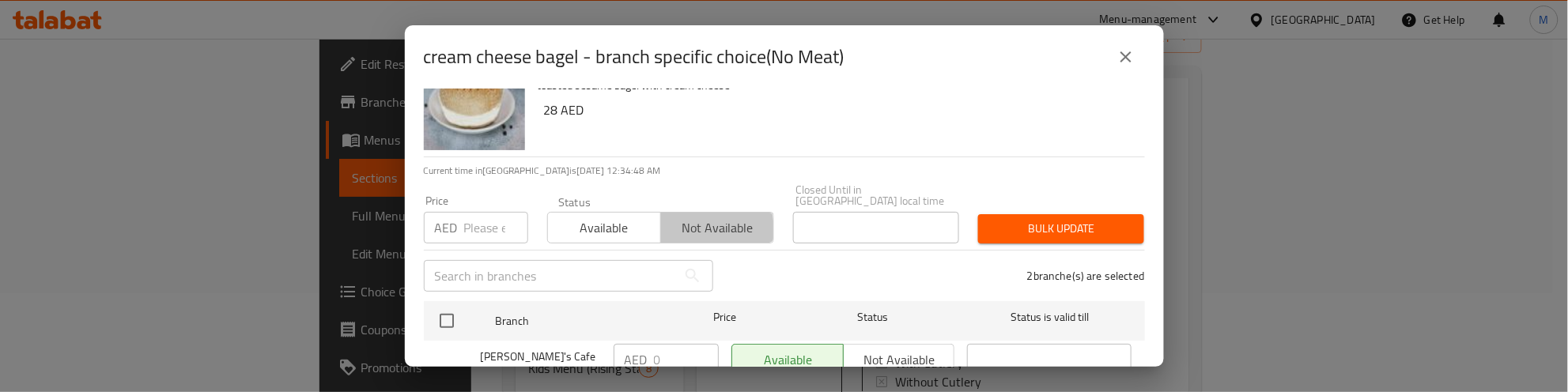
click at [688, 229] on span "Not available" at bounding box center [717, 228] width 101 height 23
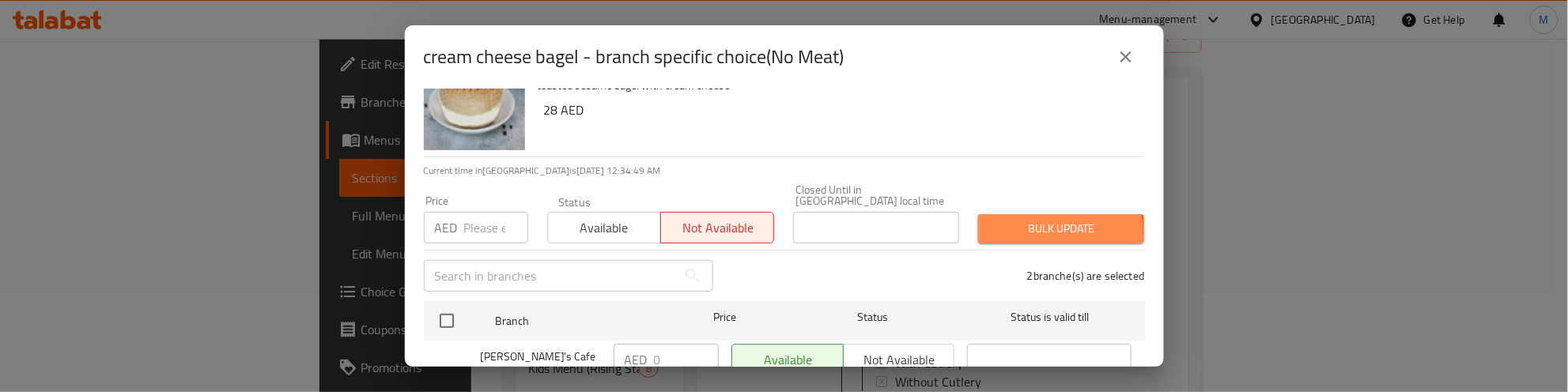
click at [1008, 234] on span "Bulk update" at bounding box center [1060, 228] width 140 height 20
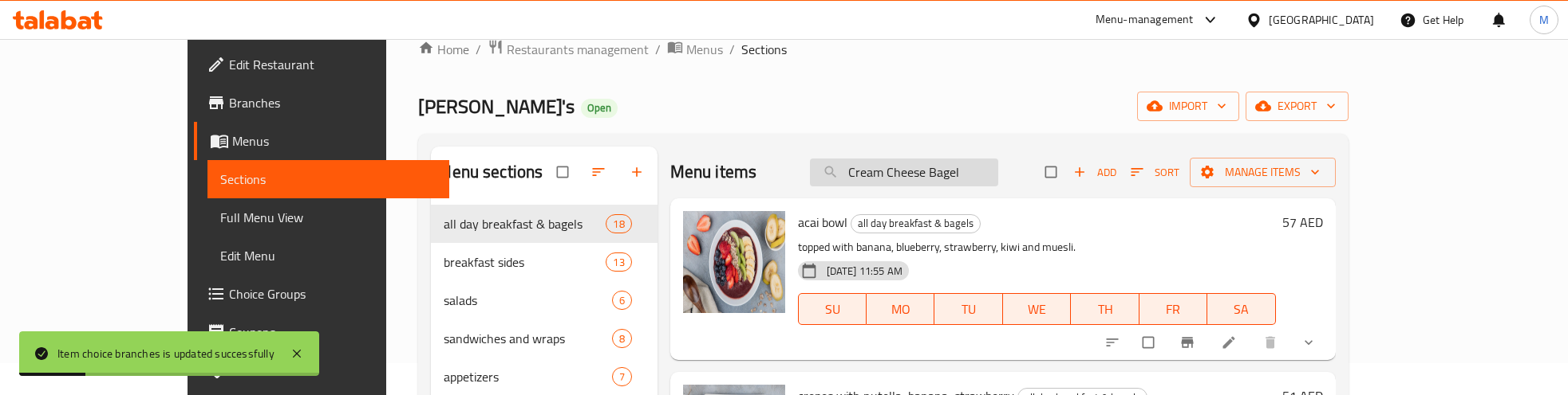
scroll to position [0, 0]
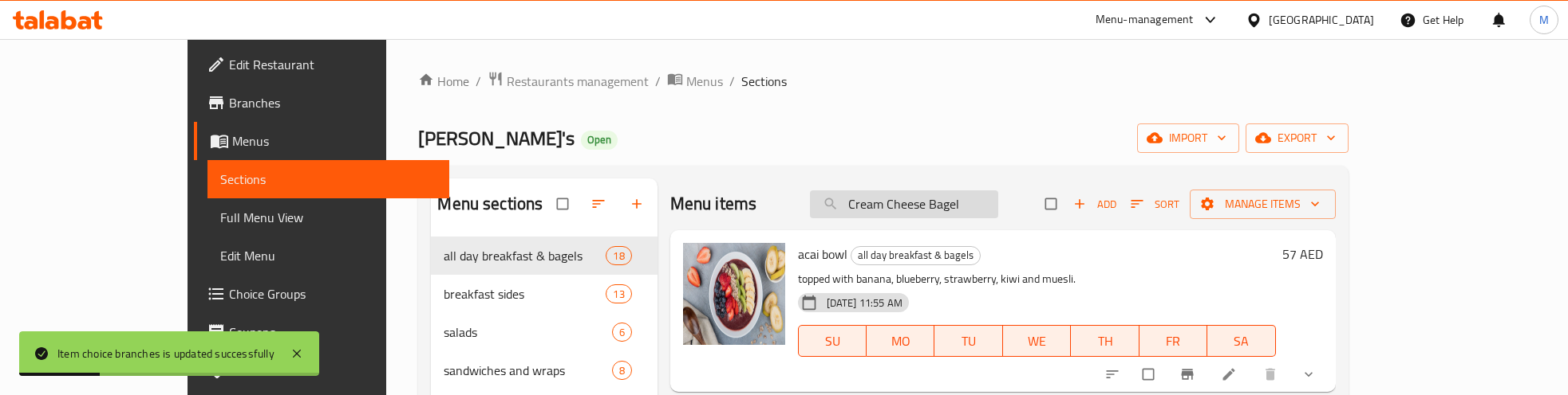
click at [987, 200] on input "Cream Cheese Bagel" at bounding box center [904, 204] width 189 height 28
paste input "Cream Cheese Bagel"
type input "Cream Cheese Bagel"
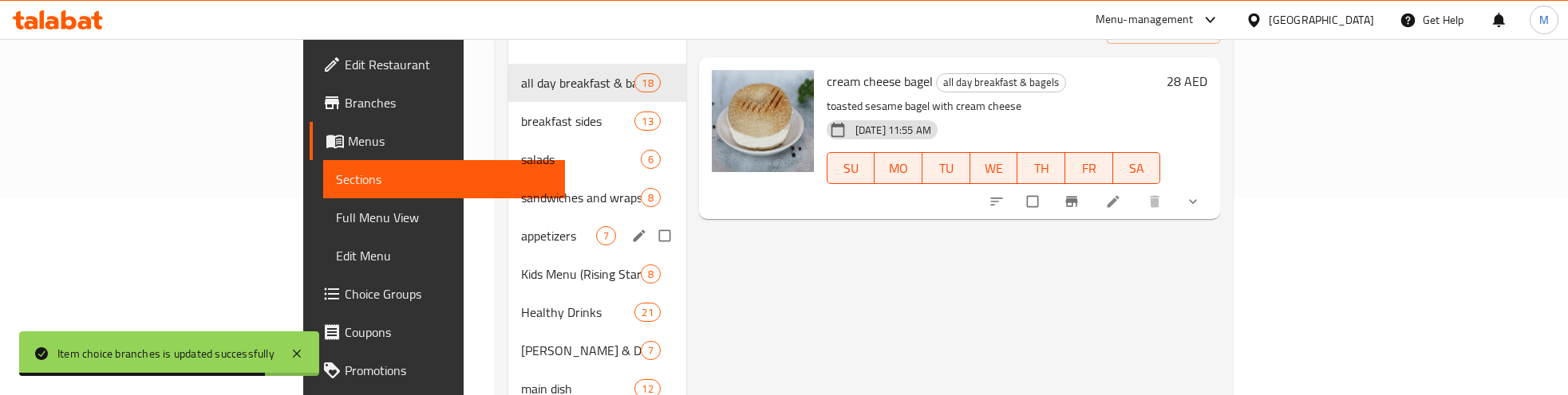
scroll to position [200, 0]
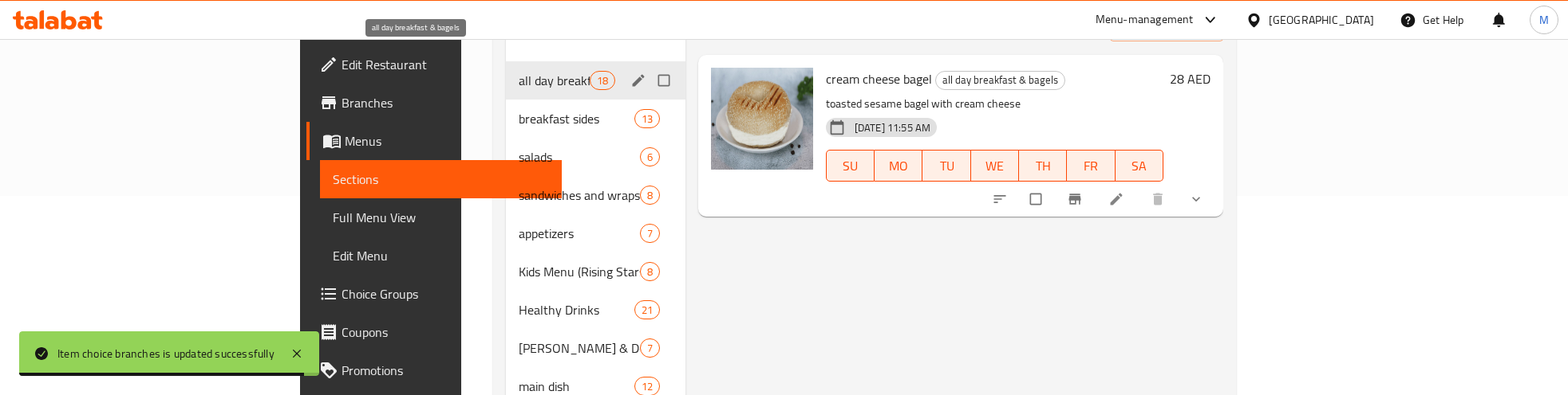
click at [519, 71] on span "all day breakfast & bagels" at bounding box center [554, 81] width 70 height 19
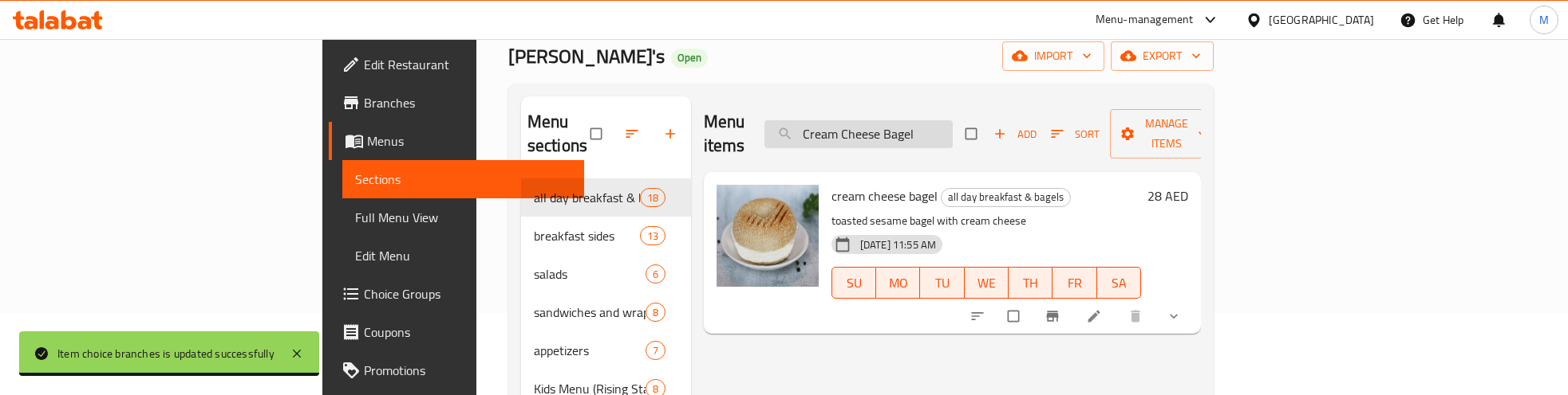
scroll to position [0, 0]
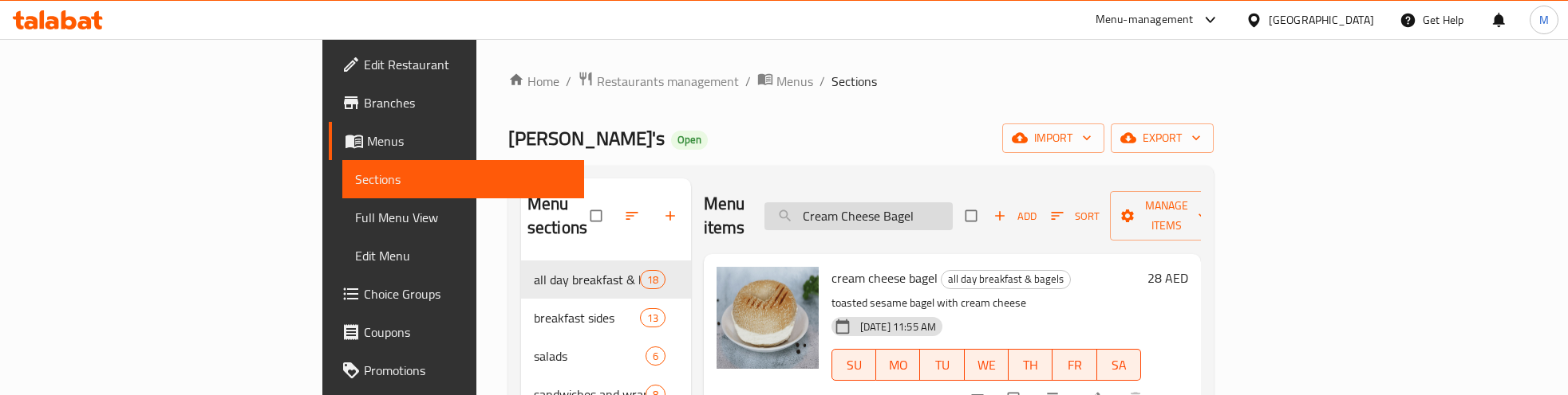
click at [953, 211] on input "Cream Cheese Bagel" at bounding box center [859, 216] width 189 height 28
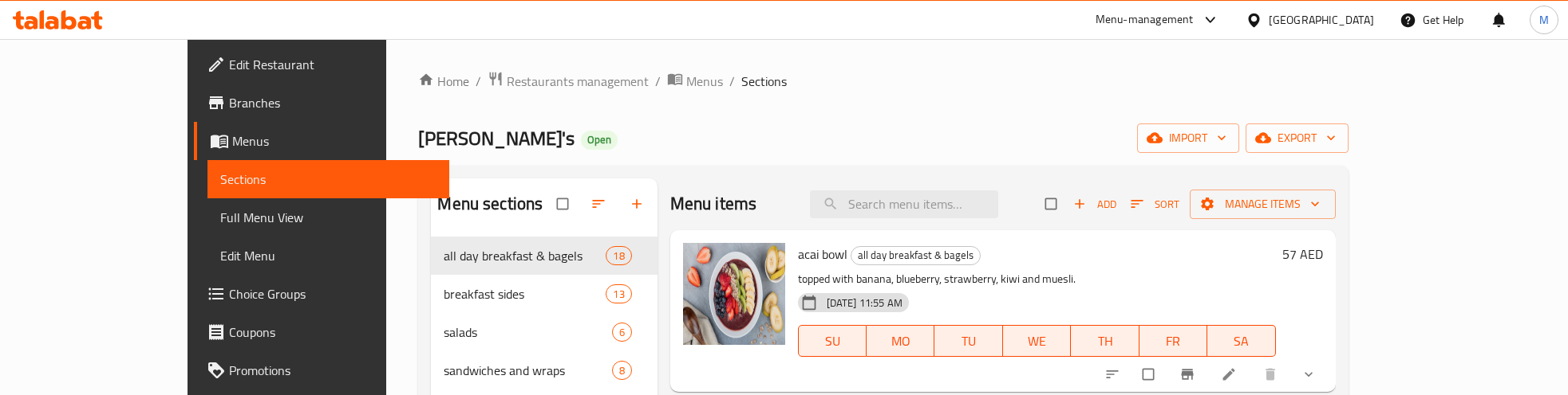
scroll to position [280, 0]
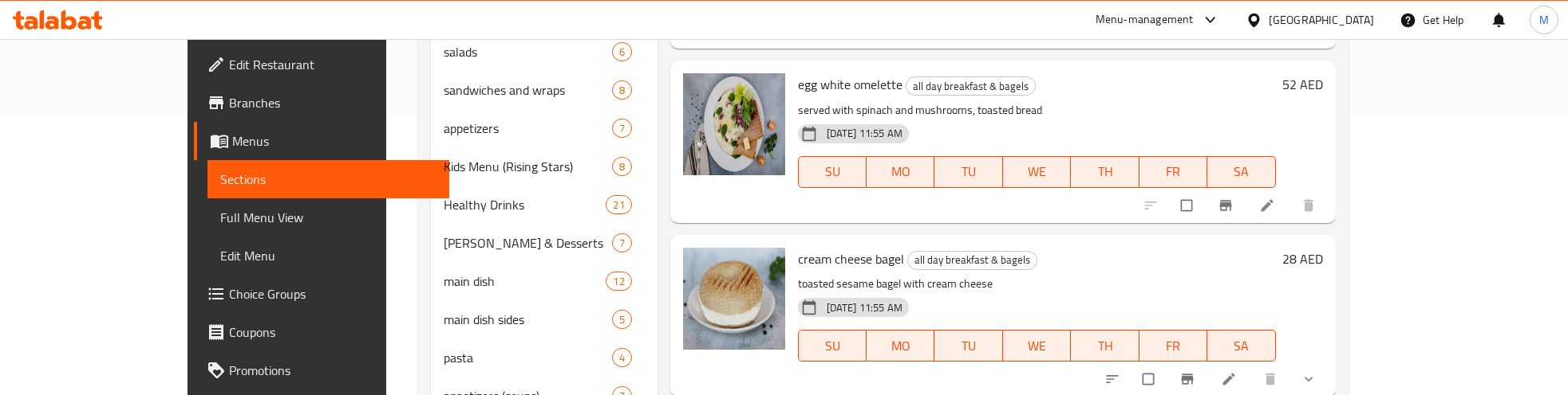
click at [1330, 362] on button "show more" at bounding box center [1311, 379] width 38 height 35
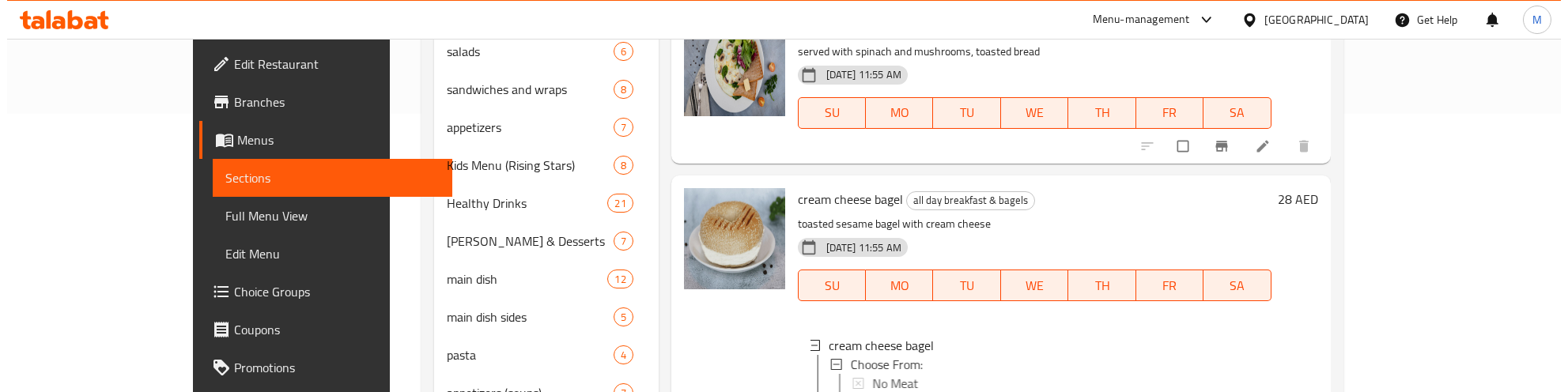
scroll to position [1678, 0]
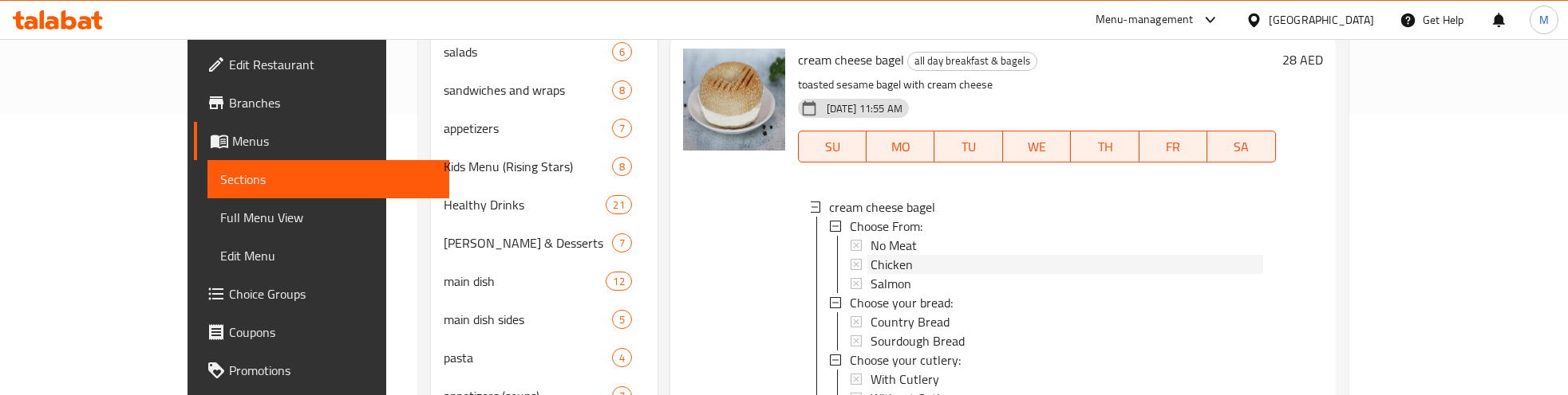
click at [871, 255] on span "Chicken" at bounding box center [892, 265] width 43 height 19
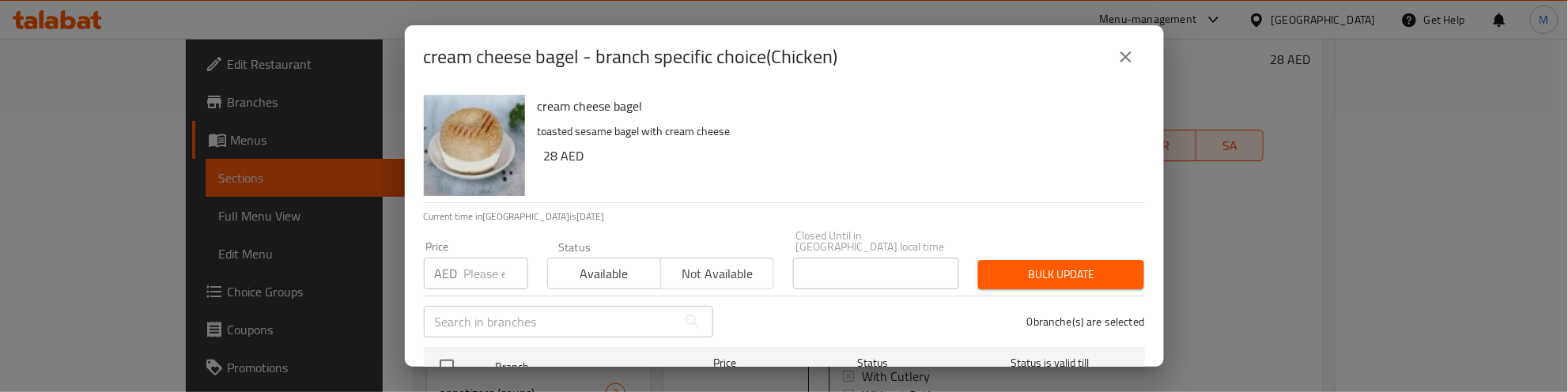
scroll to position [198, 0]
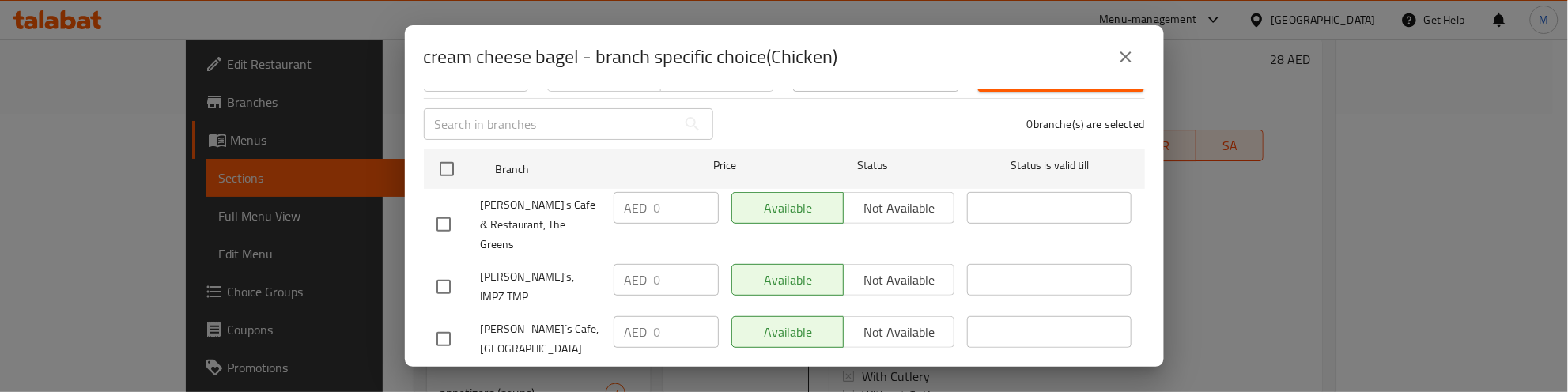
click at [461, 271] on div at bounding box center [458, 287] width 44 height 34
click at [445, 271] on input "checkbox" at bounding box center [443, 287] width 34 height 34
checkbox input "true"
click at [443, 323] on input "checkbox" at bounding box center [443, 339] width 34 height 34
checkbox input "true"
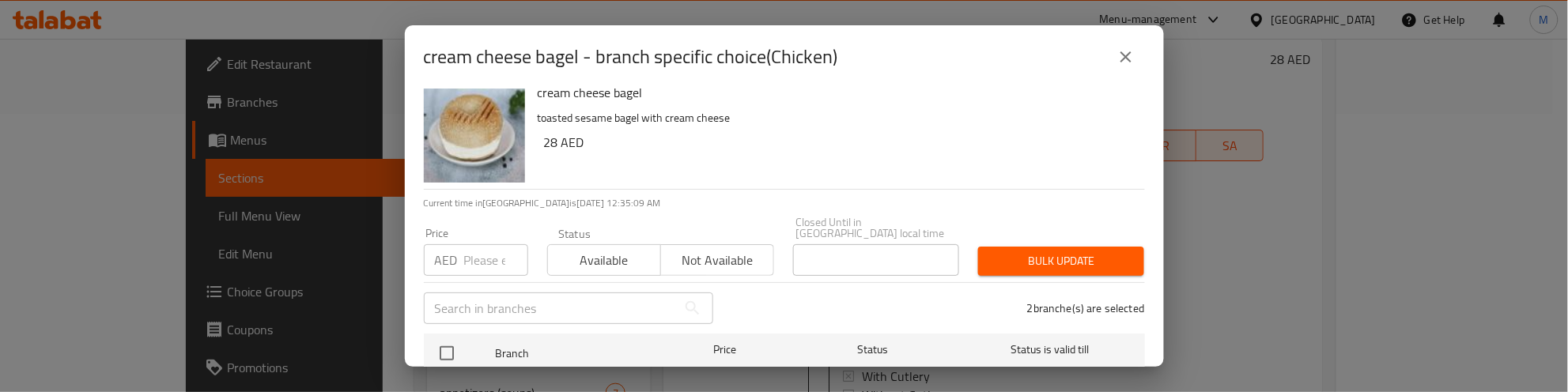
scroll to position [0, 0]
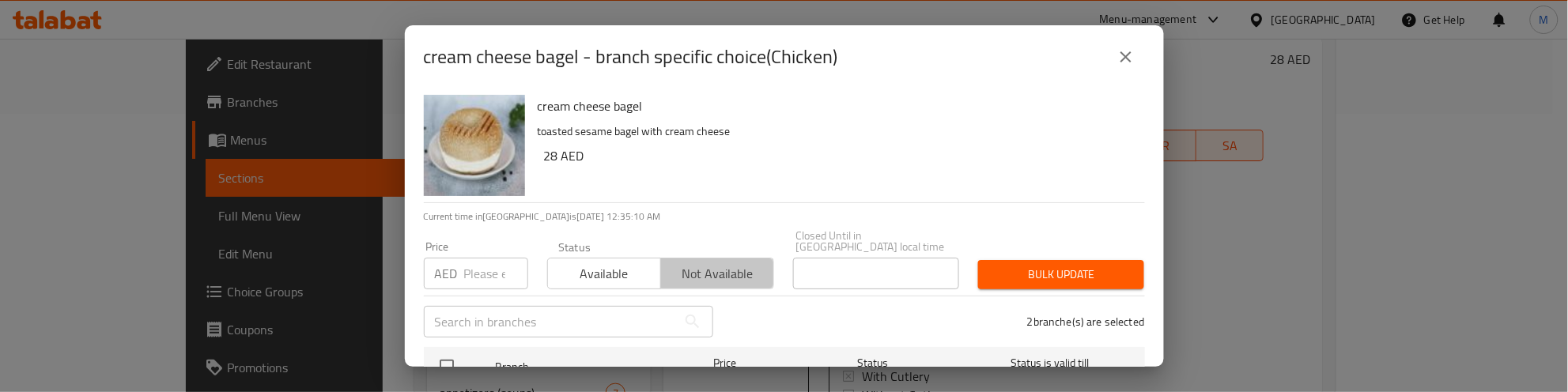
click at [728, 279] on span "Not available" at bounding box center [717, 274] width 101 height 23
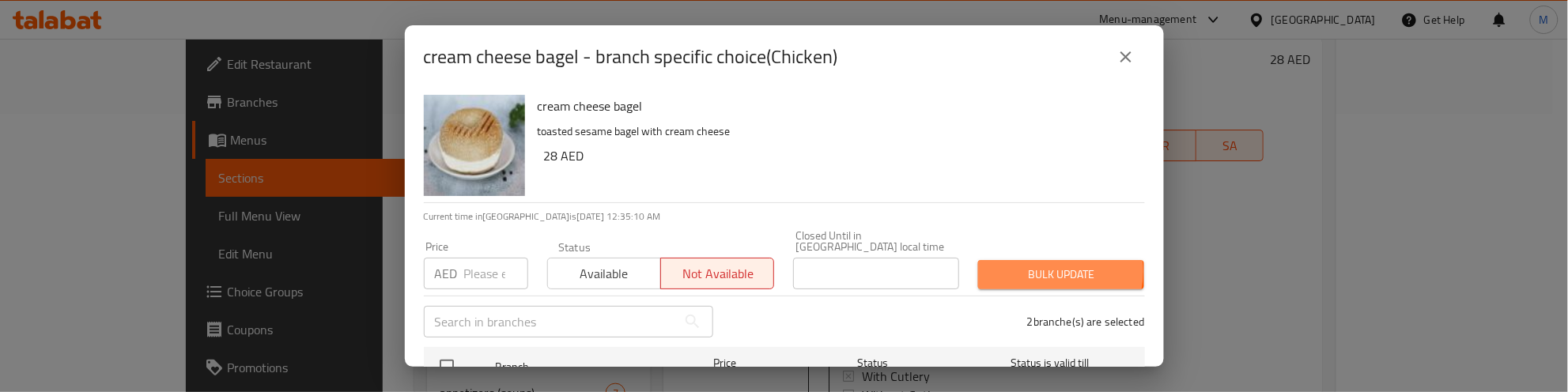
click at [1026, 271] on span "Bulk update" at bounding box center [1060, 275] width 140 height 20
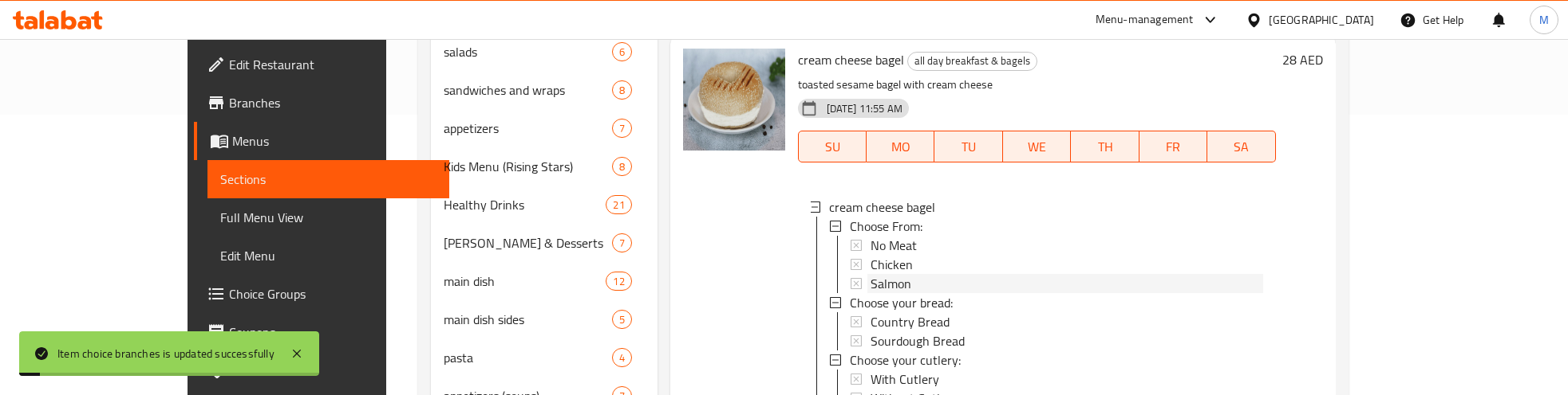
click at [871, 274] on span "Salmon" at bounding box center [891, 284] width 41 height 19
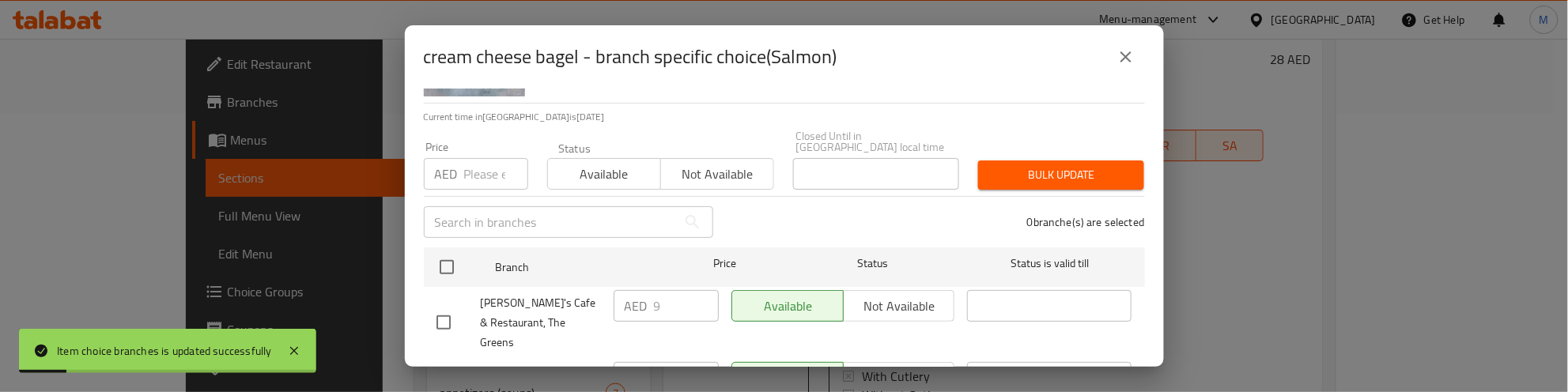
scroll to position [244, 0]
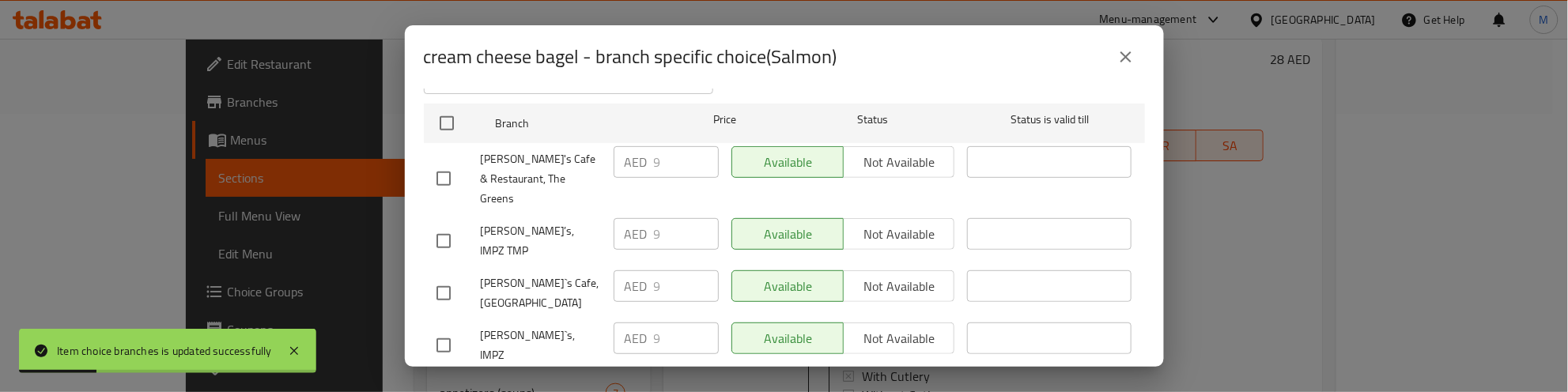
click at [430, 225] on input "checkbox" at bounding box center [443, 241] width 34 height 34
checkbox input "true"
click at [436, 277] on input "checkbox" at bounding box center [443, 293] width 34 height 34
checkbox input "true"
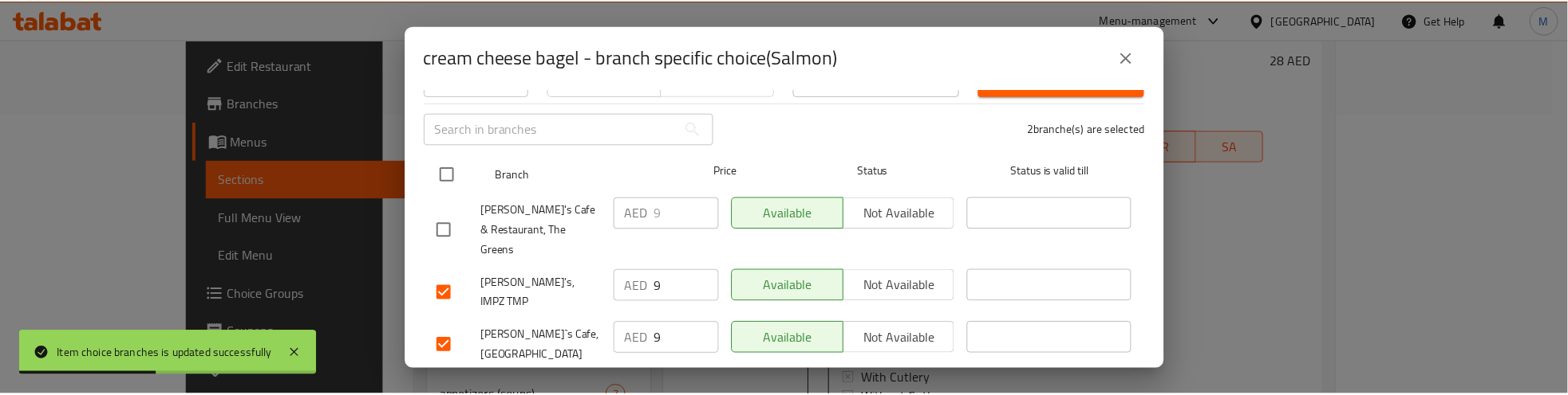
scroll to position [146, 0]
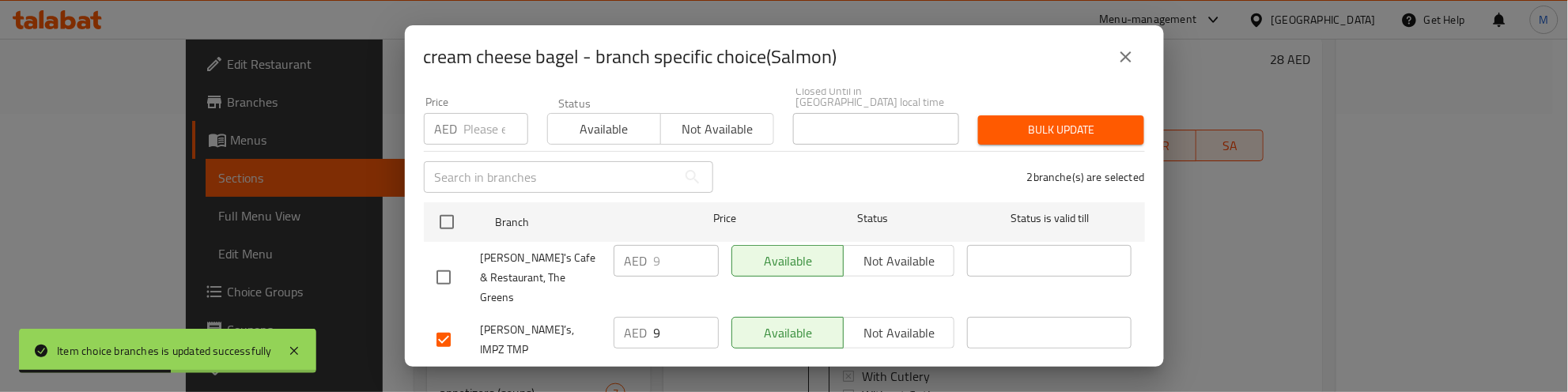
click at [721, 137] on span "Not available" at bounding box center [717, 129] width 101 height 23
click at [1026, 131] on span "Bulk update" at bounding box center [1060, 130] width 140 height 20
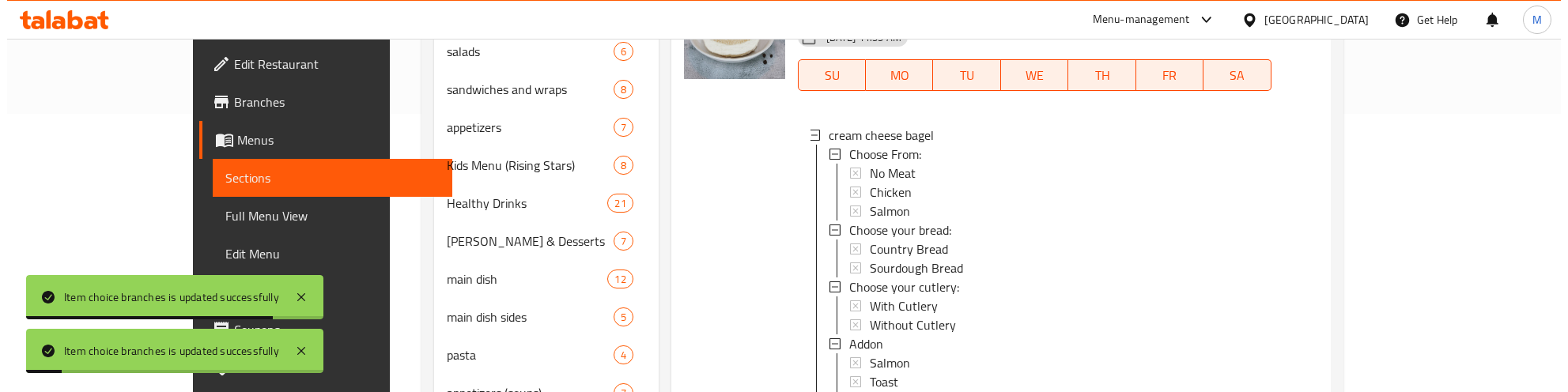
scroll to position [1777, 0]
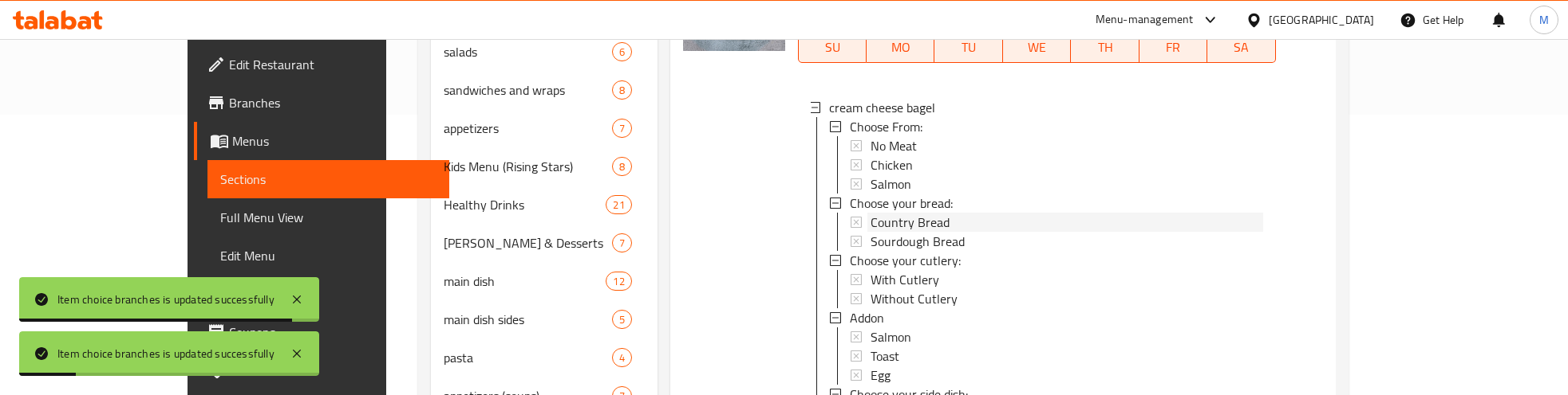
click at [871, 213] on span "Country Bread" at bounding box center [910, 222] width 79 height 19
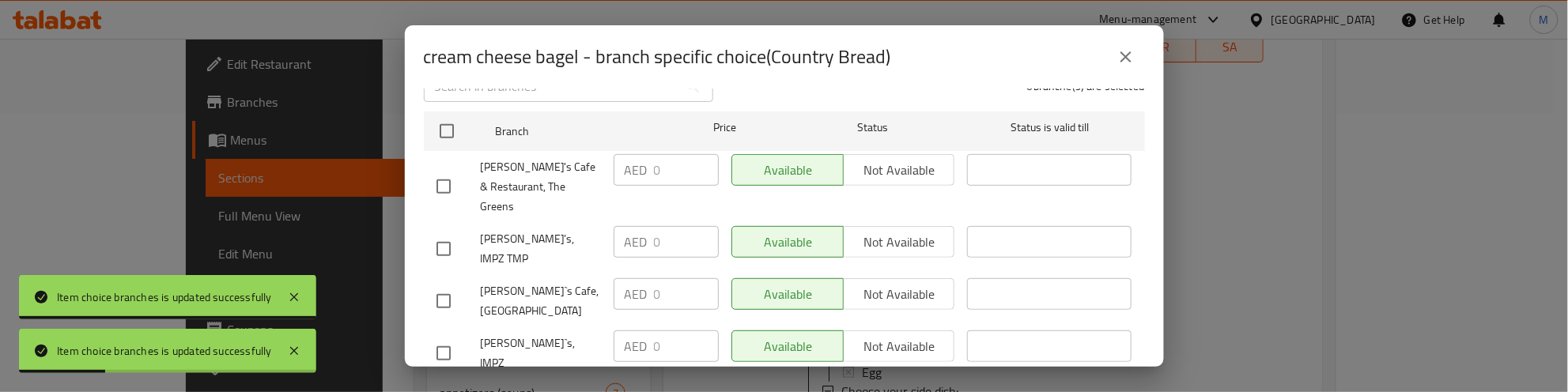
scroll to position [244, 0]
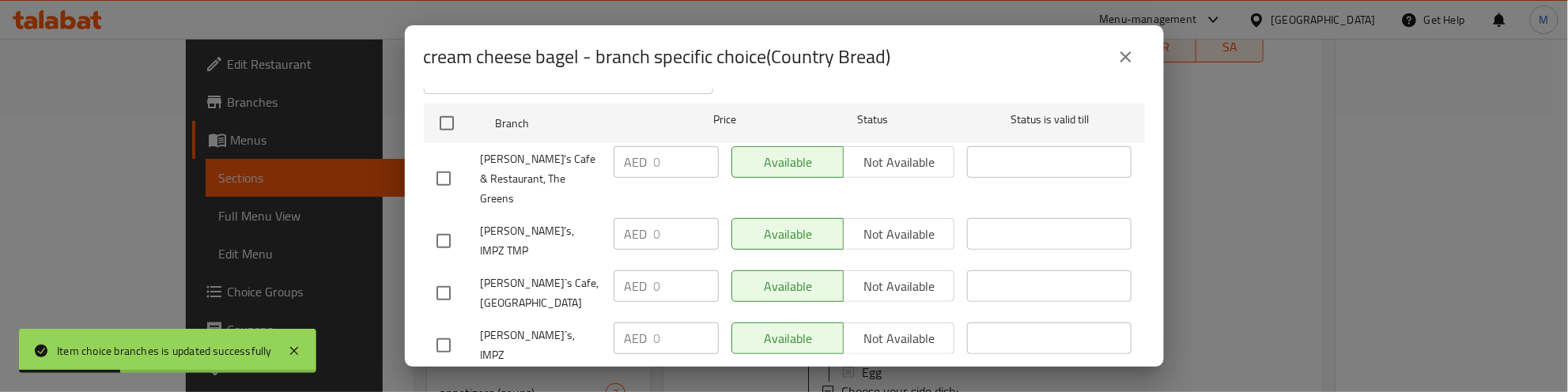
click at [447, 225] on input "checkbox" at bounding box center [443, 241] width 34 height 34
checkbox input "true"
click at [440, 277] on input "checkbox" at bounding box center [443, 293] width 34 height 34
checkbox input "true"
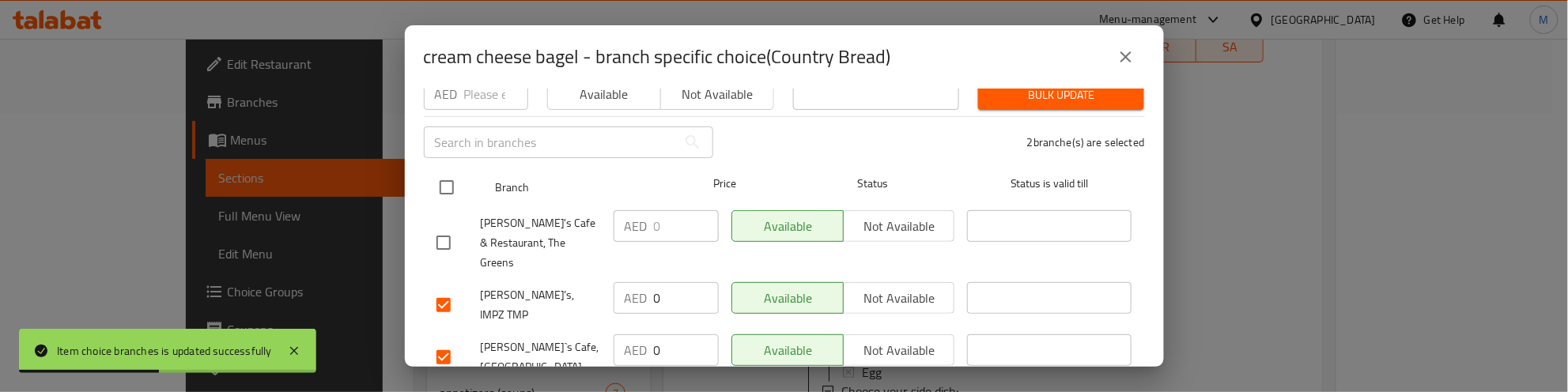
scroll to position [145, 0]
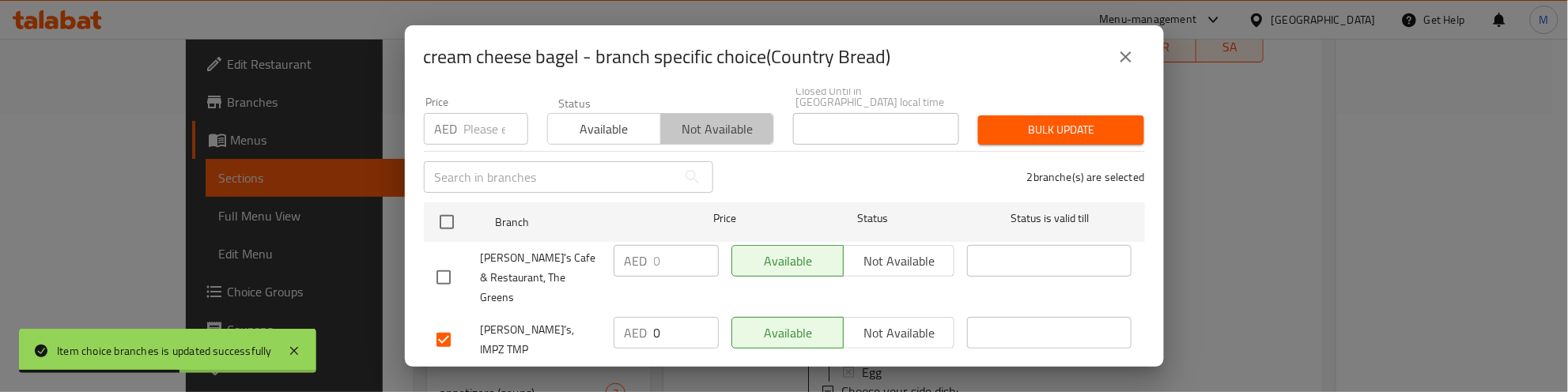
click at [740, 142] on button "Not available" at bounding box center [717, 128] width 114 height 32
click at [990, 134] on span "Bulk update" at bounding box center [1060, 130] width 140 height 20
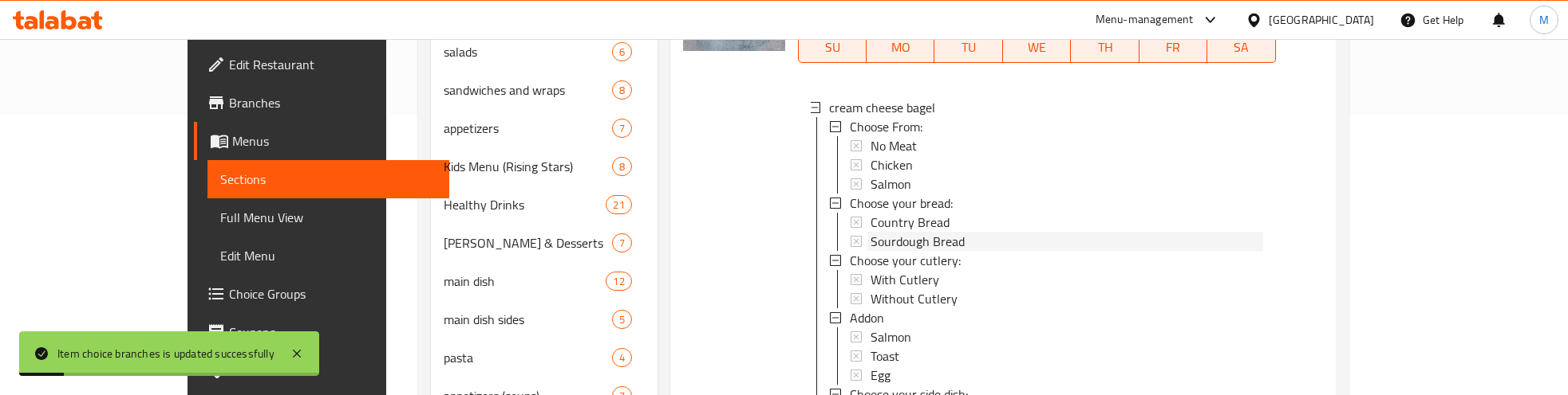
click at [871, 232] on span "Sourdough Bread" at bounding box center [918, 241] width 94 height 19
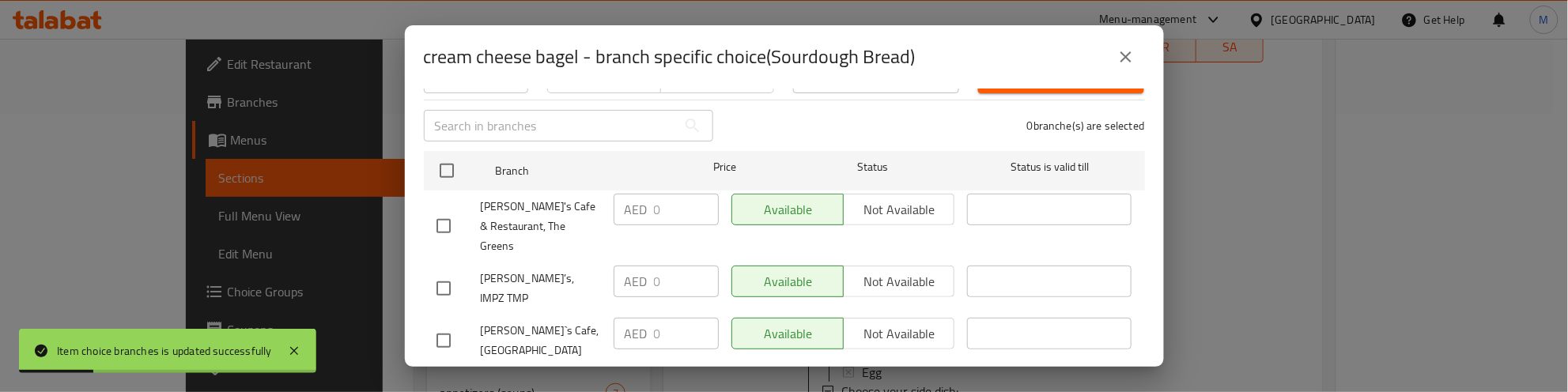
scroll to position [198, 0]
click at [428, 271] on input "checkbox" at bounding box center [443, 287] width 34 height 34
checkbox input "true"
click at [440, 323] on input "checkbox" at bounding box center [443, 339] width 34 height 34
checkbox input "true"
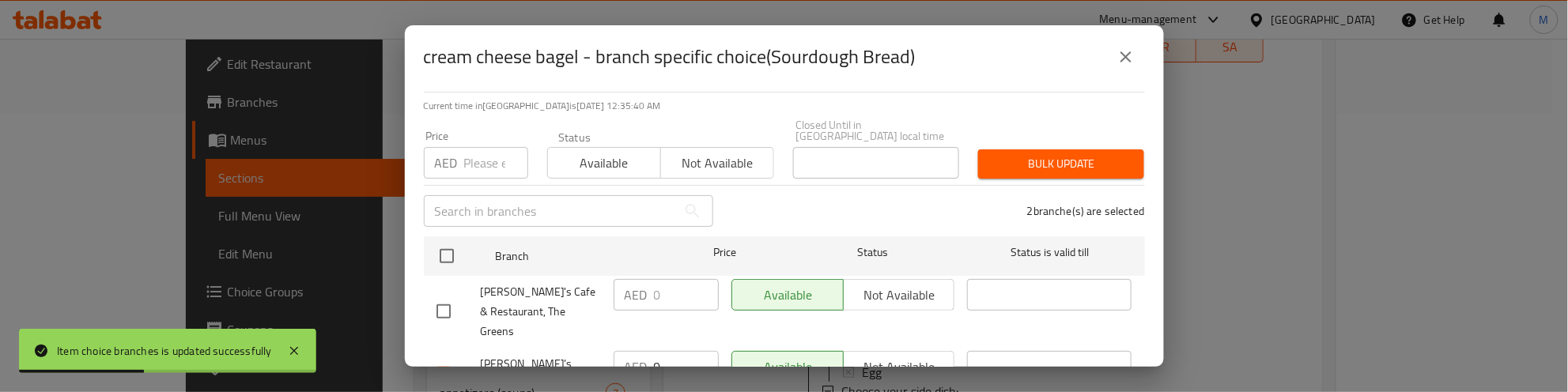
scroll to position [0, 0]
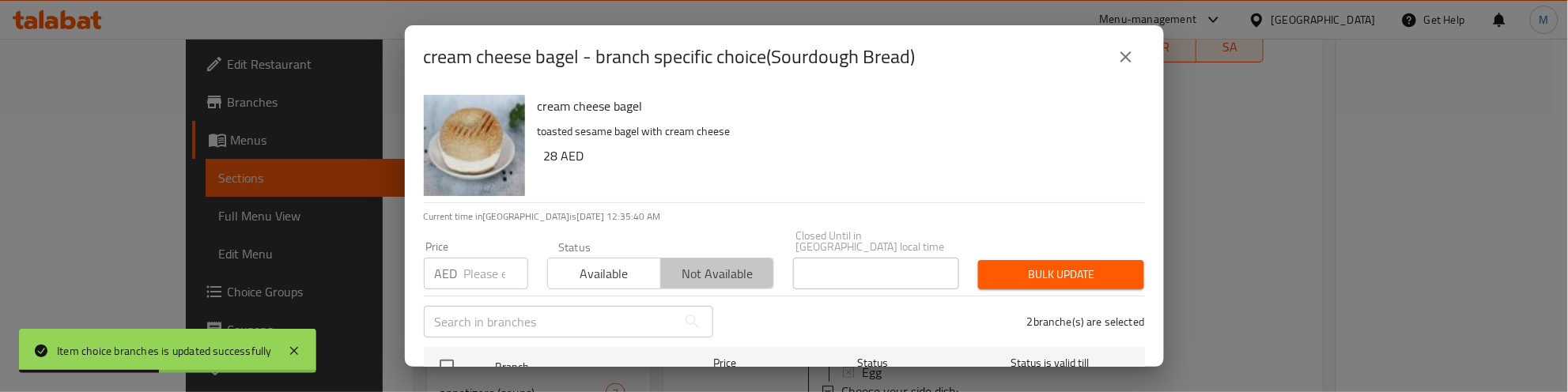
click at [734, 273] on span "Not available" at bounding box center [717, 274] width 101 height 23
click at [1020, 277] on span "Bulk update" at bounding box center [1060, 275] width 140 height 20
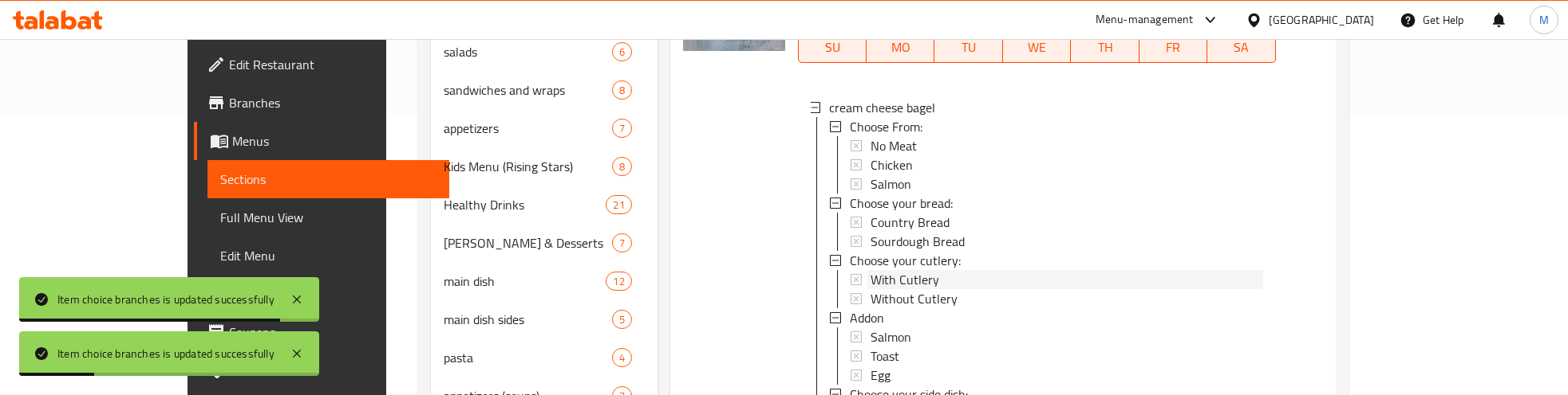
click at [871, 270] on span "With Cutlery" at bounding box center [905, 280] width 69 height 19
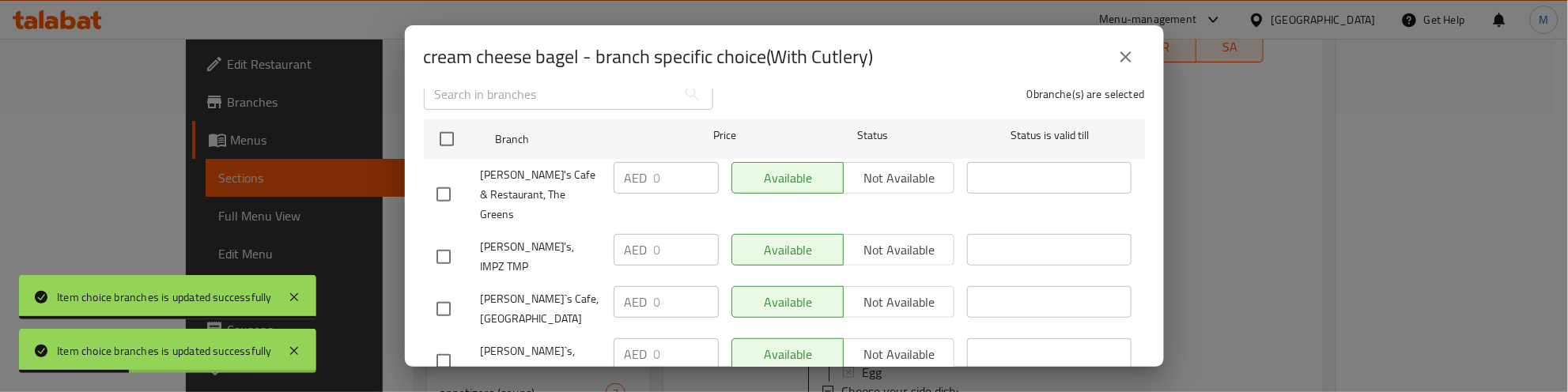
scroll to position [244, 0]
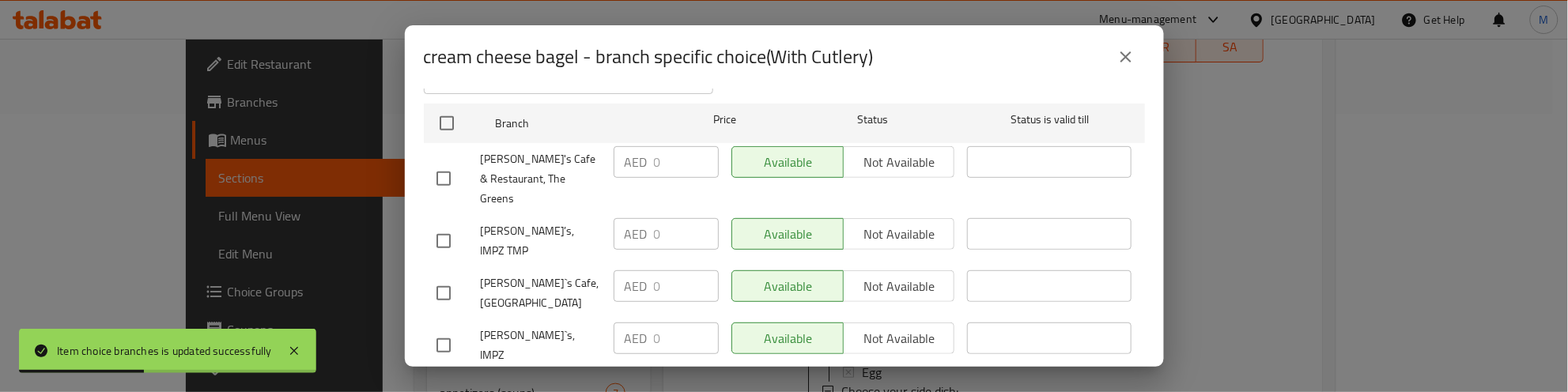
click at [433, 225] on input "checkbox" at bounding box center [443, 241] width 34 height 34
checkbox input "true"
click at [435, 277] on input "checkbox" at bounding box center [443, 293] width 34 height 34
checkbox input "true"
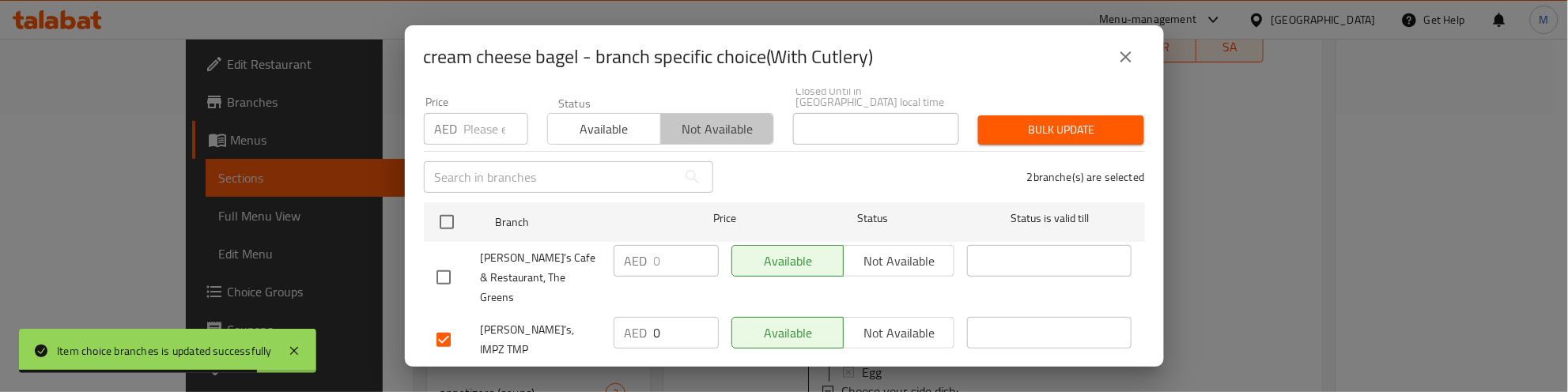
click at [725, 128] on span "Not available" at bounding box center [717, 129] width 101 height 23
click at [1033, 130] on span "Bulk update" at bounding box center [1060, 130] width 140 height 20
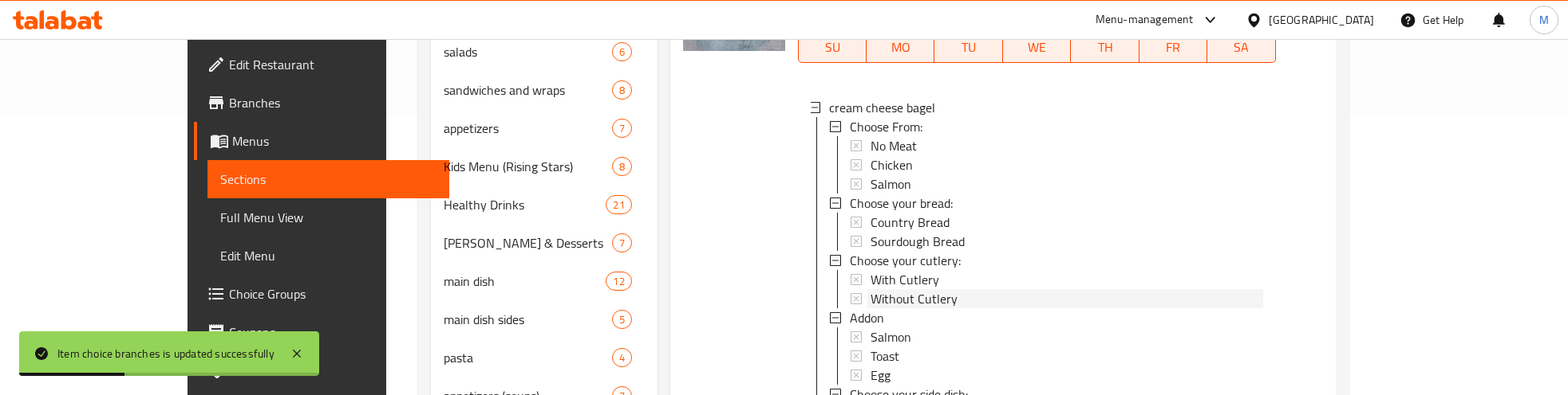
click at [871, 289] on span "Without Cutlery" at bounding box center [914, 299] width 87 height 19
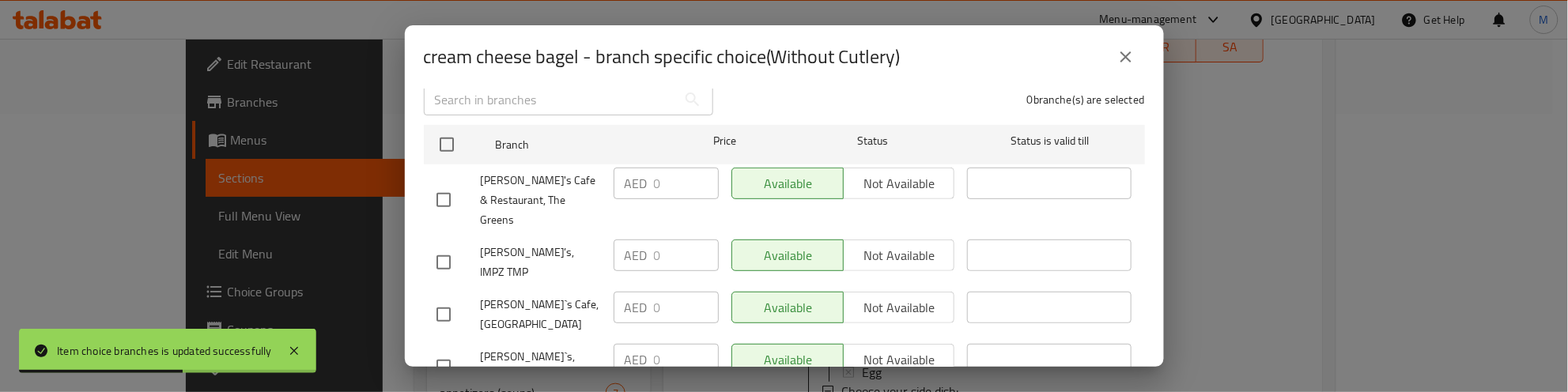
scroll to position [244, 0]
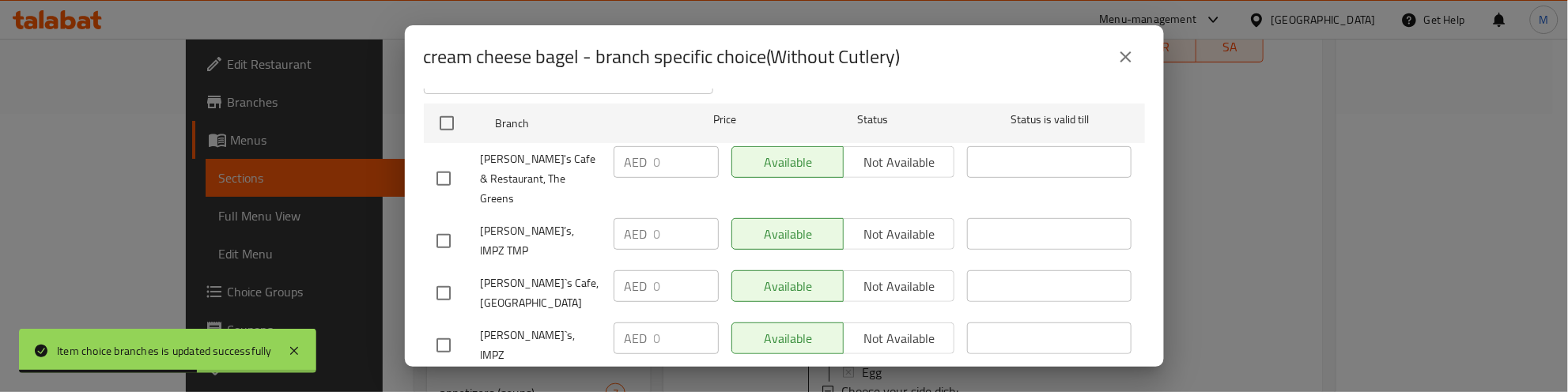
click at [439, 225] on input "checkbox" at bounding box center [443, 241] width 34 height 34
checkbox input "true"
click at [439, 277] on input "checkbox" at bounding box center [443, 293] width 34 height 34
checkbox input "true"
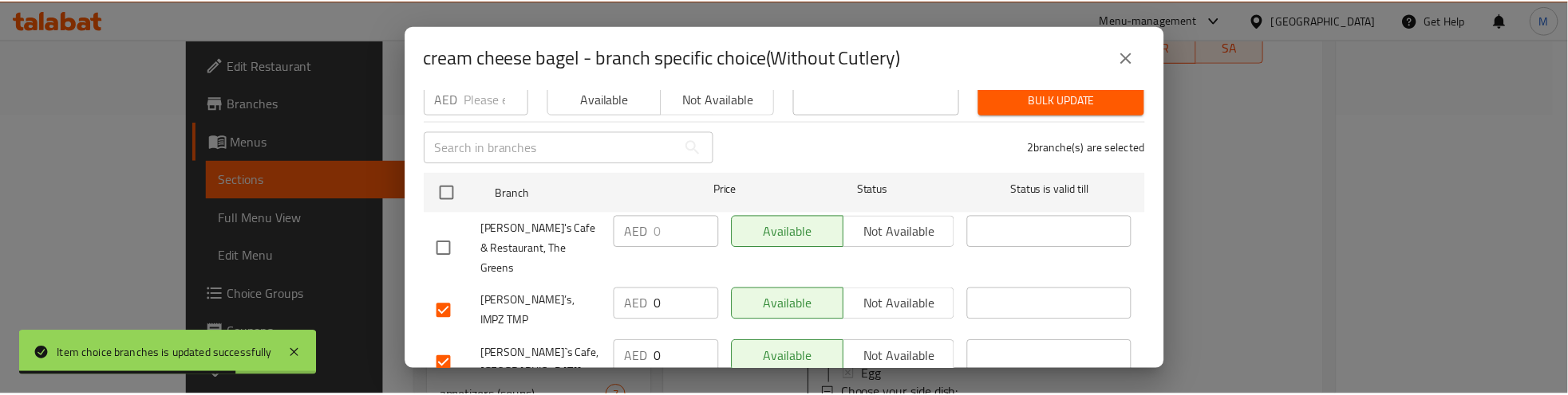
scroll to position [46, 0]
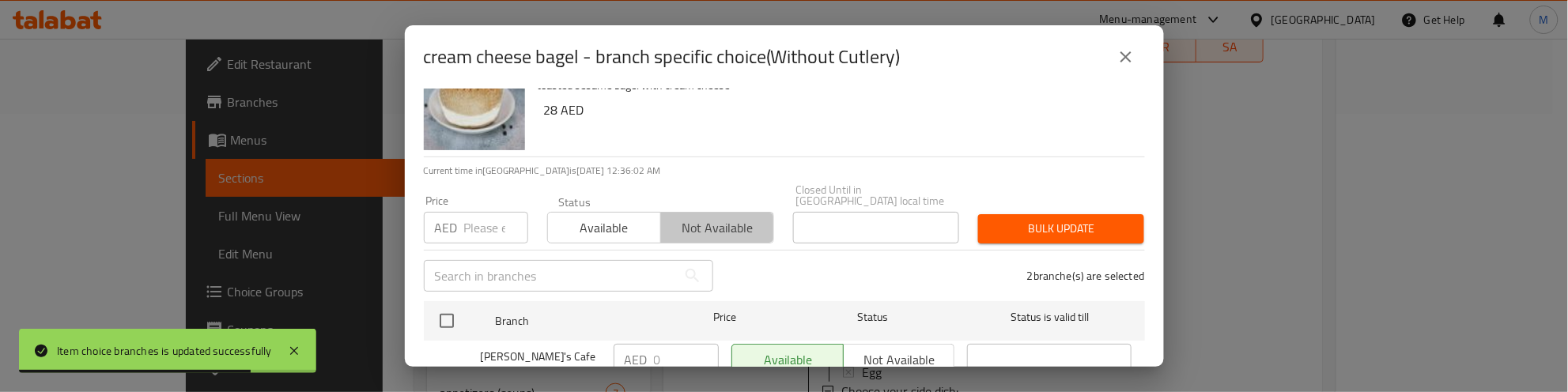
click at [711, 221] on span "Not available" at bounding box center [717, 228] width 101 height 23
click at [1021, 231] on span "Bulk update" at bounding box center [1060, 228] width 140 height 20
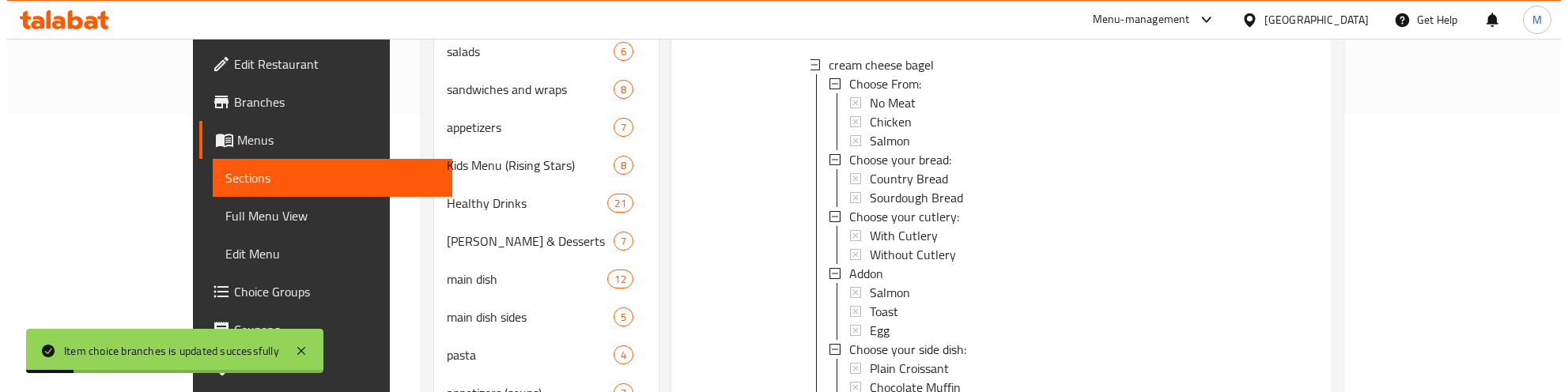
scroll to position [1876, 0]
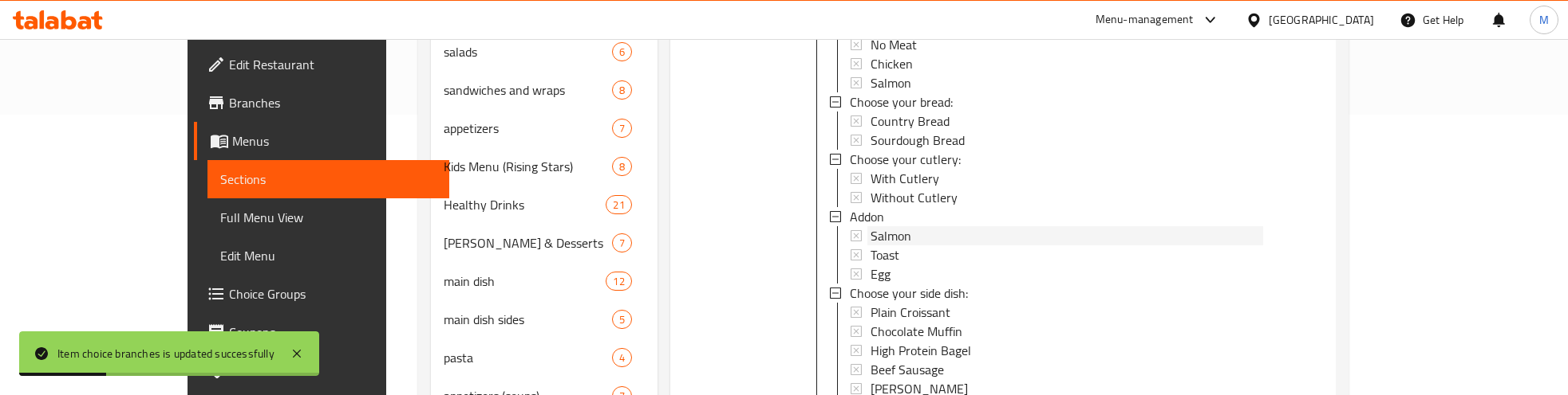
click at [871, 227] on span "Salmon" at bounding box center [891, 236] width 41 height 19
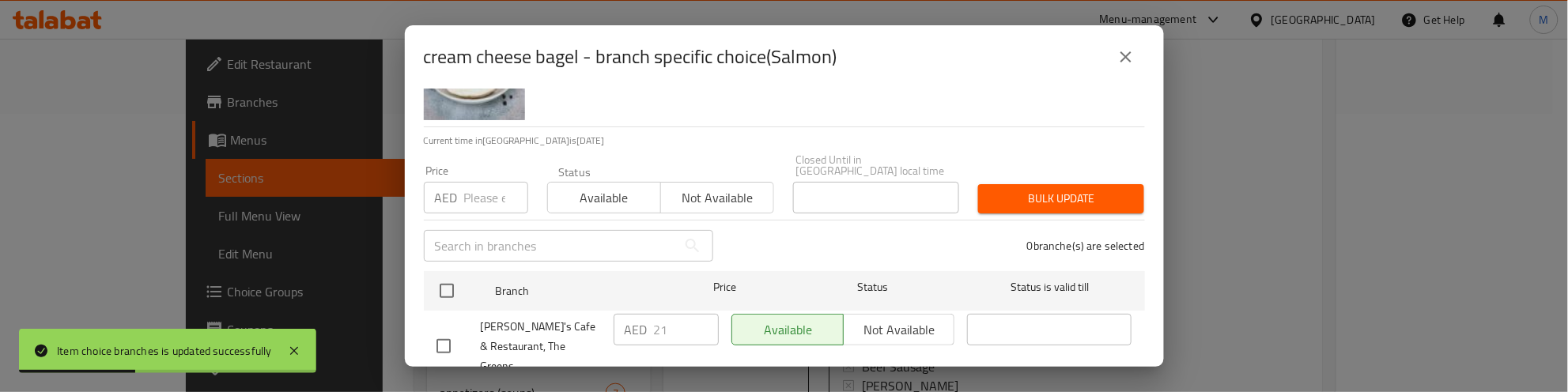
scroll to position [198, 0]
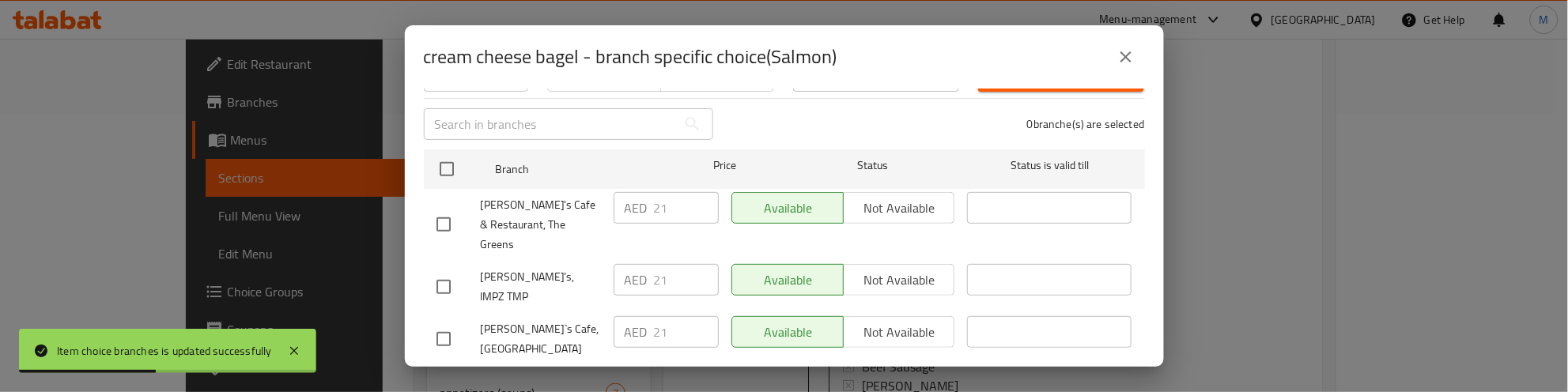
click at [440, 271] on input "checkbox" at bounding box center [443, 287] width 34 height 34
checkbox input "true"
click at [432, 323] on input "checkbox" at bounding box center [443, 339] width 34 height 34
checkbox input "true"
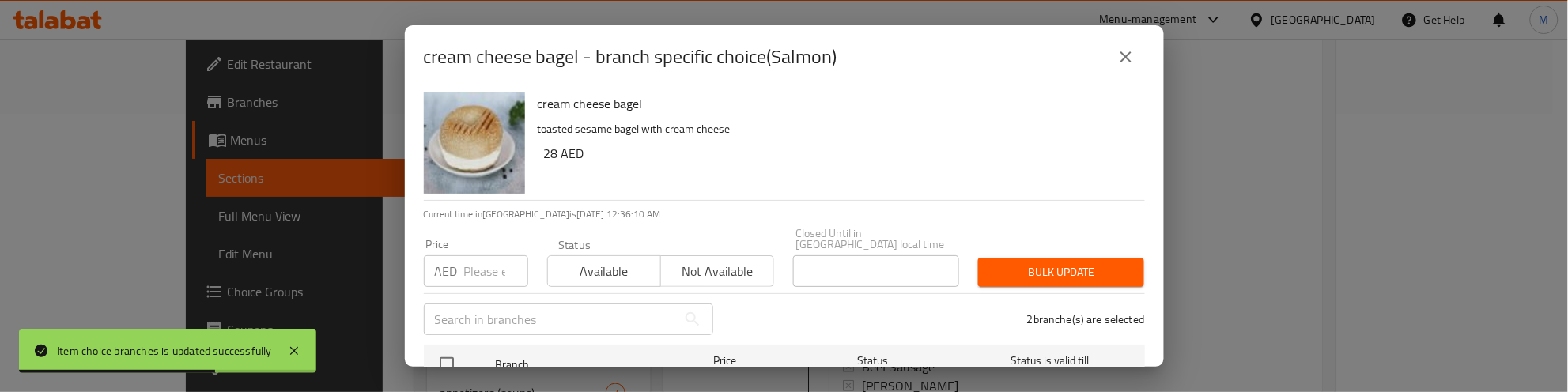
scroll to position [0, 0]
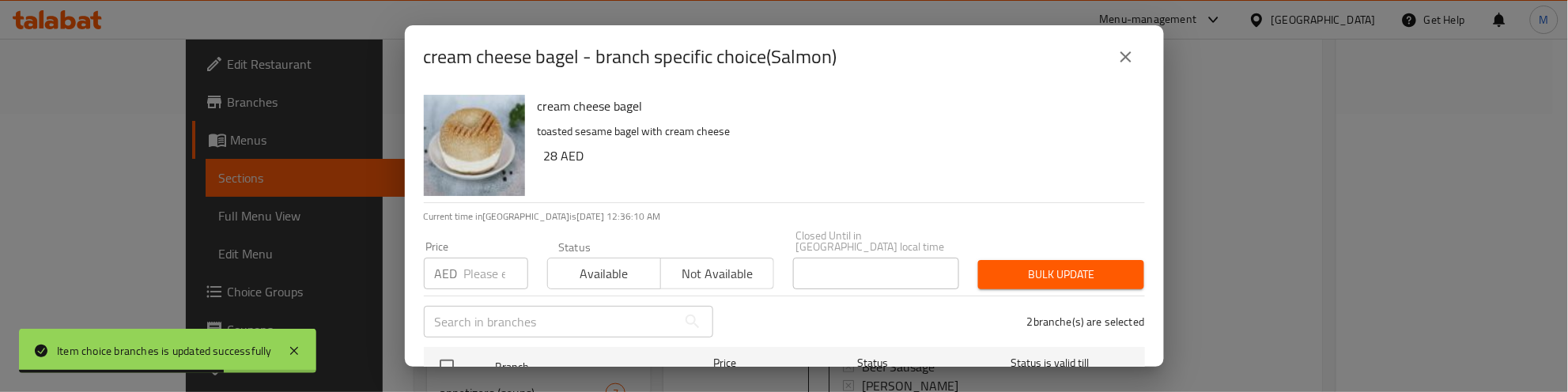
click at [700, 258] on button "Not available" at bounding box center [717, 273] width 114 height 32
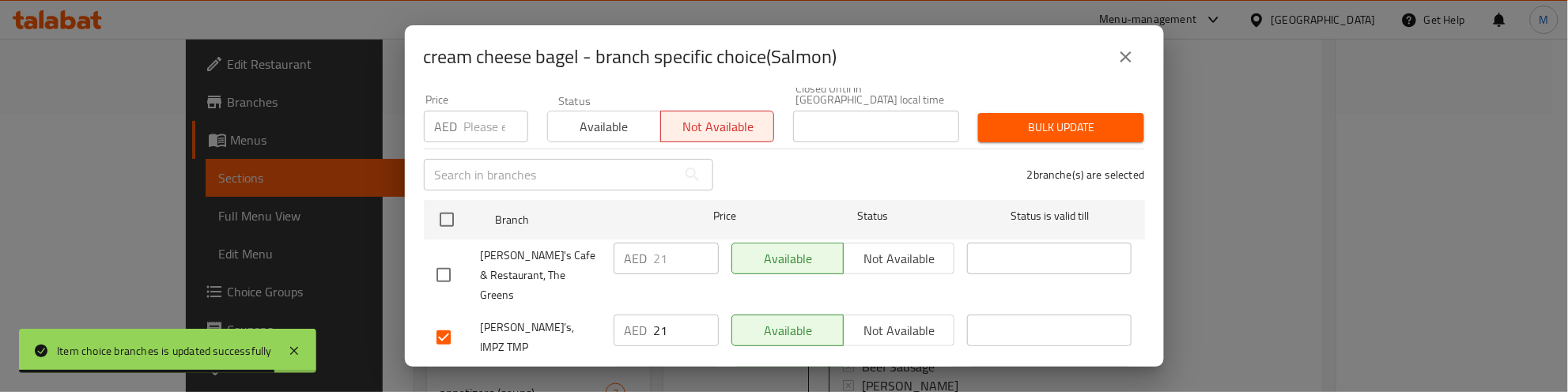
scroll to position [99, 0]
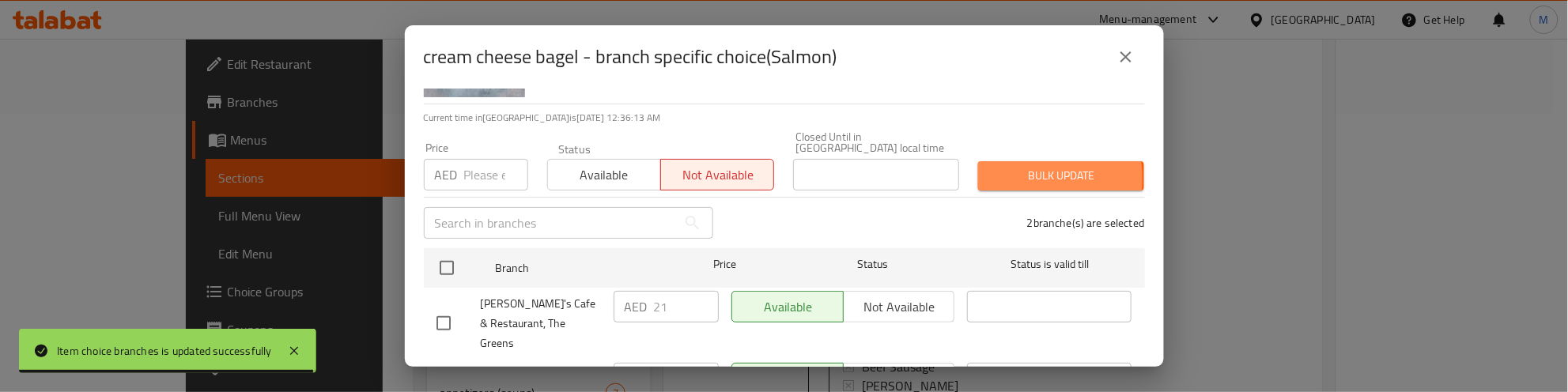
click at [1006, 178] on span "Bulk update" at bounding box center [1060, 176] width 140 height 20
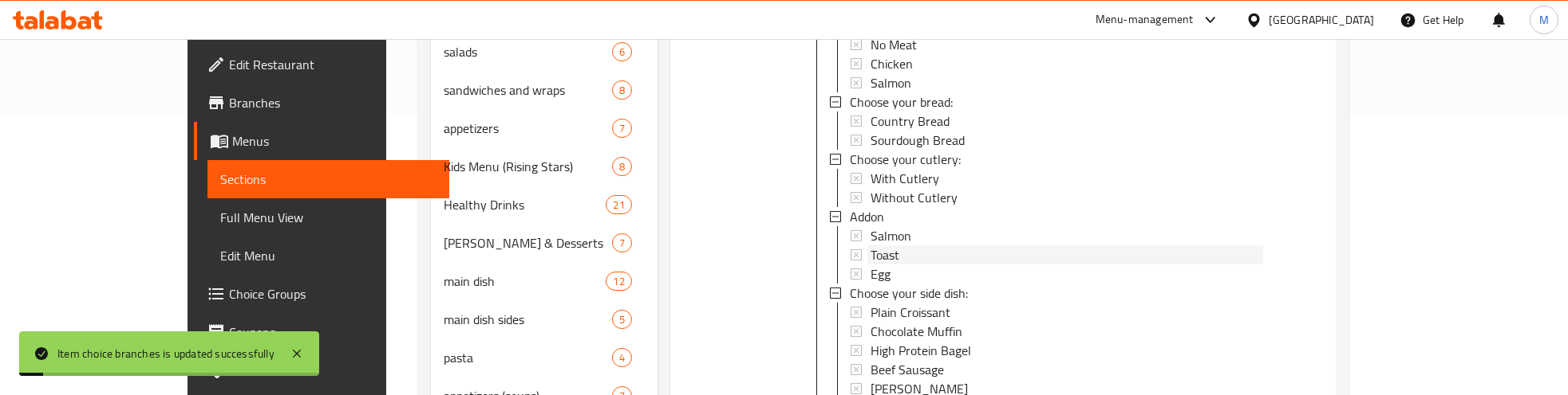
click at [871, 246] on span "Toast" at bounding box center [885, 255] width 29 height 19
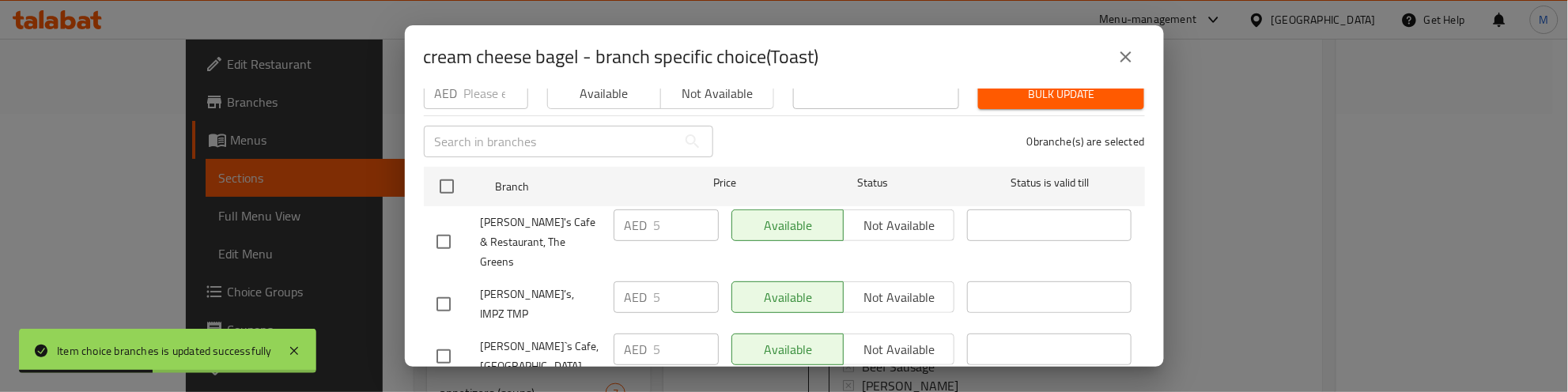
scroll to position [198, 0]
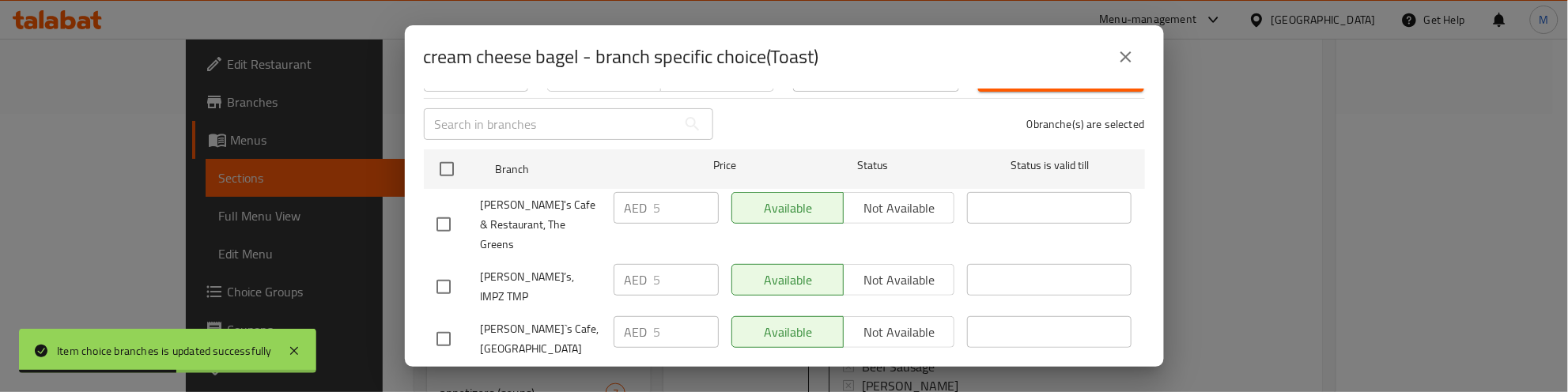
click at [431, 271] on input "checkbox" at bounding box center [443, 287] width 34 height 34
checkbox input "true"
click at [431, 323] on input "checkbox" at bounding box center [443, 339] width 34 height 34
checkbox input "true"
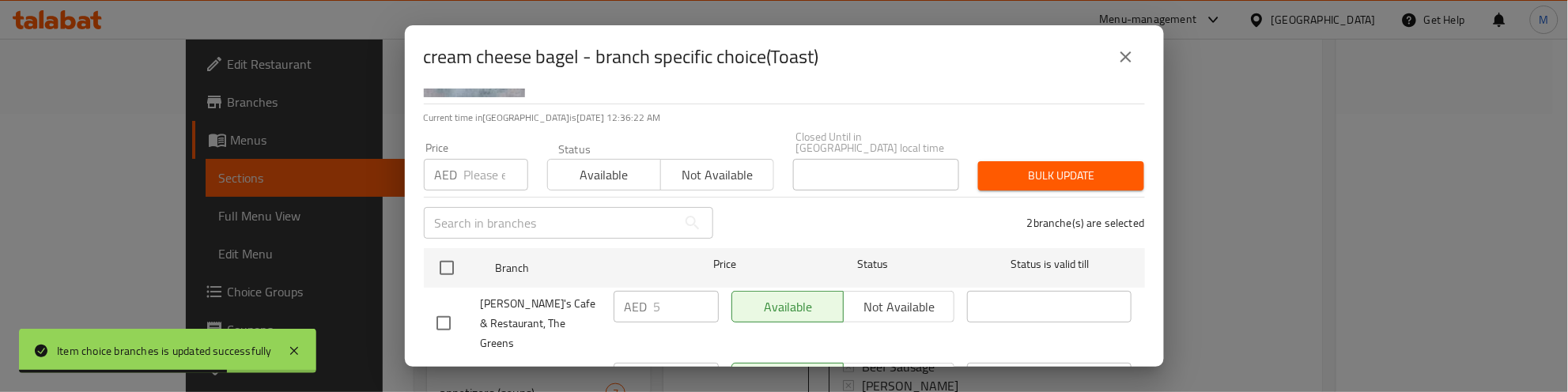
click at [724, 177] on span "Not available" at bounding box center [717, 175] width 101 height 23
click at [1001, 178] on span "Bulk update" at bounding box center [1060, 176] width 140 height 20
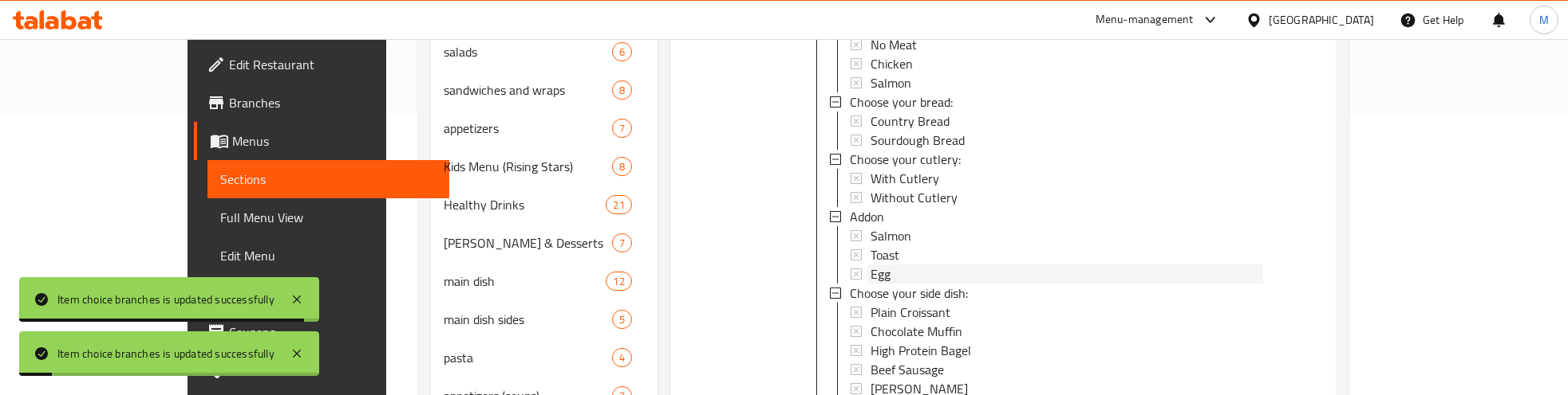
click at [871, 265] on span "Egg" at bounding box center [880, 274] width 20 height 19
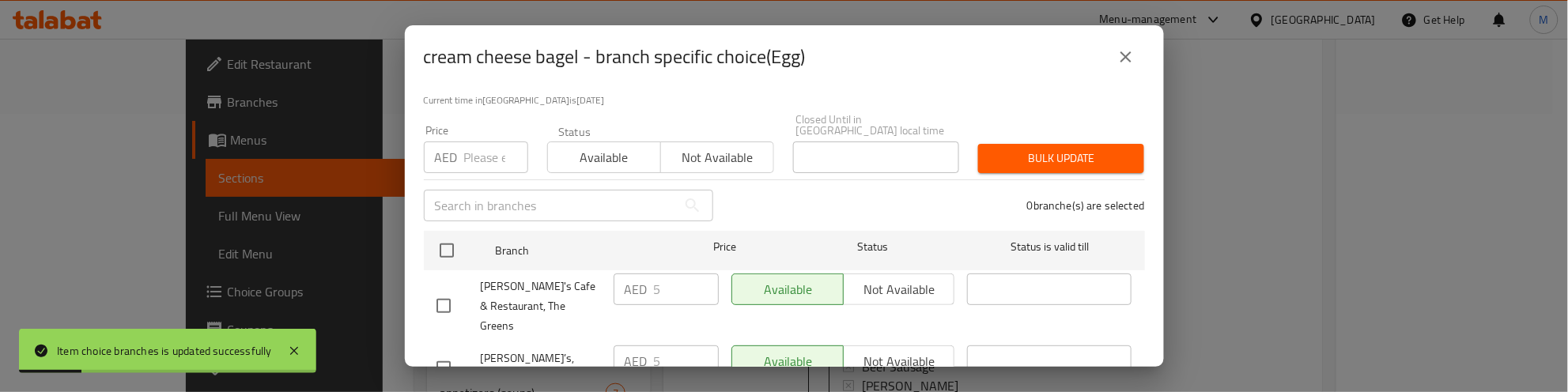
scroll to position [244, 0]
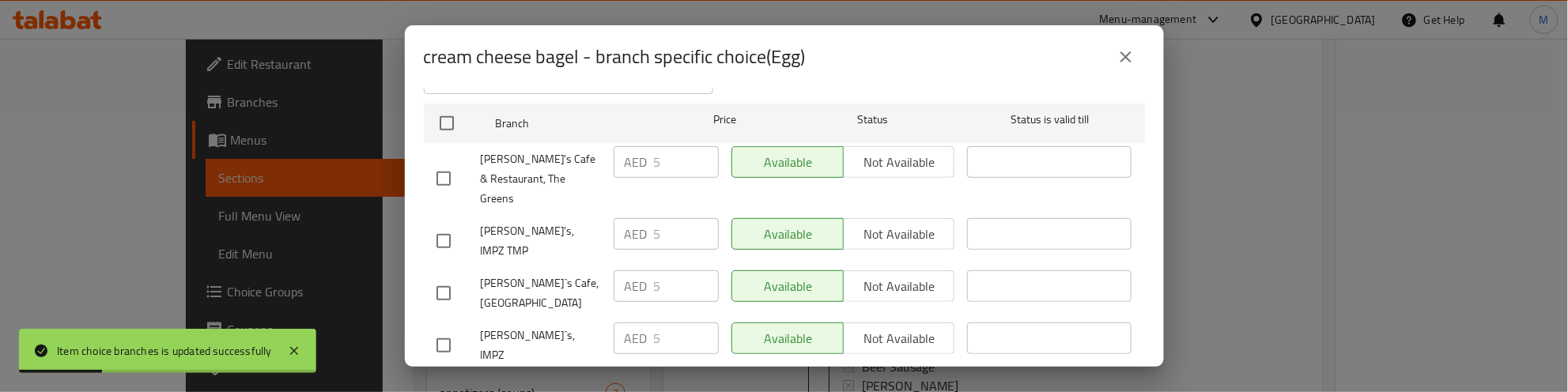
click at [451, 225] on input "checkbox" at bounding box center [443, 241] width 34 height 34
checkbox input "true"
click at [452, 277] on input "checkbox" at bounding box center [443, 293] width 34 height 34
checkbox input "true"
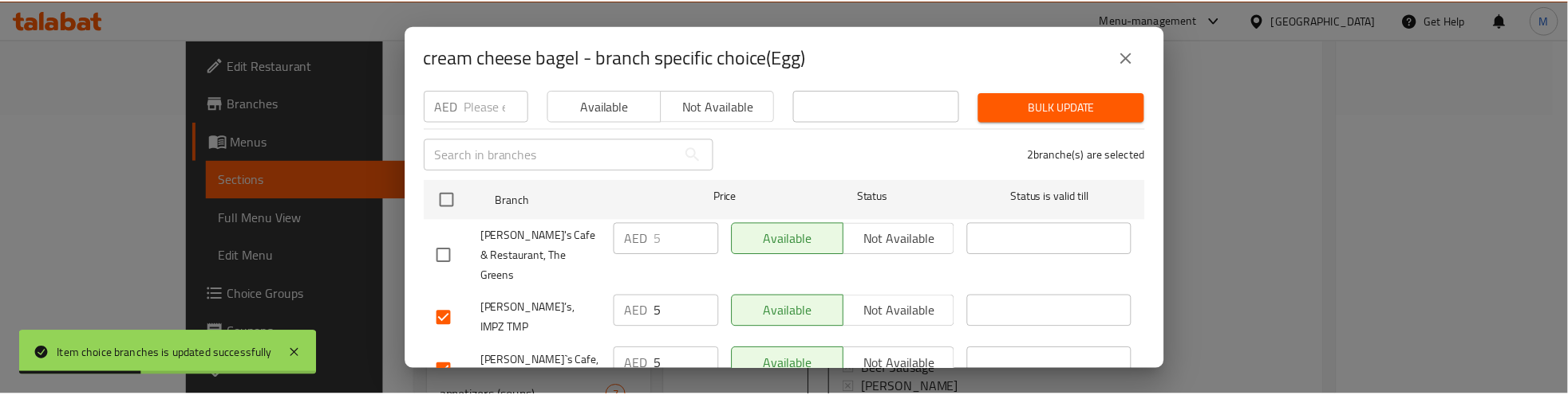
scroll to position [46, 0]
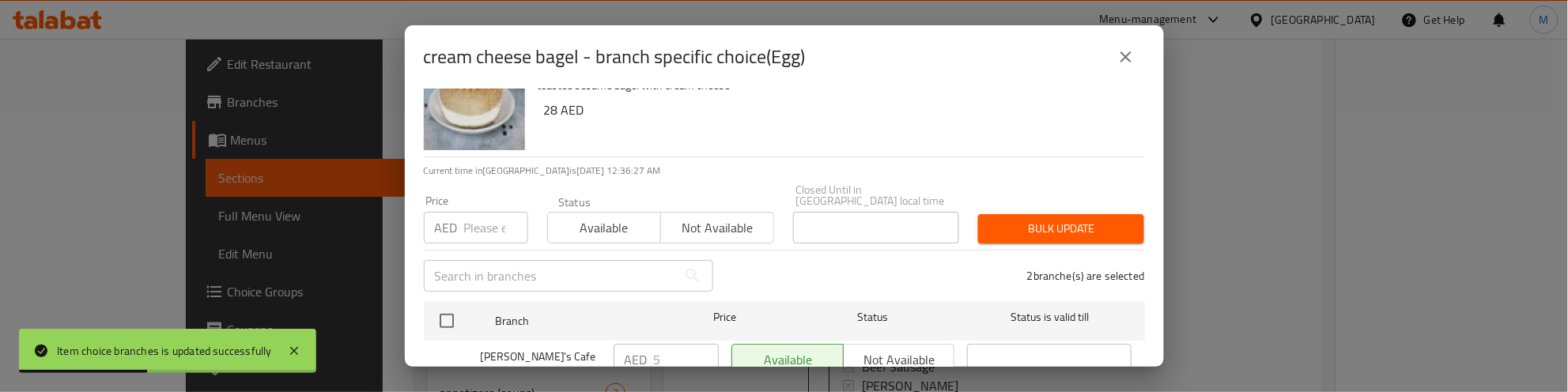
click at [703, 224] on span "Not available" at bounding box center [717, 228] width 101 height 23
click at [1040, 227] on span "Bulk update" at bounding box center [1060, 228] width 140 height 20
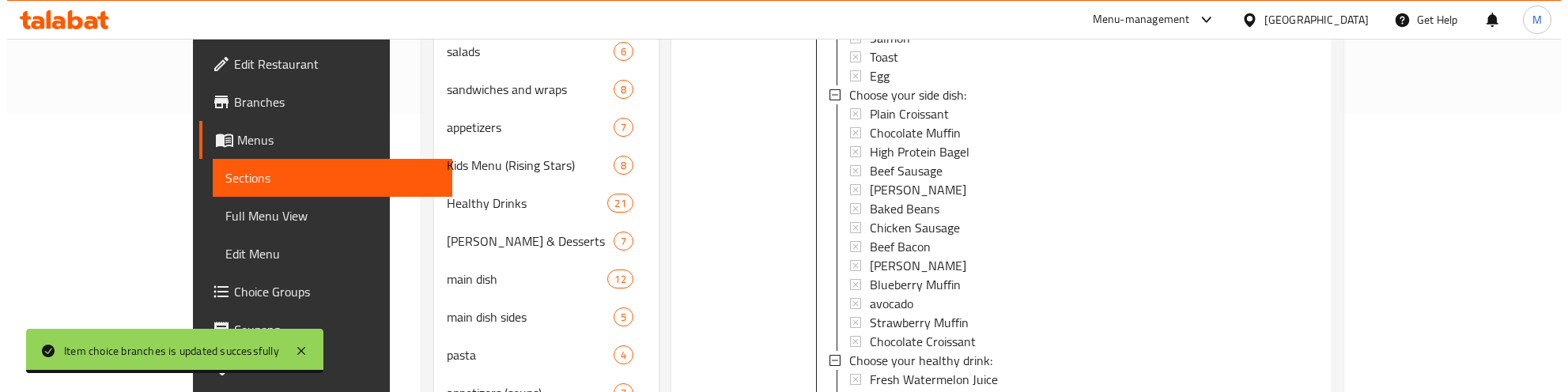
scroll to position [1976, 0]
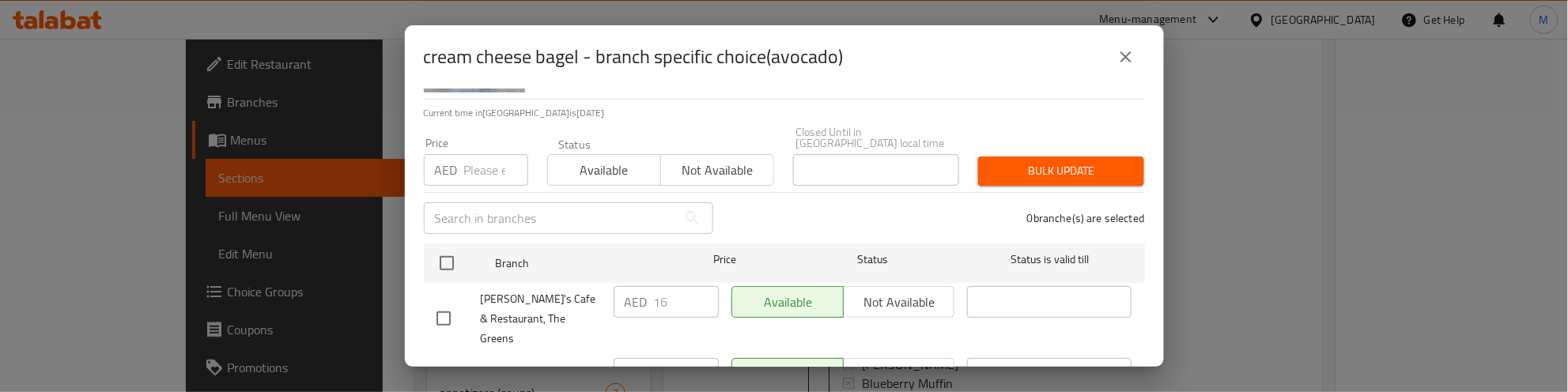
scroll to position [198, 0]
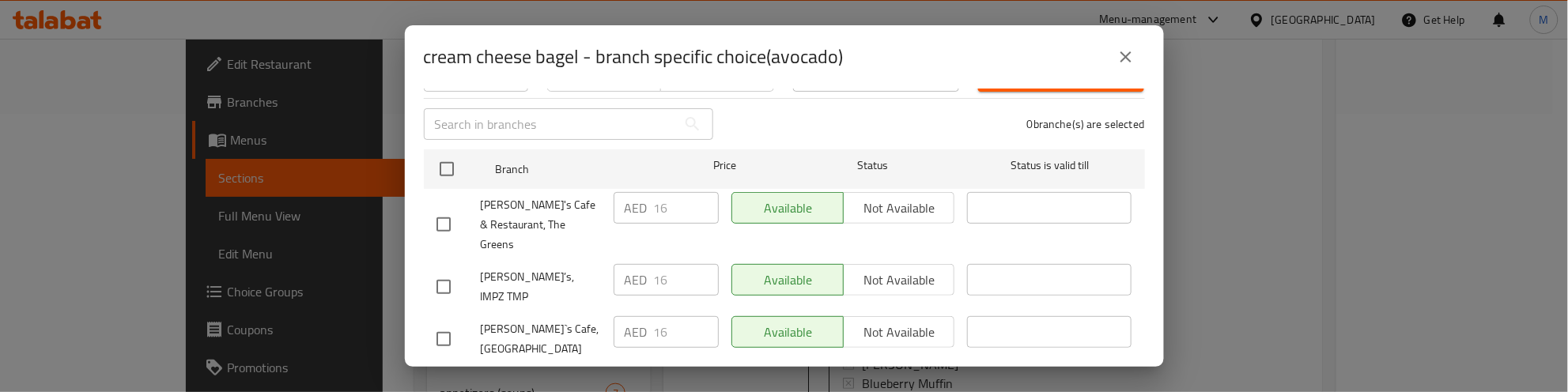
click at [432, 271] on input "checkbox" at bounding box center [443, 287] width 34 height 34
checkbox input "true"
click at [430, 323] on input "checkbox" at bounding box center [443, 339] width 34 height 34
checkbox input "true"
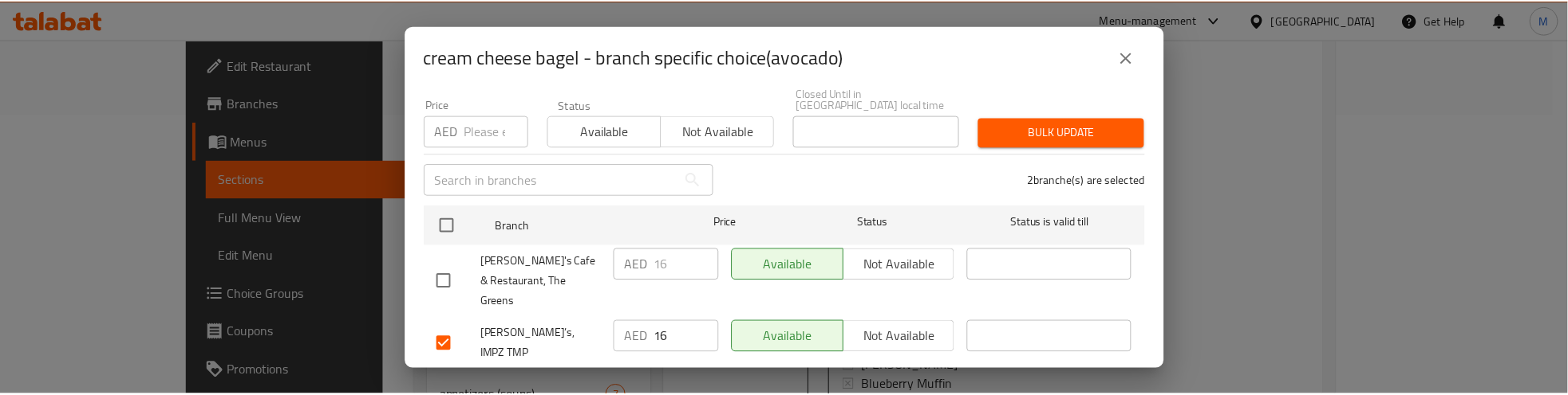
scroll to position [100, 0]
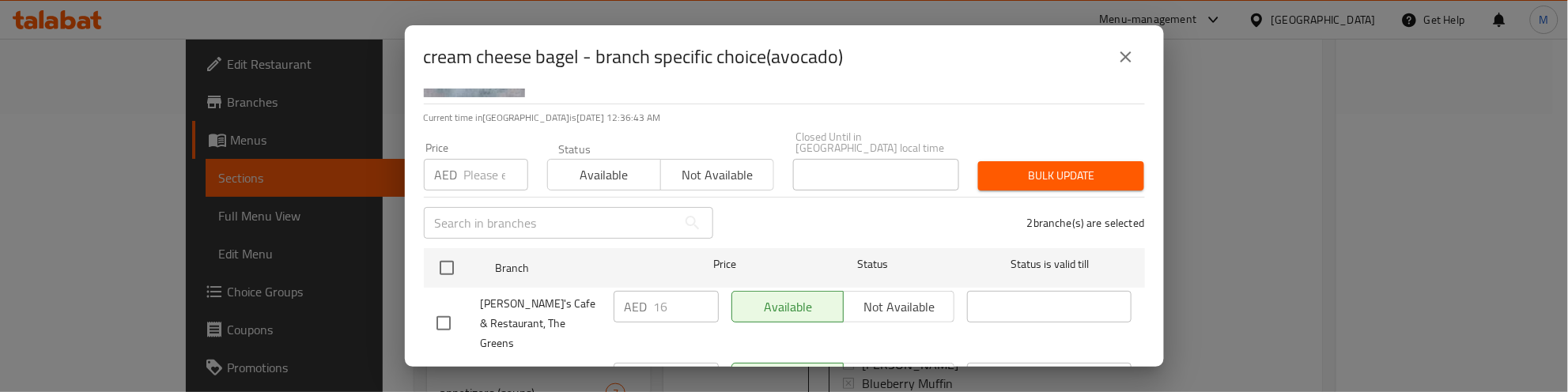
click at [737, 174] on span "Not available" at bounding box center [717, 175] width 101 height 23
click at [1018, 176] on span "Bulk update" at bounding box center [1060, 176] width 140 height 20
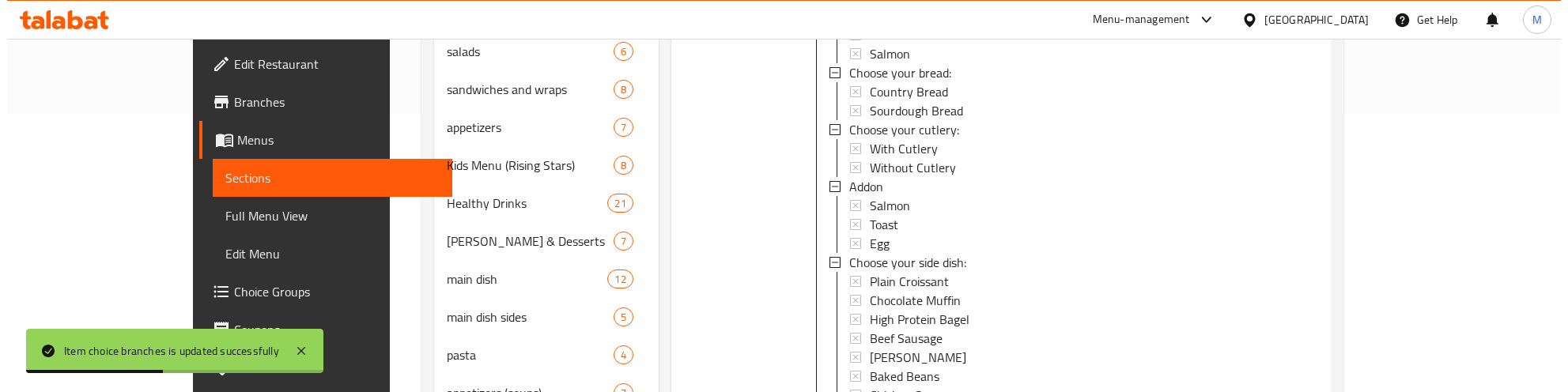
scroll to position [1876, 0]
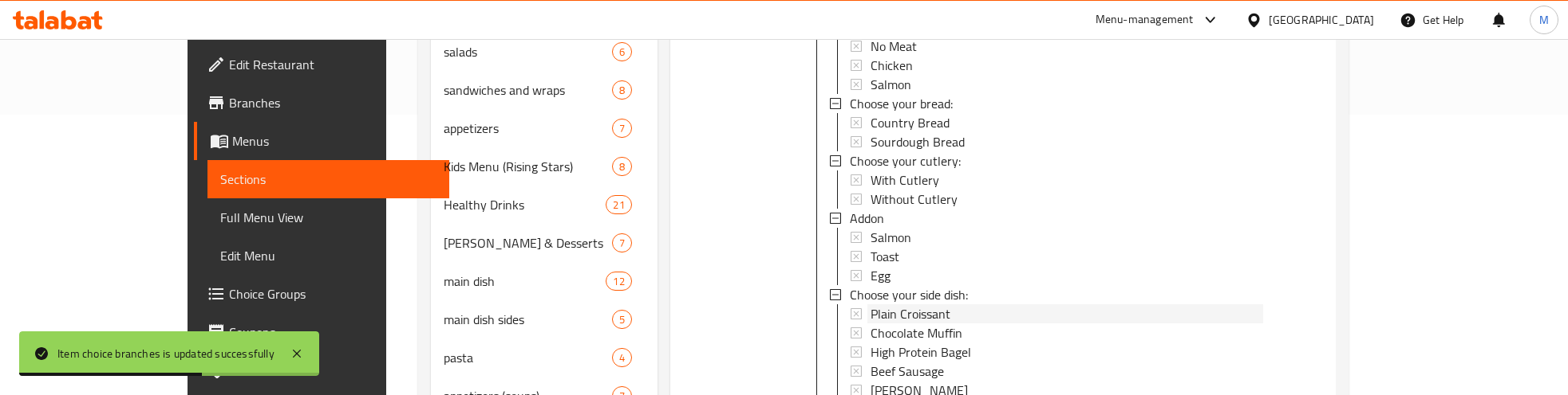
click at [871, 305] on span "Plain Croissant" at bounding box center [911, 314] width 80 height 19
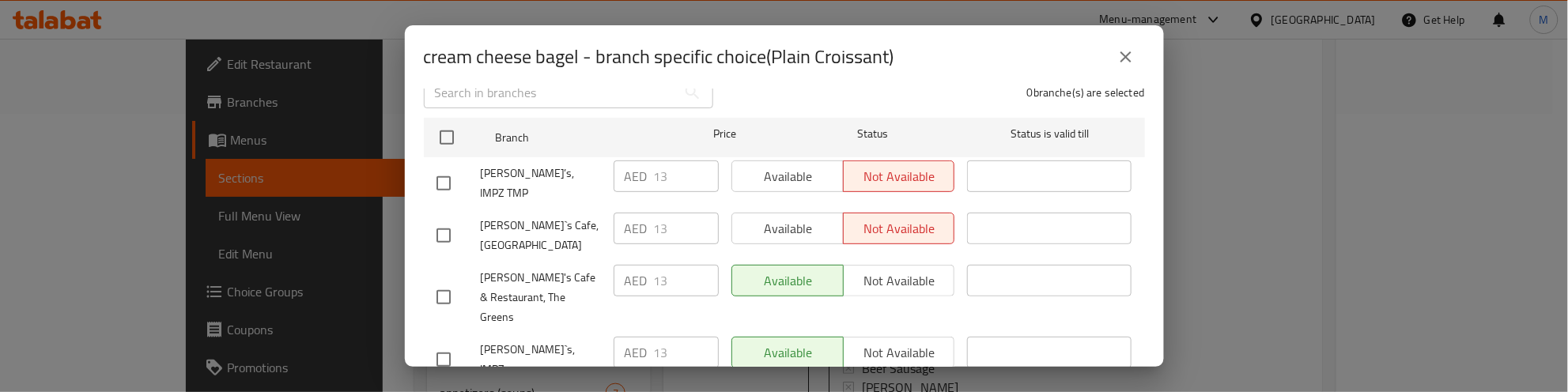
scroll to position [244, 0]
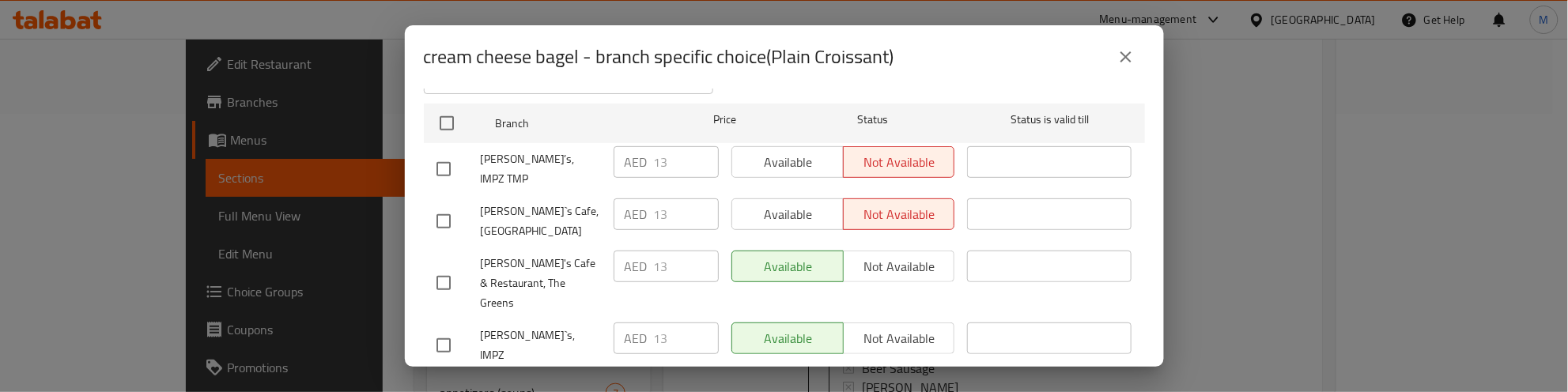
click at [1125, 59] on icon "close" at bounding box center [1125, 57] width 19 height 19
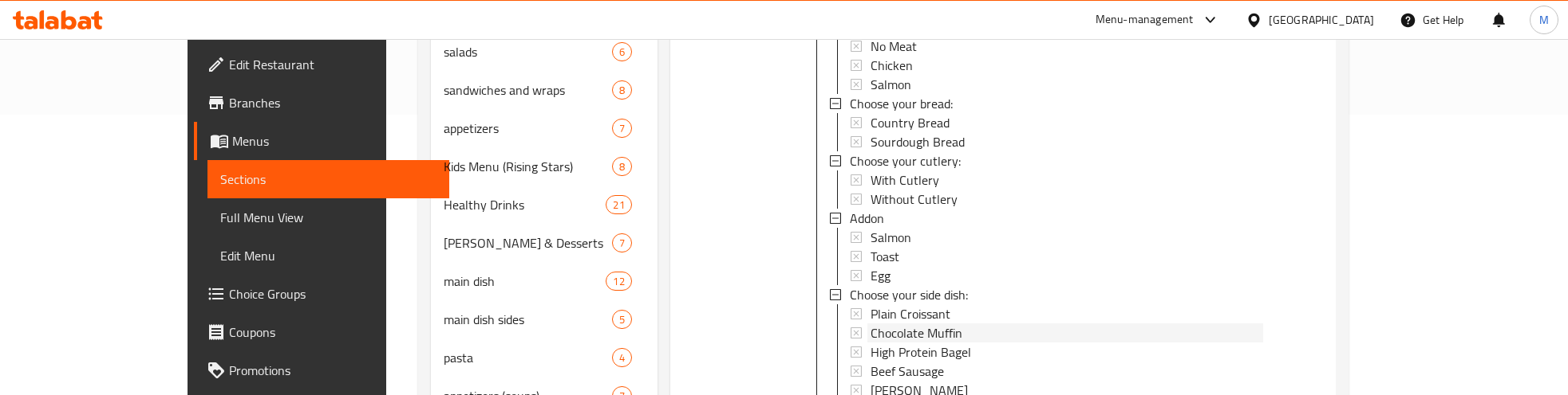
click at [880, 324] on span "Chocolate Muffin" at bounding box center [917, 333] width 92 height 19
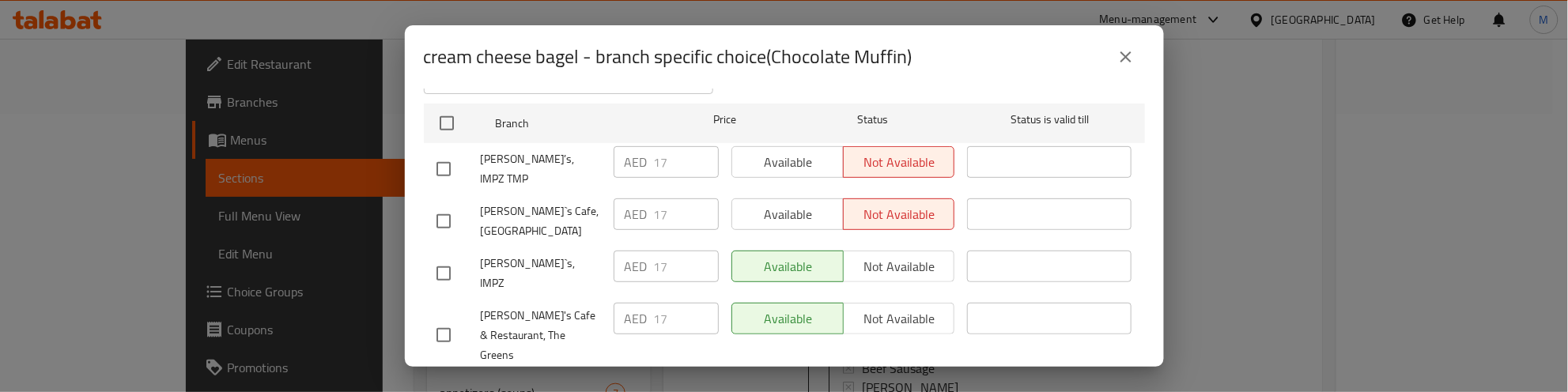
click at [1119, 57] on icon "close" at bounding box center [1125, 57] width 19 height 19
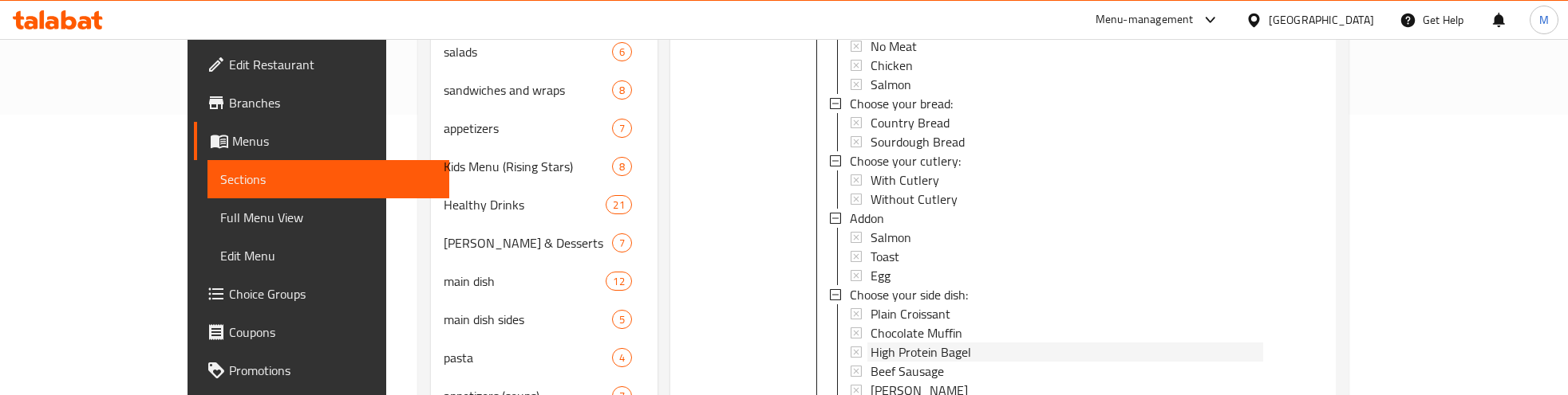
click at [874, 343] on span "High Protein Bagel" at bounding box center [921, 352] width 101 height 19
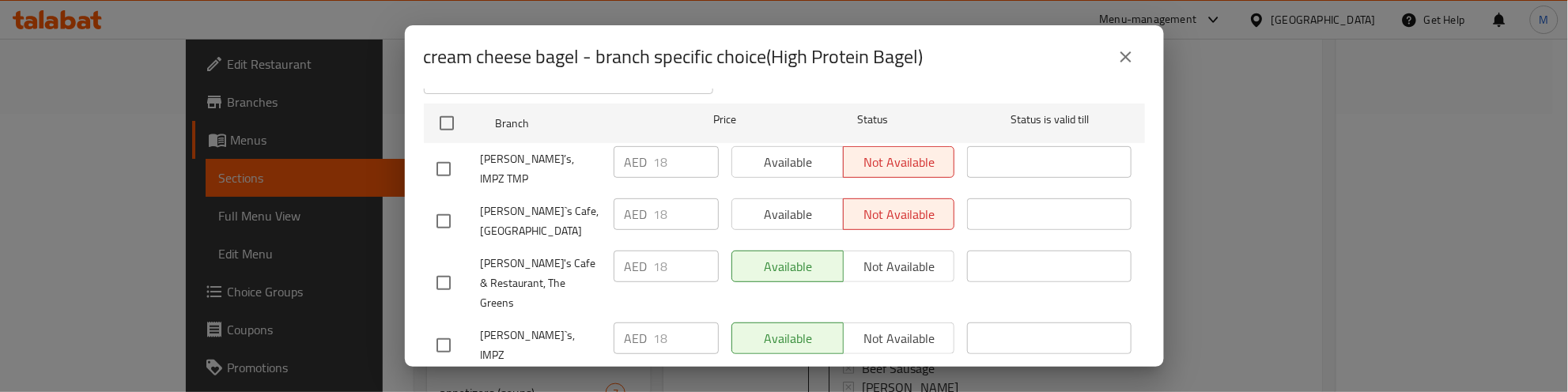
click at [1125, 53] on icon "close" at bounding box center [1125, 57] width 19 height 19
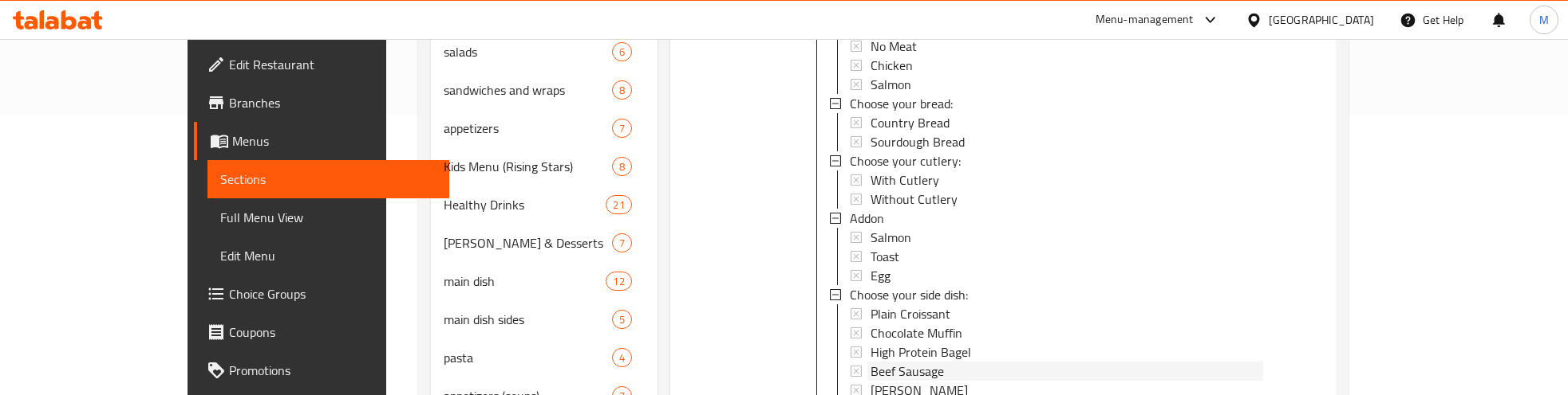
click at [871, 362] on span "Beef Sausage" at bounding box center [907, 372] width 73 height 19
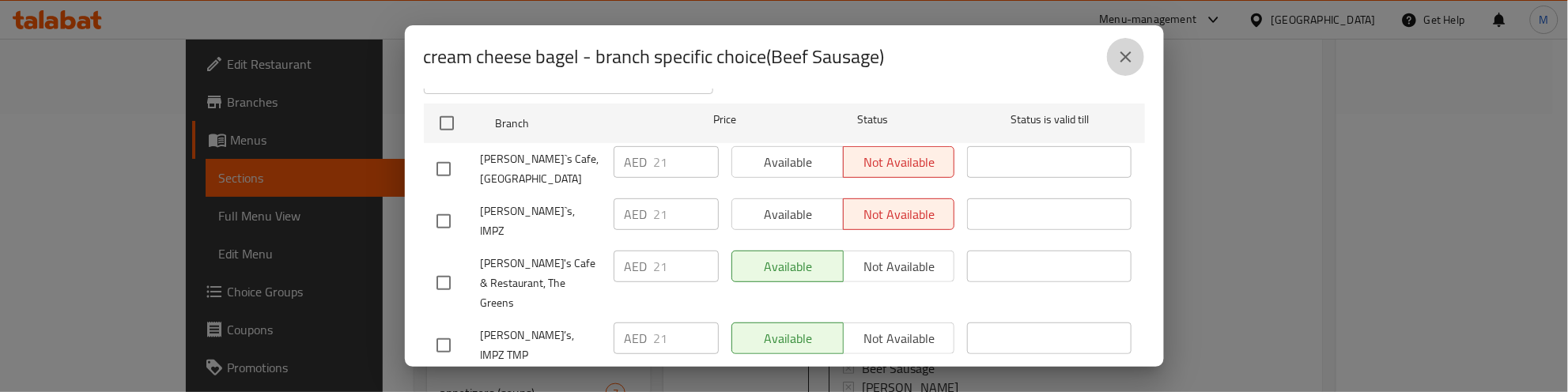
click at [1127, 61] on icon "close" at bounding box center [1125, 57] width 19 height 19
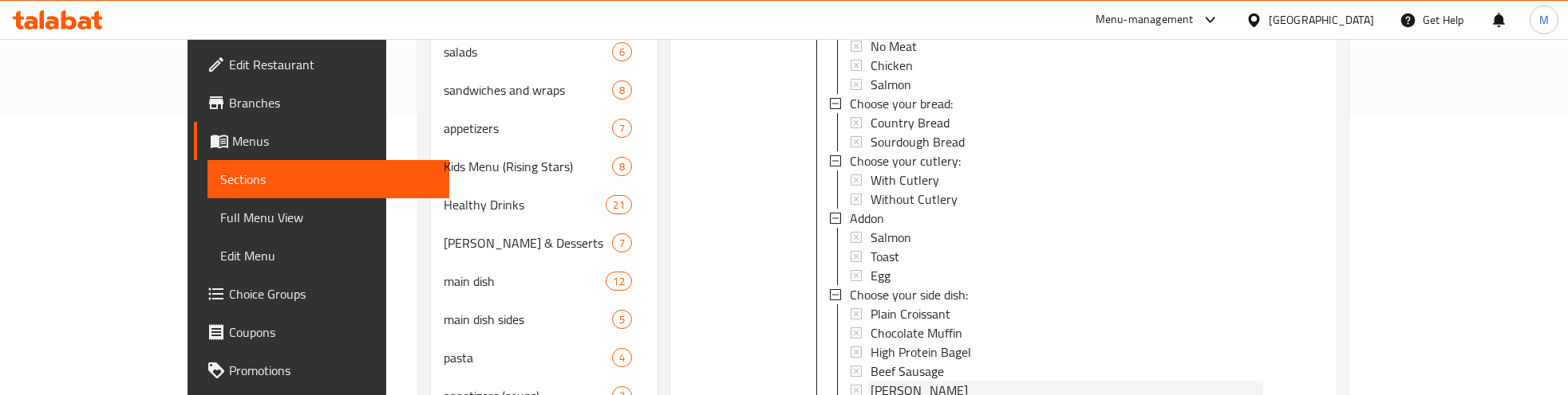
click at [871, 381] on span "Hash Brown" at bounding box center [920, 391] width 97 height 19
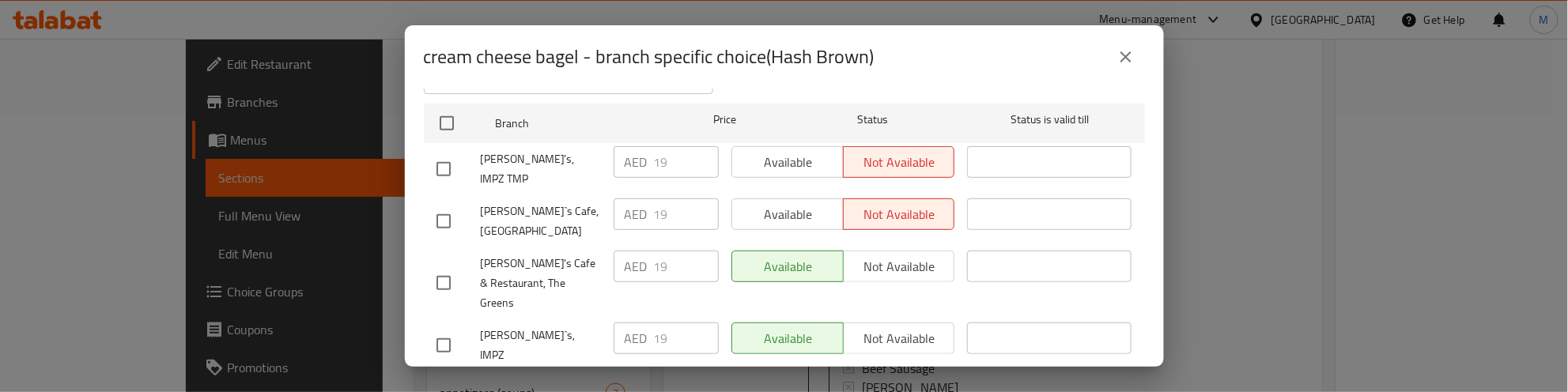
click at [1119, 62] on icon "close" at bounding box center [1125, 57] width 19 height 19
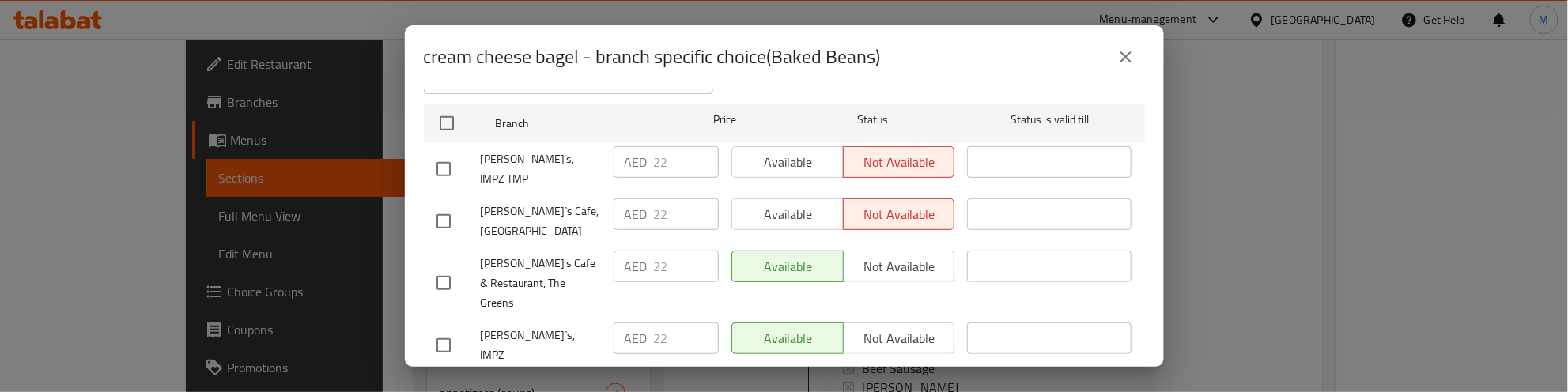
click at [1125, 62] on icon "close" at bounding box center [1125, 57] width 19 height 19
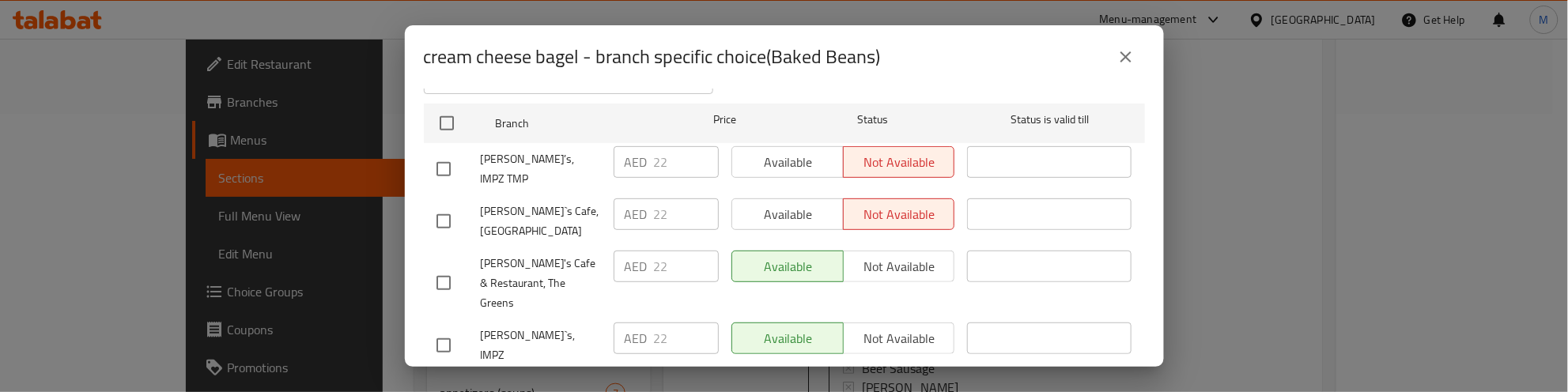
click at [441, 266] on input "checkbox" at bounding box center [443, 283] width 34 height 34
checkbox input "true"
click at [432, 329] on input "checkbox" at bounding box center [443, 345] width 34 height 34
checkbox input "true"
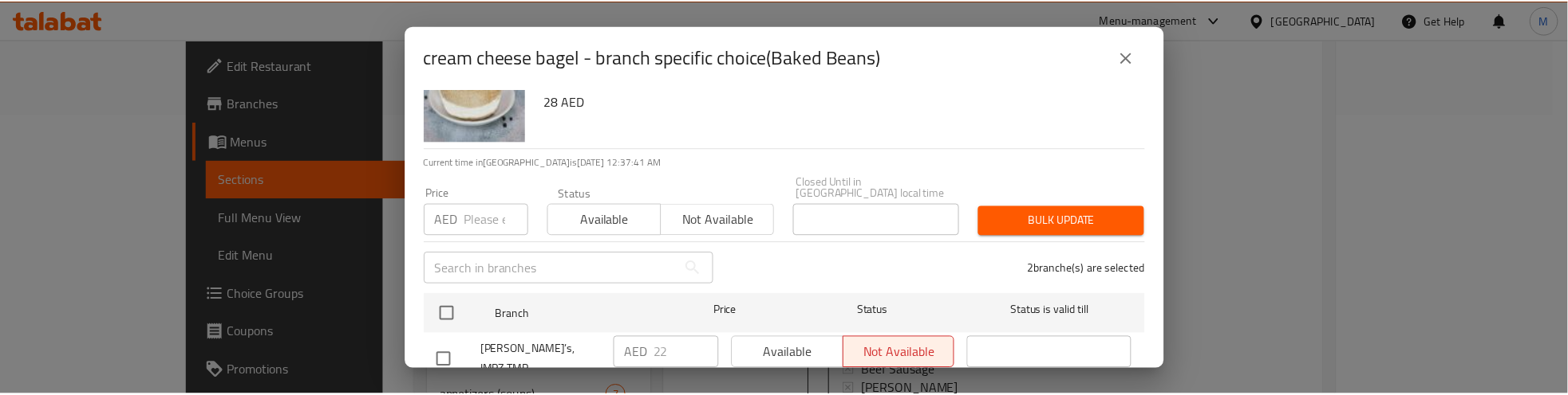
scroll to position [46, 0]
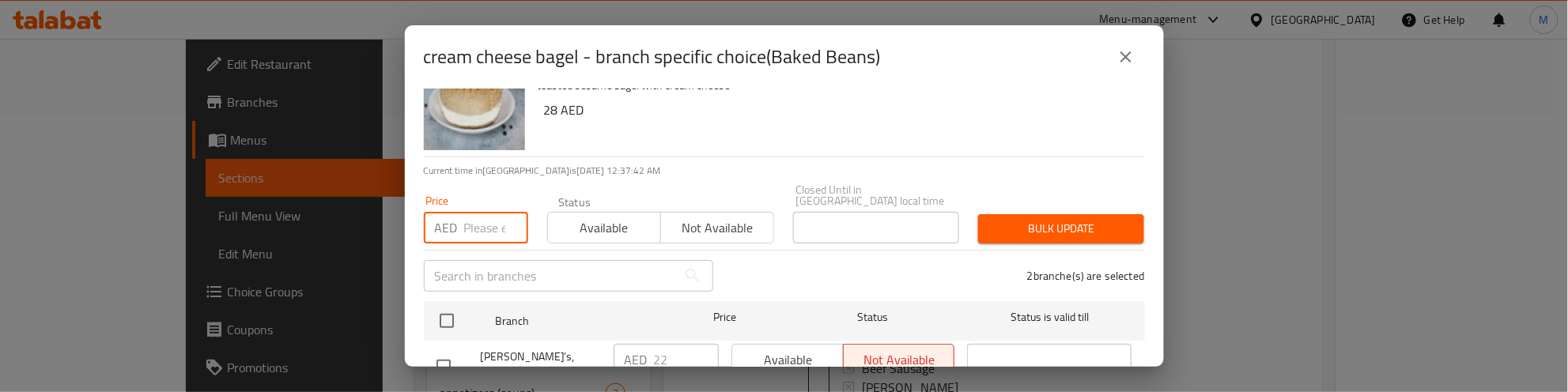
click at [484, 221] on input "number" at bounding box center [496, 227] width 64 height 32
type input "17"
click at [1094, 219] on span "Bulk update" at bounding box center [1060, 228] width 140 height 20
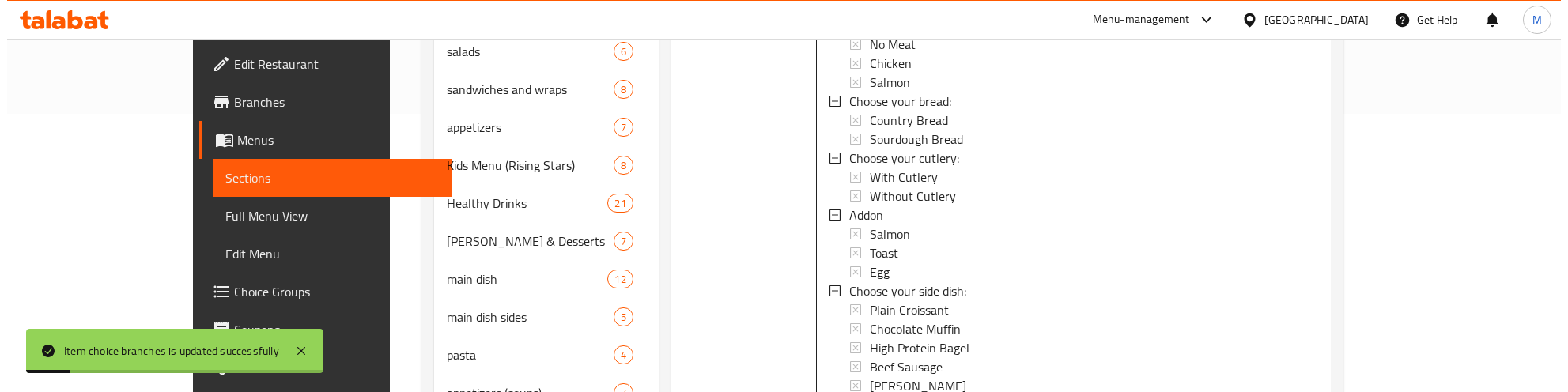
scroll to position [1976, 0]
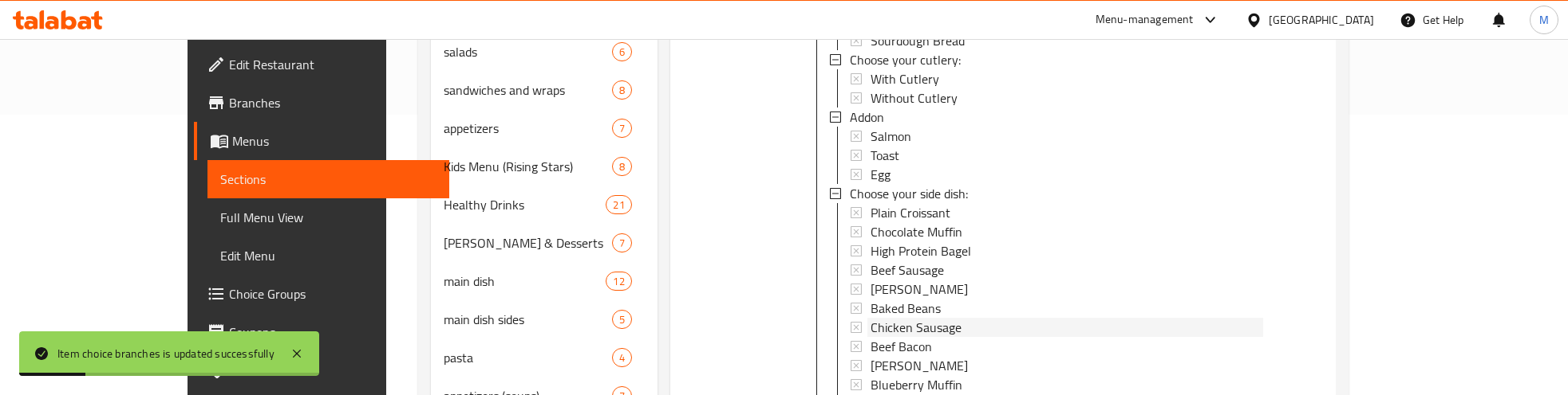
click at [892, 318] on span "Chicken Sausage" at bounding box center [916, 327] width 91 height 19
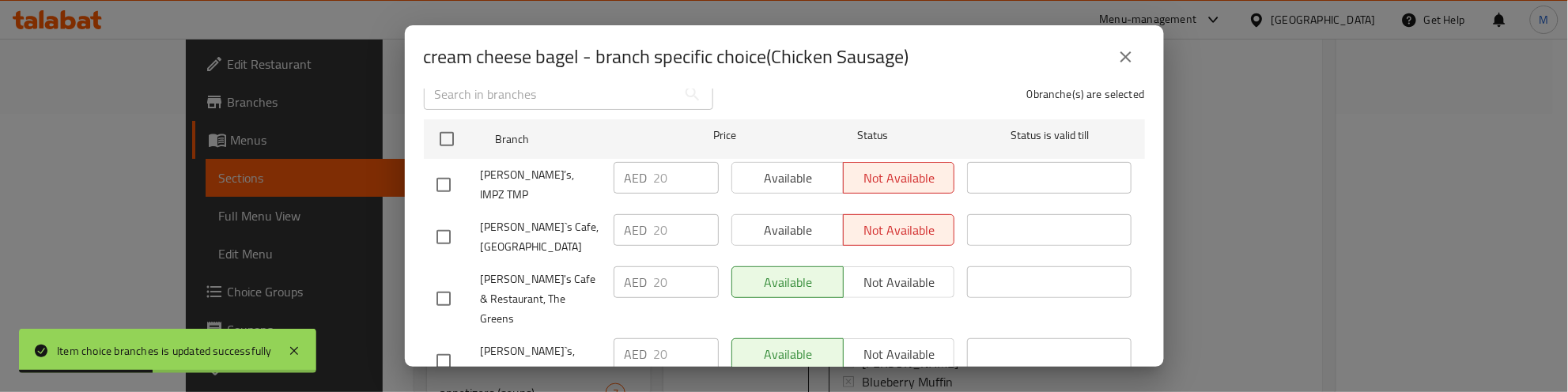
scroll to position [244, 0]
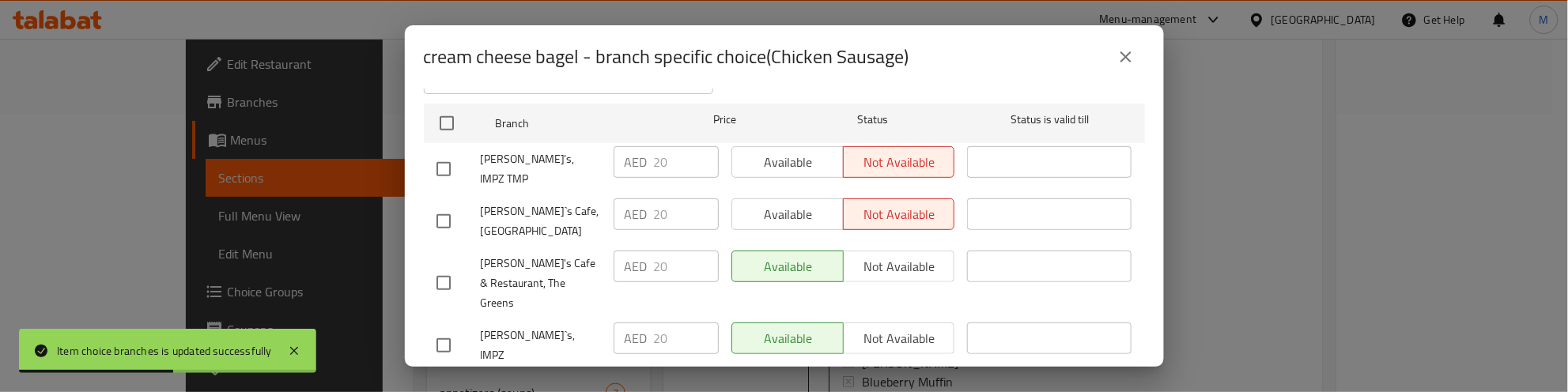
click at [1135, 56] on icon "close" at bounding box center [1125, 57] width 19 height 19
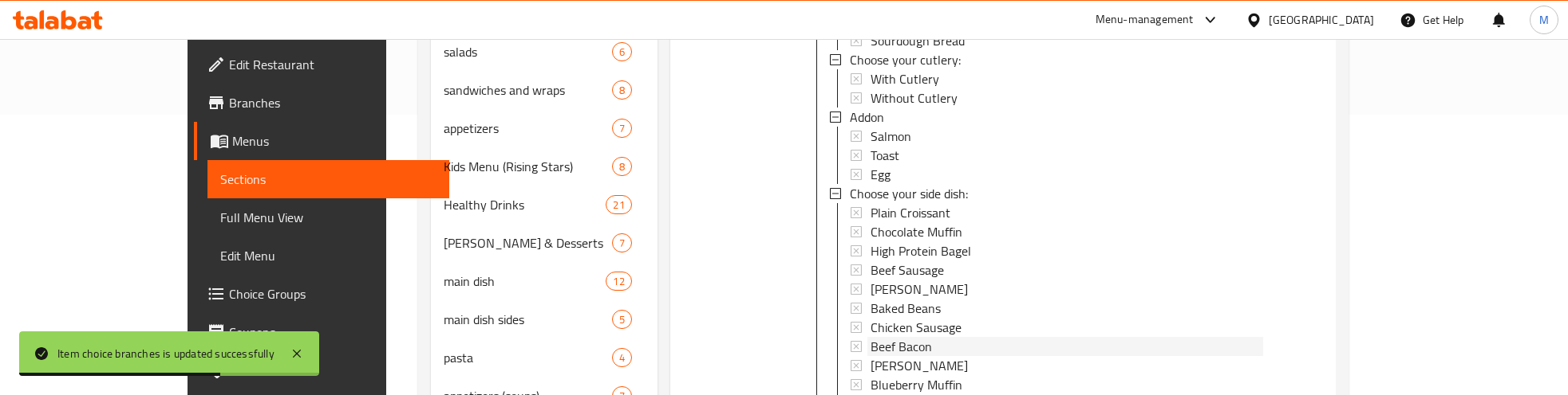
click at [874, 337] on span "Beef Bacon" at bounding box center [901, 346] width 62 height 19
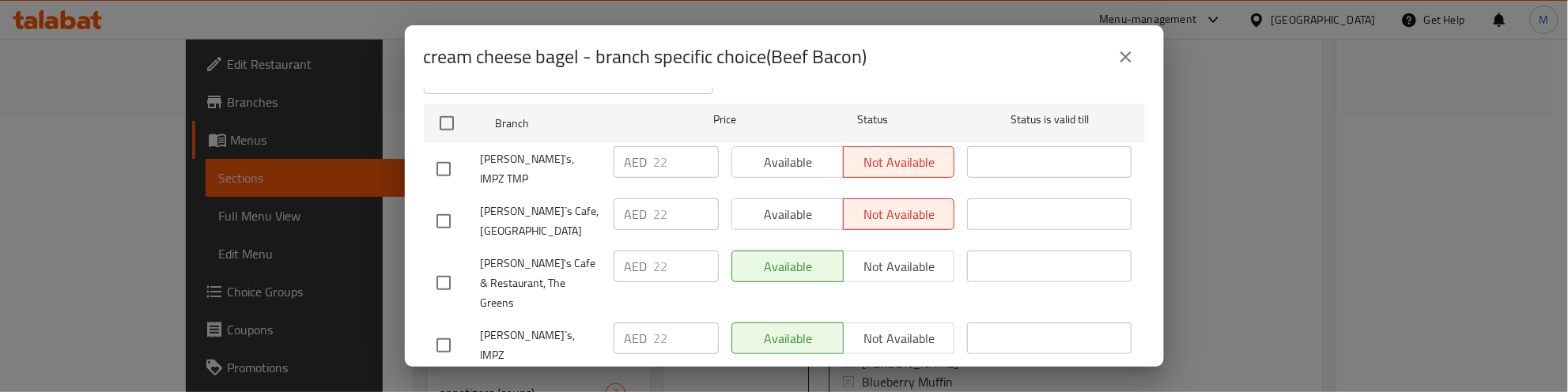
click at [1123, 59] on icon "close" at bounding box center [1125, 57] width 11 height 11
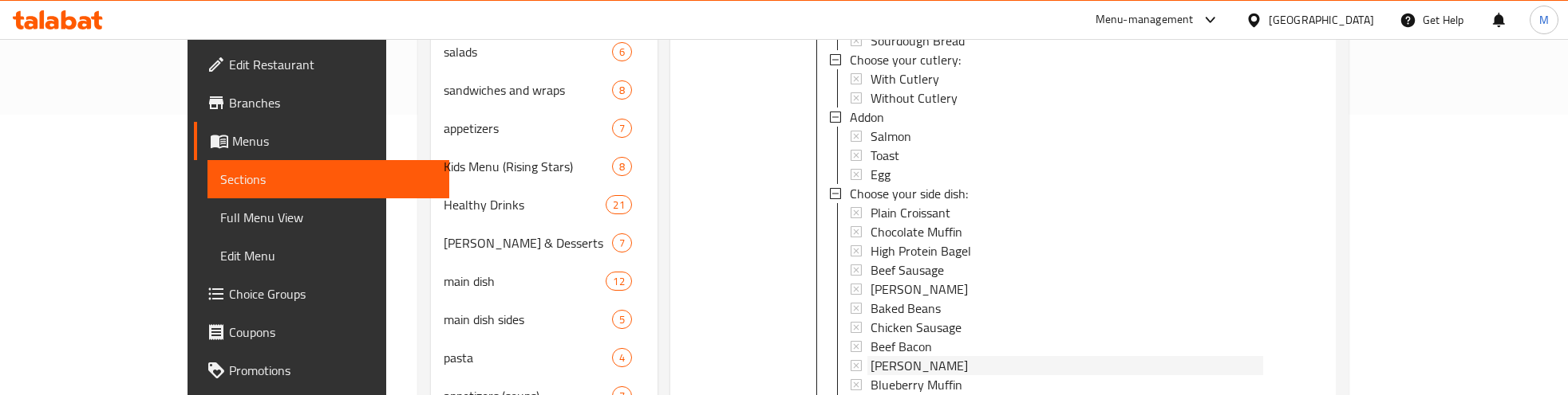
click at [871, 356] on span "Almond Croissant" at bounding box center [920, 365] width 97 height 19
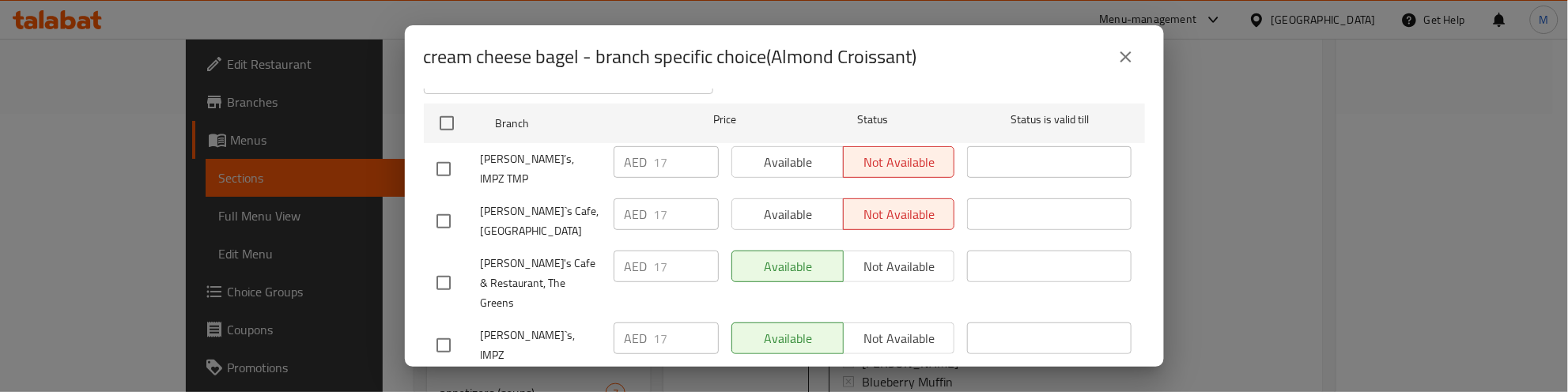
click at [1125, 56] on icon "close" at bounding box center [1125, 57] width 11 height 11
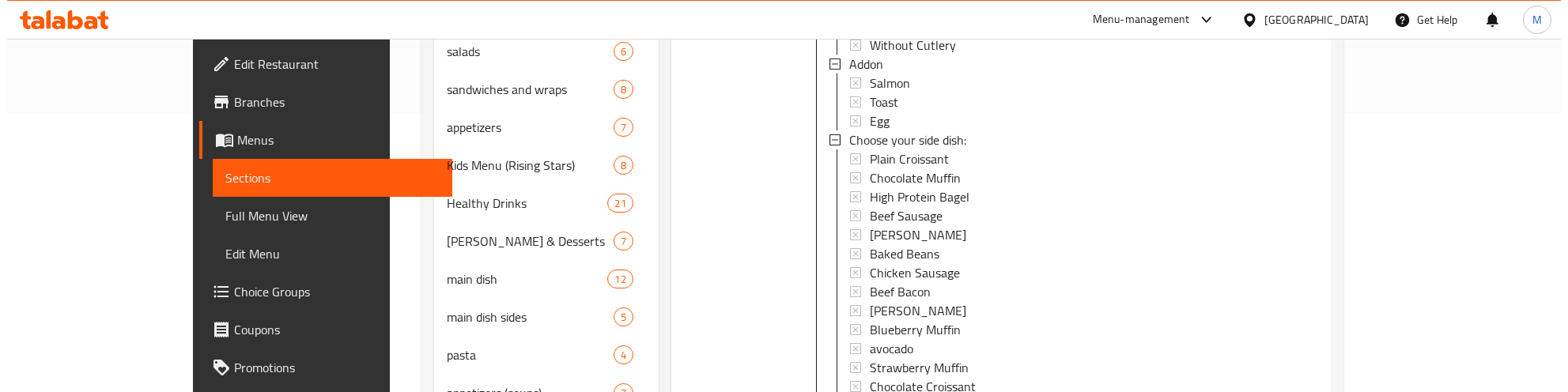
scroll to position [2074, 0]
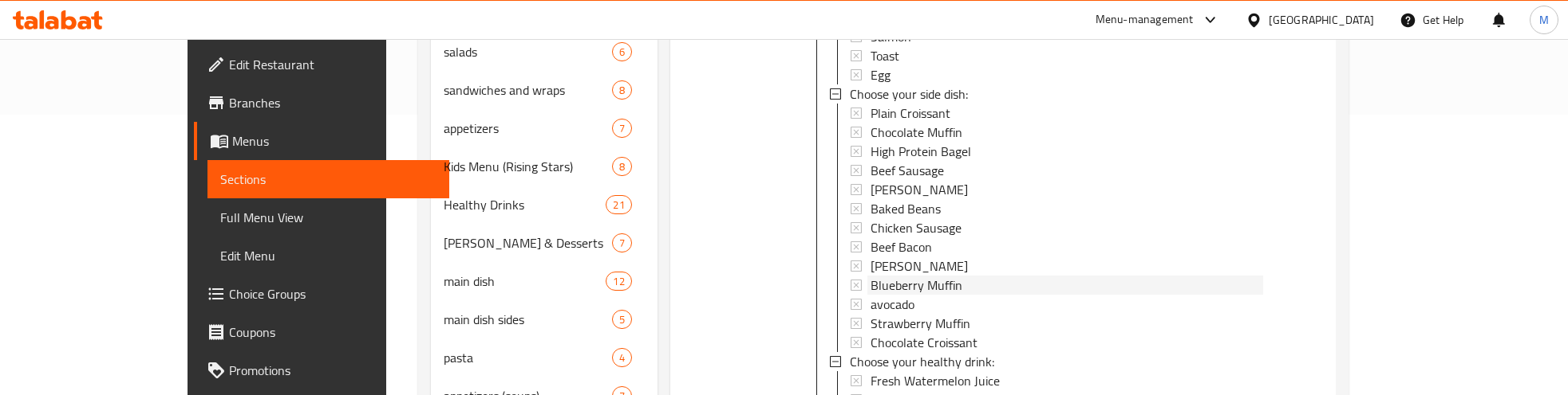
click at [888, 276] on span "Blueberry Muffin" at bounding box center [917, 286] width 92 height 19
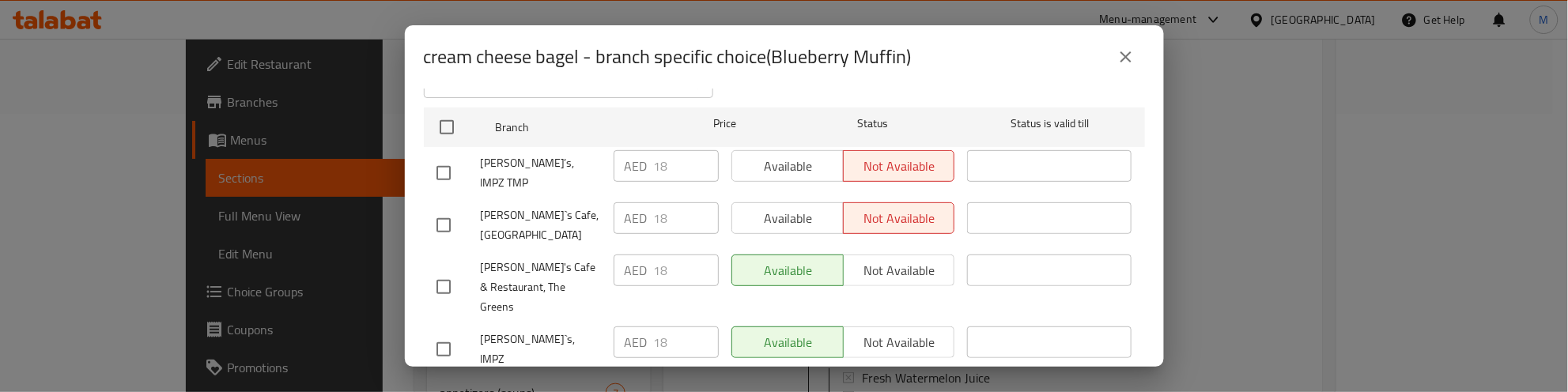
scroll to position [244, 0]
click at [1121, 55] on icon "close" at bounding box center [1125, 57] width 19 height 19
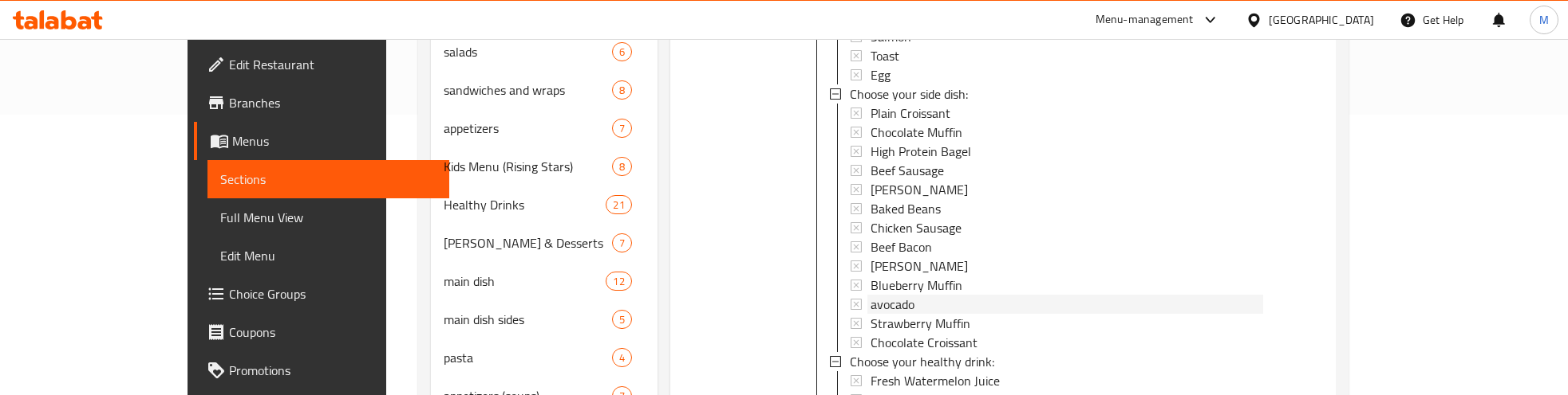
click at [875, 295] on div "avocado" at bounding box center [1067, 305] width 393 height 19
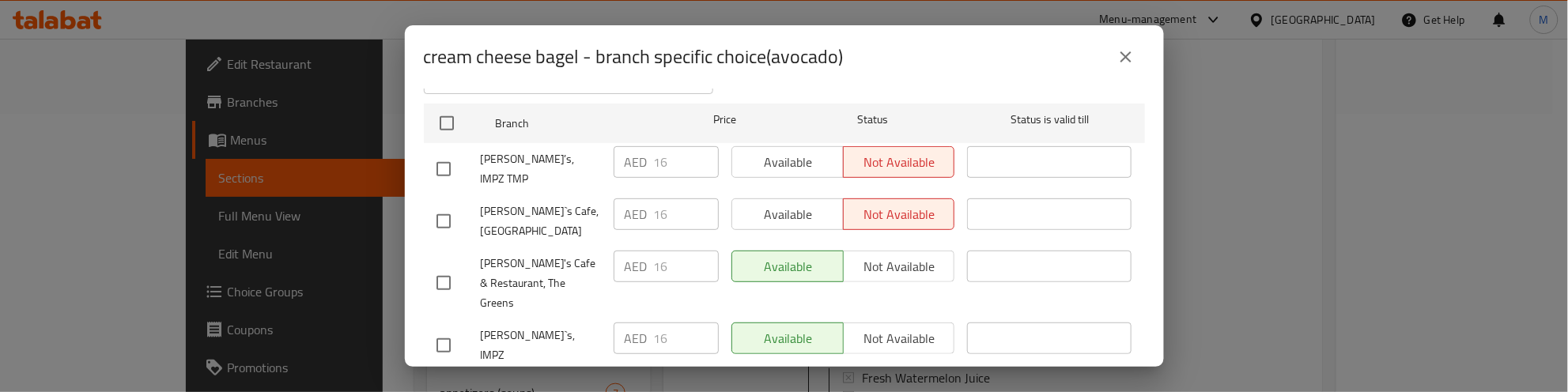
click at [1121, 53] on icon "close" at bounding box center [1125, 57] width 19 height 19
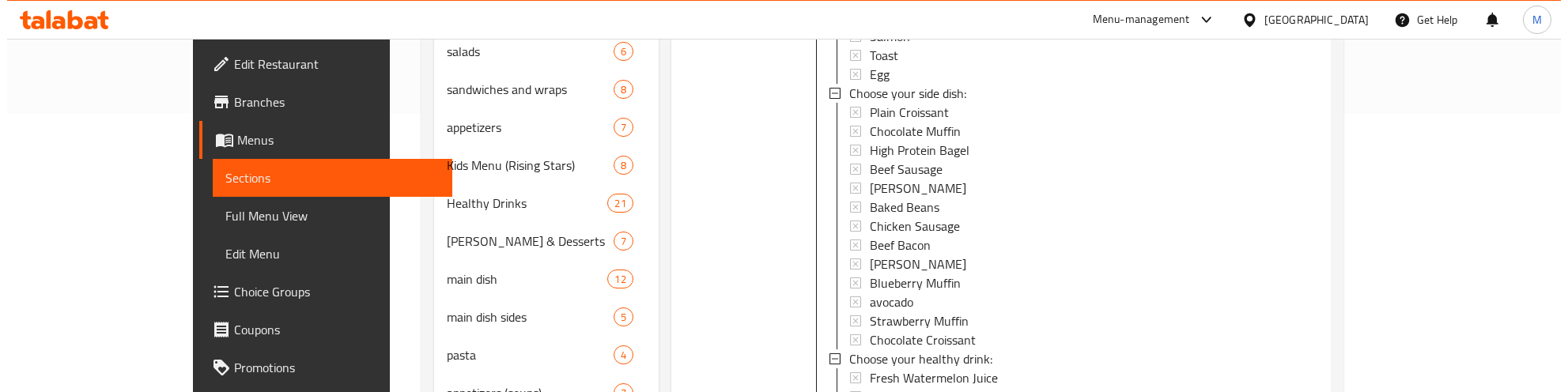
scroll to position [2173, 0]
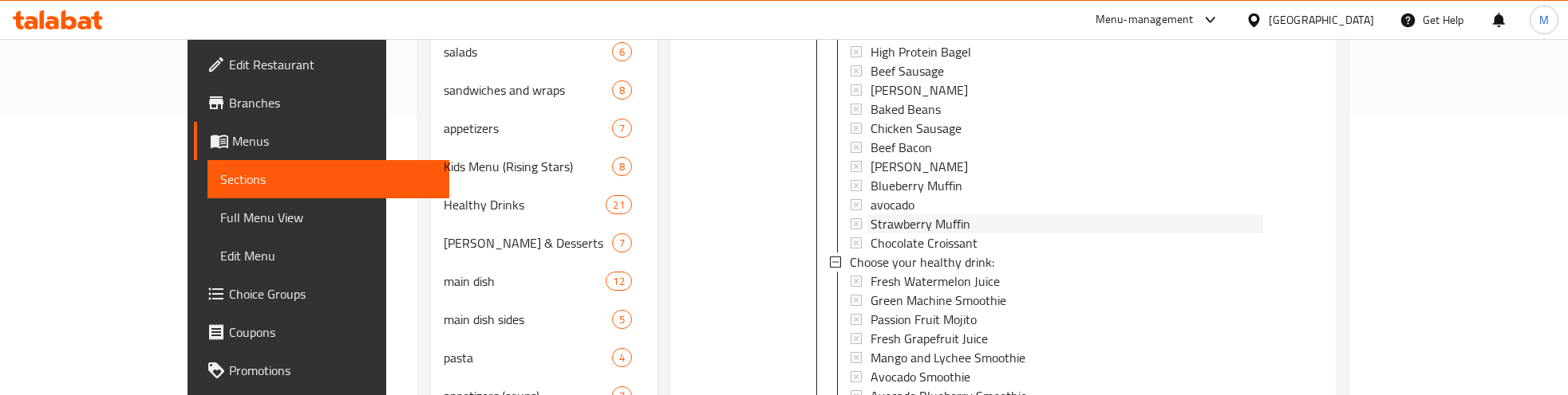
click at [890, 214] on span "Strawberry Muffin" at bounding box center [920, 224] width 100 height 19
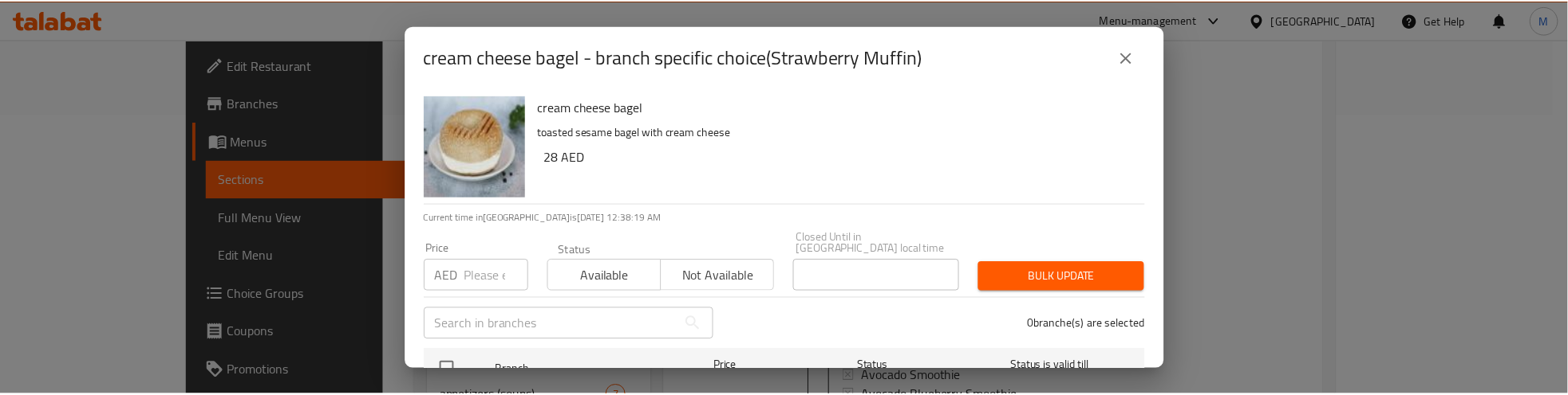
scroll to position [246, 0]
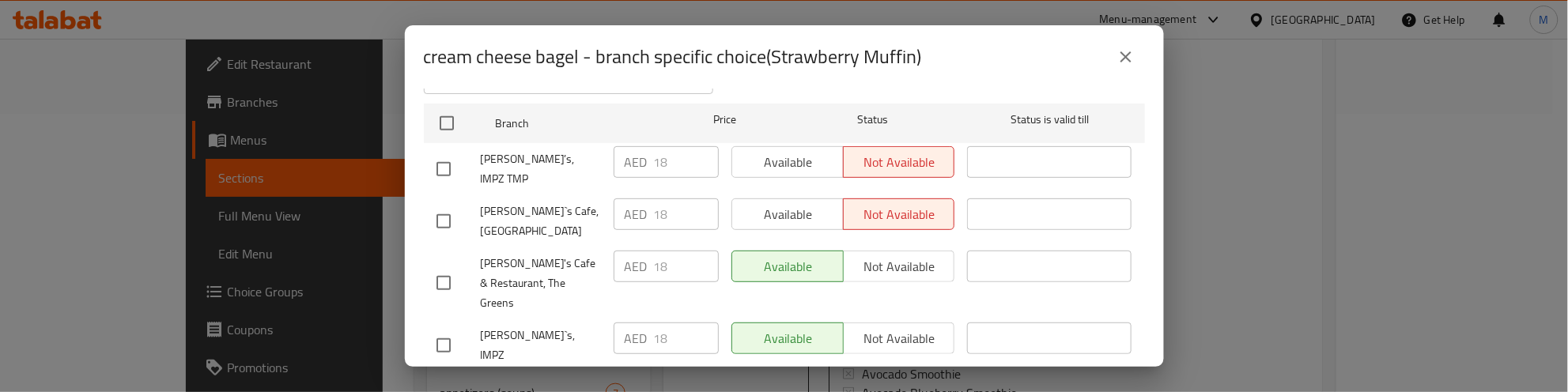
click at [1123, 63] on icon "close" at bounding box center [1125, 57] width 19 height 19
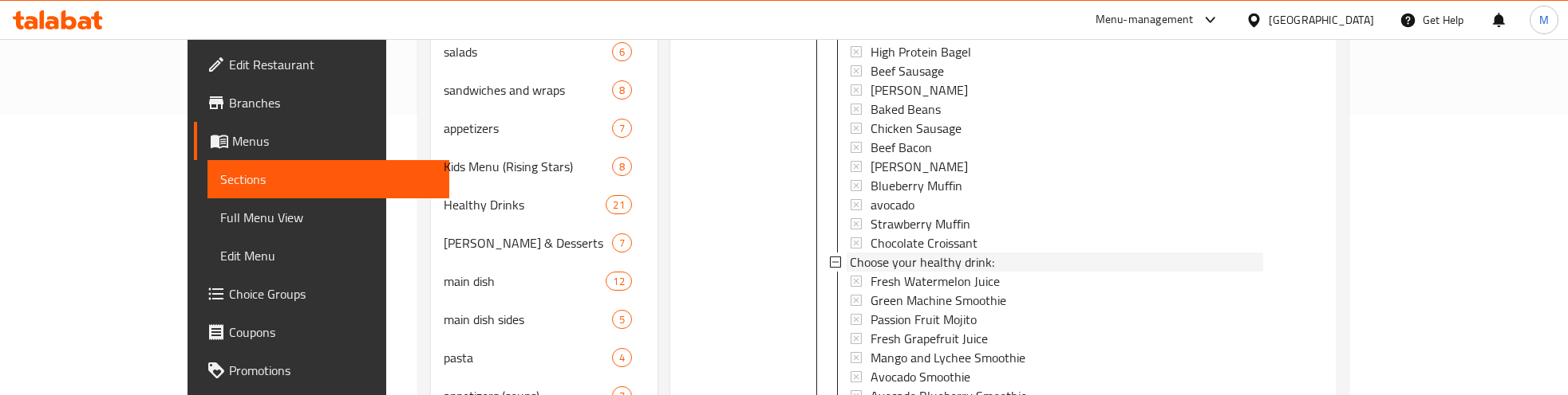
click at [894, 253] on span "Choose your healthy drink:" at bounding box center [922, 262] width 144 height 19
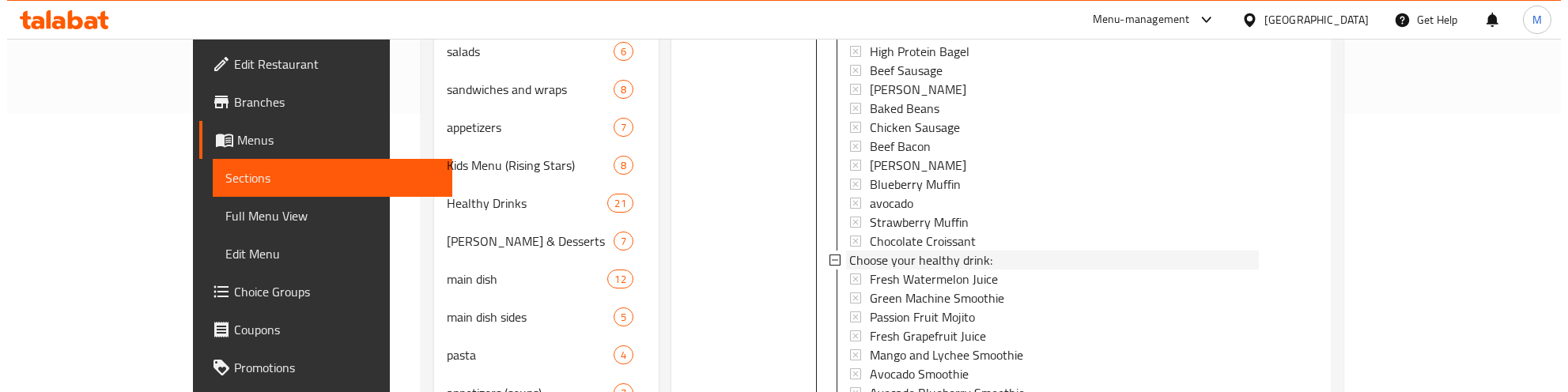
scroll to position [0, 0]
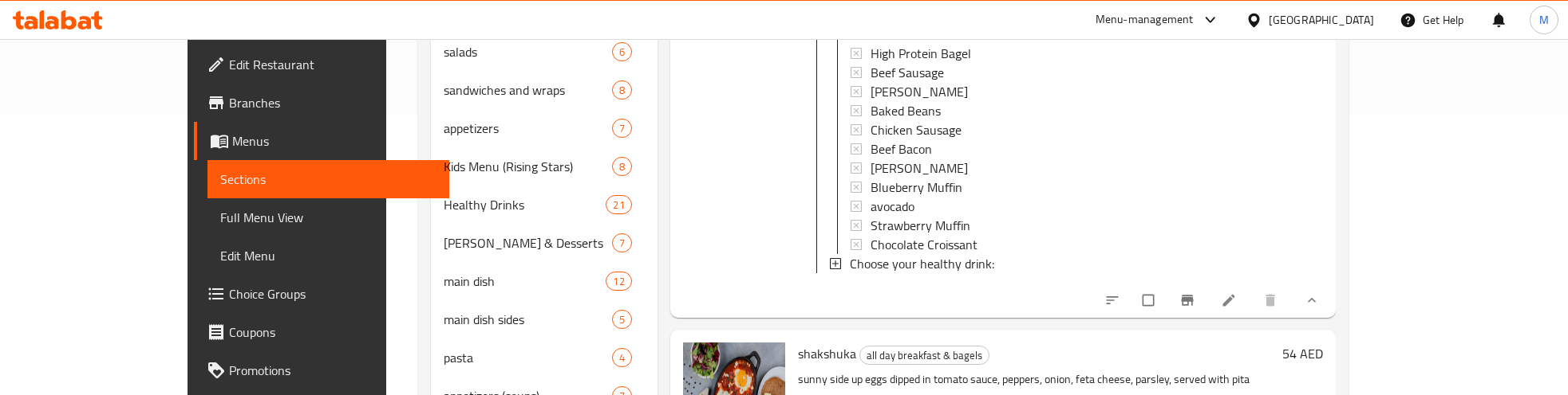
click at [894, 254] on span "Choose your healthy drink:" at bounding box center [922, 264] width 144 height 19
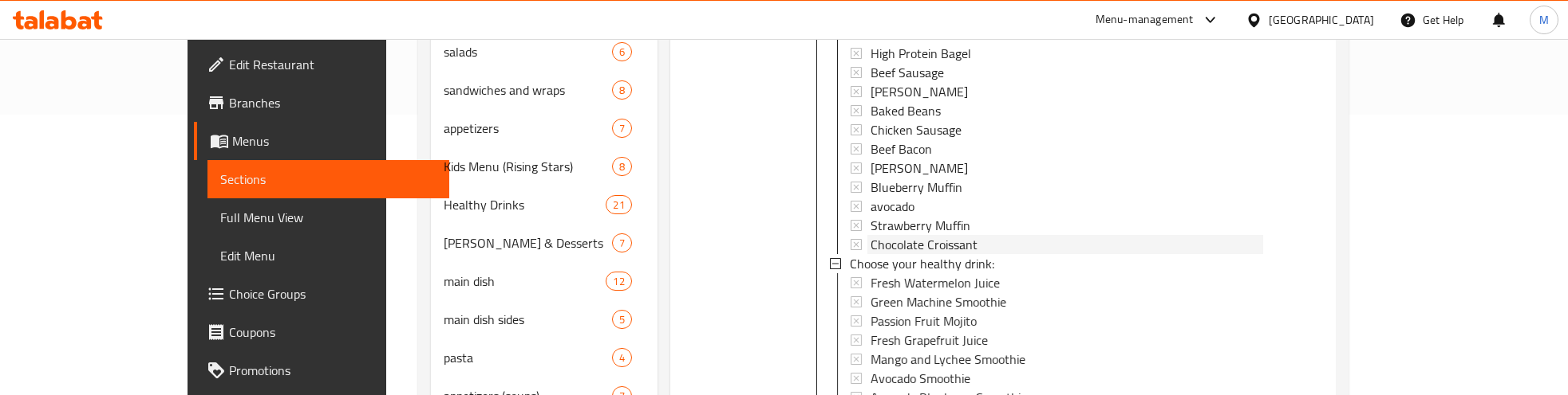
click at [894, 235] on span "Chocolate Croissant" at bounding box center [924, 245] width 107 height 19
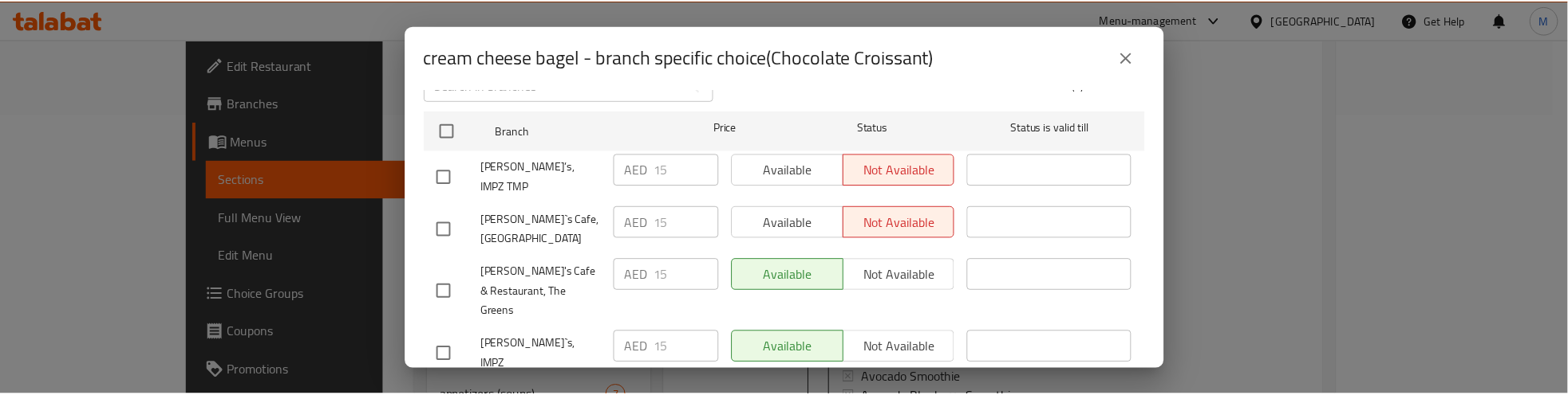
scroll to position [246, 0]
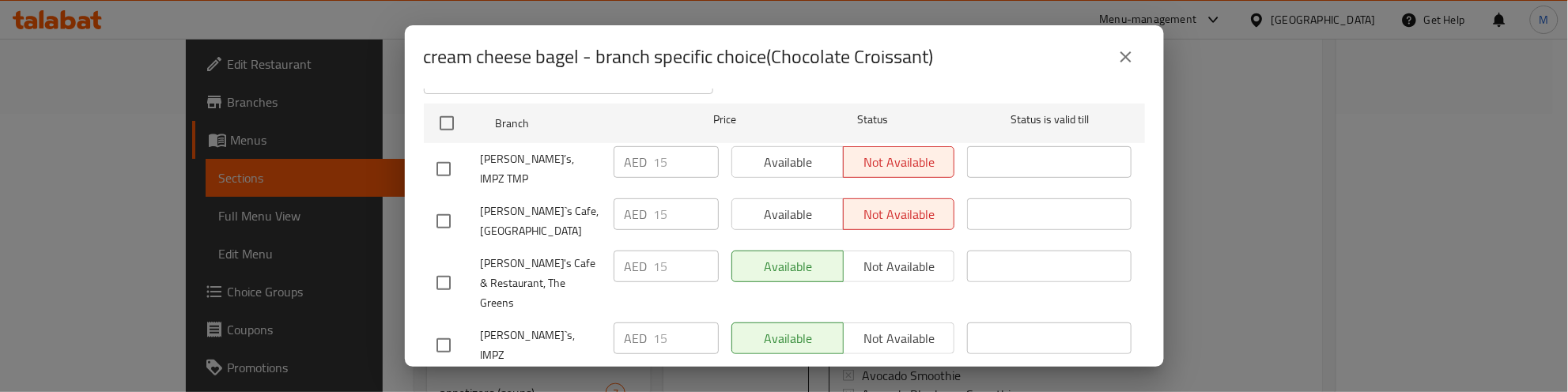
click at [1126, 56] on icon "close" at bounding box center [1125, 57] width 11 height 11
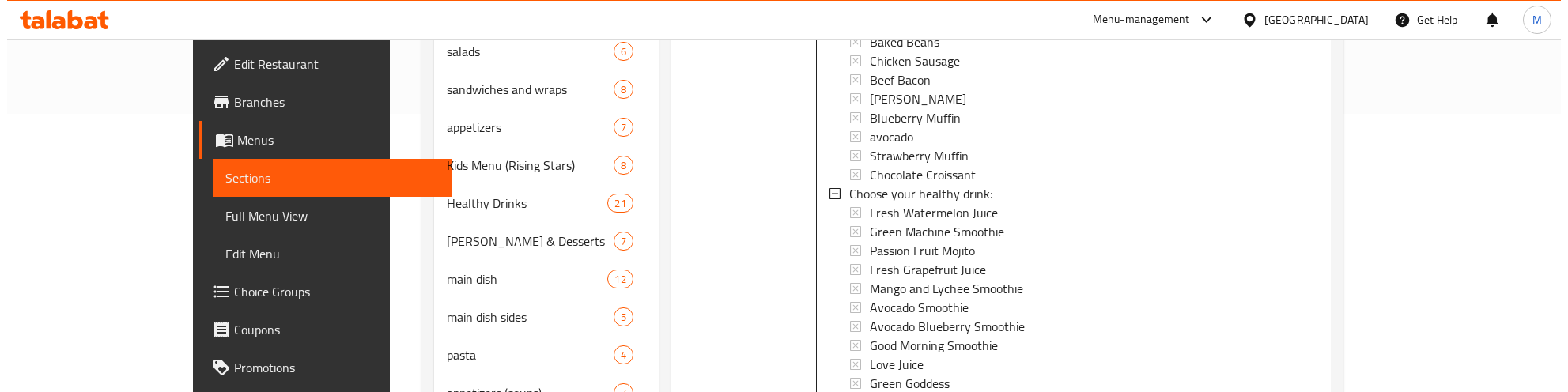
scroll to position [2272, 0]
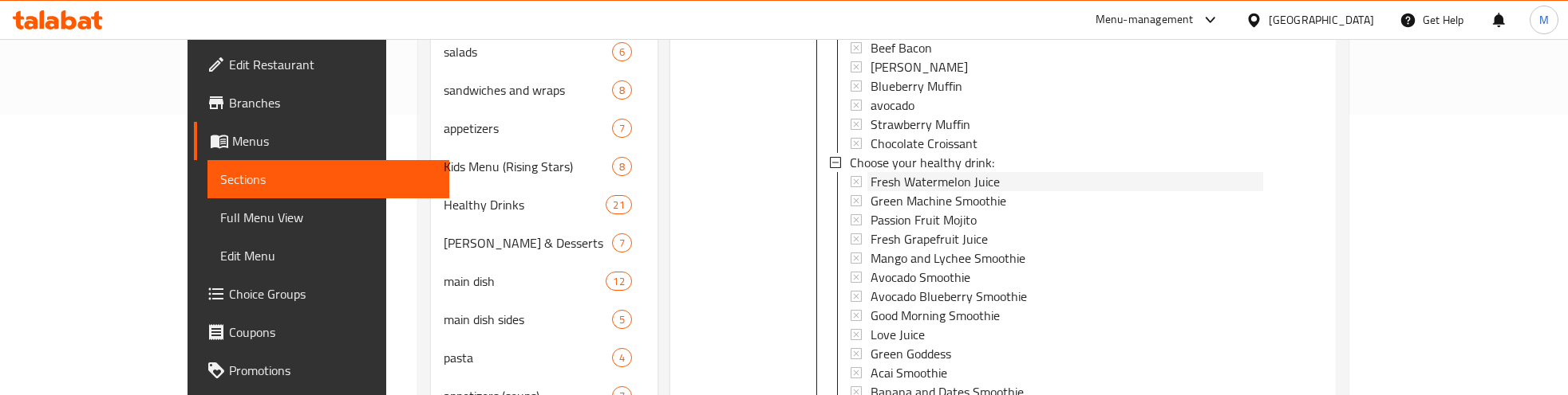
click at [902, 172] on span "Fresh Watermelon Juice" at bounding box center [935, 181] width 130 height 19
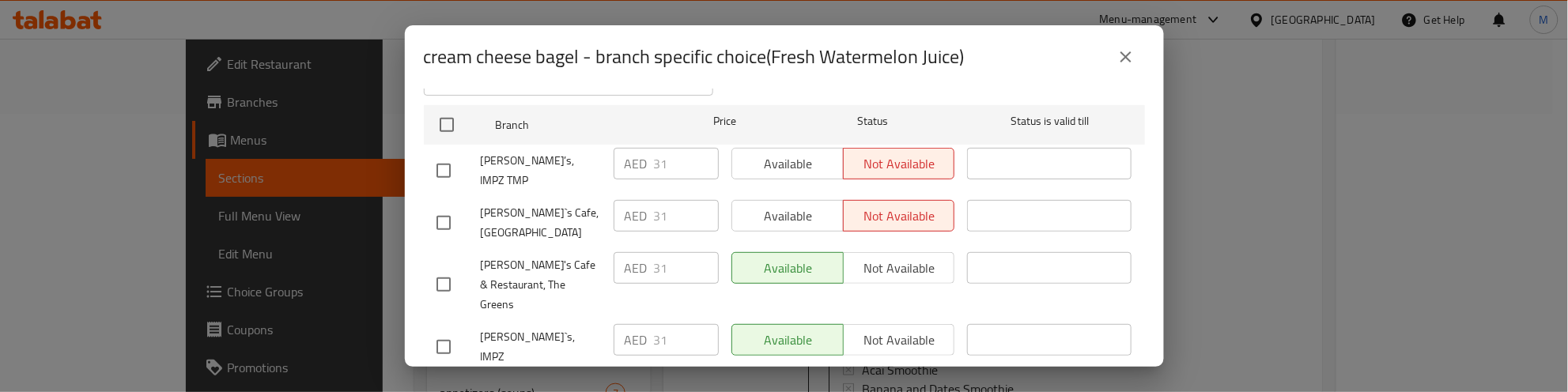
scroll to position [244, 0]
click at [1126, 53] on icon "close" at bounding box center [1125, 57] width 19 height 19
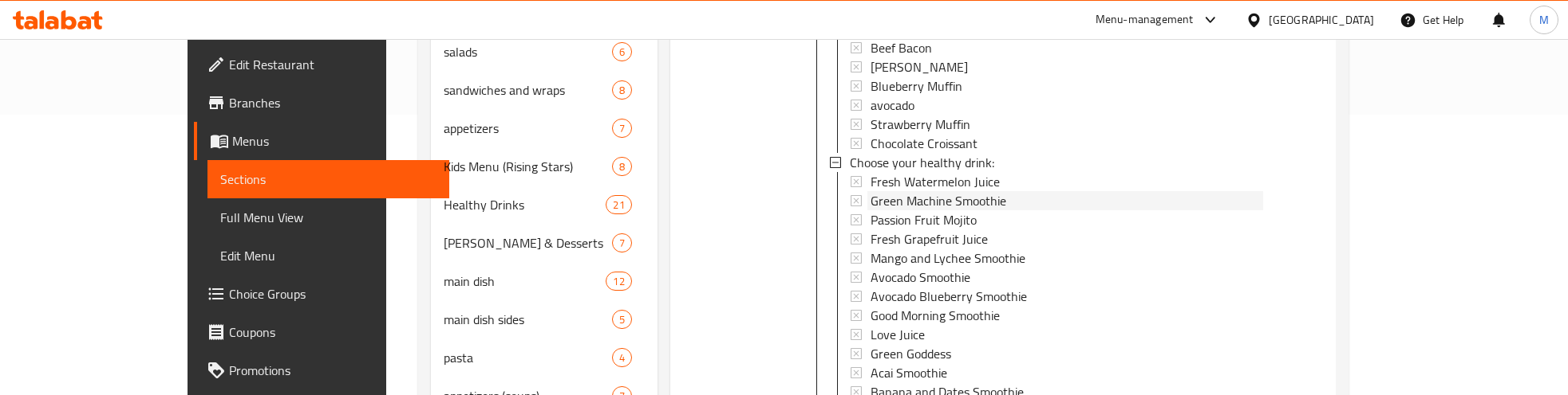
click at [907, 191] on span "Green Machine Smoothie" at bounding box center [939, 201] width 136 height 19
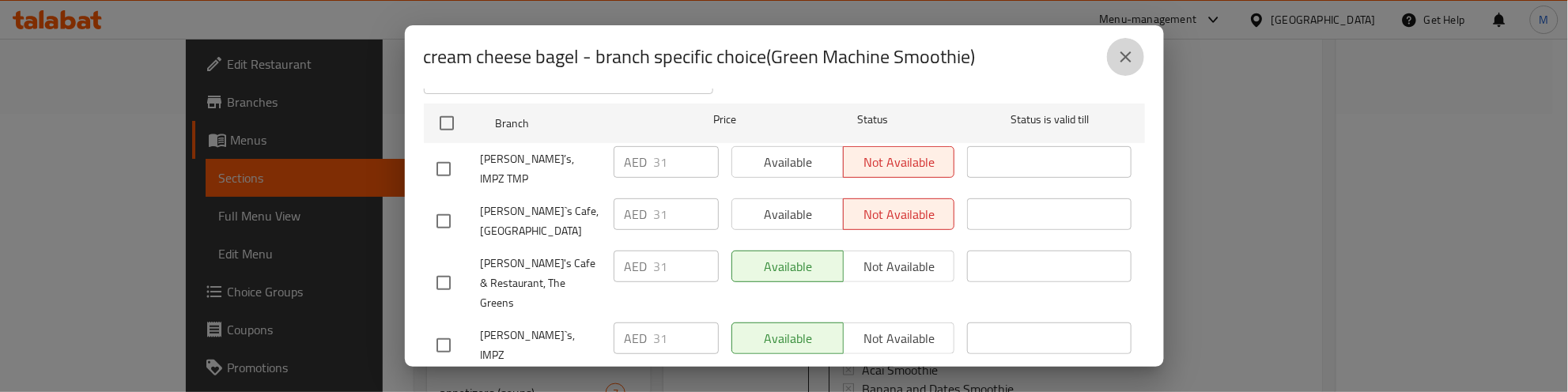
click at [1127, 55] on icon "close" at bounding box center [1125, 57] width 11 height 11
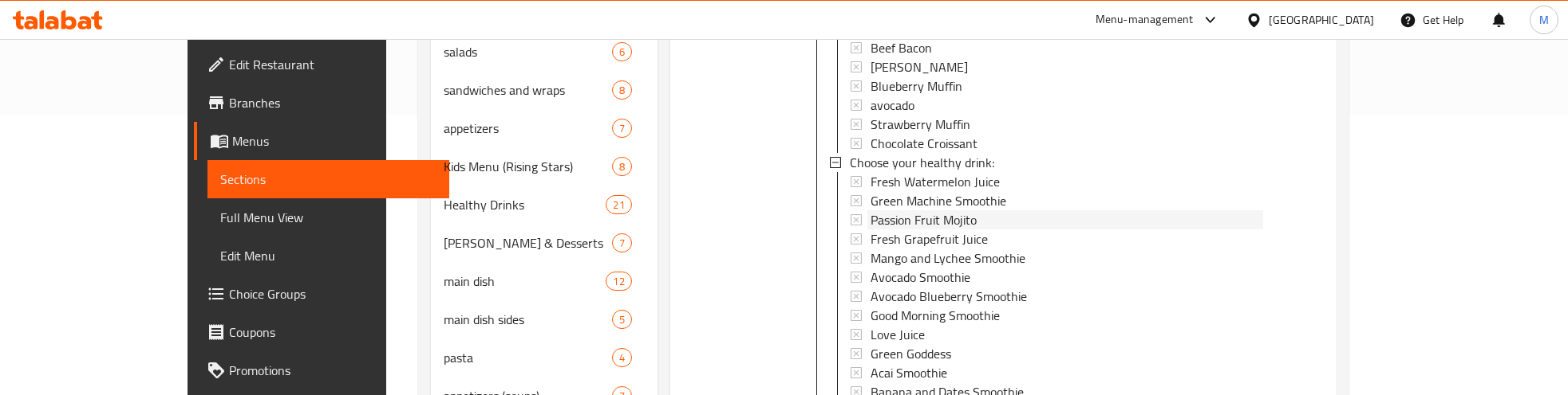
click at [894, 210] on span "Passion Fruit Mojito" at bounding box center [924, 220] width 106 height 19
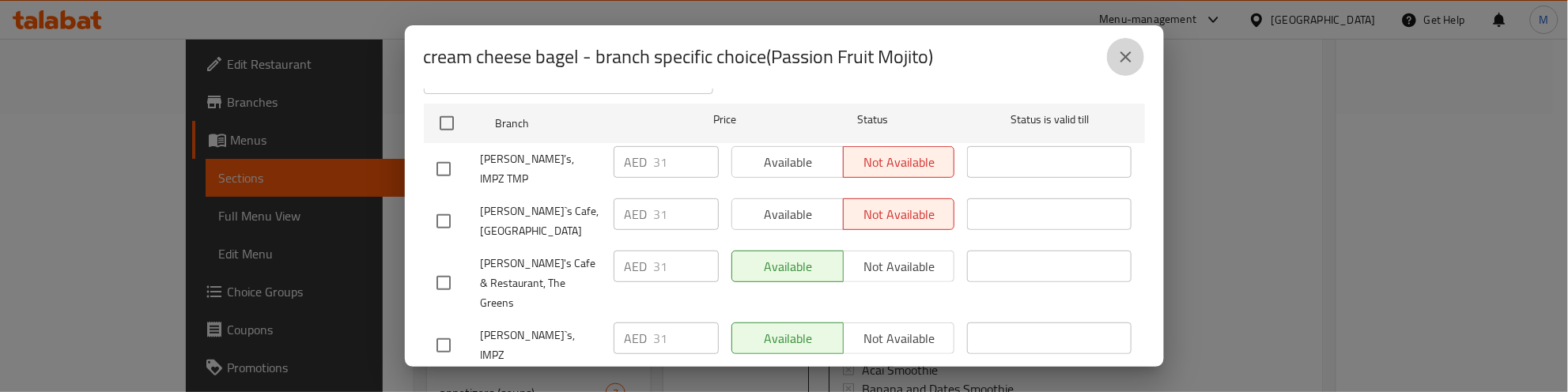
click at [1119, 57] on icon "close" at bounding box center [1125, 57] width 19 height 19
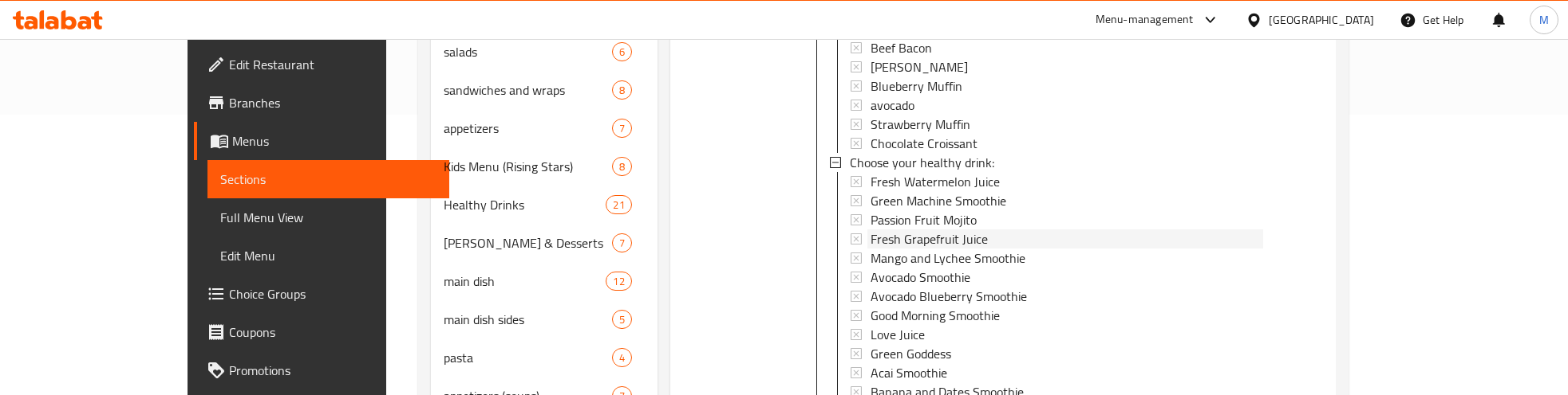
click at [927, 229] on span "Fresh Grapefruit Juice" at bounding box center [929, 239] width 117 height 19
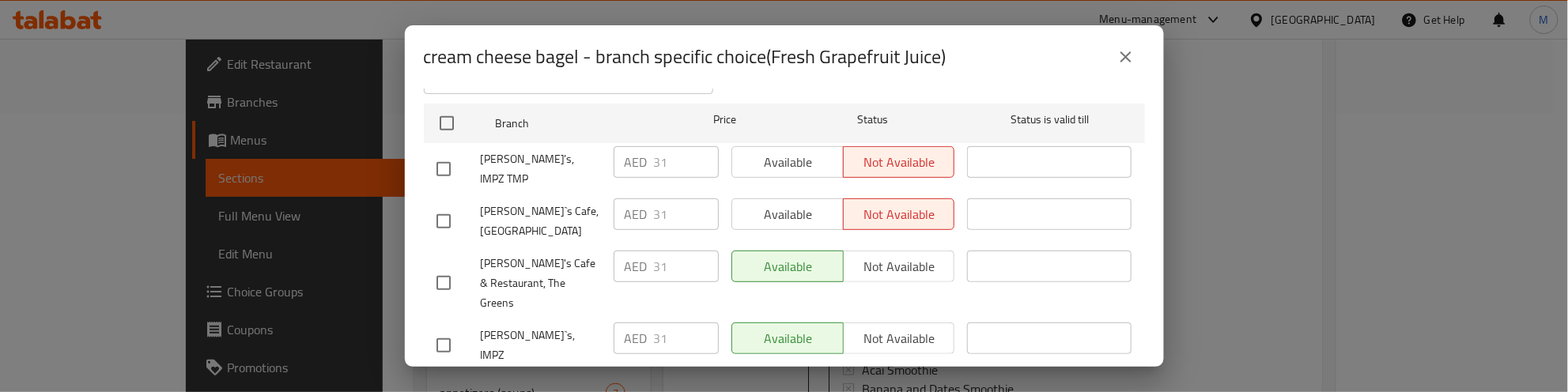
click at [1124, 53] on icon "close" at bounding box center [1125, 57] width 11 height 11
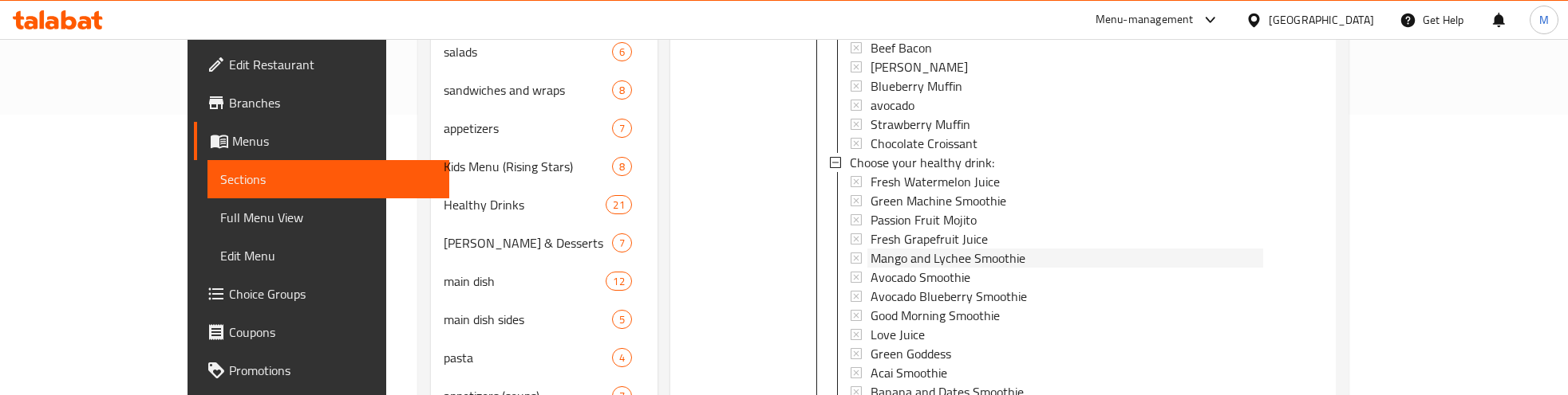
click at [887, 248] on span "Mango and Lychee Smoothie" at bounding box center [948, 258] width 155 height 19
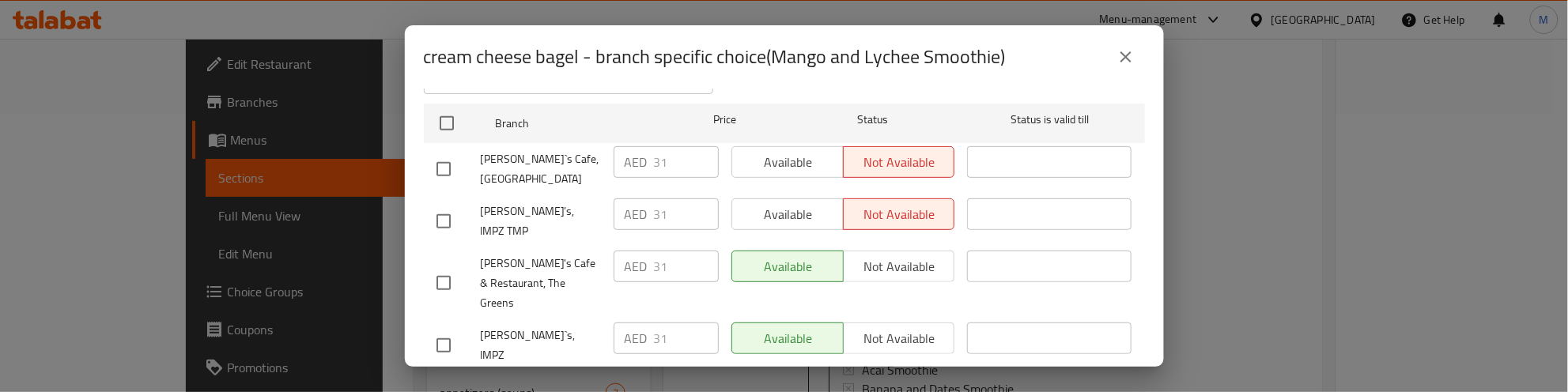
click at [1128, 53] on icon "close" at bounding box center [1125, 57] width 11 height 11
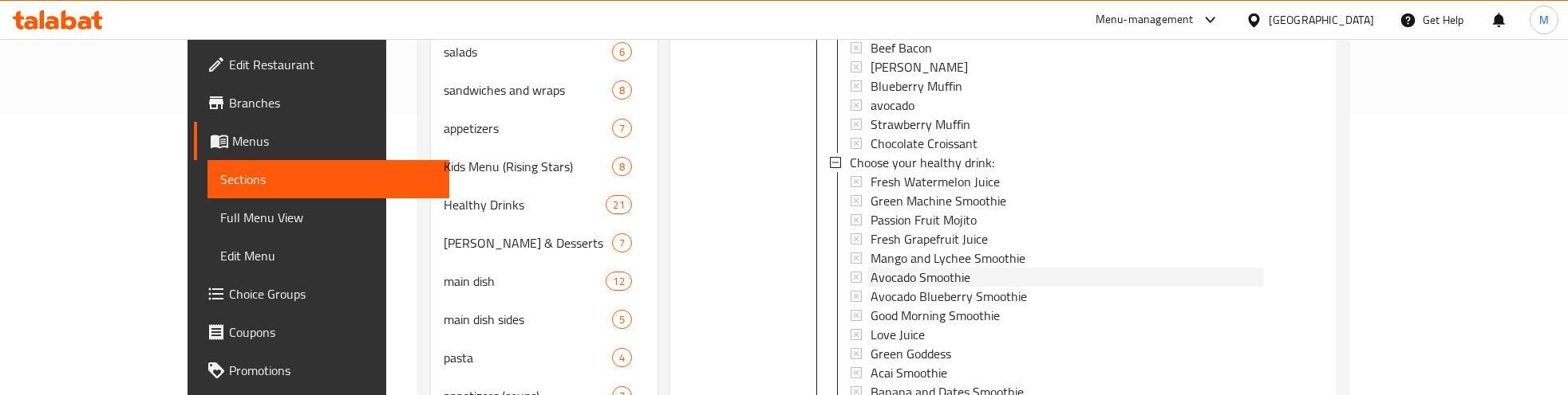
click at [882, 267] on span "Avocado Smoothie" at bounding box center [920, 277] width 100 height 19
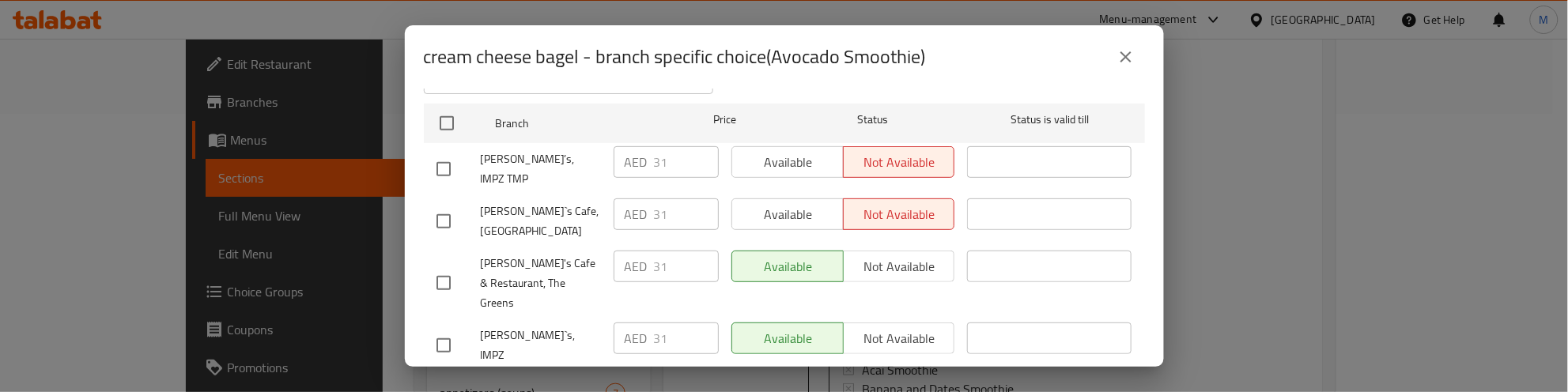
click at [1126, 64] on icon "close" at bounding box center [1125, 57] width 19 height 19
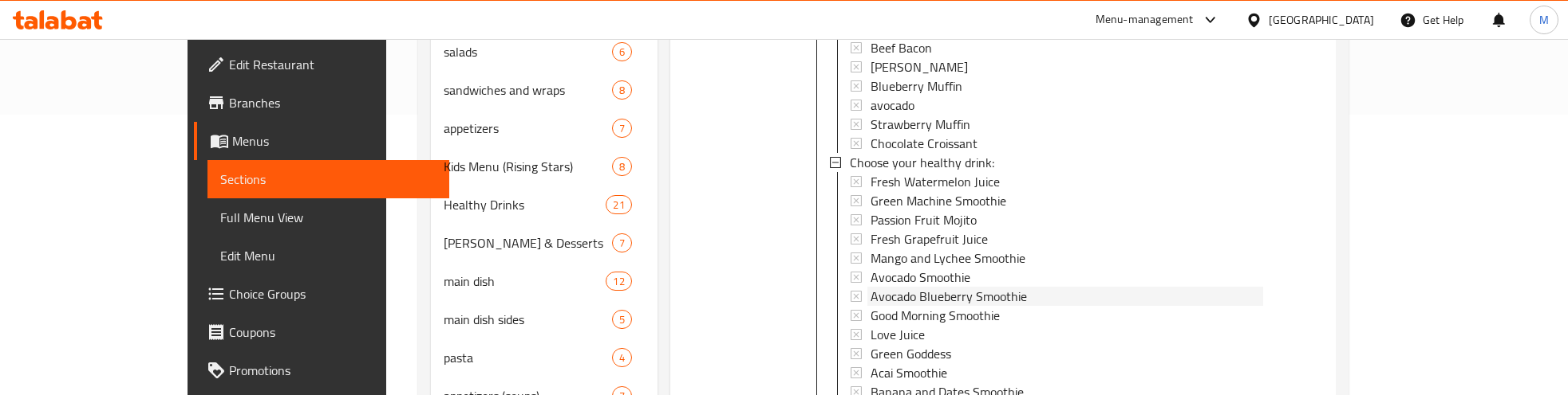
click at [894, 287] on span "Avocado Blueberry Smoothie" at bounding box center [949, 297] width 156 height 19
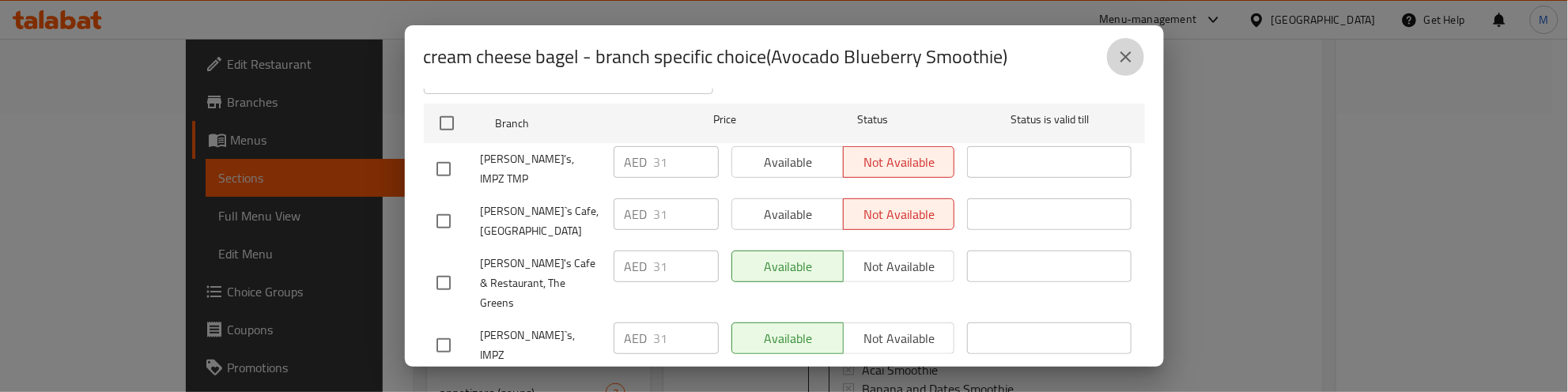
click at [1121, 60] on icon "close" at bounding box center [1125, 57] width 11 height 11
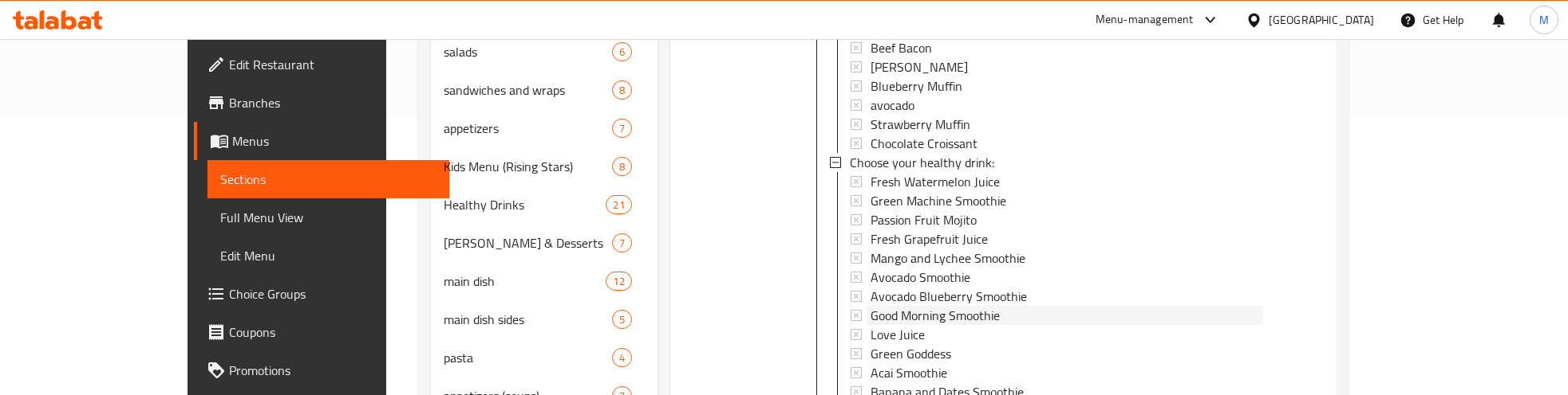
click at [910, 306] on span "Good Morning Smoothie" at bounding box center [935, 316] width 130 height 19
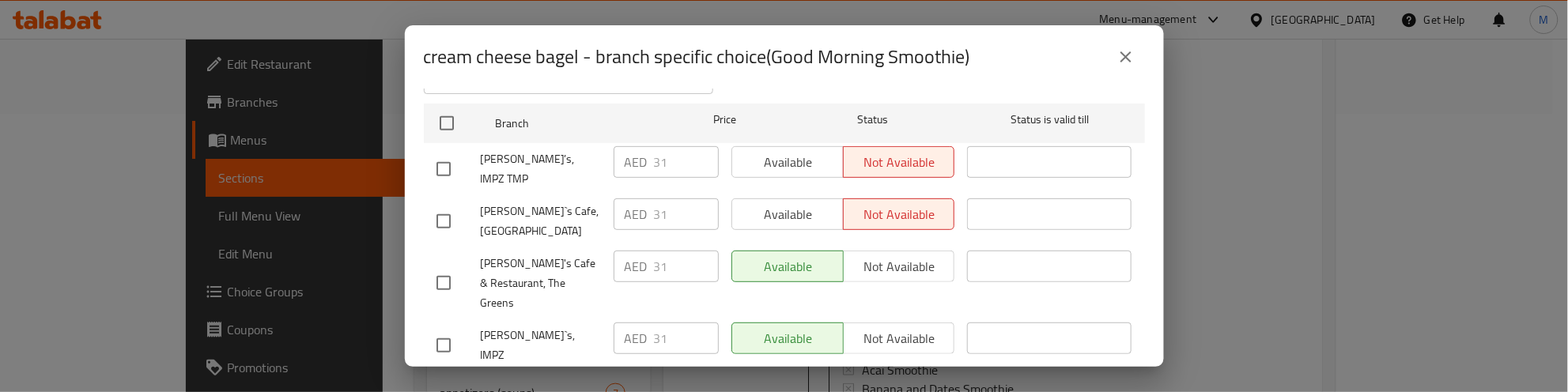
click at [1125, 57] on icon "close" at bounding box center [1125, 57] width 11 height 11
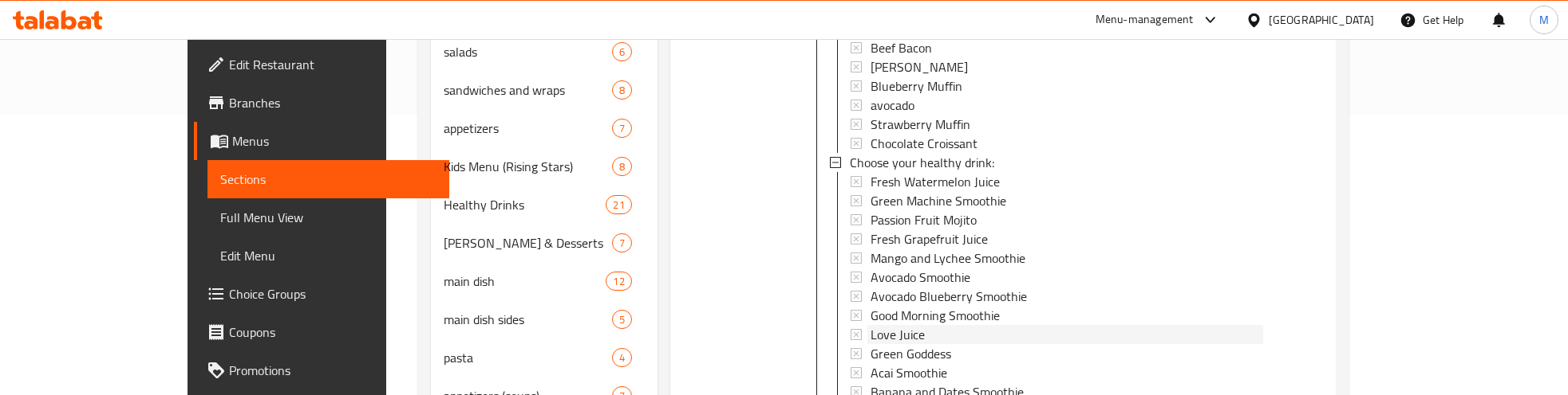
click at [871, 326] on span "Love Juice" at bounding box center [898, 335] width 54 height 19
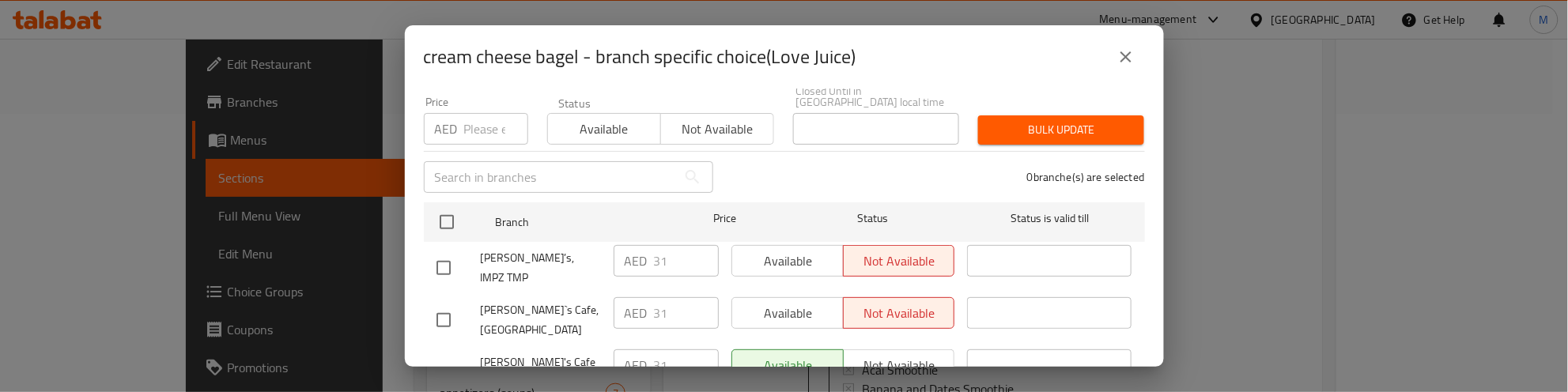
click at [772, 162] on div "0 branche(s) are selected" at bounding box center [938, 177] width 431 height 57
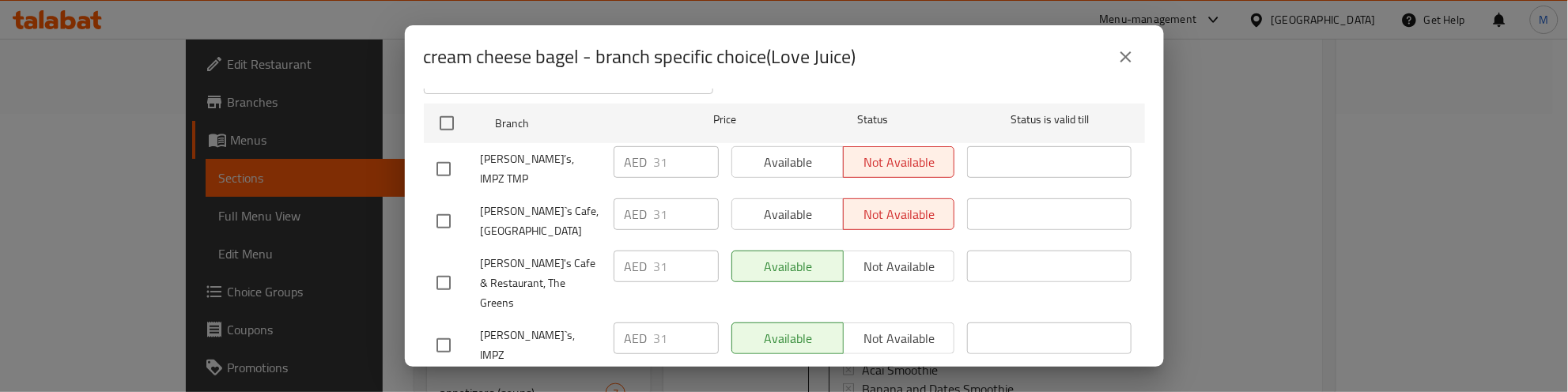
click at [725, 165] on div "Available Not available" at bounding box center [843, 170] width 237 height 59
click at [1128, 56] on icon "close" at bounding box center [1125, 57] width 19 height 19
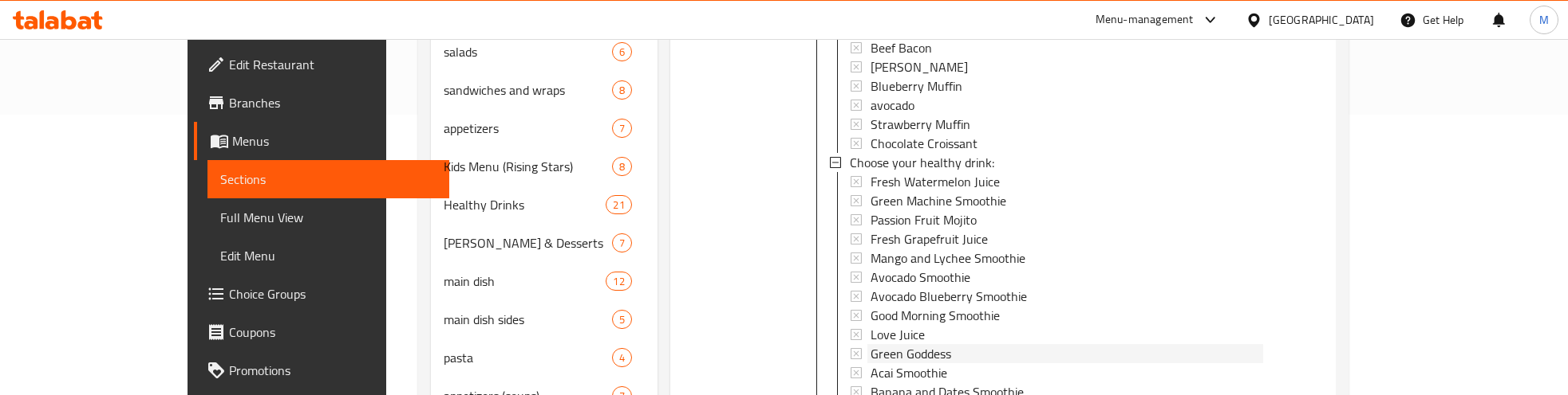
click at [892, 345] on span "Green Goddess" at bounding box center [911, 354] width 81 height 19
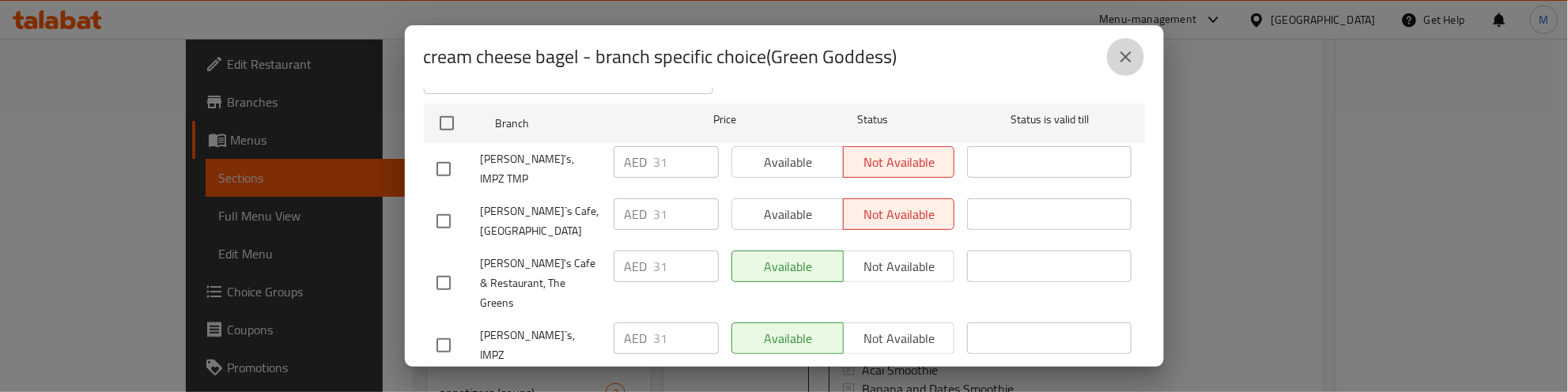
click at [1124, 55] on icon "close" at bounding box center [1125, 57] width 11 height 11
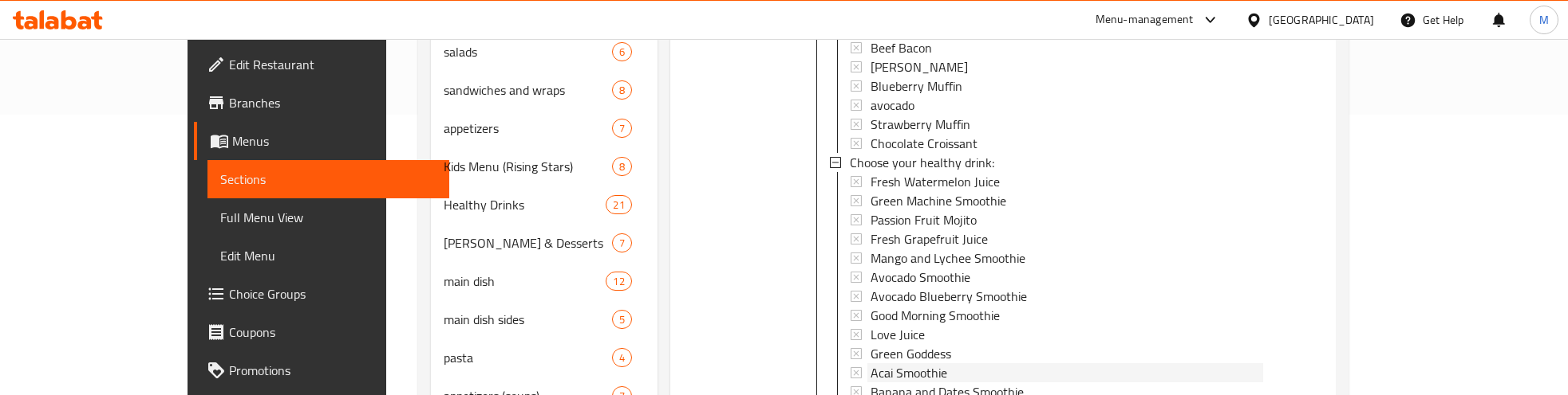
click at [882, 364] on span "Acai Smoothie" at bounding box center [909, 373] width 76 height 19
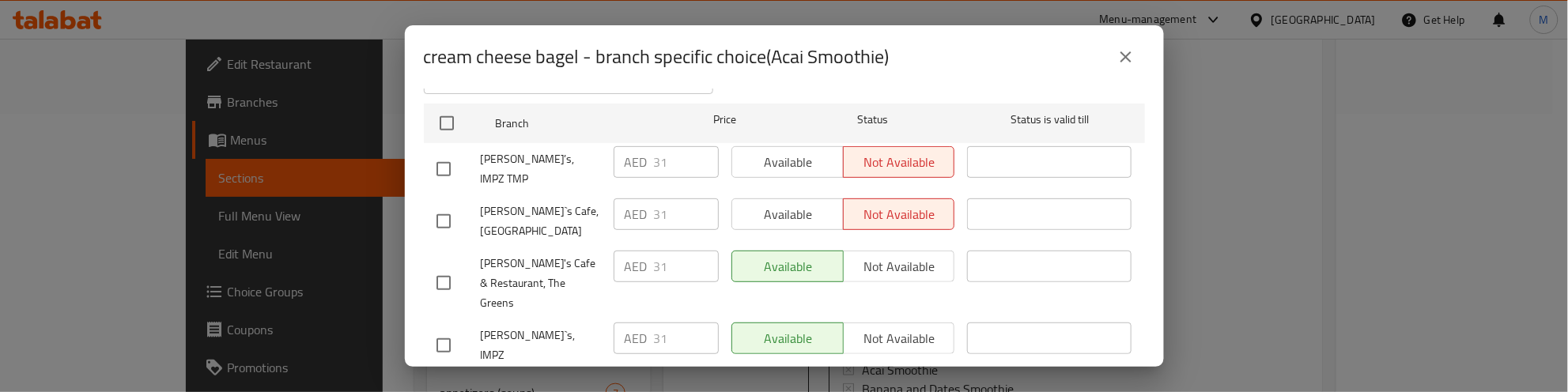
drag, startPoint x: 1127, startPoint y: 53, endPoint x: 1068, endPoint y: 97, distance: 73.6
click at [1127, 53] on icon "close" at bounding box center [1125, 57] width 19 height 19
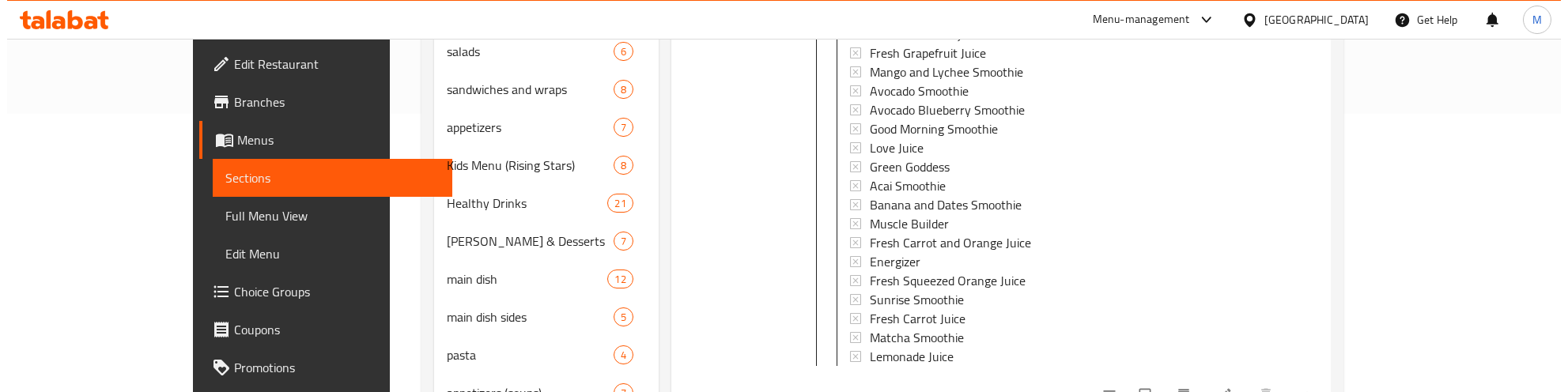
scroll to position [2469, 0]
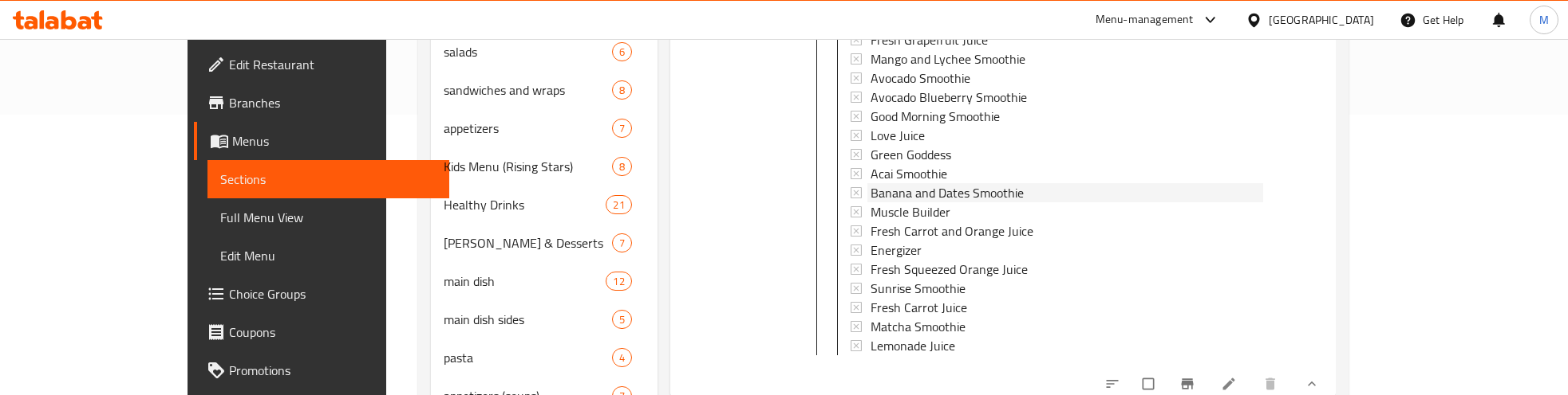
click at [871, 183] on span "Banana and Dates Smoothie" at bounding box center [947, 193] width 153 height 19
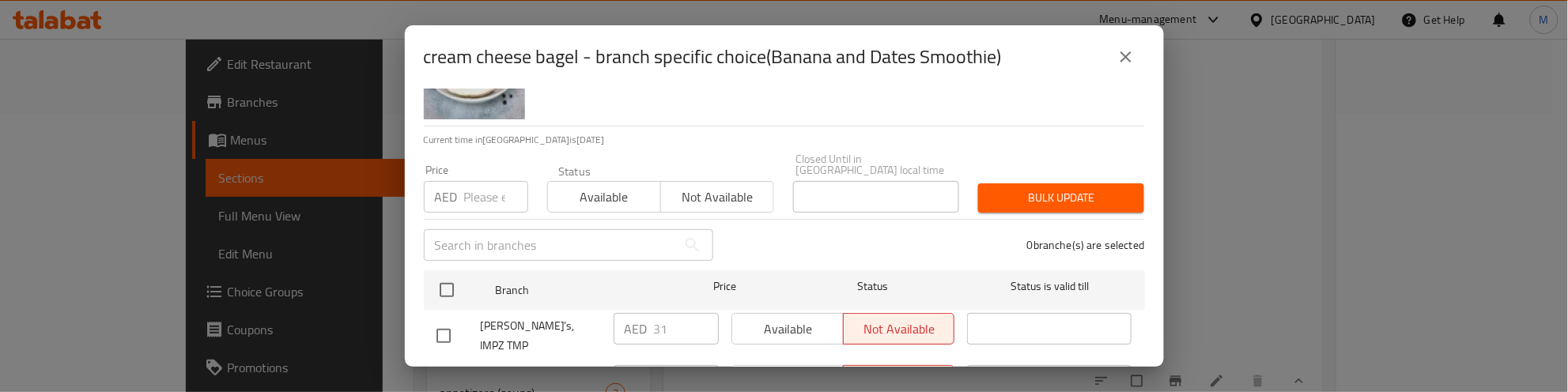
scroll to position [244, 0]
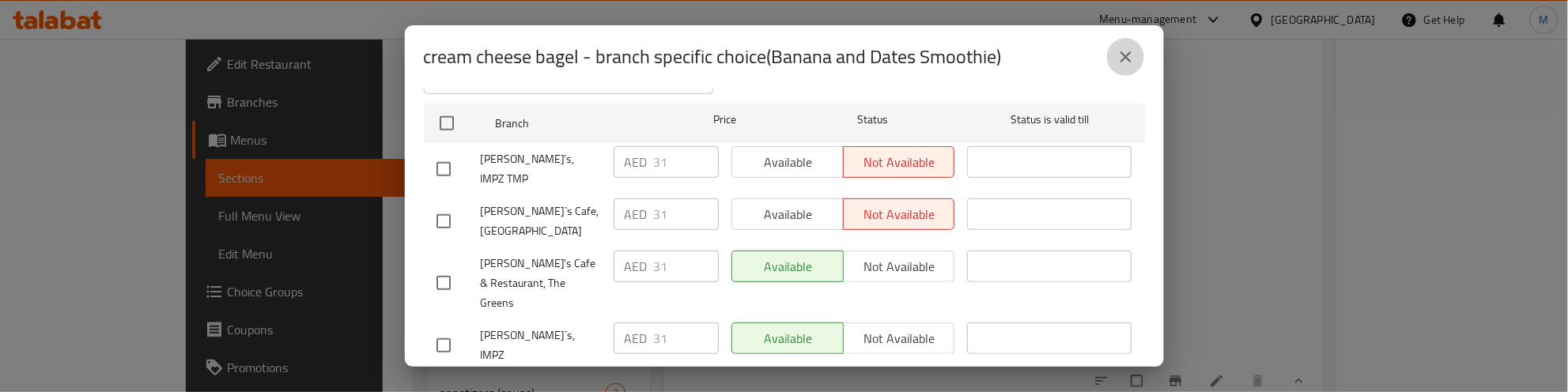
click at [1124, 53] on icon "close" at bounding box center [1125, 57] width 11 height 11
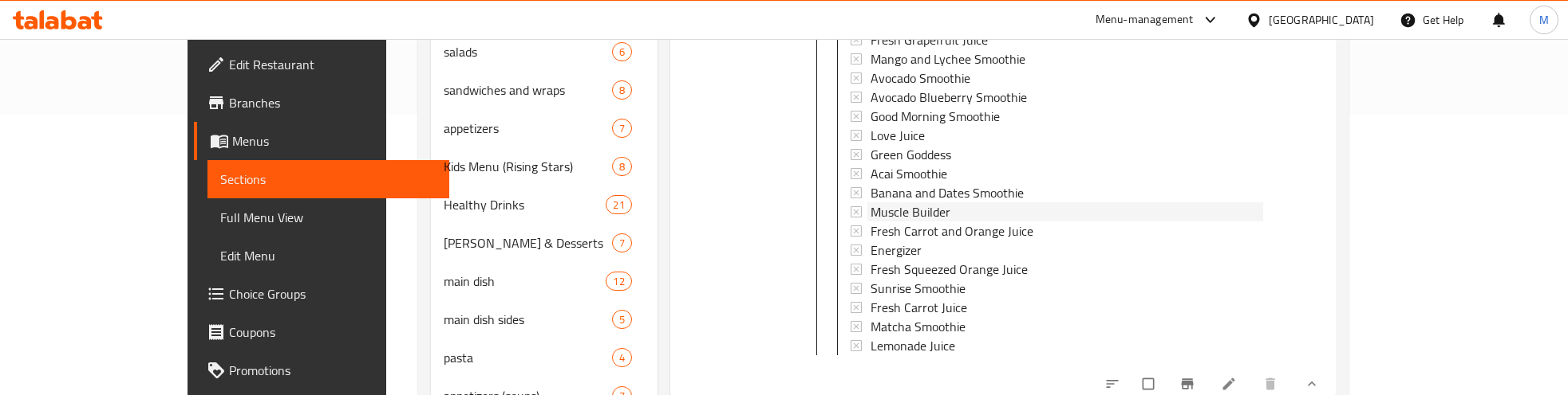
click at [878, 202] on span "Muscle Builder" at bounding box center [911, 212] width 80 height 19
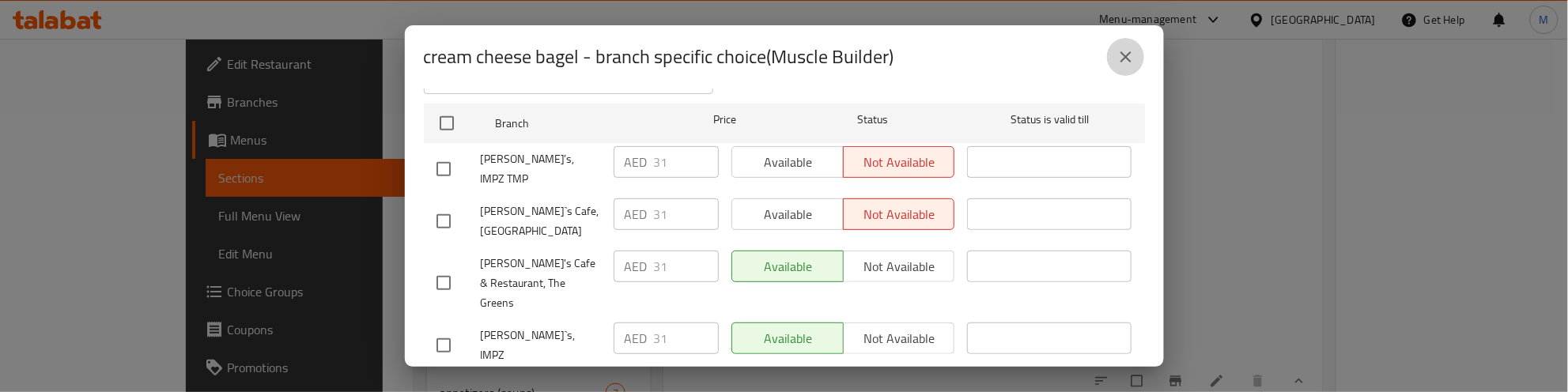
click at [1128, 59] on icon "close" at bounding box center [1125, 57] width 11 height 11
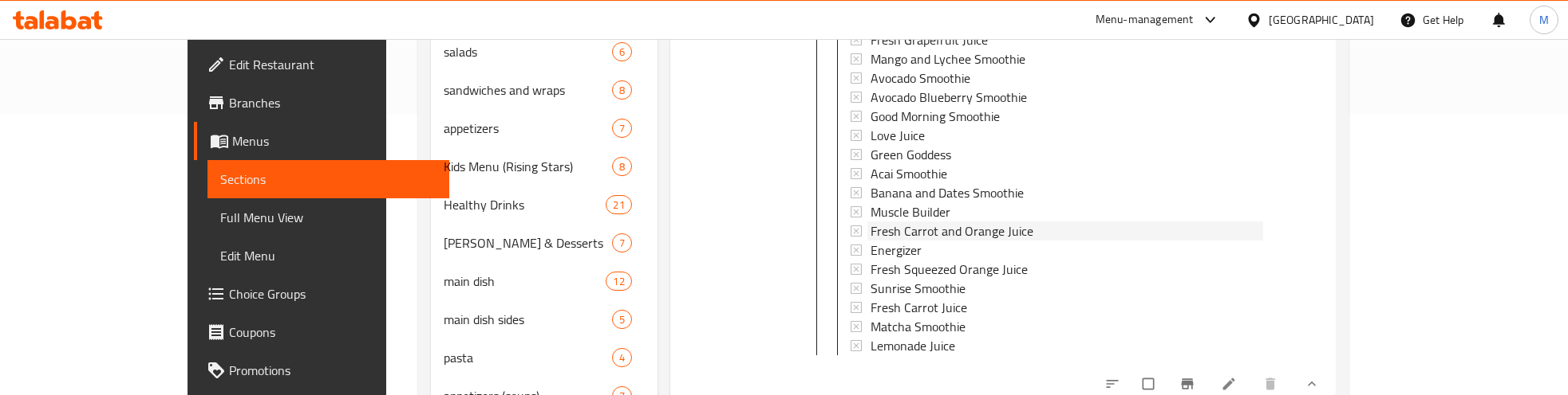
click at [902, 221] on span "Fresh Carrot and Orange Juice" at bounding box center [952, 231] width 163 height 19
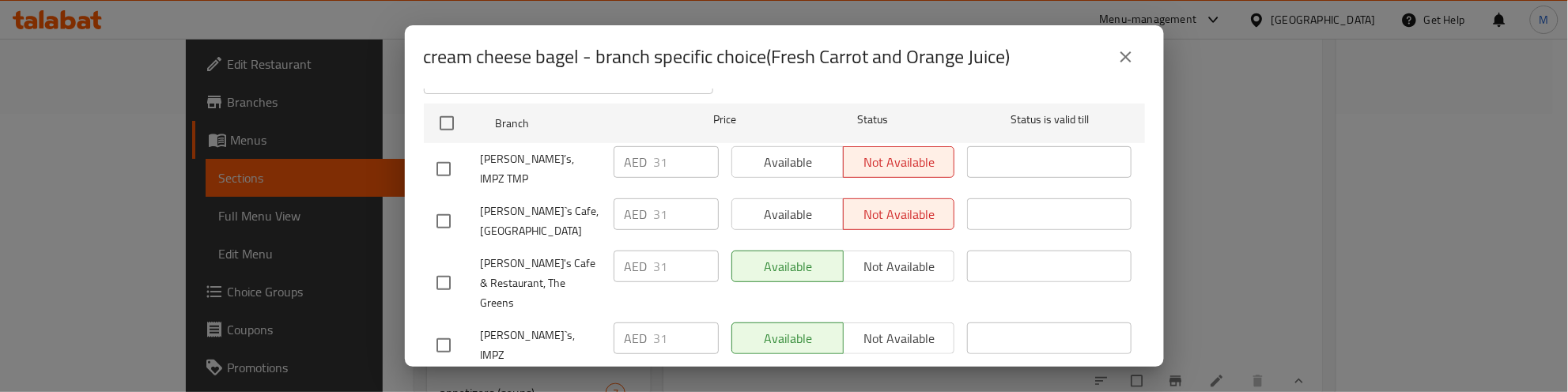
click at [1131, 44] on button "close" at bounding box center [1125, 57] width 38 height 38
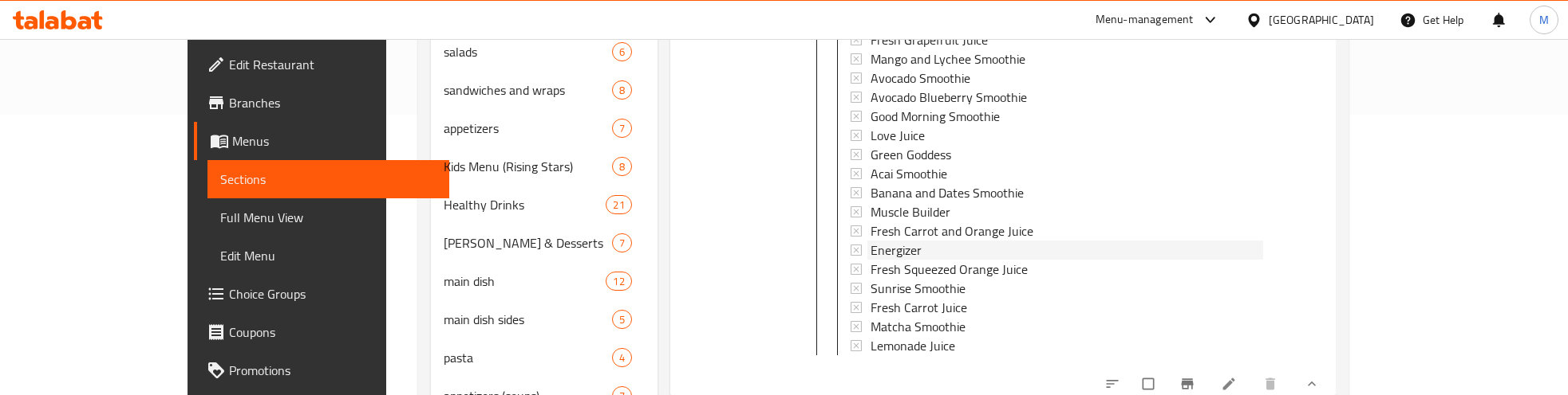
click at [907, 240] on div "Energizer" at bounding box center [1067, 250] width 393 height 19
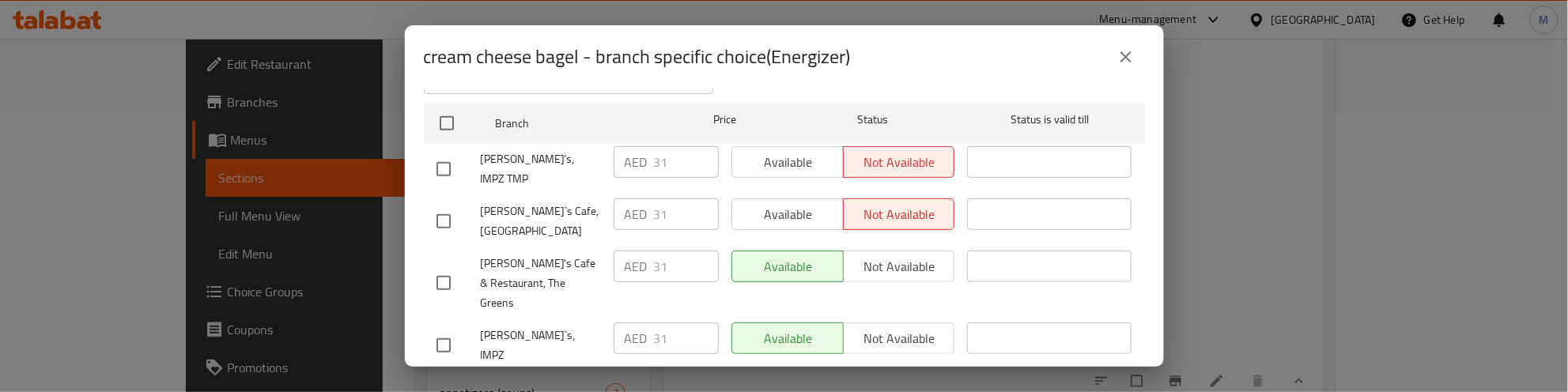
click at [1120, 59] on icon "close" at bounding box center [1125, 57] width 19 height 19
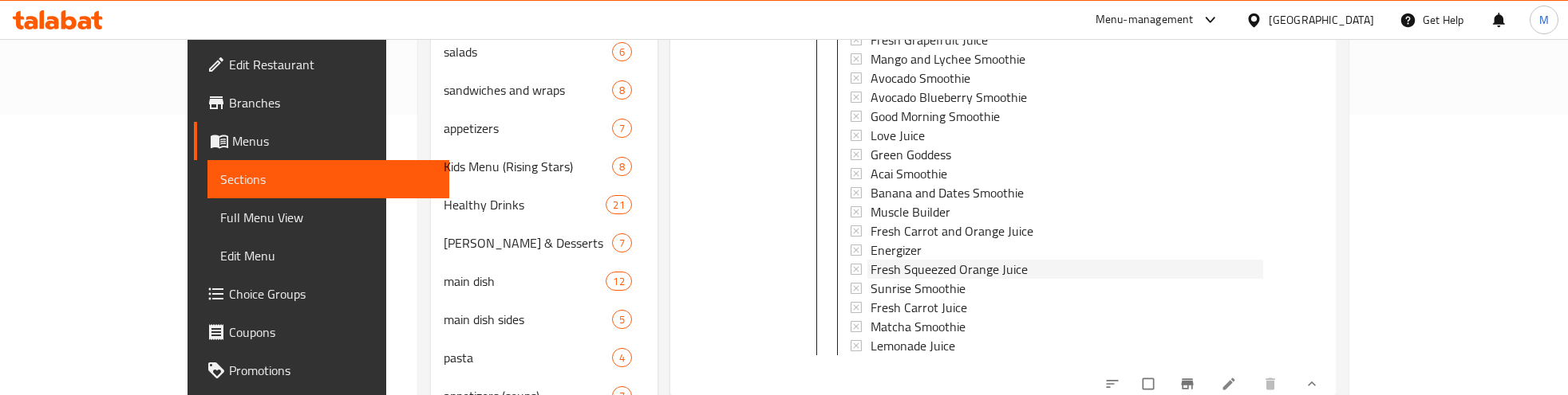
click at [907, 260] on span "Fresh Squeezed Orange Juice" at bounding box center [949, 269] width 157 height 19
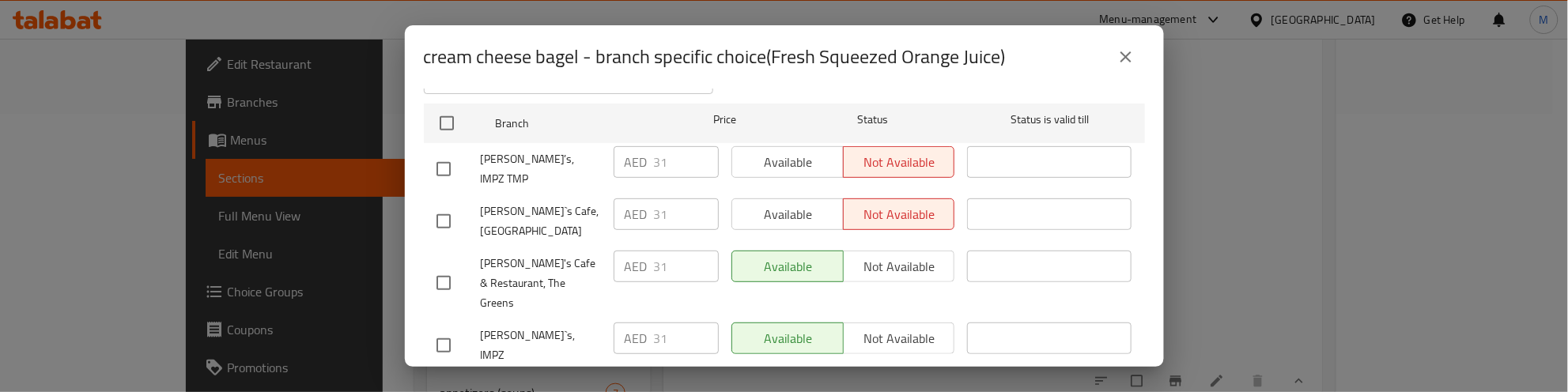
click at [1132, 47] on icon "close" at bounding box center [1125, 57] width 19 height 19
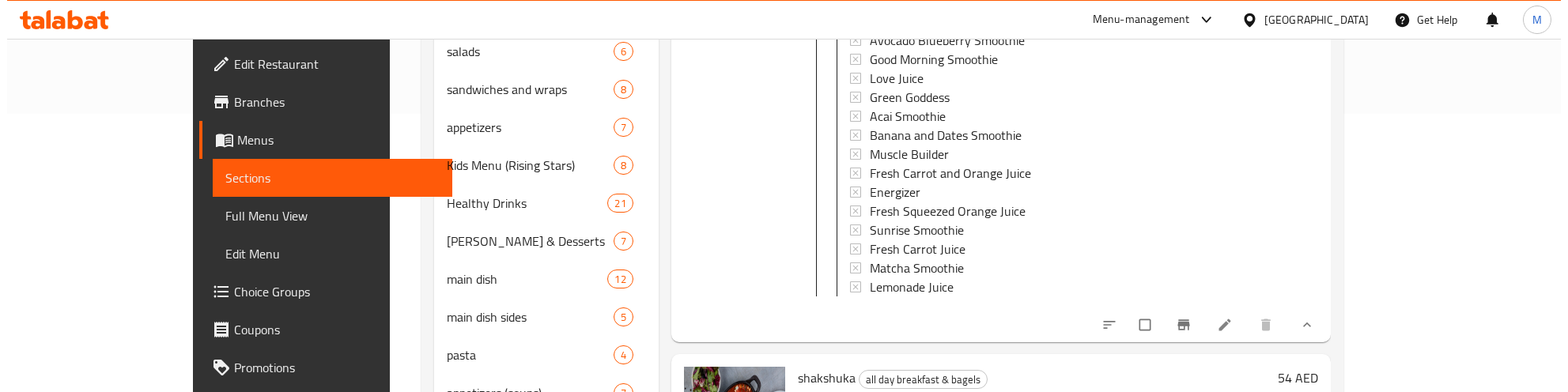
scroll to position [2568, 0]
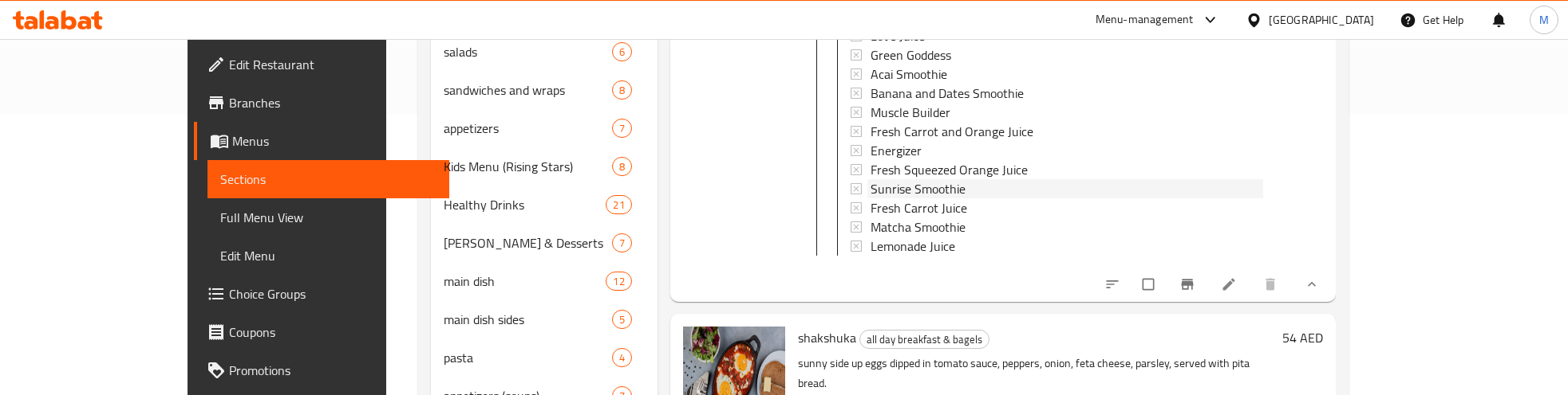
click at [878, 180] on span "Sunrise Smoothie" at bounding box center [918, 189] width 95 height 19
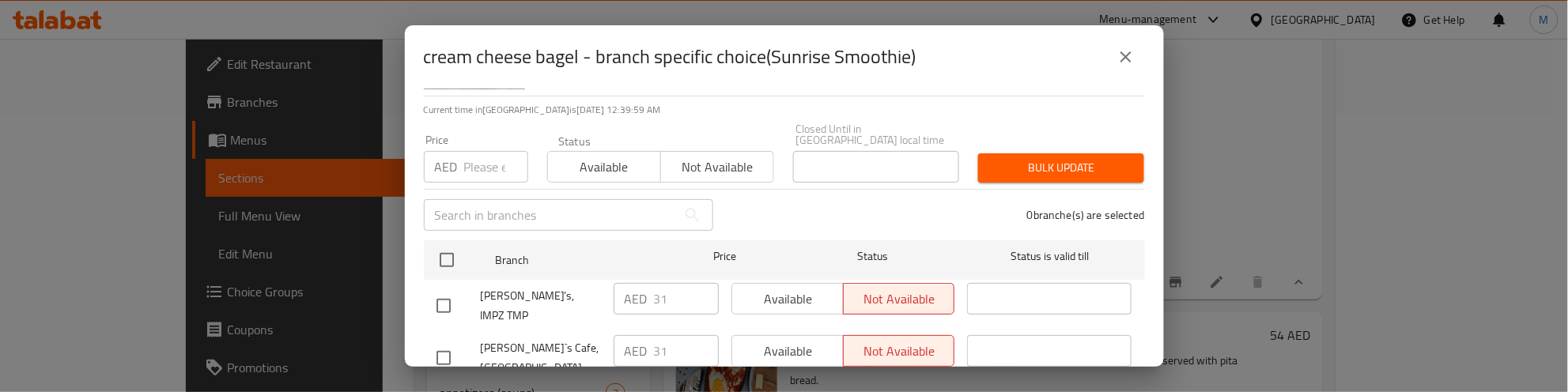
scroll to position [244, 0]
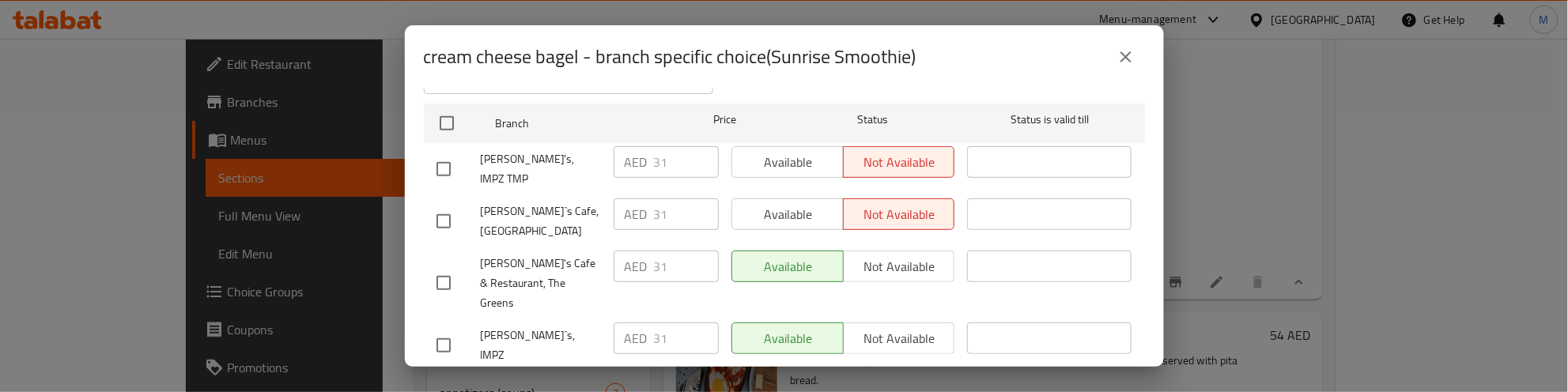
click at [1131, 52] on icon "close" at bounding box center [1125, 57] width 19 height 19
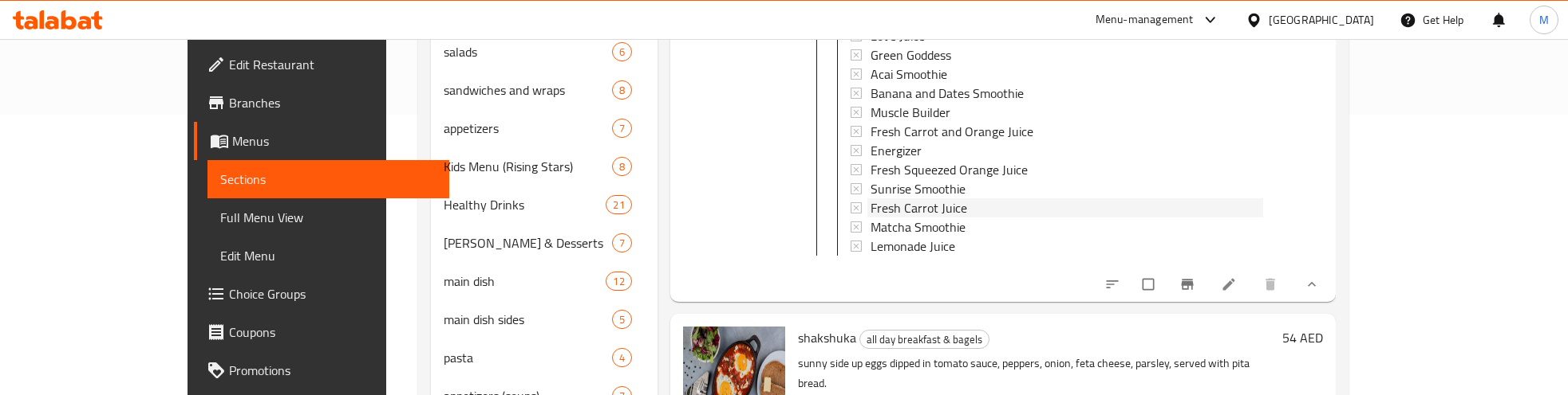
click at [918, 199] on span "Fresh Carrot Juice" at bounding box center [919, 208] width 96 height 19
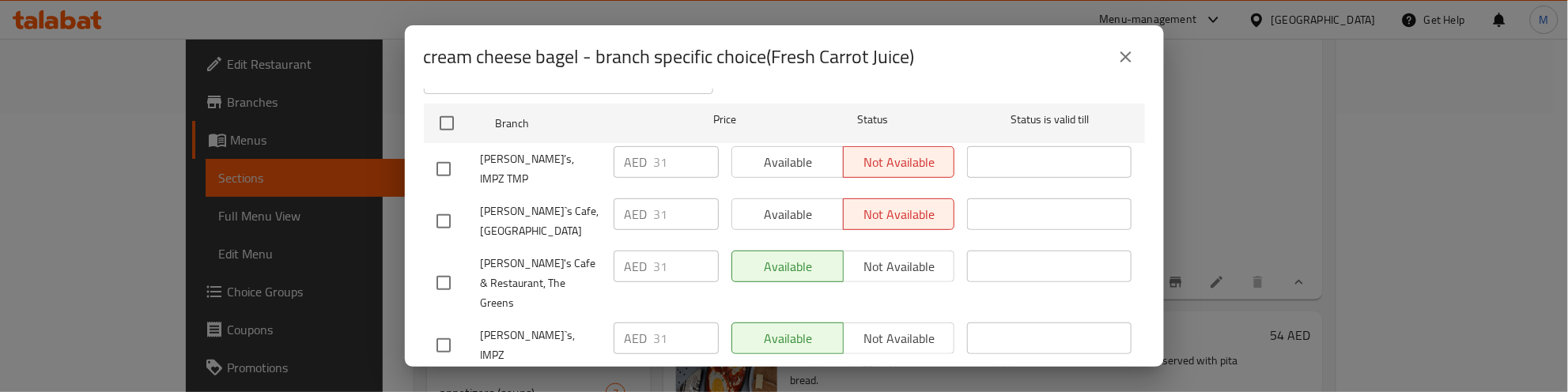
click at [1128, 55] on icon "close" at bounding box center [1125, 57] width 19 height 19
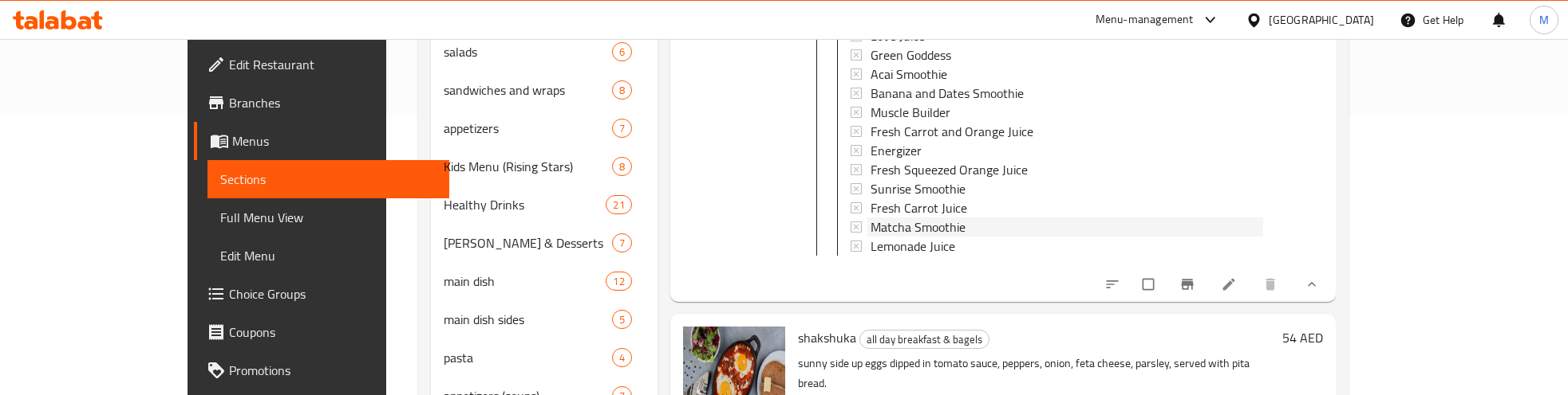
click at [874, 218] on span "Matcha Smoothie" at bounding box center [918, 227] width 95 height 19
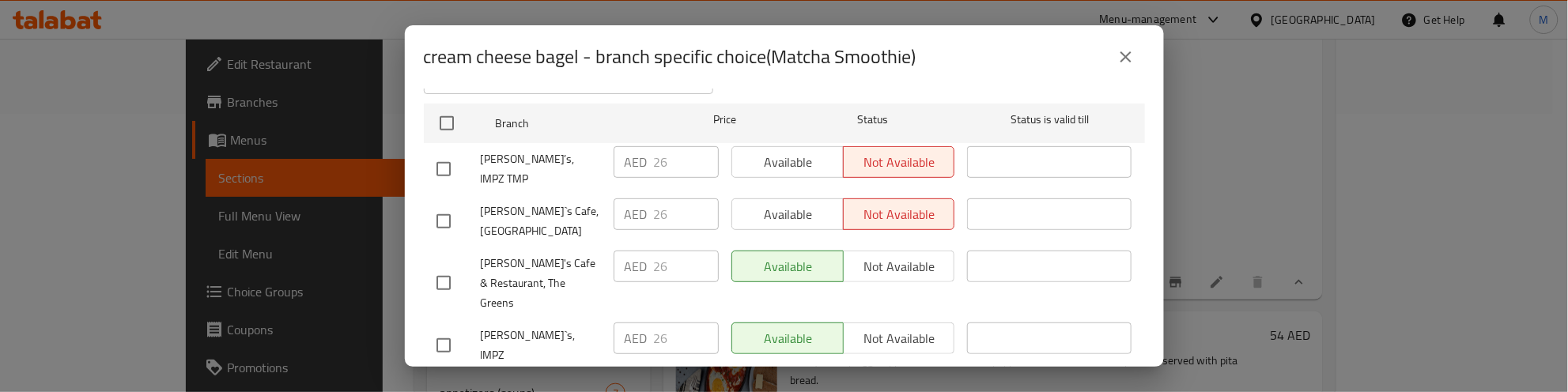
click at [1124, 53] on icon "close" at bounding box center [1125, 57] width 19 height 19
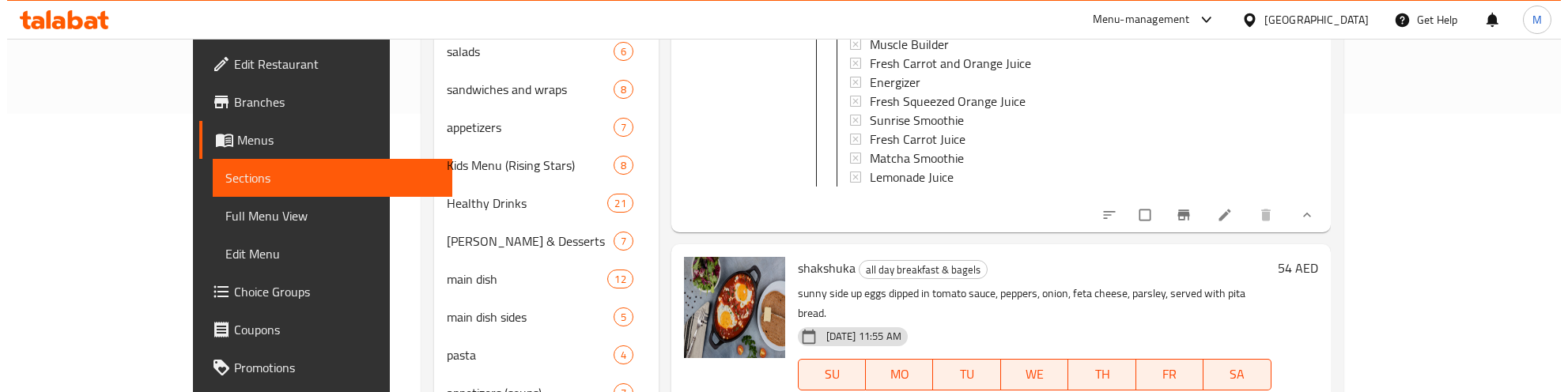
scroll to position [2667, 0]
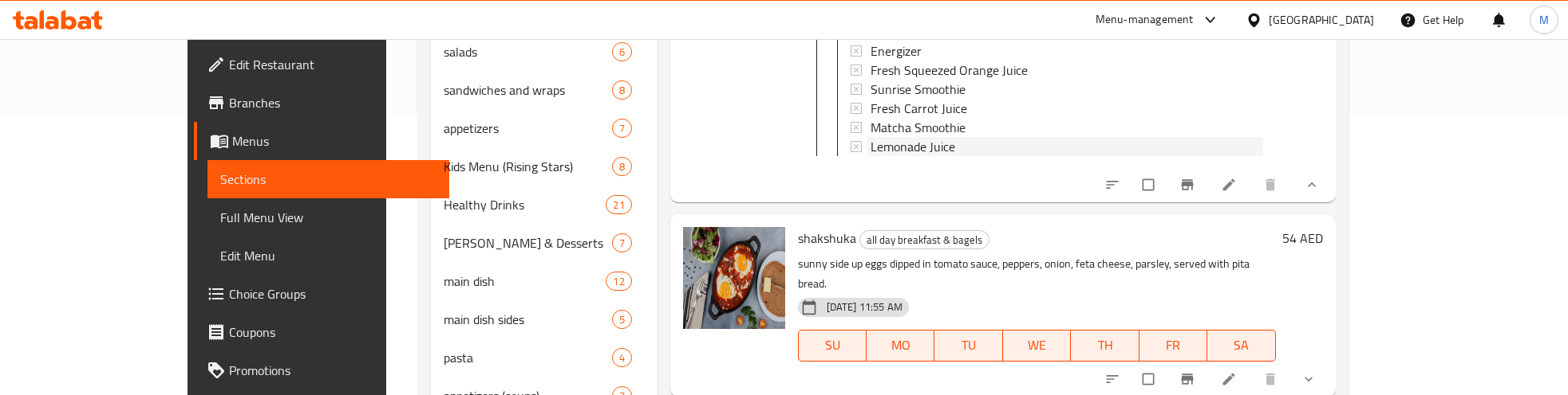
click at [886, 137] on span "Lemonade Juice" at bounding box center [913, 147] width 84 height 19
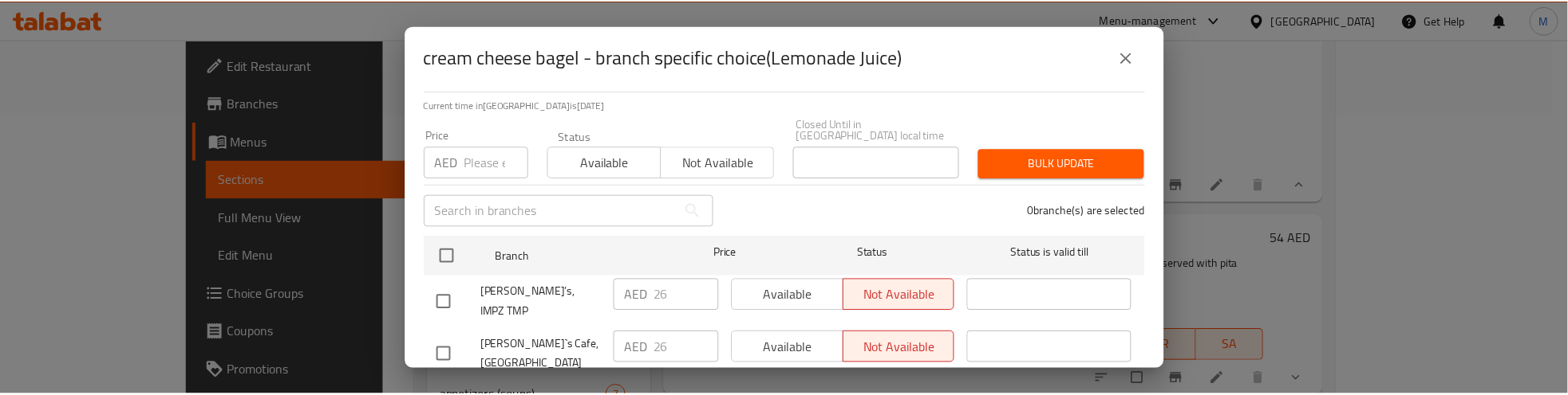
scroll to position [246, 0]
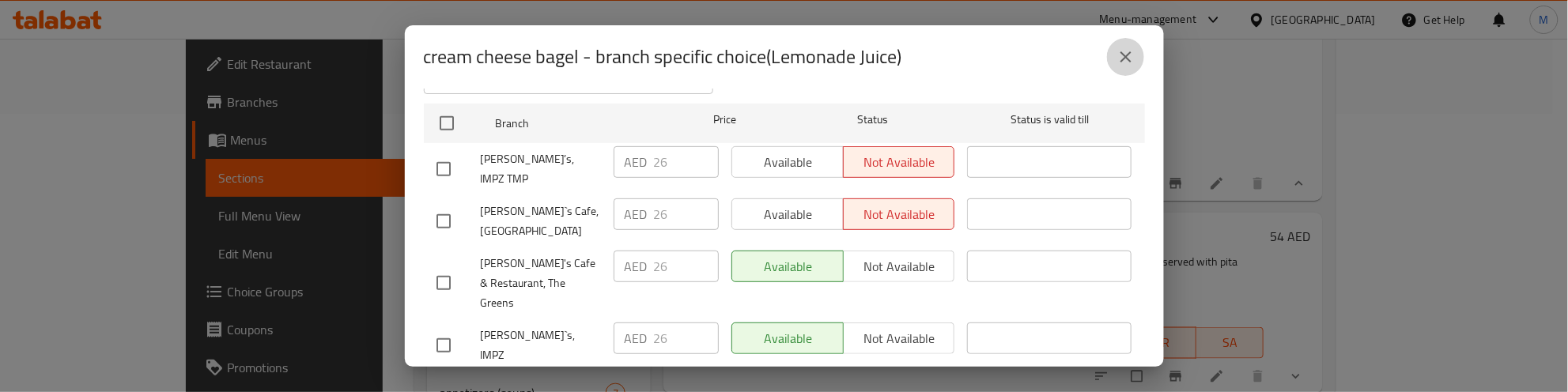
click at [1119, 62] on icon "close" at bounding box center [1125, 57] width 19 height 19
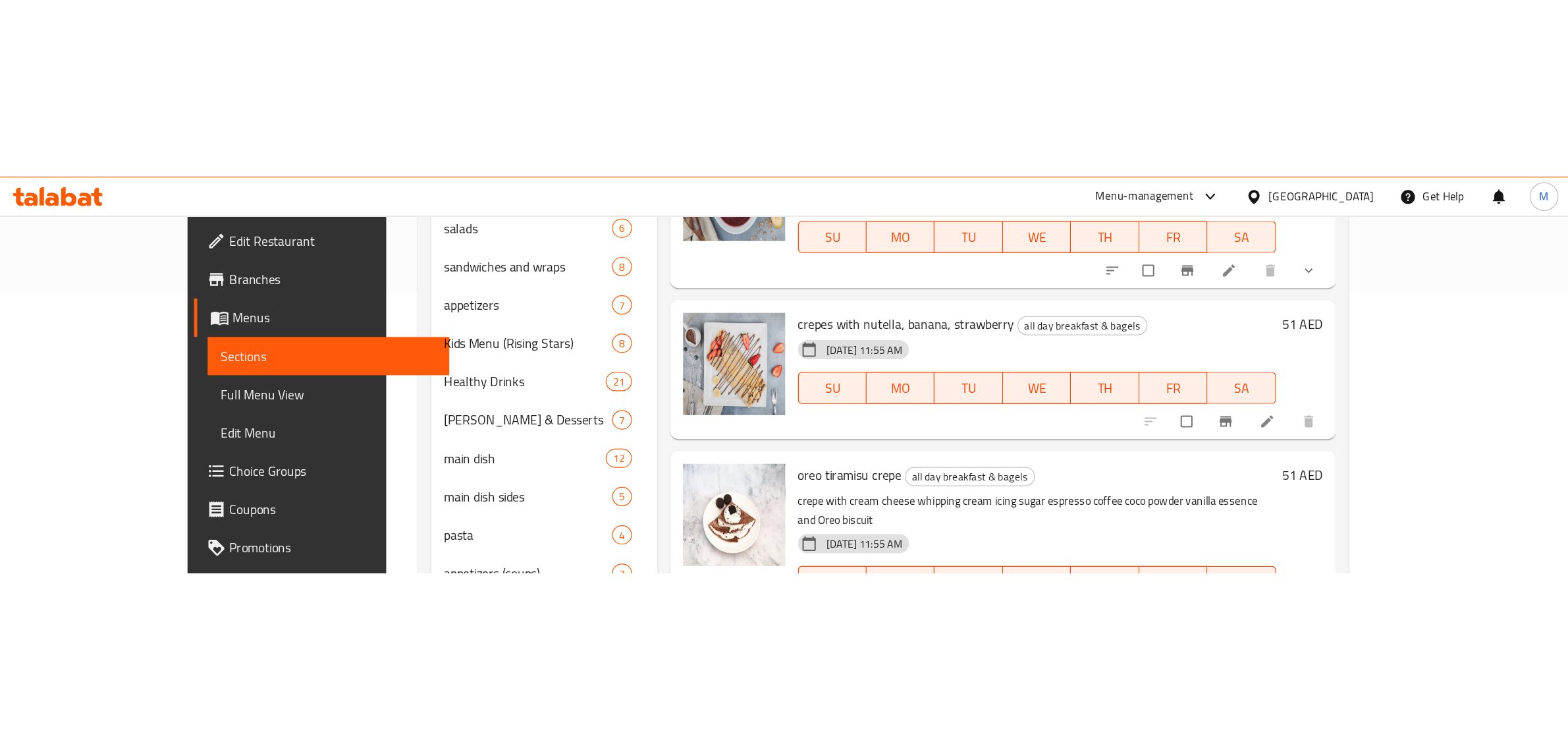
scroll to position [0, 0]
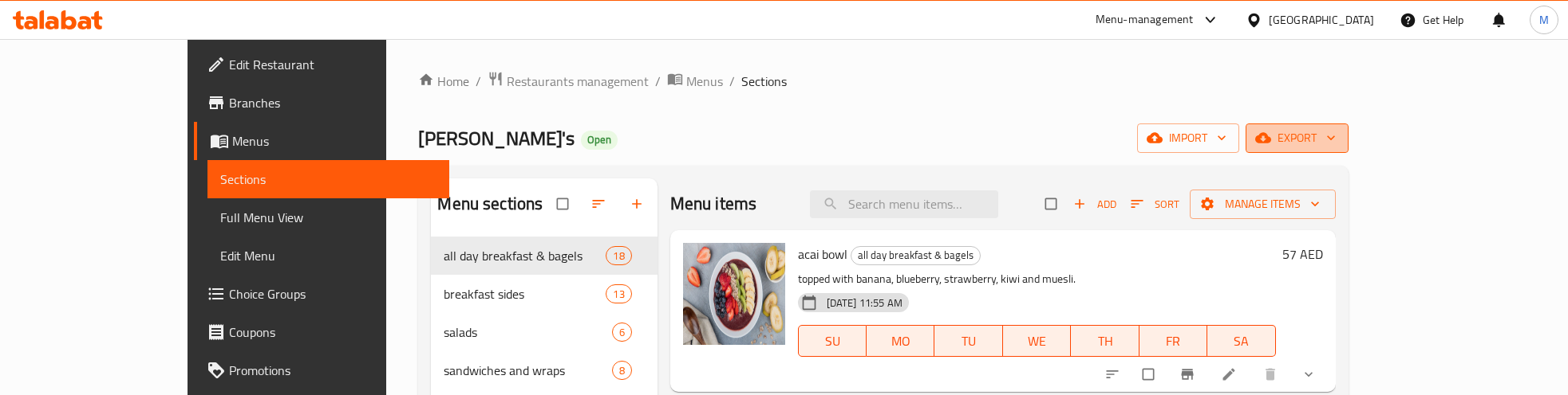
click at [1336, 131] on span "export" at bounding box center [1297, 138] width 77 height 20
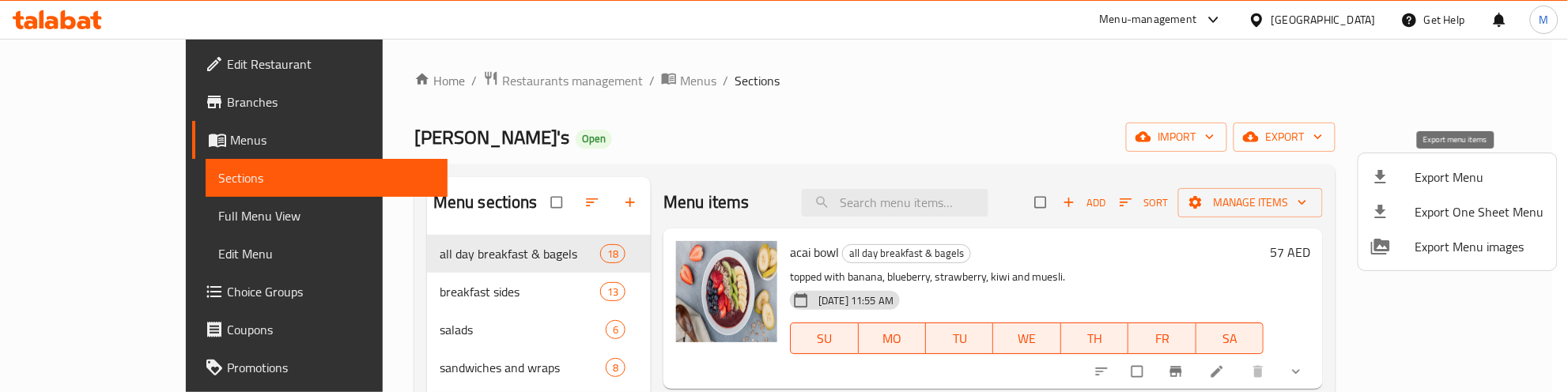
click at [1456, 176] on span "Export Menu" at bounding box center [1479, 177] width 129 height 19
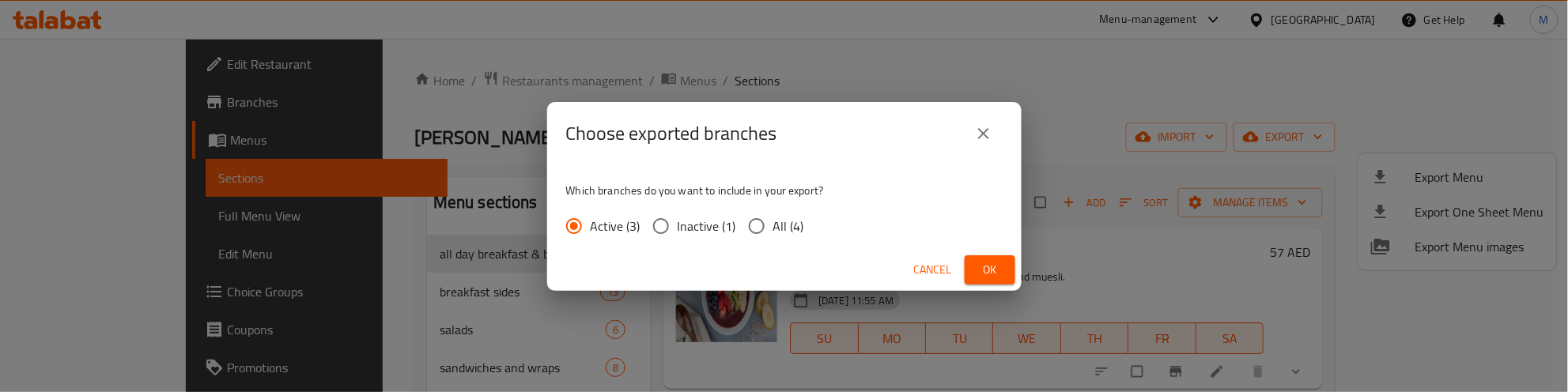
click at [800, 224] on span "All (4)" at bounding box center [789, 227] width 31 height 19
click at [773, 224] on input "All (4)" at bounding box center [756, 226] width 34 height 34
radio input "true"
click at [996, 267] on span "Ok" at bounding box center [989, 270] width 25 height 20
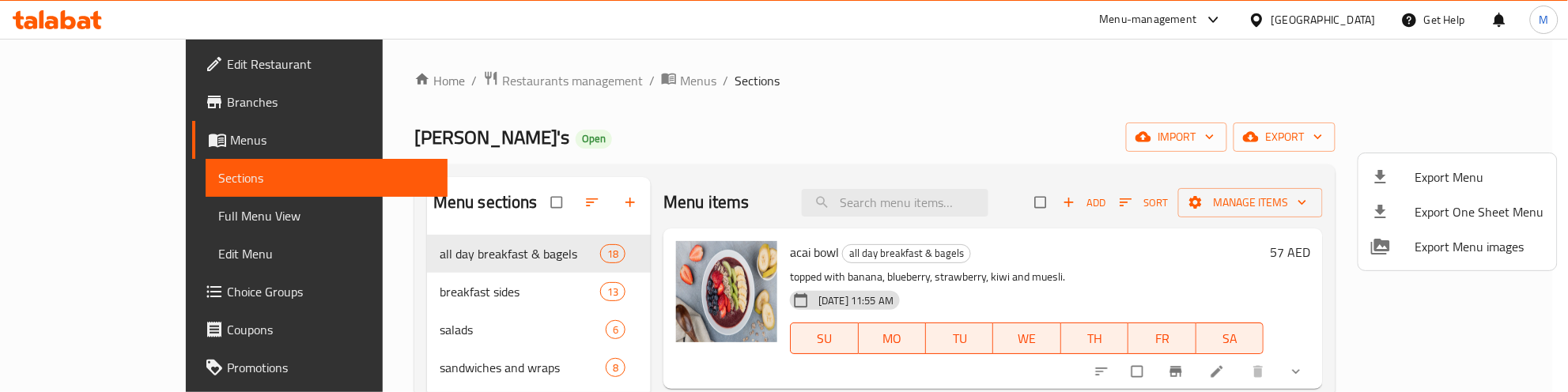
drag, startPoint x: 765, startPoint y: 121, endPoint x: 654, endPoint y: 116, distance: 111.1
click at [765, 121] on div at bounding box center [784, 196] width 1568 height 392
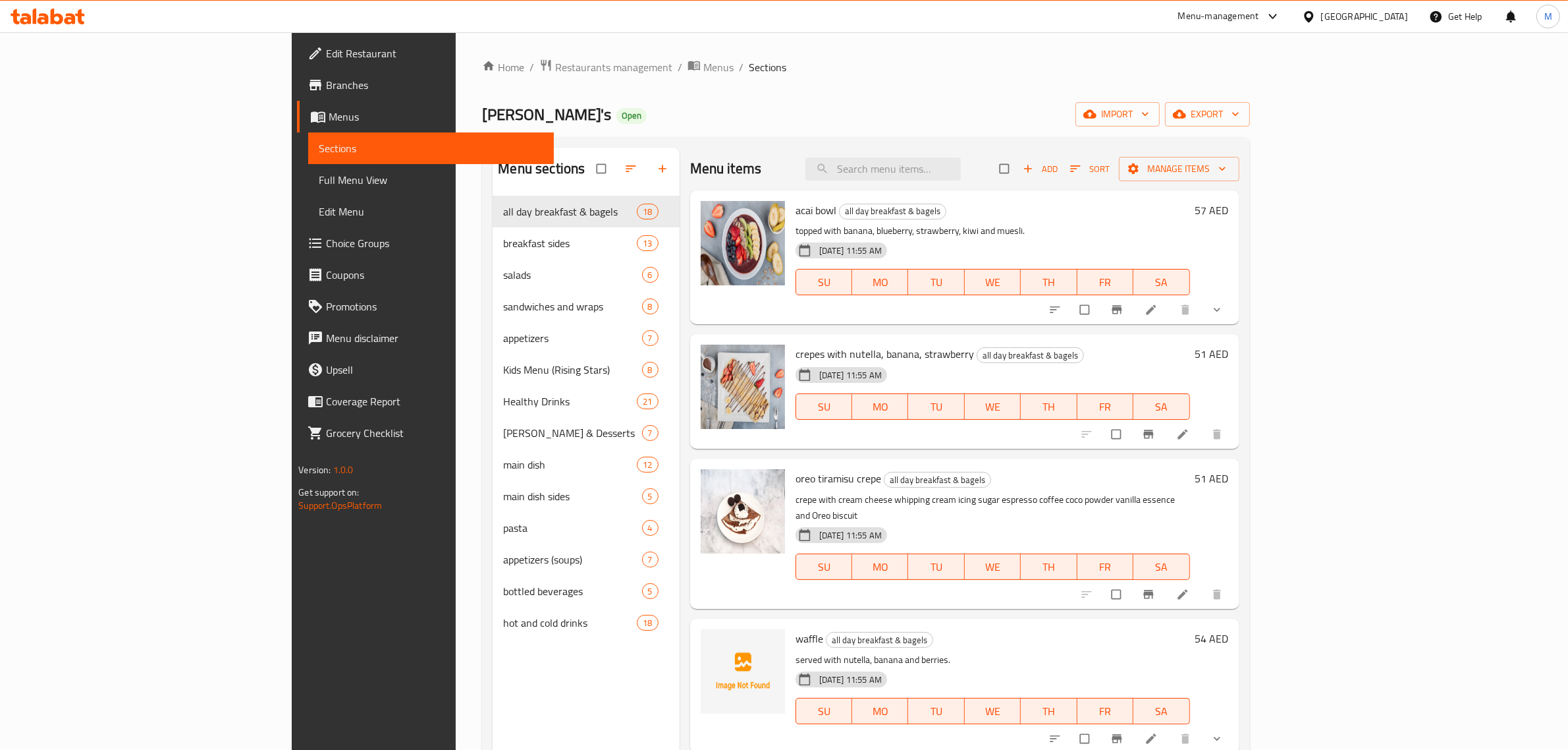
click at [581, 116] on div "Bert's Open import export" at bounding box center [866, 114] width 768 height 24
